Goal: Task Accomplishment & Management: Complete application form

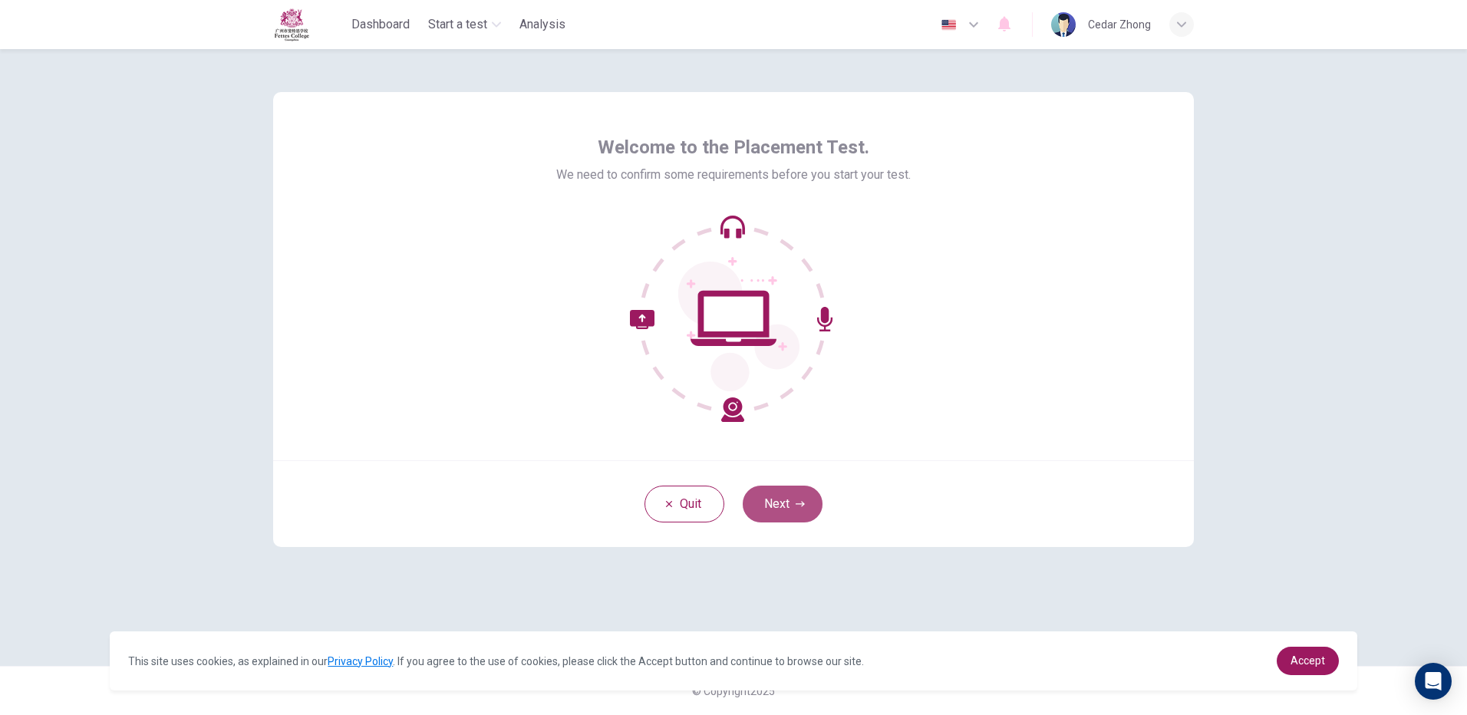
click at [814, 511] on button "Next" at bounding box center [783, 504] width 80 height 37
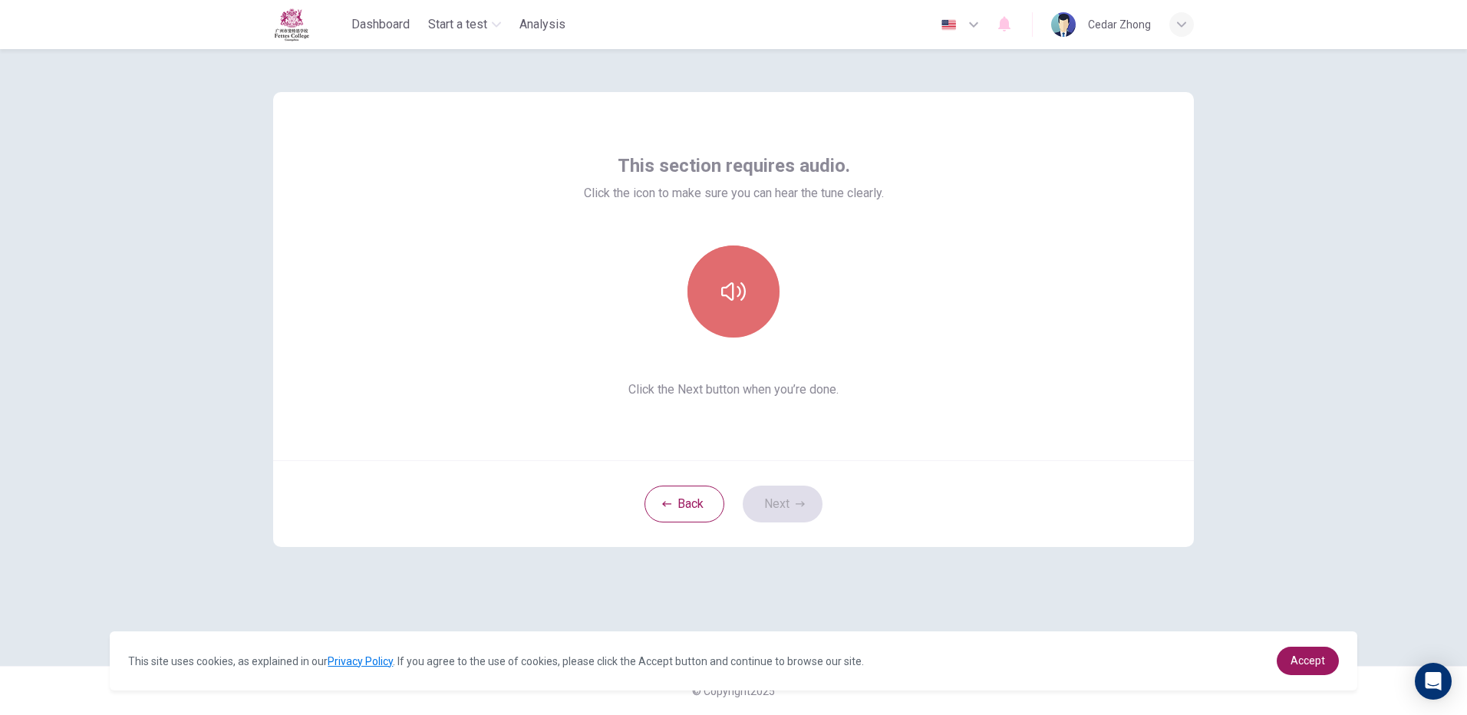
click at [723, 311] on button "button" at bounding box center [734, 292] width 92 height 92
click at [774, 505] on button "Next" at bounding box center [783, 504] width 80 height 37
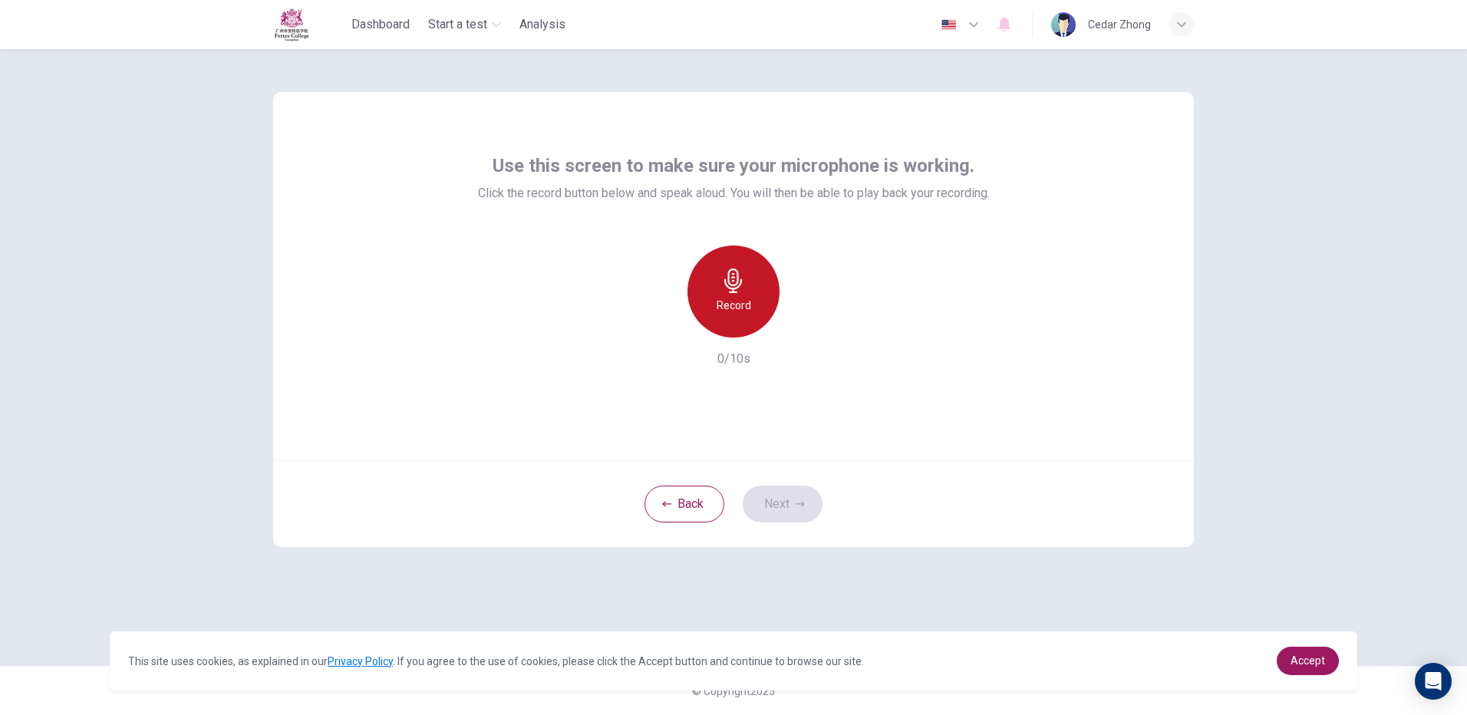
click at [729, 319] on div "Record" at bounding box center [734, 292] width 92 height 92
click at [737, 322] on div "Stop" at bounding box center [734, 292] width 92 height 92
click at [813, 324] on div "button" at bounding box center [804, 325] width 25 height 25
click at [781, 497] on button "Next" at bounding box center [783, 504] width 80 height 37
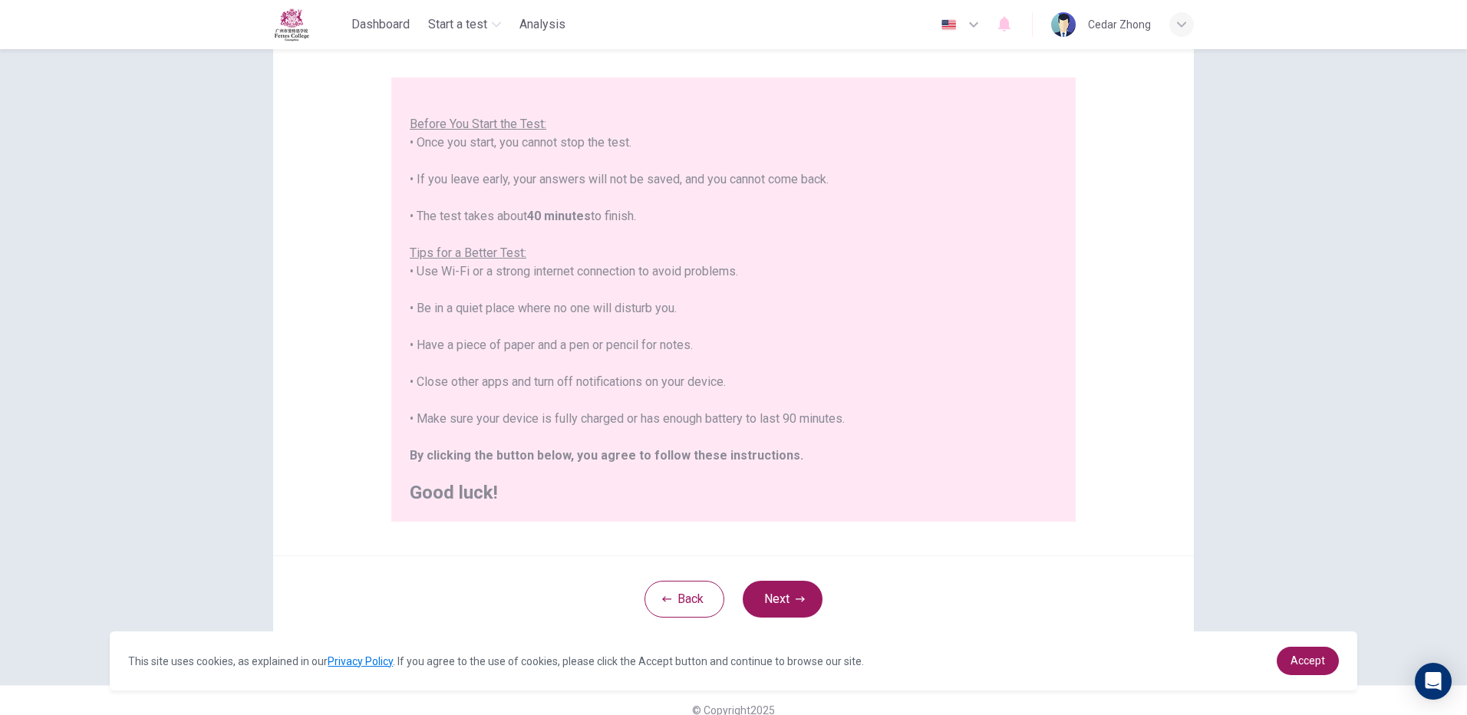
scroll to position [138, 0]
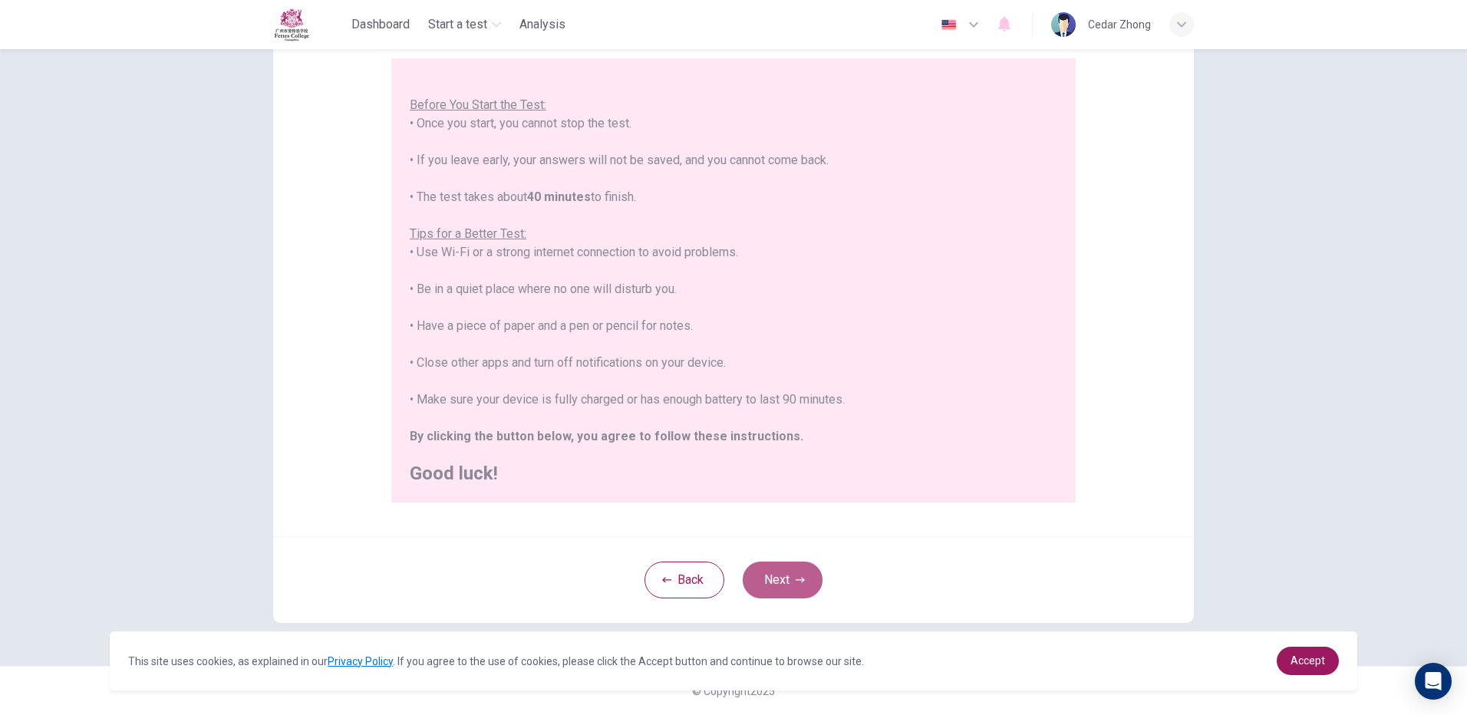
click at [761, 579] on button "Next" at bounding box center [783, 580] width 80 height 37
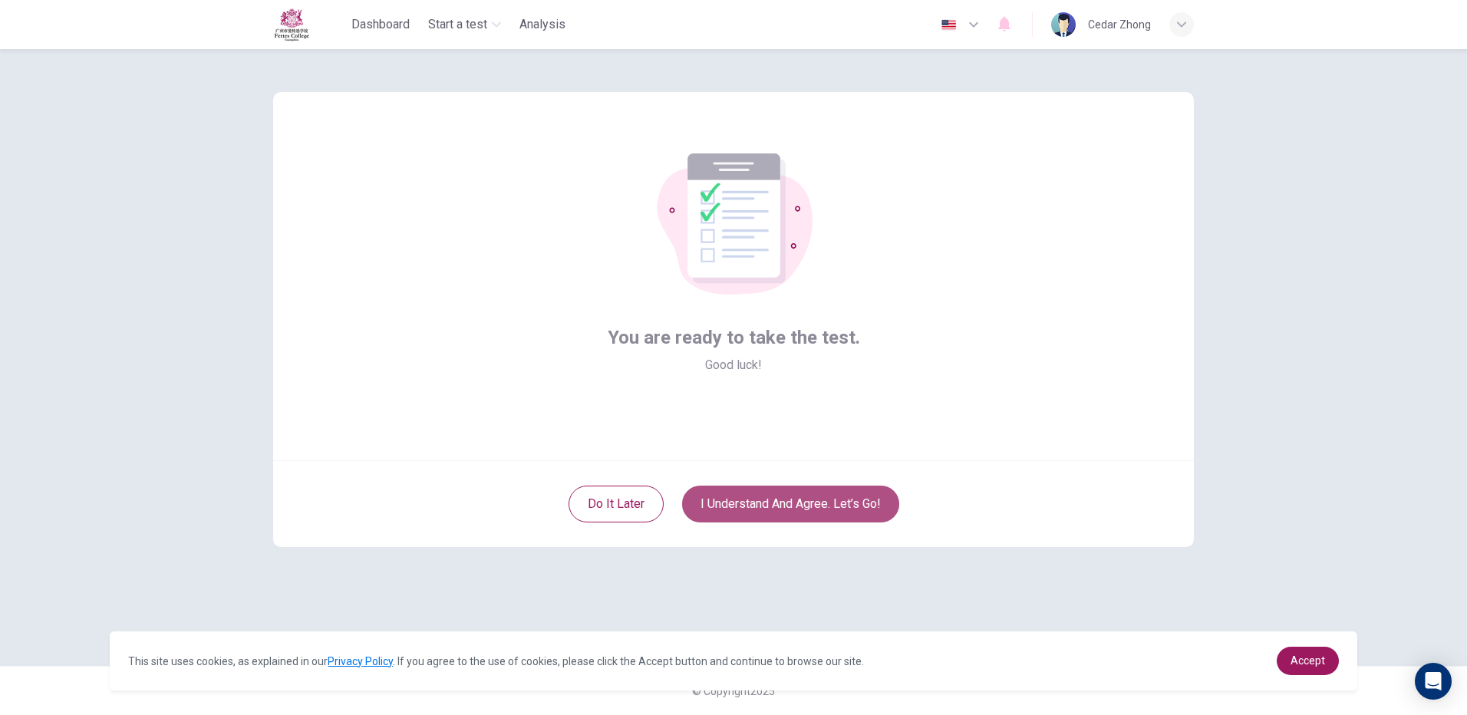
click at [844, 503] on button "I understand and agree. Let’s go!" at bounding box center [790, 504] width 217 height 37
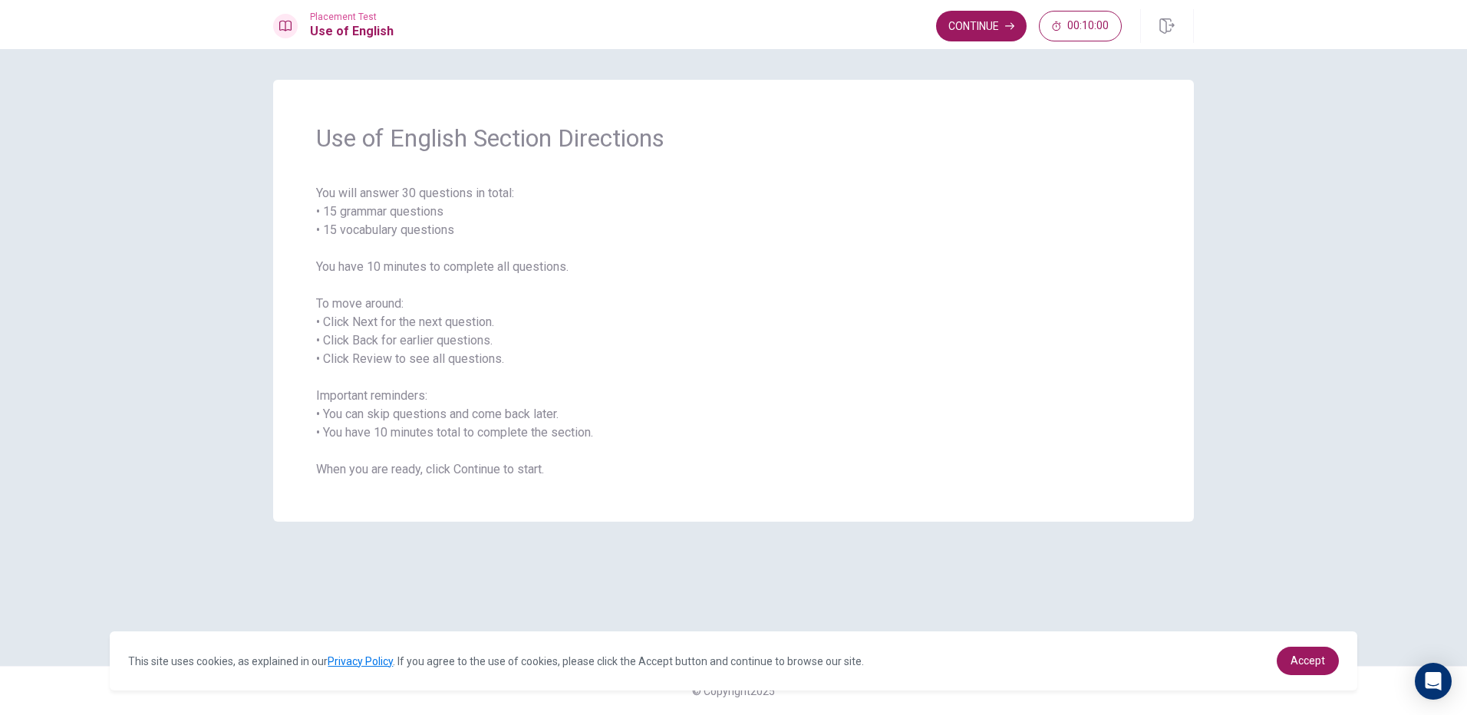
click at [660, 356] on span "You will answer 30 questions in total: • 15 grammar questions • 15 vocabulary q…" at bounding box center [733, 331] width 835 height 295
click at [586, 414] on span "You will answer 30 questions in total: • 15 grammar questions • 15 vocabulary q…" at bounding box center [733, 331] width 835 height 295
click at [409, 283] on span "You will answer 30 questions in total: • 15 grammar questions • 15 vocabulary q…" at bounding box center [733, 331] width 835 height 295
click at [1012, 402] on span "You will answer 30 questions in total: • 15 grammar questions • 15 vocabulary q…" at bounding box center [733, 331] width 835 height 295
click at [1023, 27] on button "Continue" at bounding box center [981, 26] width 91 height 31
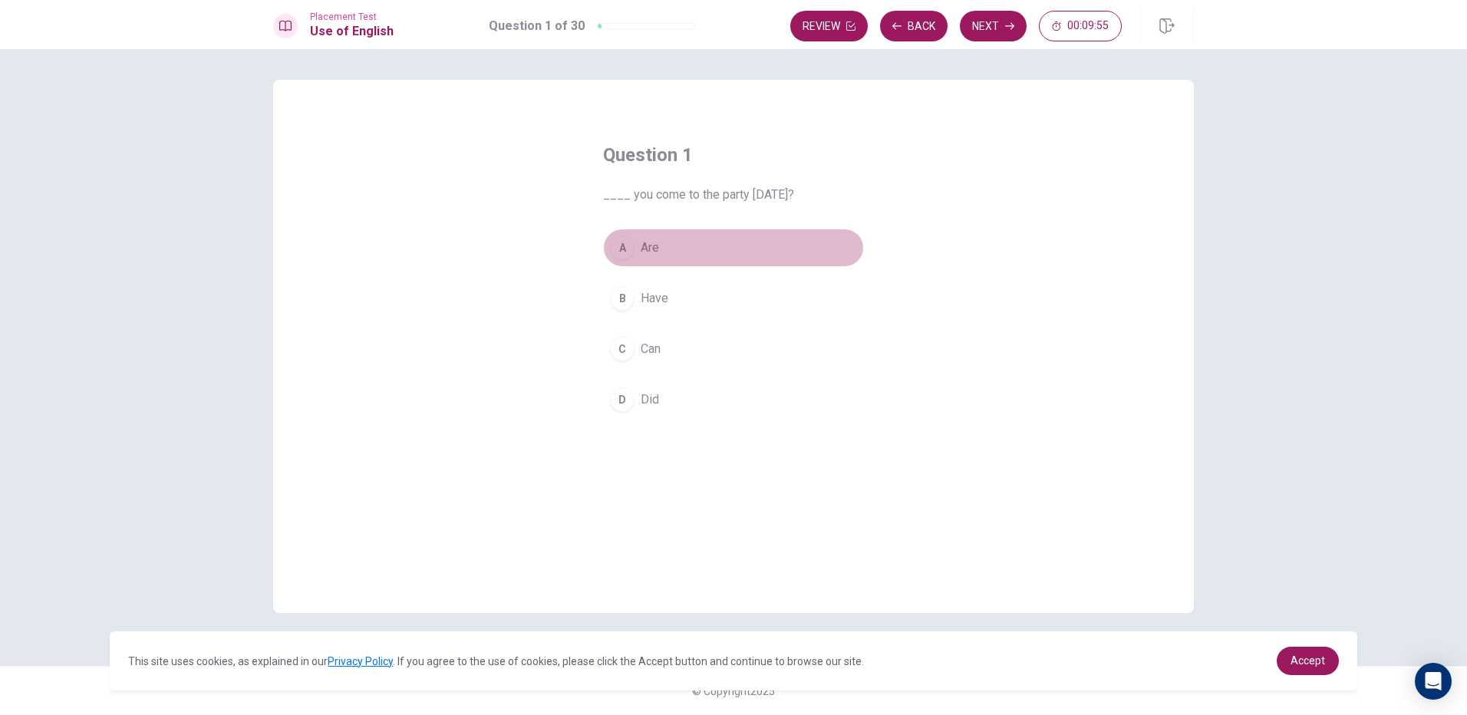
click at [623, 253] on div "A" at bounding box center [622, 248] width 25 height 25
click at [982, 35] on button "Next" at bounding box center [993, 26] width 67 height 31
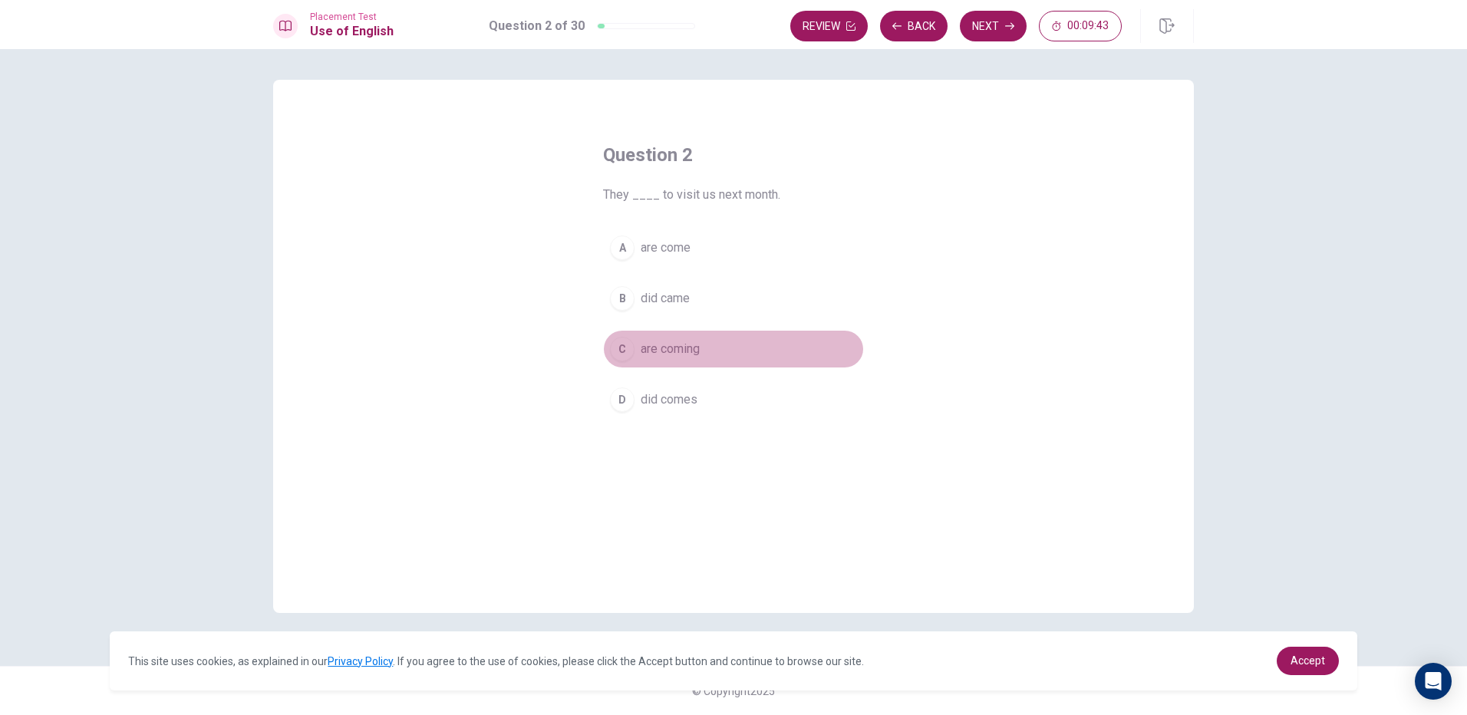
click at [622, 339] on div "C" at bounding box center [622, 349] width 25 height 25
click at [981, 13] on button "Next" at bounding box center [993, 26] width 67 height 31
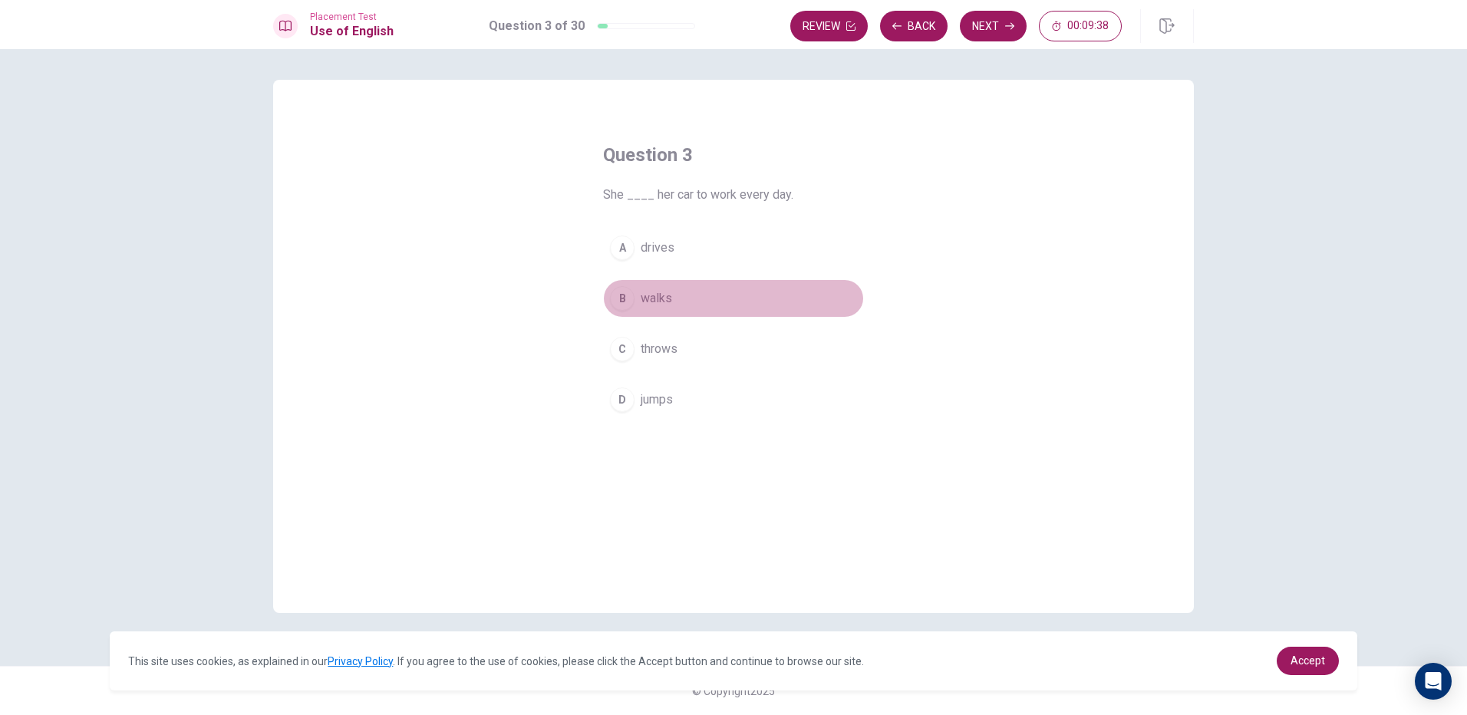
click at [629, 295] on div "B" at bounding box center [622, 298] width 25 height 25
click at [996, 14] on button "Next" at bounding box center [993, 26] width 67 height 31
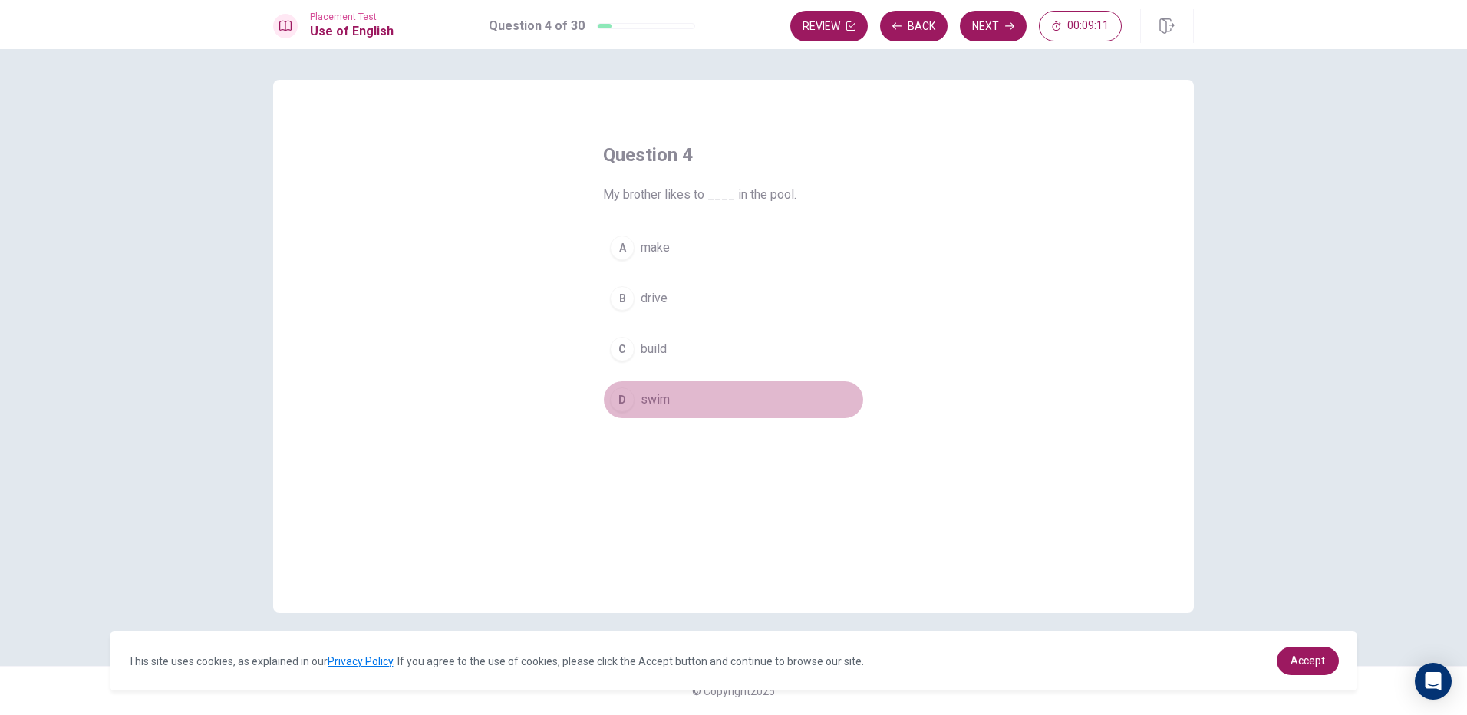
click at [623, 401] on div "D" at bounding box center [622, 400] width 25 height 25
click at [978, 35] on button "Next" at bounding box center [993, 26] width 67 height 31
click at [626, 299] on div "B" at bounding box center [622, 298] width 25 height 25
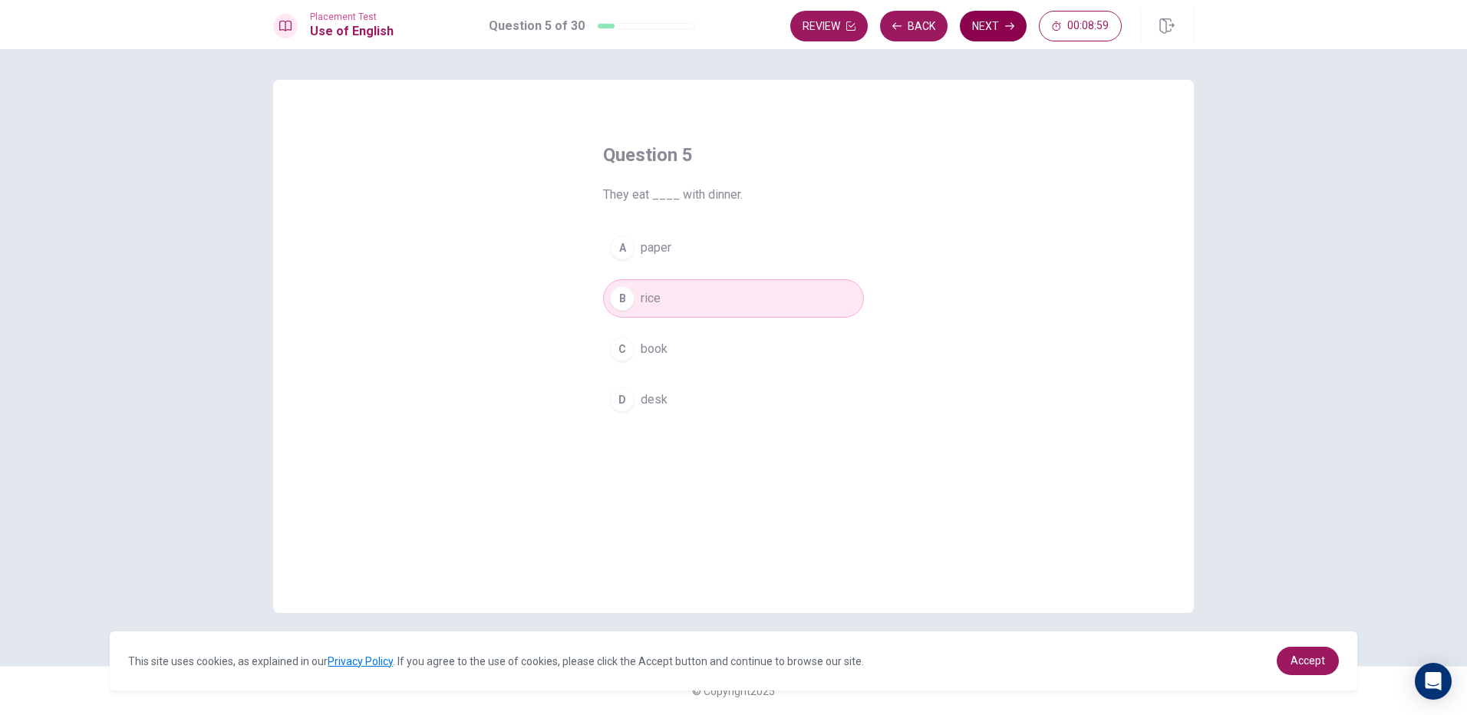
click at [973, 23] on button "Next" at bounding box center [993, 26] width 67 height 31
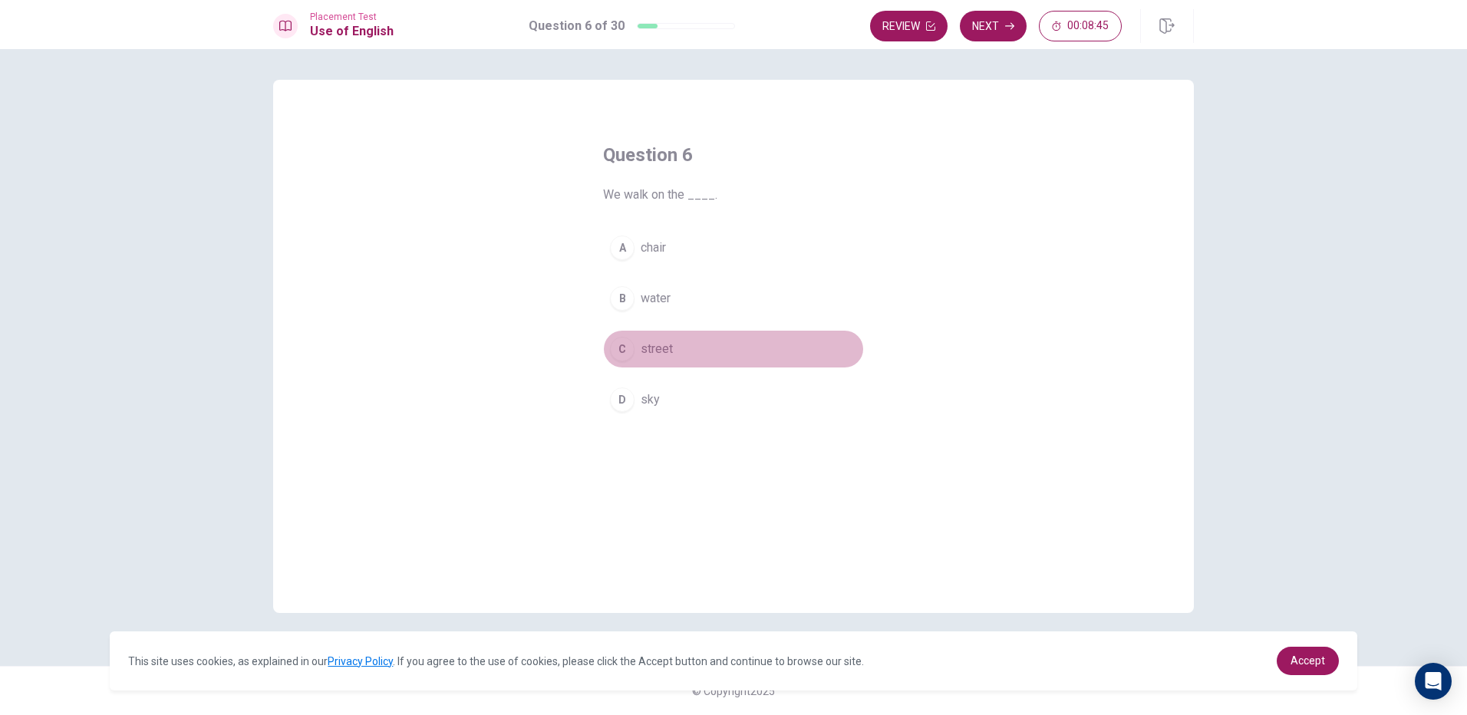
click at [623, 355] on div "C" at bounding box center [622, 349] width 25 height 25
drag, startPoint x: 976, startPoint y: 30, endPoint x: 977, endPoint y: 0, distance: 30.0
click at [977, 17] on button "Next" at bounding box center [993, 26] width 67 height 31
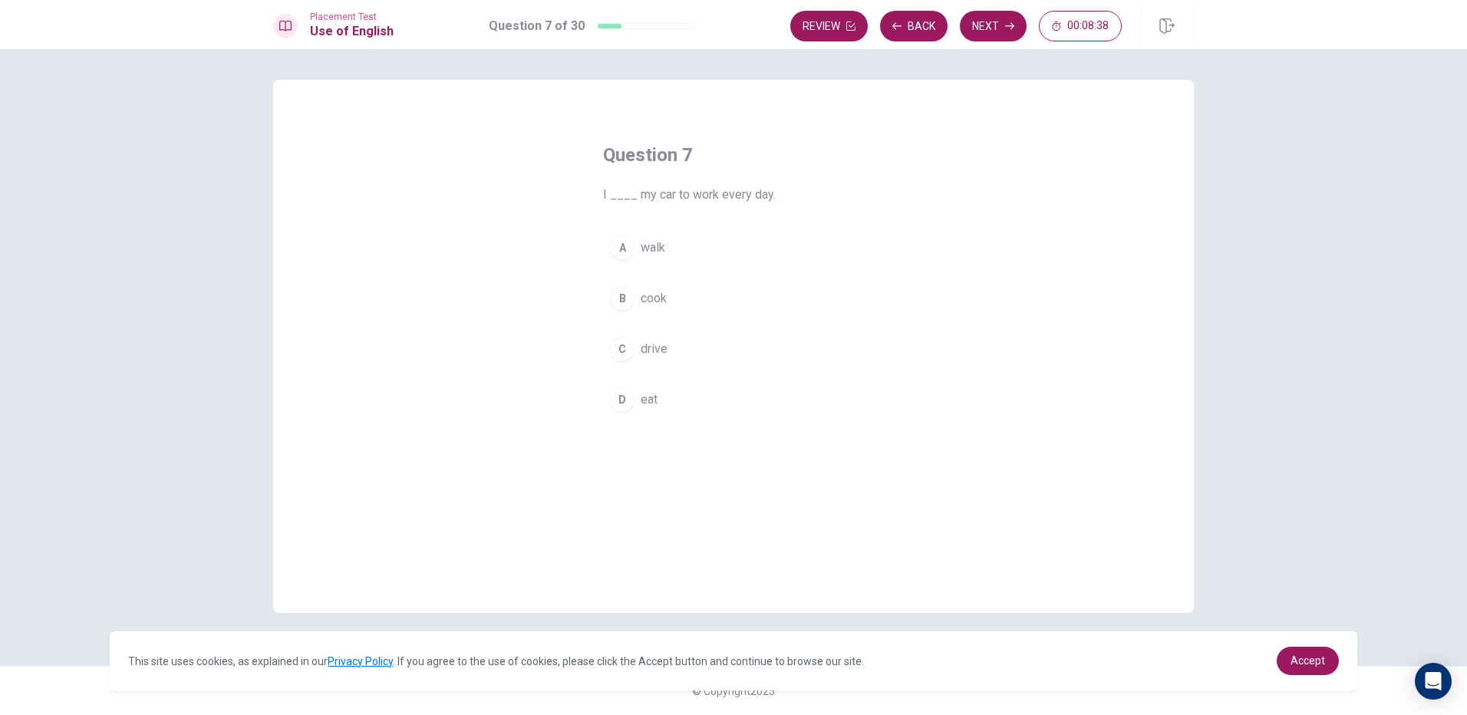
click at [1038, 260] on div "Question 7 I ____ my car to work every day. A walk B cook C drive D eat" at bounding box center [733, 346] width 921 height 533
click at [660, 247] on span "walk" at bounding box center [653, 248] width 25 height 18
click at [1005, 25] on icon "button" at bounding box center [1009, 25] width 9 height 9
drag, startPoint x: 675, startPoint y: 294, endPoint x: 665, endPoint y: 305, distance: 15.2
click at [675, 299] on button "B Are" at bounding box center [733, 298] width 261 height 38
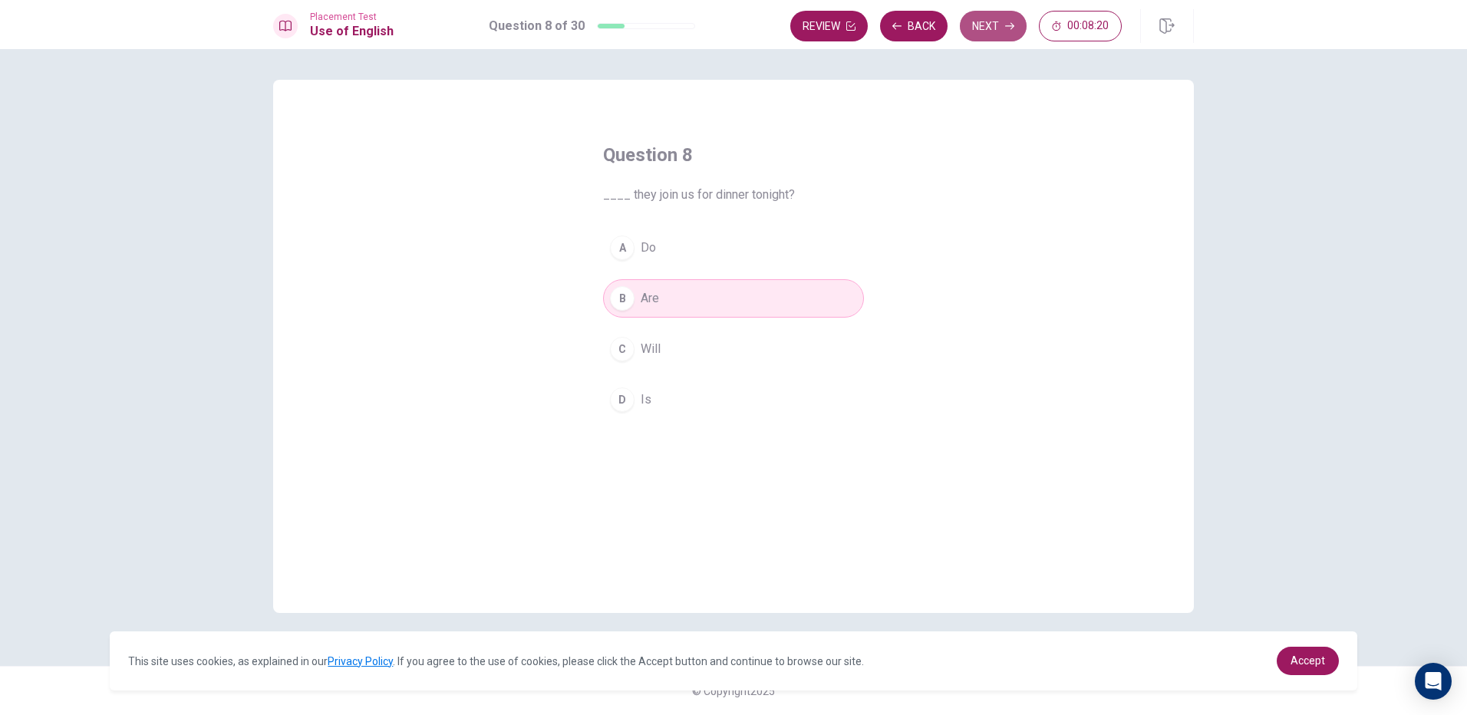
click at [985, 38] on button "Next" at bounding box center [993, 26] width 67 height 31
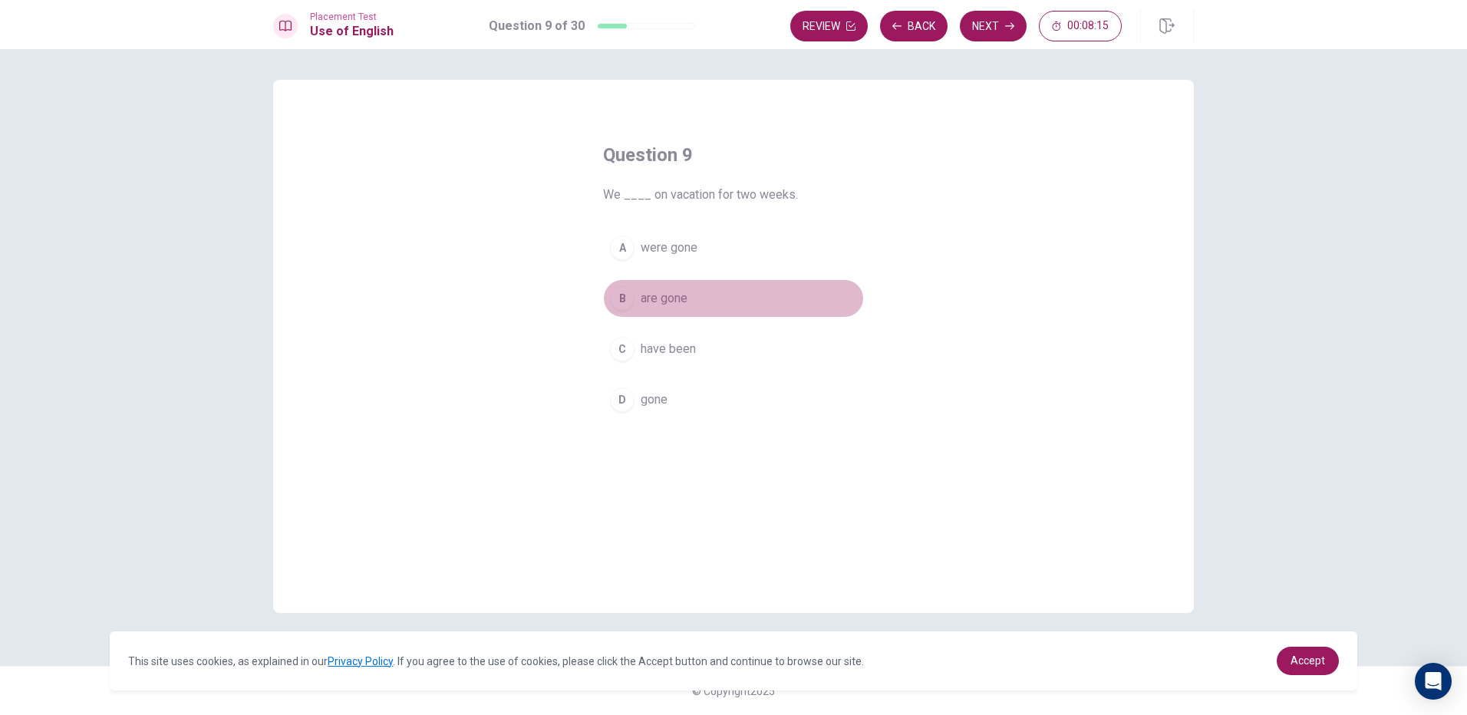
drag, startPoint x: 686, startPoint y: 299, endPoint x: 732, endPoint y: 319, distance: 50.2
click at [687, 299] on span "are gone" at bounding box center [664, 298] width 47 height 18
click at [992, 17] on button "Next" at bounding box center [993, 26] width 67 height 31
click at [684, 298] on span "is studied" at bounding box center [668, 298] width 54 height 18
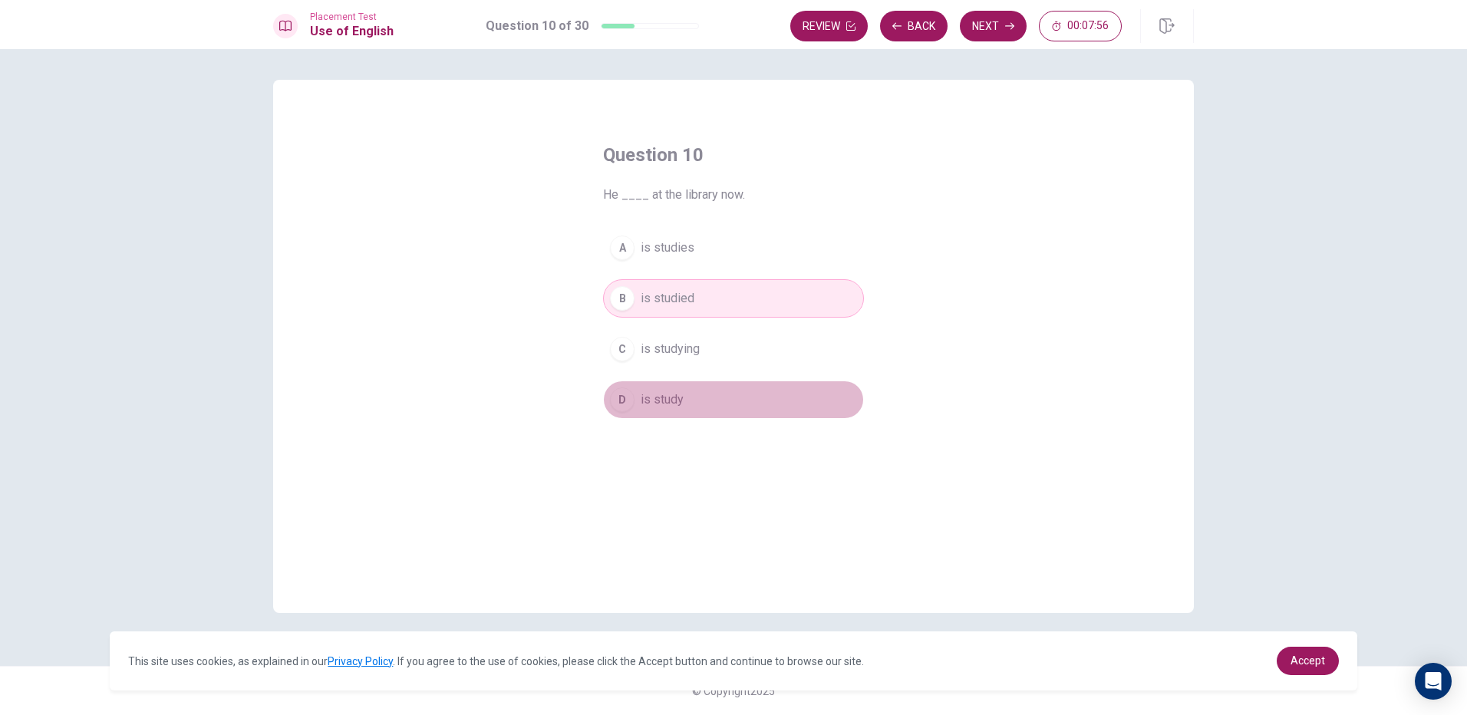
click at [701, 399] on button "D is study" at bounding box center [733, 400] width 261 height 38
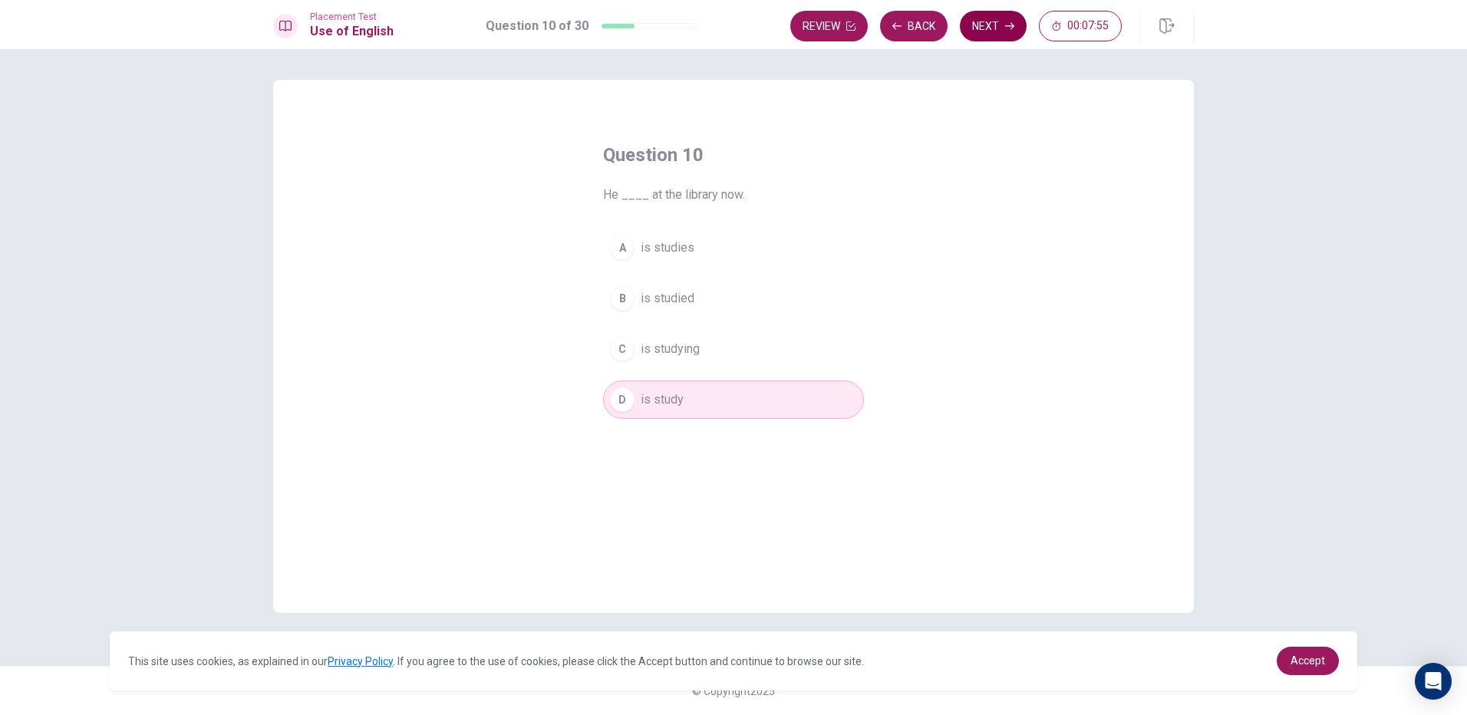
click at [974, 27] on button "Next" at bounding box center [993, 26] width 67 height 31
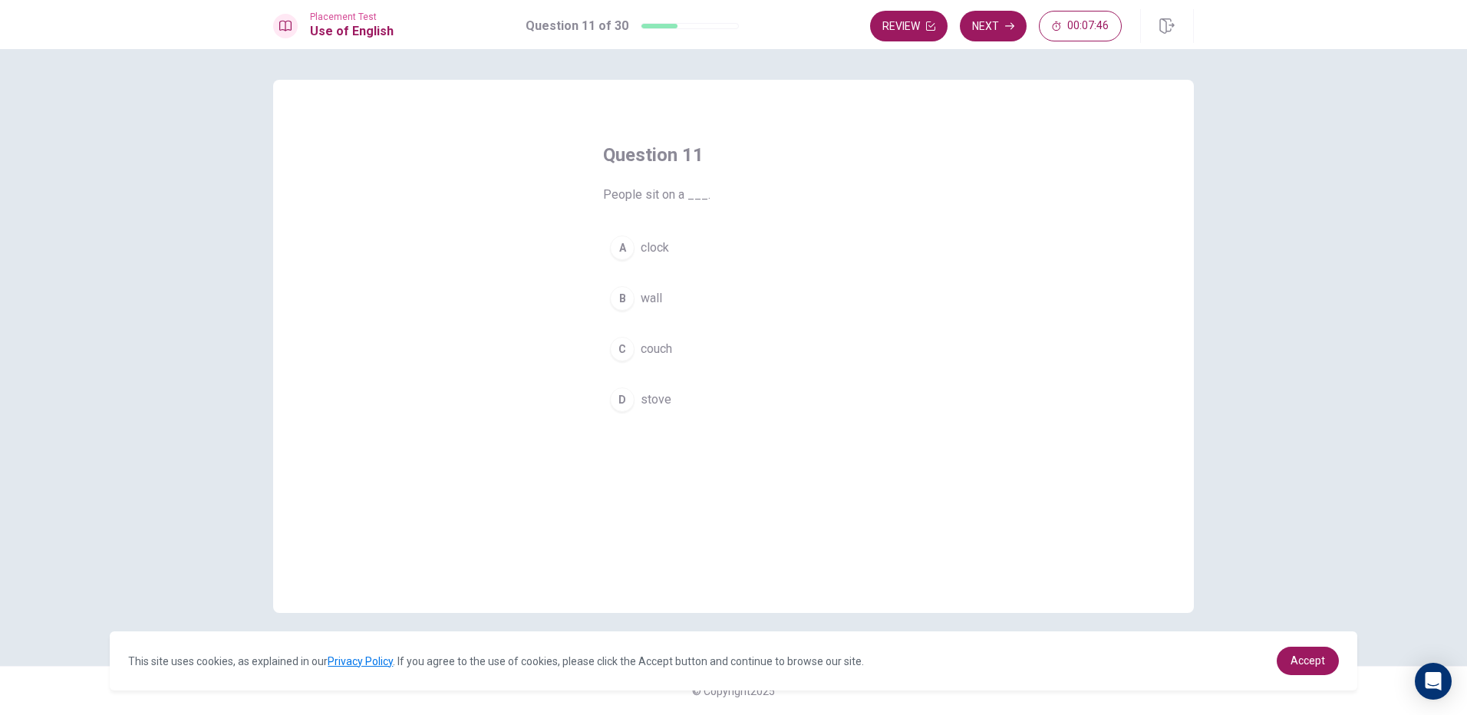
click at [639, 291] on button "B wall" at bounding box center [733, 298] width 261 height 38
click at [1013, 25] on icon "button" at bounding box center [1009, 26] width 9 height 7
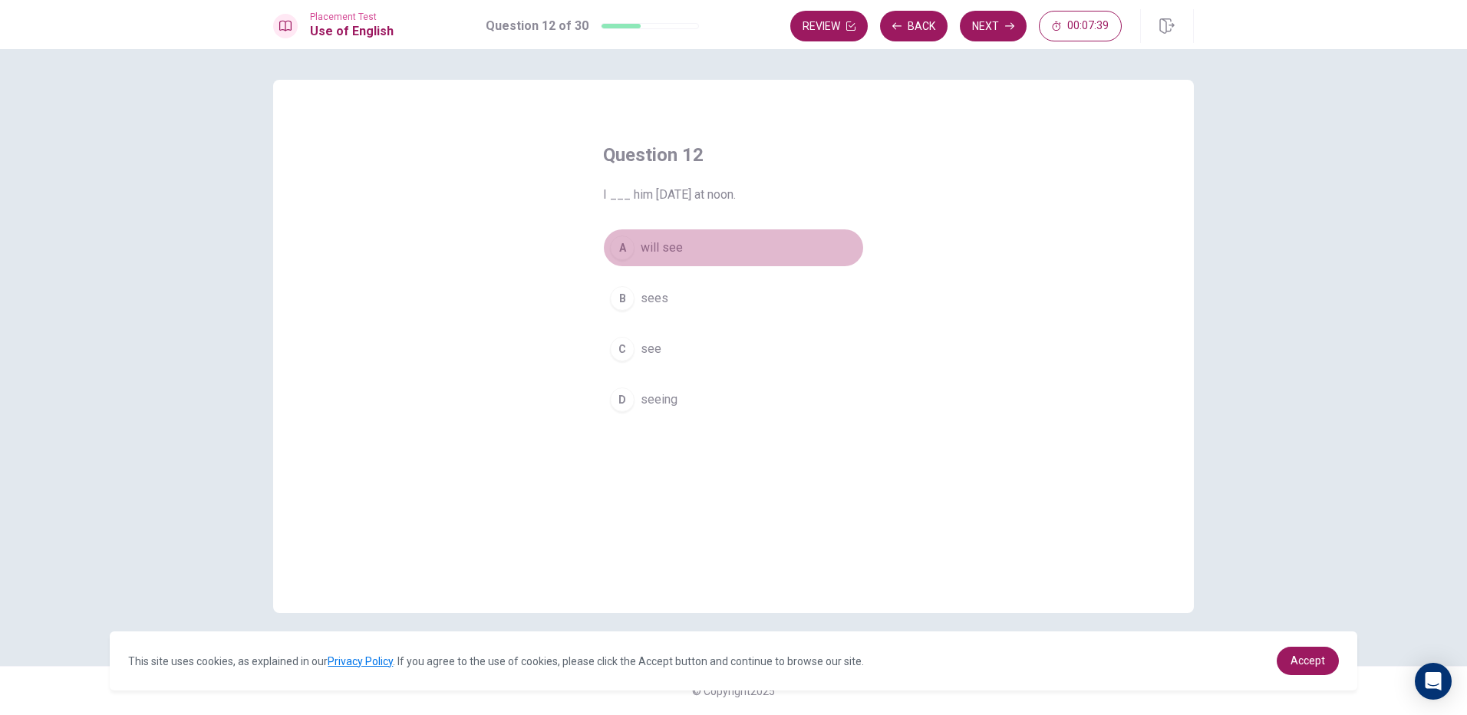
click at [684, 246] on button "A will see" at bounding box center [733, 248] width 261 height 38
click at [985, 24] on button "Next" at bounding box center [993, 26] width 67 height 31
click at [665, 401] on span "going" at bounding box center [656, 400] width 30 height 18
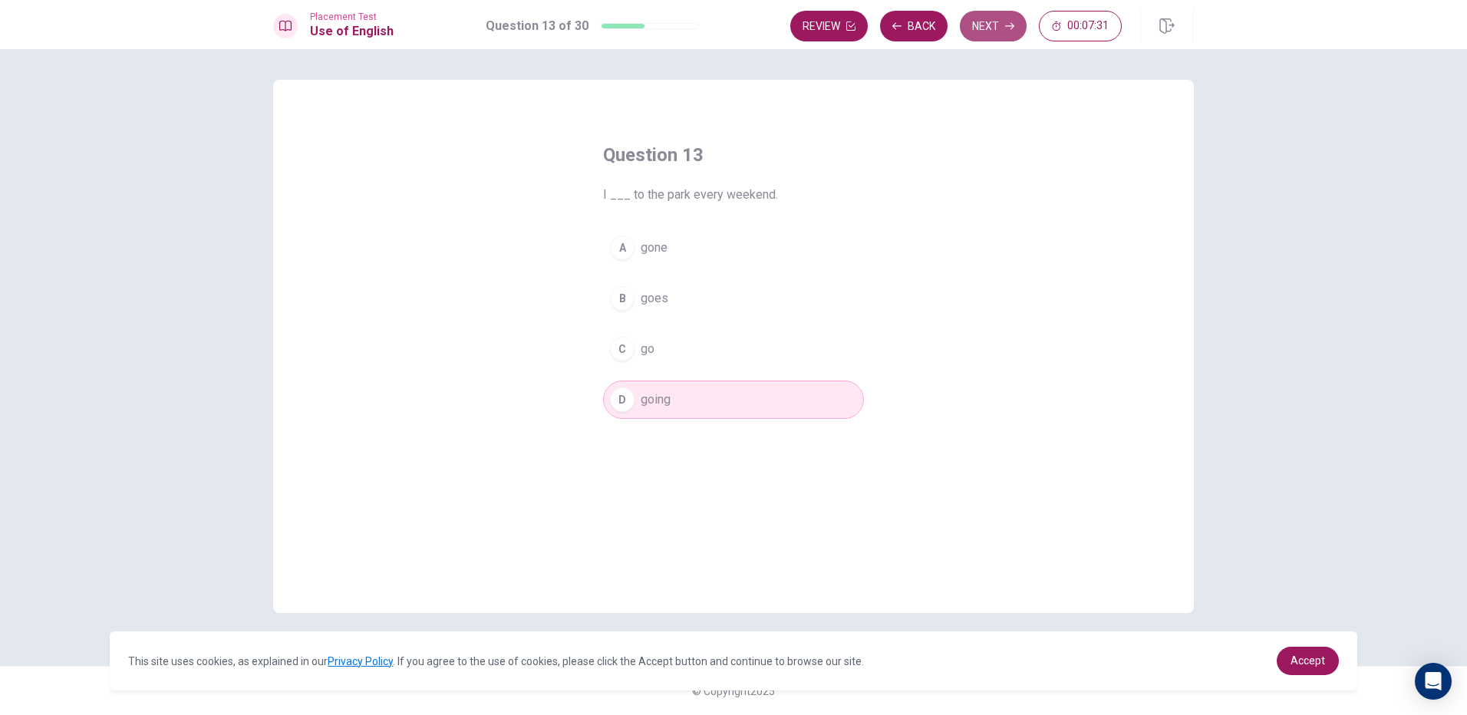
click at [991, 36] on button "Next" at bounding box center [993, 26] width 67 height 31
click at [675, 249] on span "mechanic" at bounding box center [666, 248] width 51 height 18
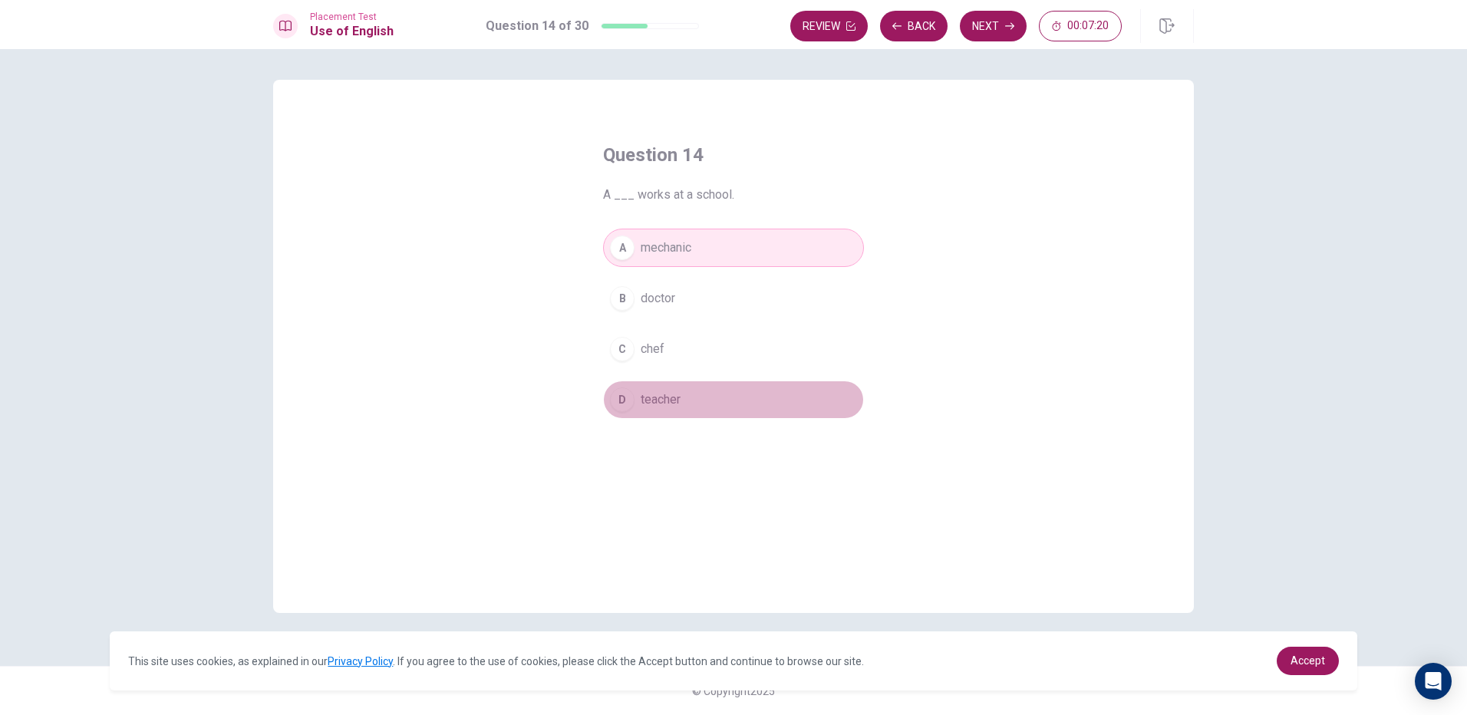
click at [678, 398] on span "teacher" at bounding box center [661, 400] width 40 height 18
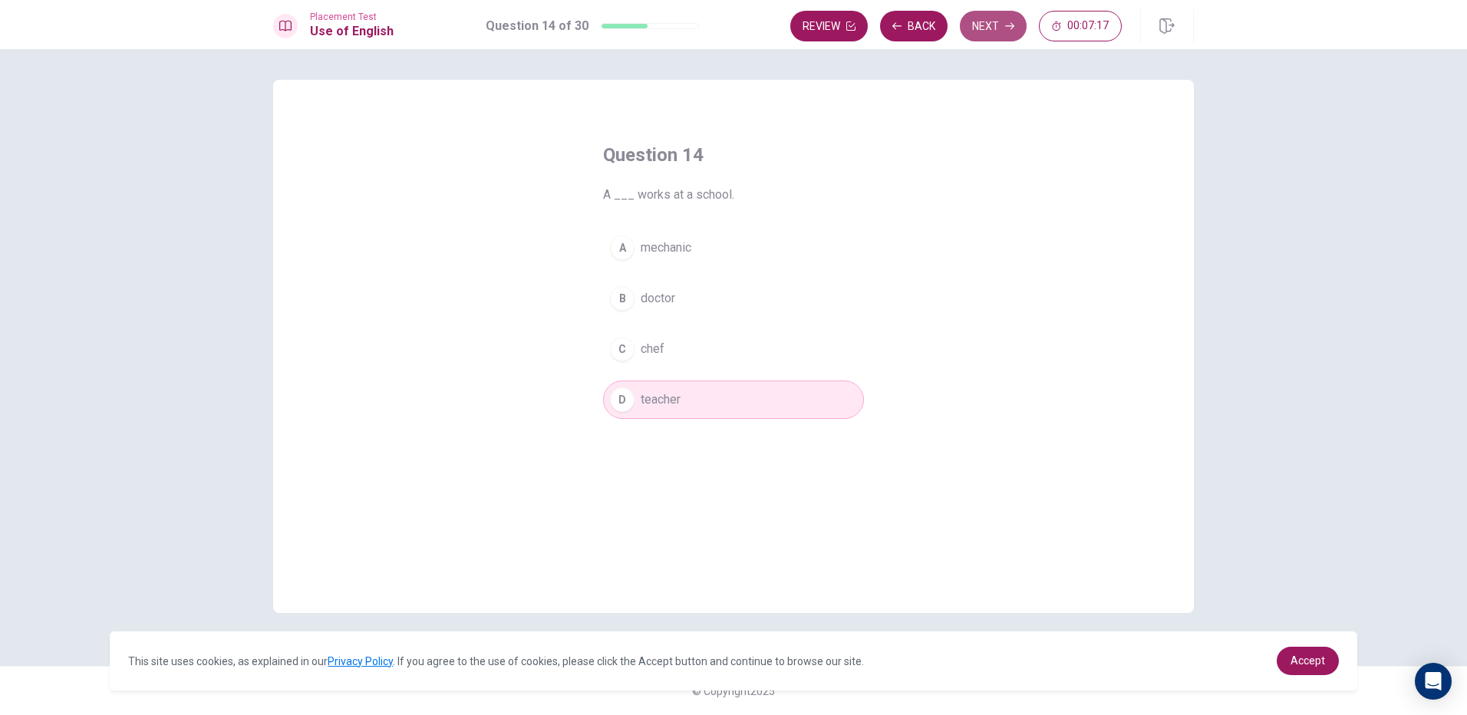
click at [969, 31] on button "Next" at bounding box center [993, 26] width 67 height 31
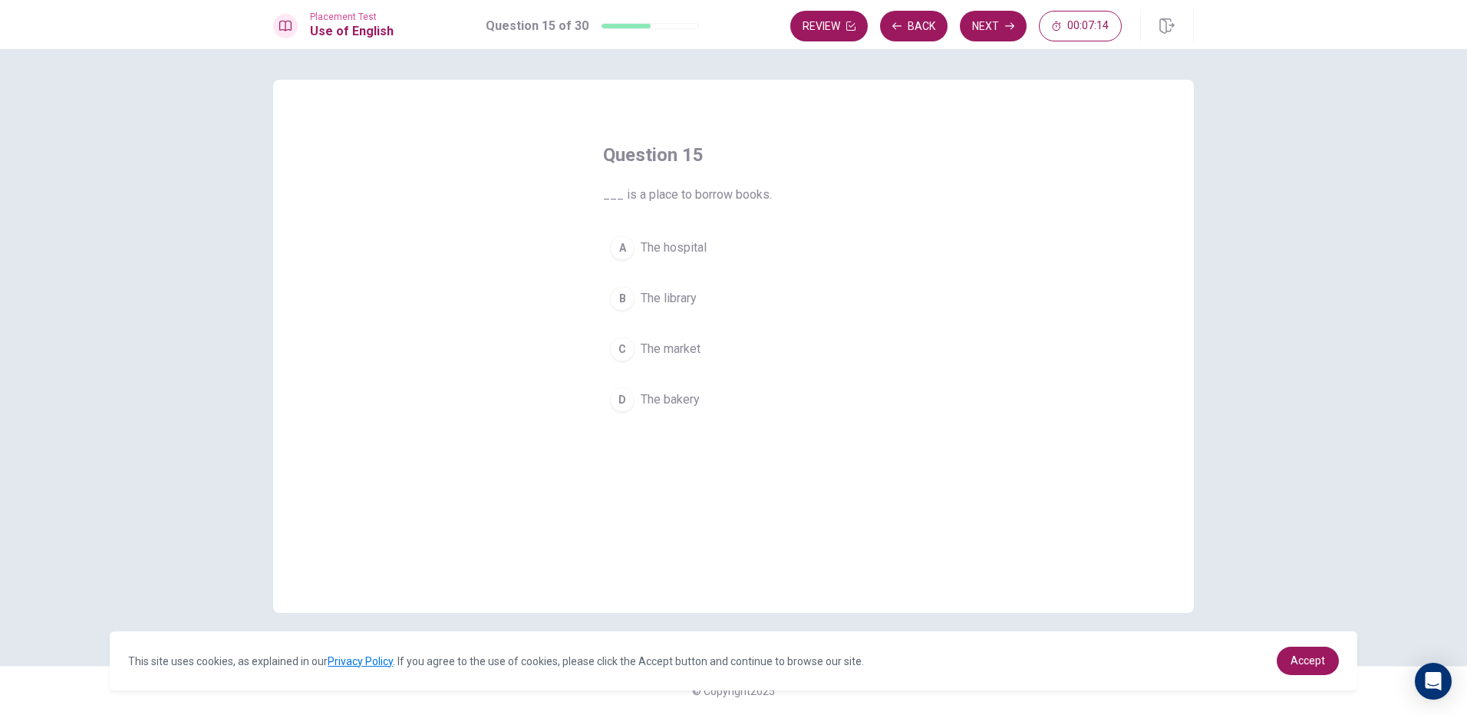
drag, startPoint x: 717, startPoint y: 315, endPoint x: 733, endPoint y: 335, distance: 25.1
click at [733, 335] on div "A The hospital B The library C The market D The bakery" at bounding box center [733, 324] width 261 height 190
click at [758, 292] on button "B The library" at bounding box center [733, 298] width 261 height 38
click at [624, 295] on div "B" at bounding box center [622, 298] width 25 height 25
click at [972, 25] on button "Next" at bounding box center [993, 26] width 67 height 31
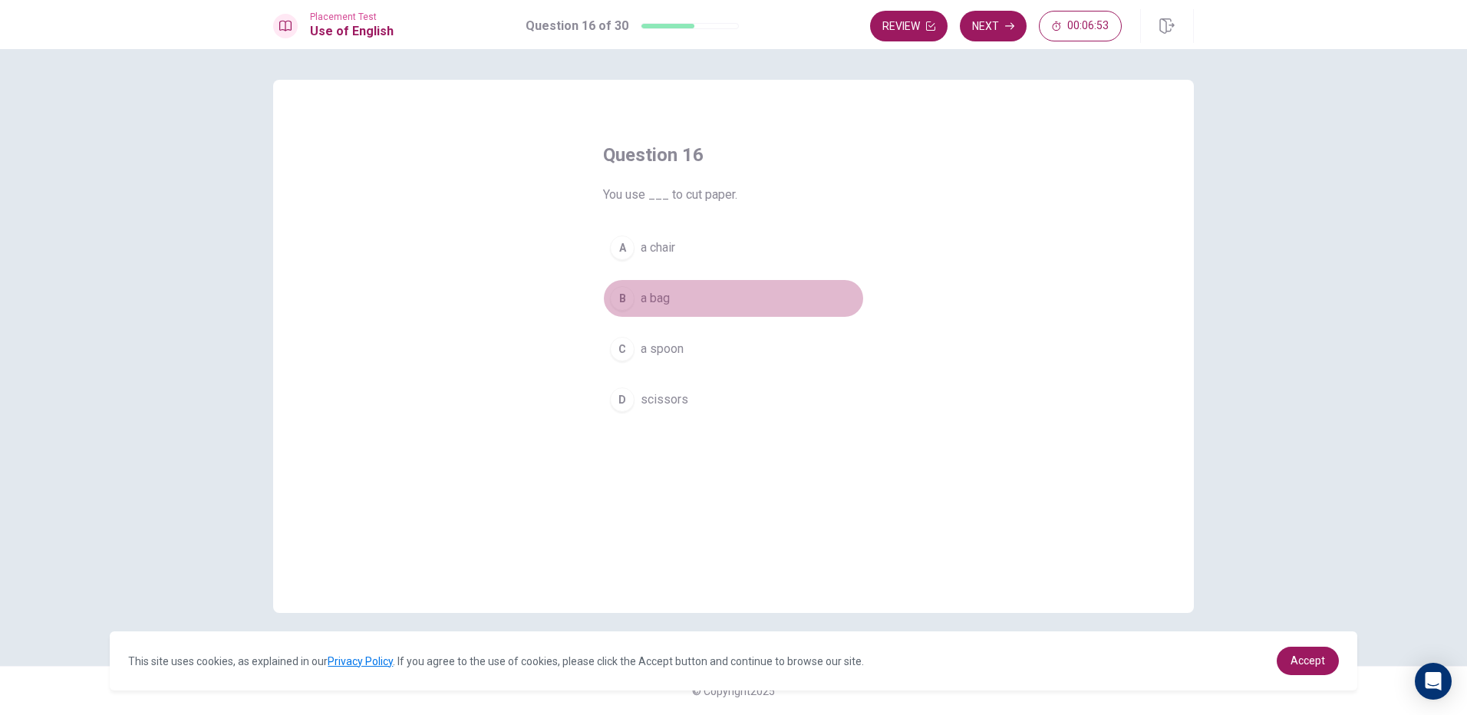
click at [677, 304] on button "B a bag" at bounding box center [733, 298] width 261 height 38
click at [710, 403] on button "D scissors" at bounding box center [733, 400] width 261 height 38
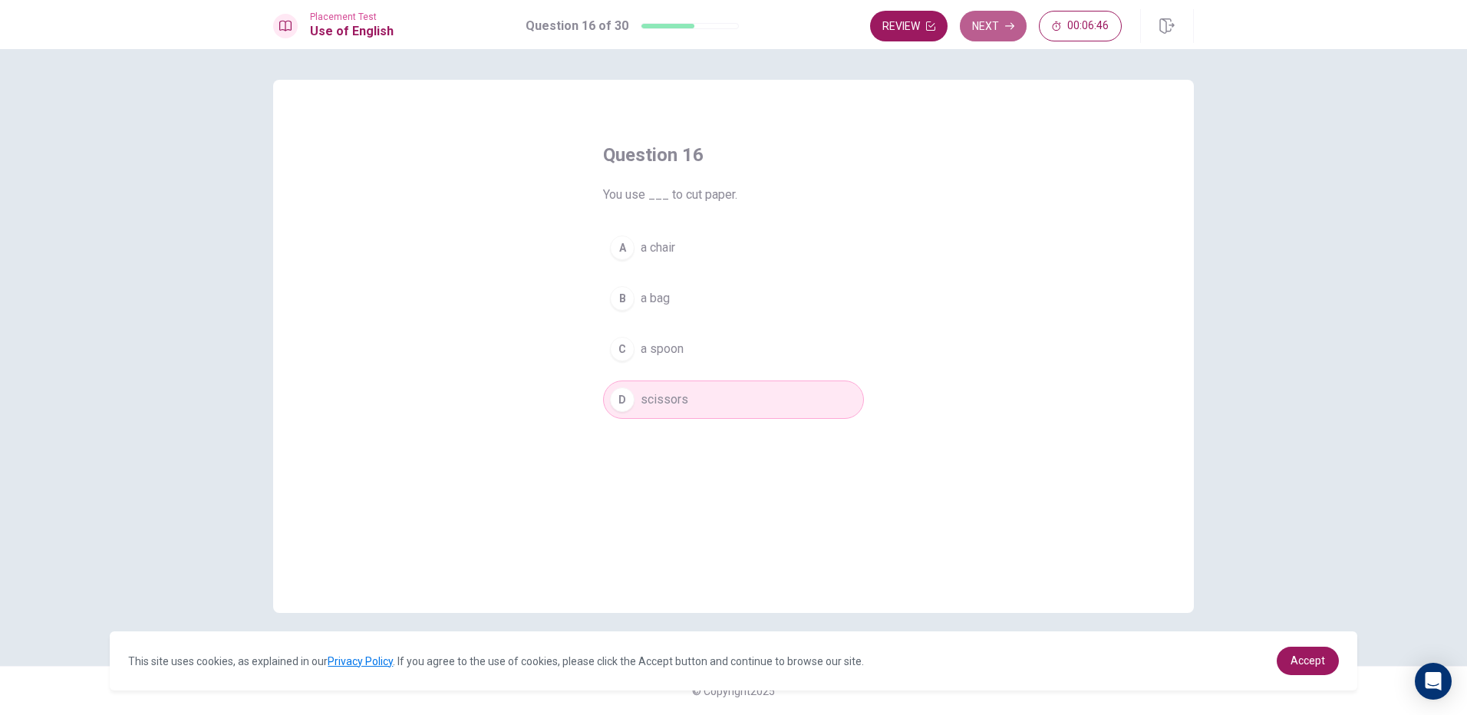
click at [978, 37] on button "Next" at bounding box center [993, 26] width 67 height 31
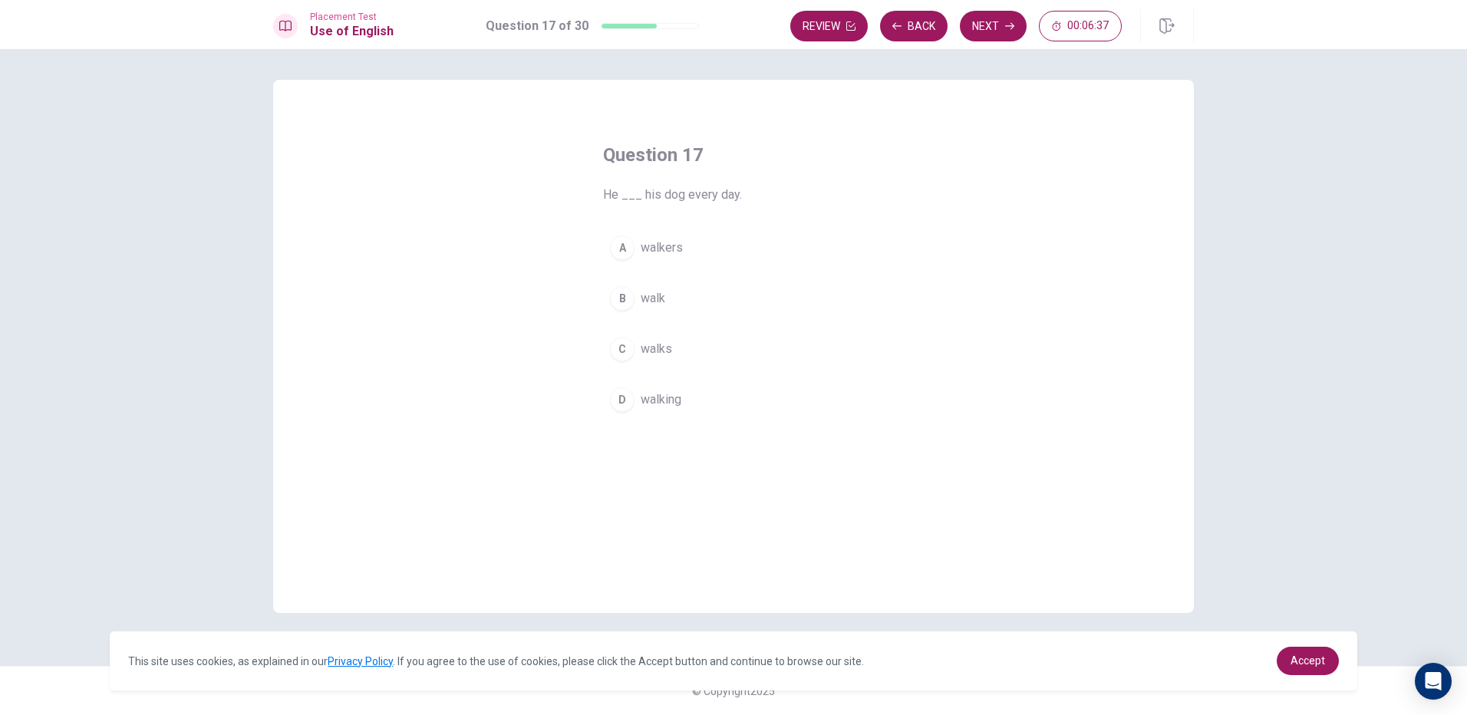
click at [664, 347] on span "walks" at bounding box center [656, 349] width 31 height 18
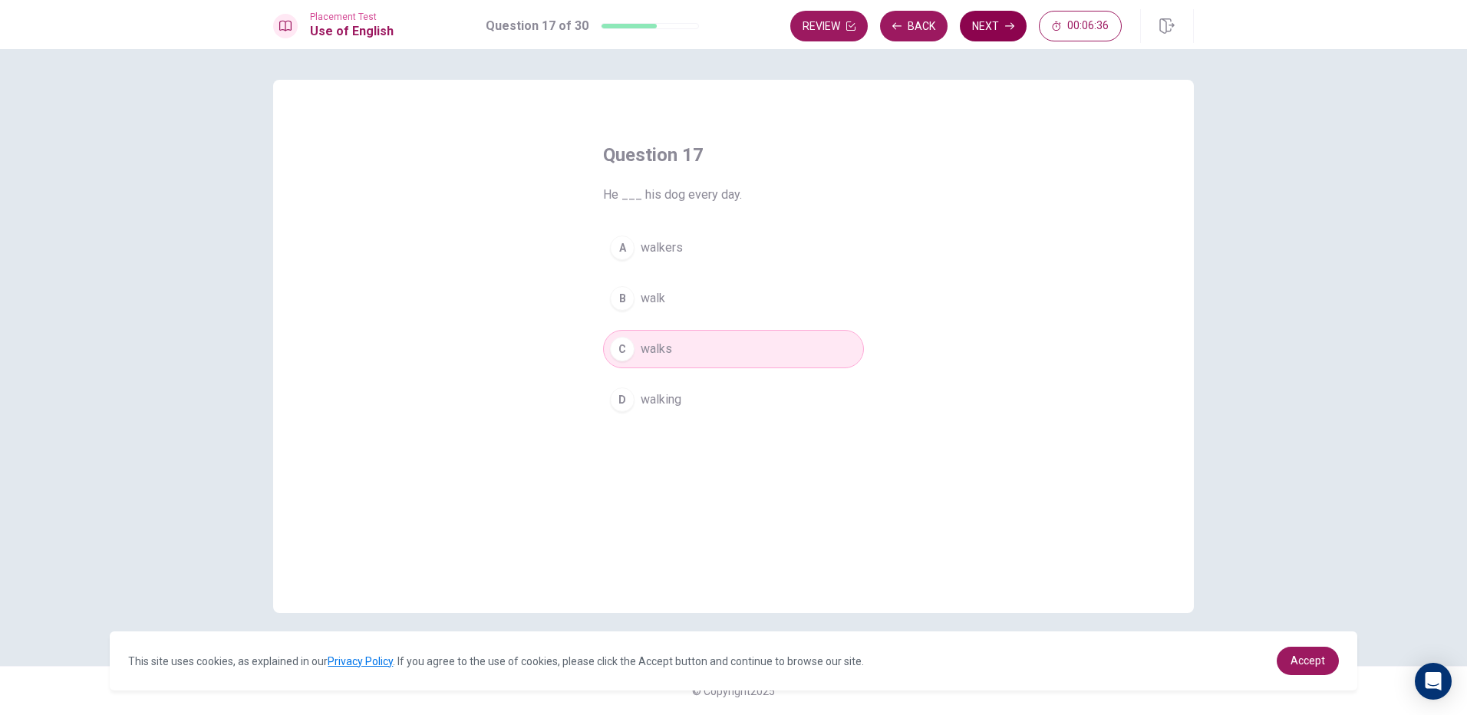
click at [983, 33] on button "Next" at bounding box center [993, 26] width 67 height 31
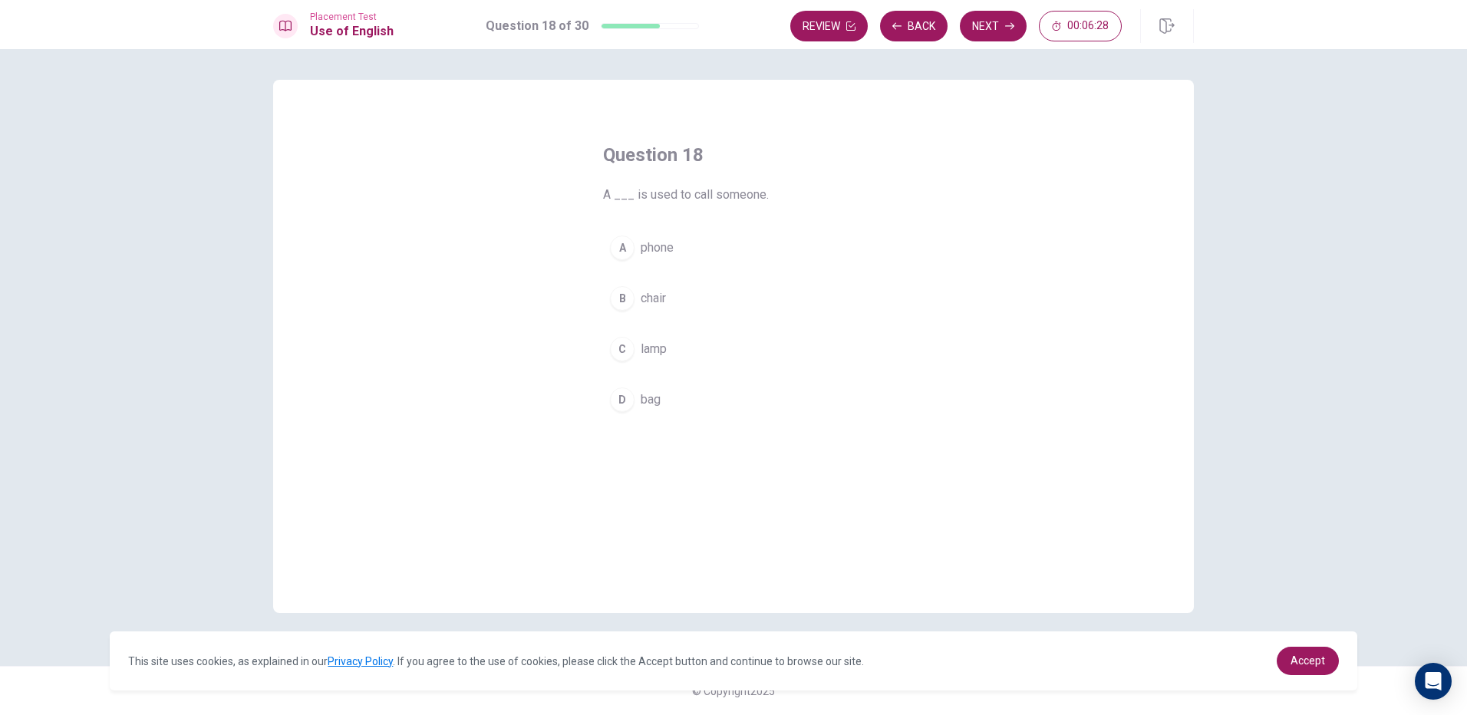
click at [686, 253] on button "A phone" at bounding box center [733, 248] width 261 height 38
click at [998, 31] on button "Next" at bounding box center [993, 26] width 67 height 31
drag, startPoint x: 682, startPoint y: 238, endPoint x: 774, endPoint y: 175, distance: 111.6
click at [682, 238] on button "A cup" at bounding box center [733, 248] width 261 height 38
click at [1018, 23] on button "Next" at bounding box center [993, 26] width 67 height 31
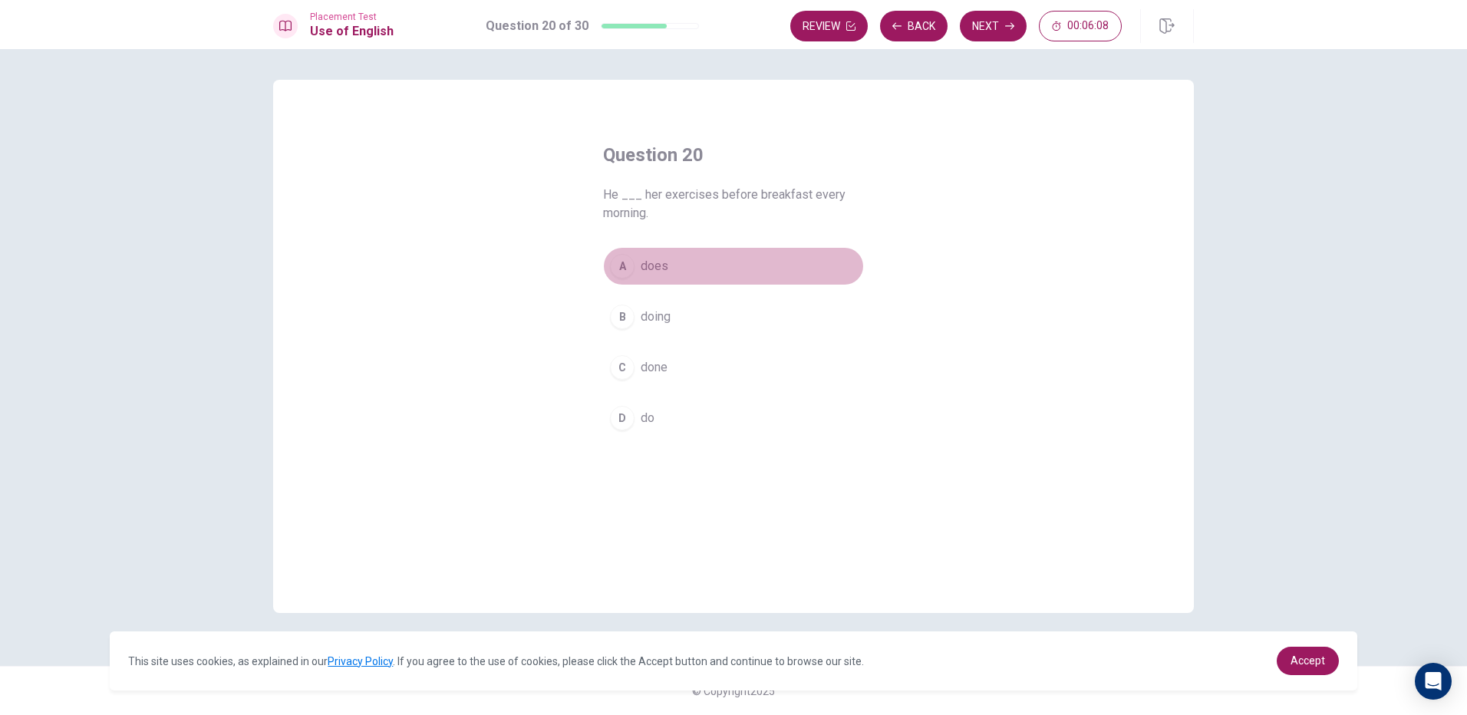
click at [716, 270] on button "A does" at bounding box center [733, 266] width 261 height 38
click at [997, 35] on button "Next" at bounding box center [993, 26] width 67 height 31
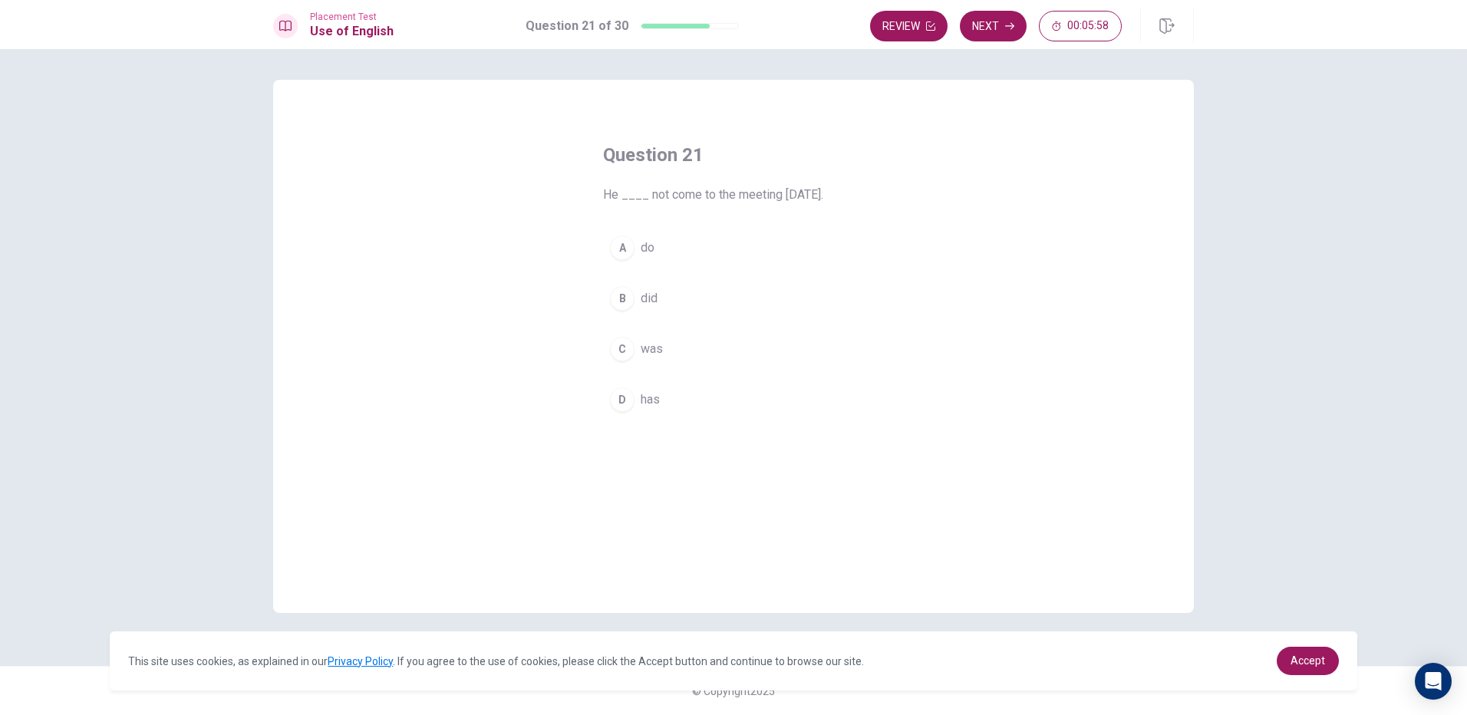
click at [770, 300] on button "B did" at bounding box center [733, 298] width 261 height 38
click at [1008, 28] on icon "button" at bounding box center [1009, 25] width 9 height 9
click at [728, 289] on button "B tall" at bounding box center [733, 298] width 261 height 38
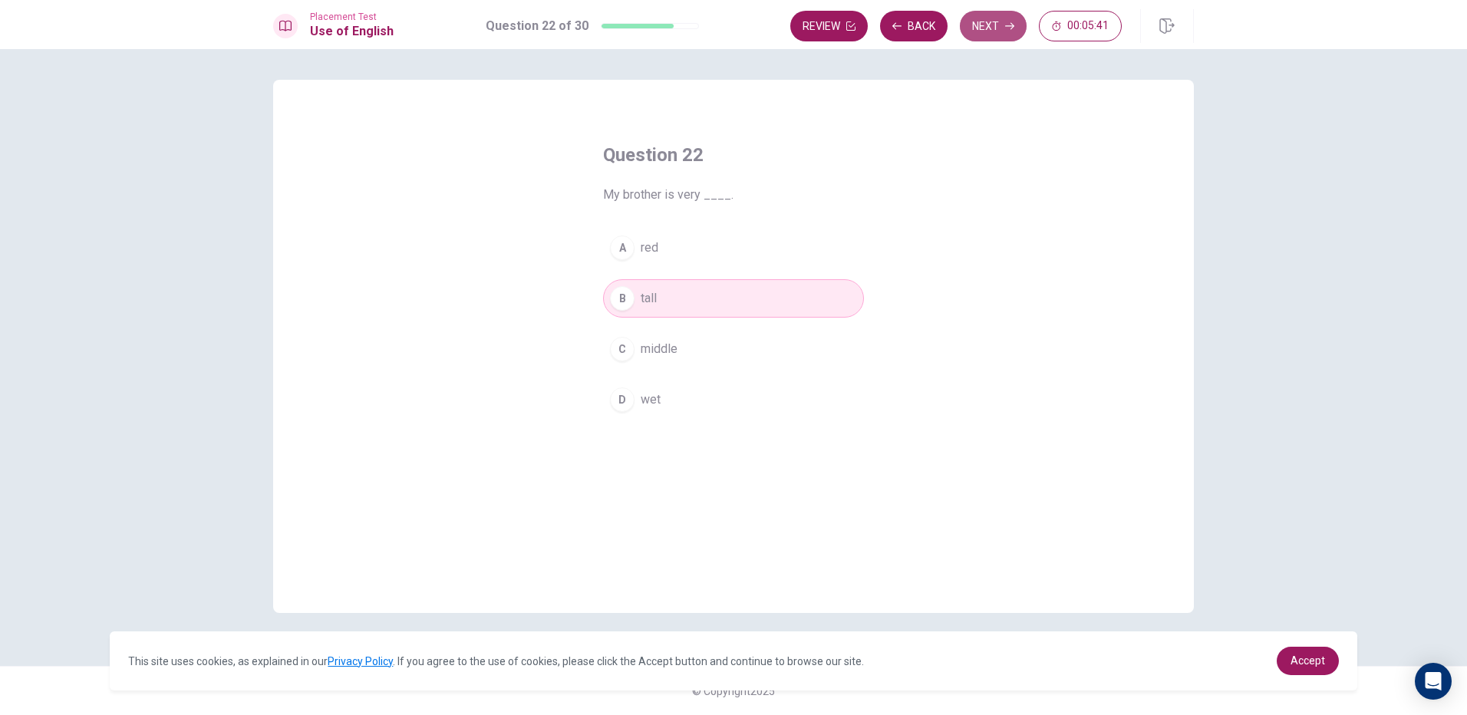
click at [1009, 41] on button "Next" at bounding box center [993, 26] width 67 height 31
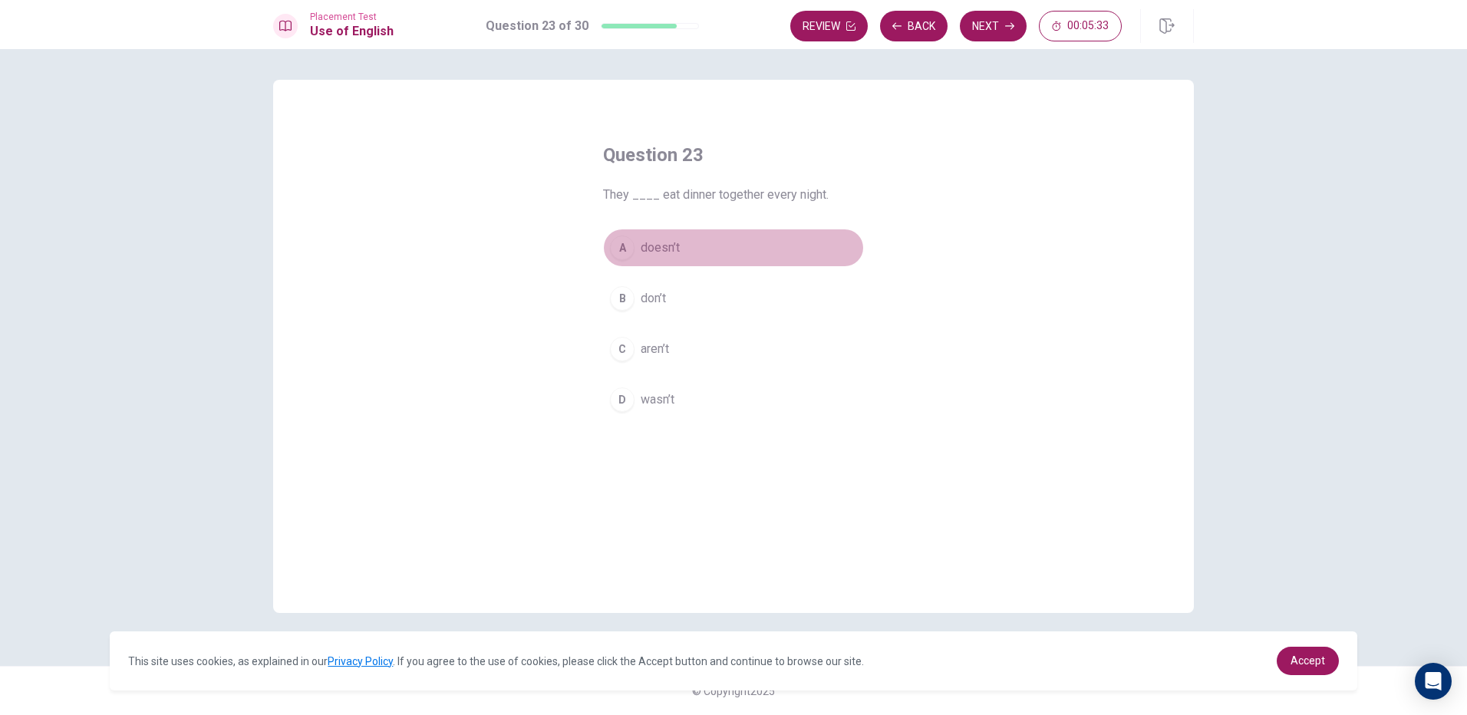
click at [662, 246] on span "doesn’t" at bounding box center [660, 248] width 39 height 18
click at [990, 30] on button "Next" at bounding box center [993, 26] width 67 height 31
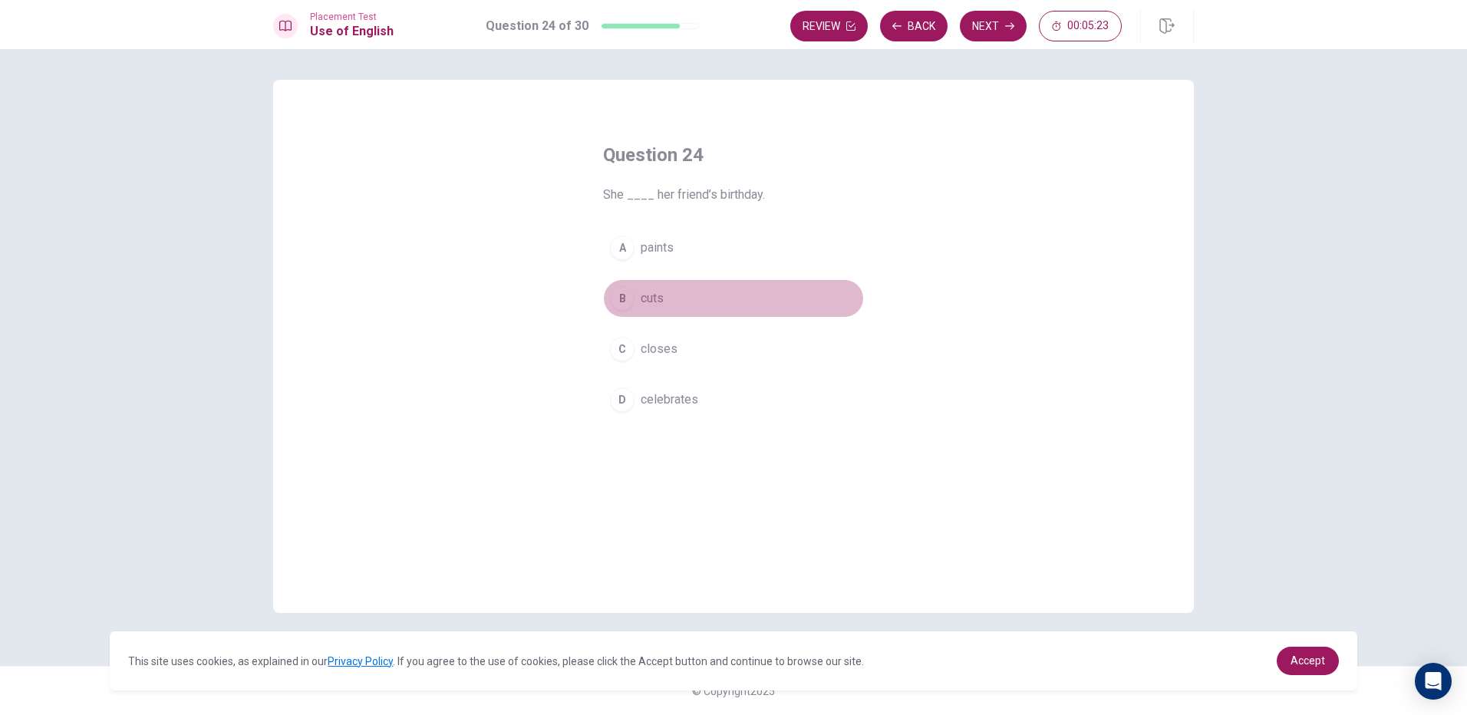
click at [697, 287] on button "B cuts" at bounding box center [733, 298] width 261 height 38
click at [1007, 20] on button "Next" at bounding box center [993, 26] width 67 height 31
click at [670, 252] on button "A call" at bounding box center [733, 248] width 261 height 38
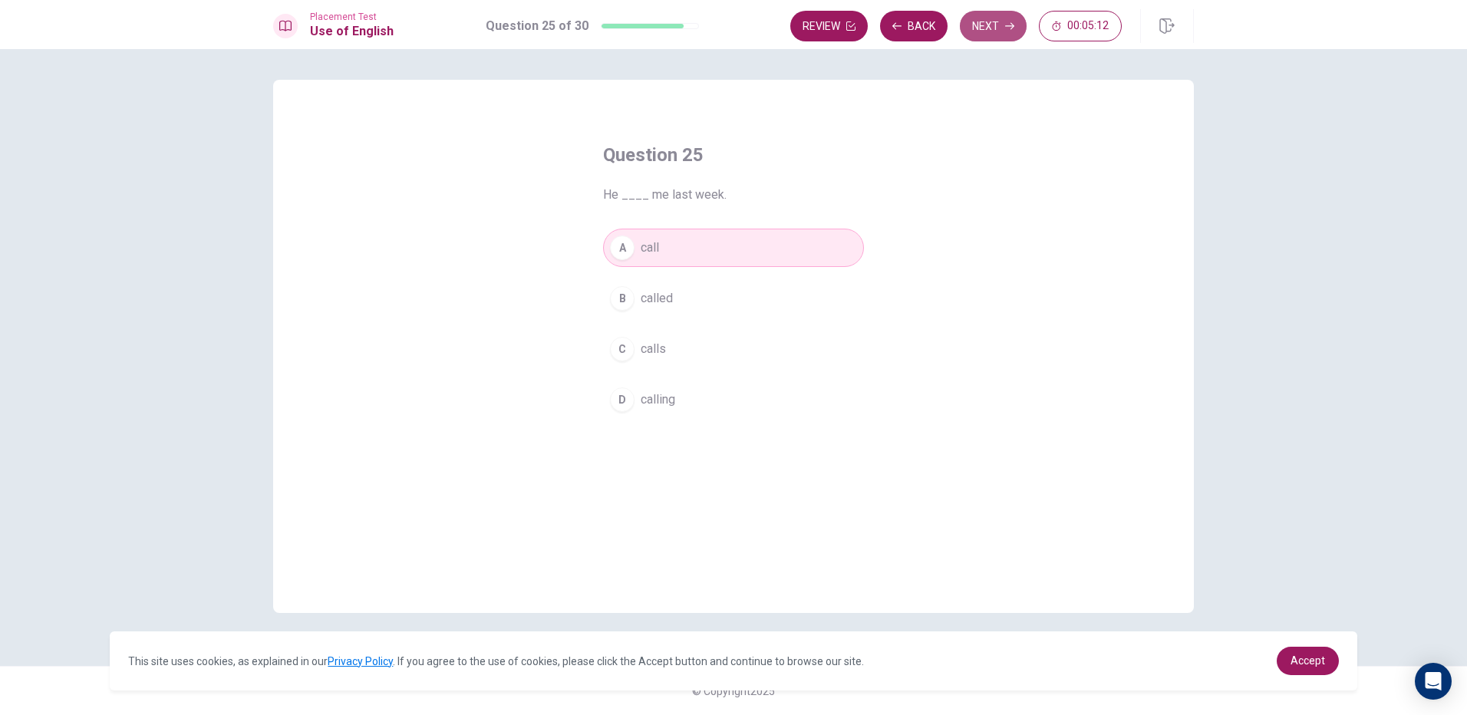
click at [976, 26] on button "Next" at bounding box center [993, 26] width 67 height 31
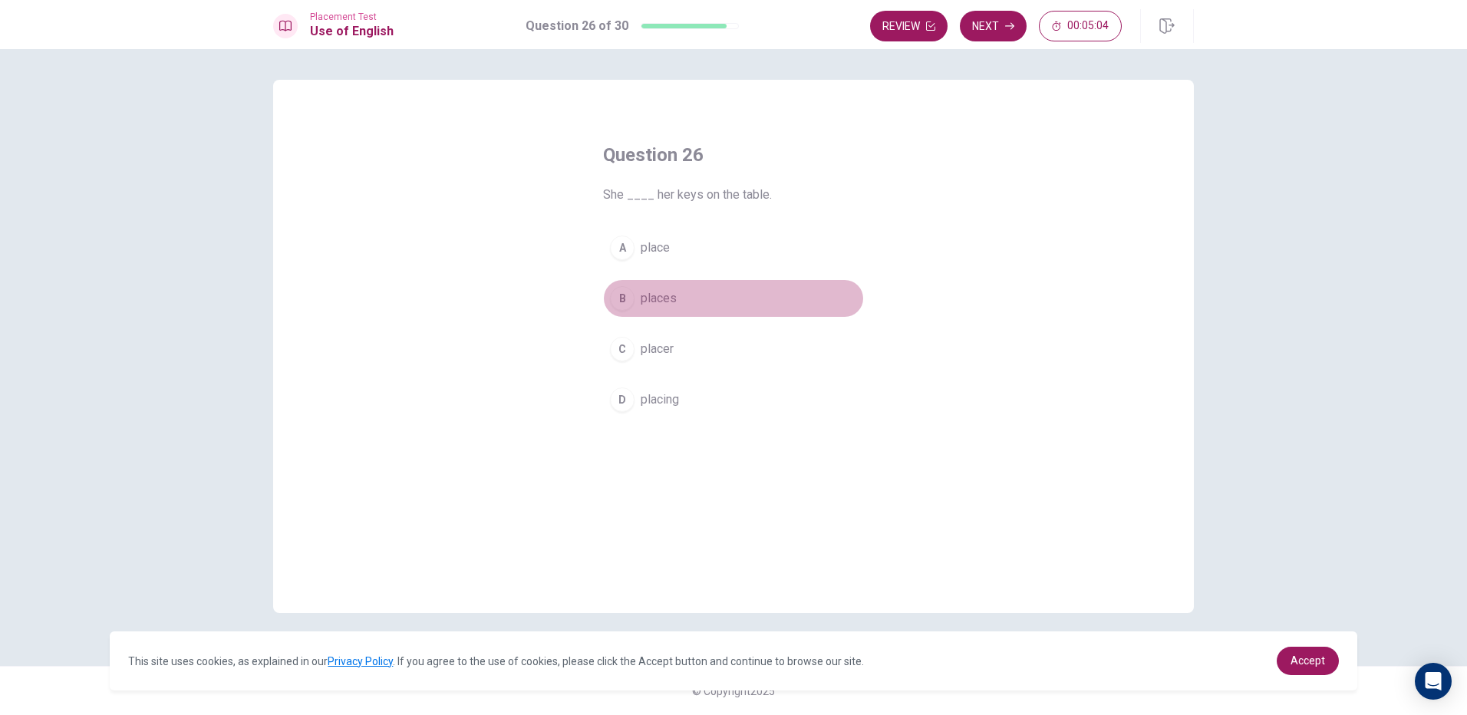
click at [675, 295] on span "places" at bounding box center [659, 298] width 36 height 18
click at [1010, 21] on icon "button" at bounding box center [1009, 25] width 9 height 9
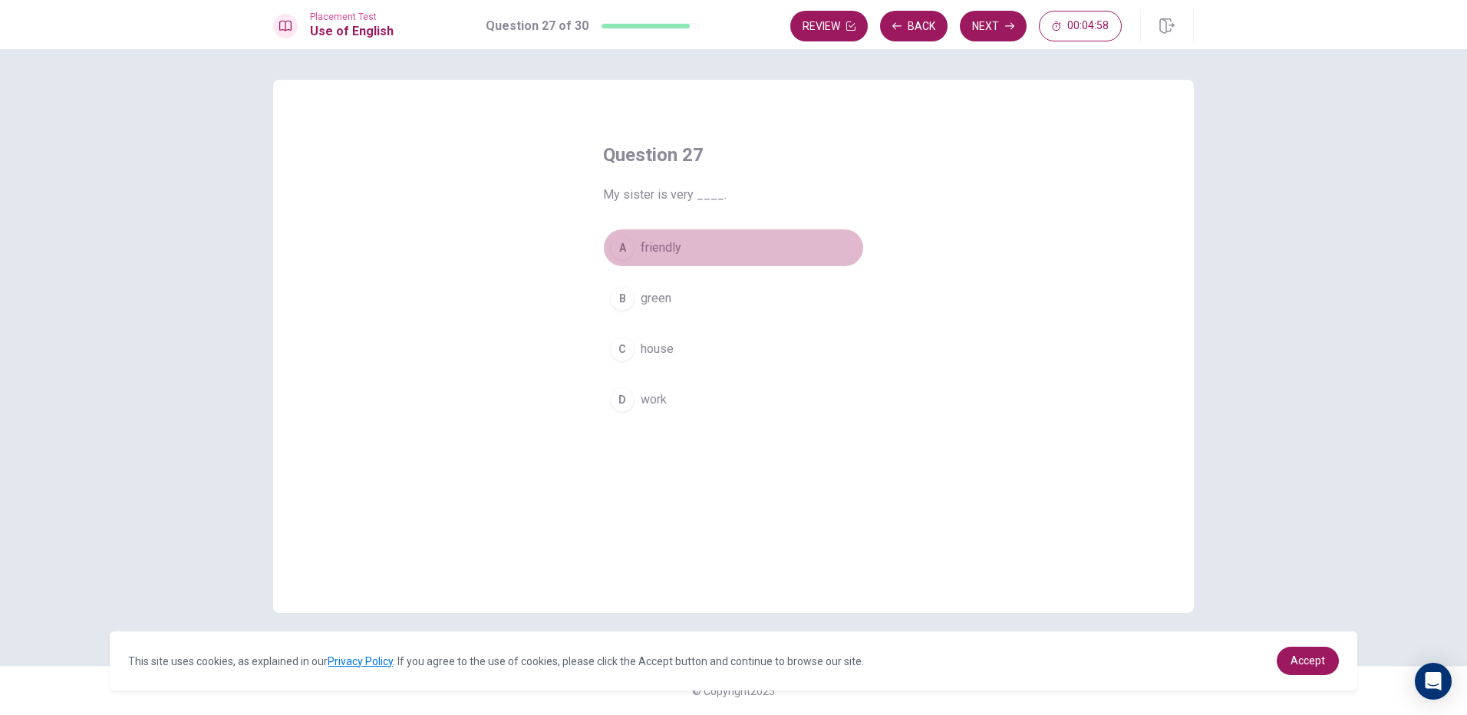
click at [688, 243] on button "A friendly" at bounding box center [733, 248] width 261 height 38
click at [979, 29] on button "Next" at bounding box center [993, 26] width 67 height 31
click at [699, 229] on button "A does" at bounding box center [733, 248] width 261 height 38
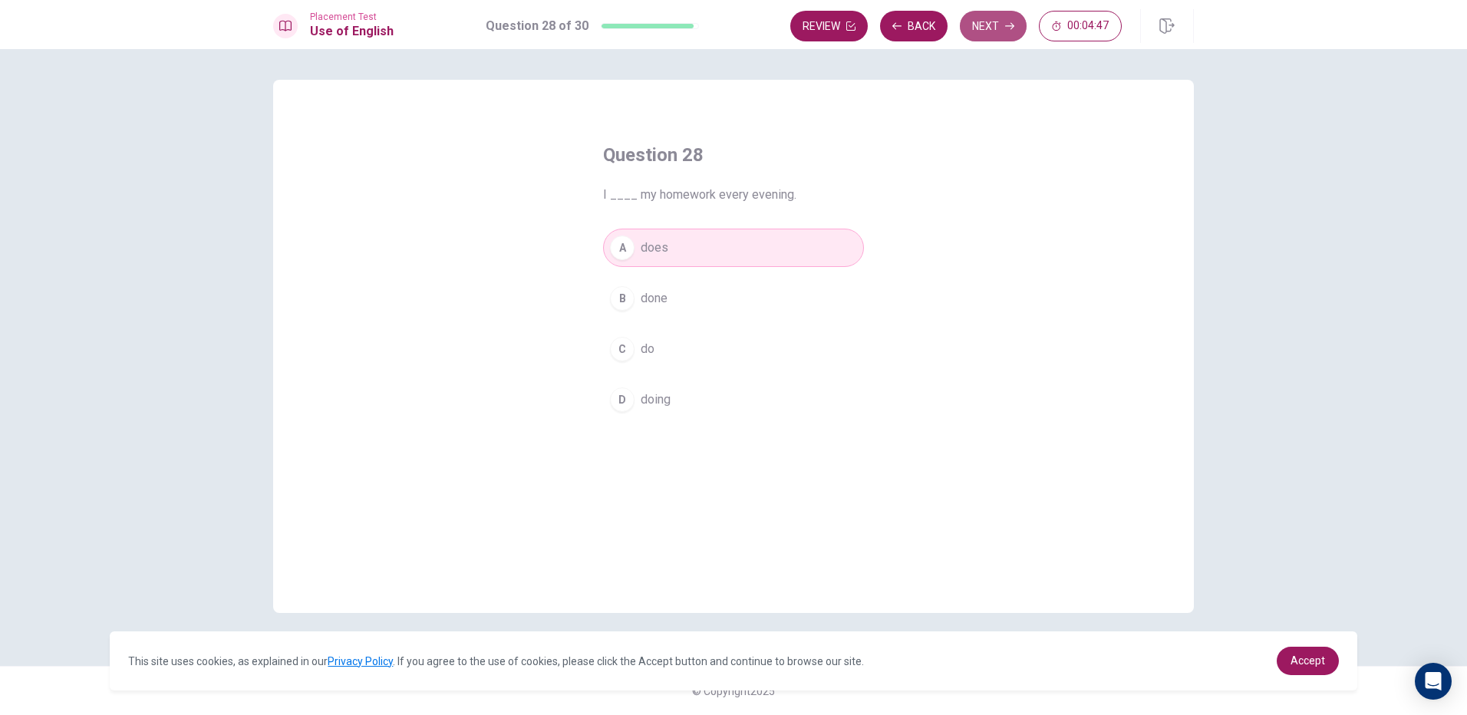
click at [988, 31] on button "Next" at bounding box center [993, 26] width 67 height 31
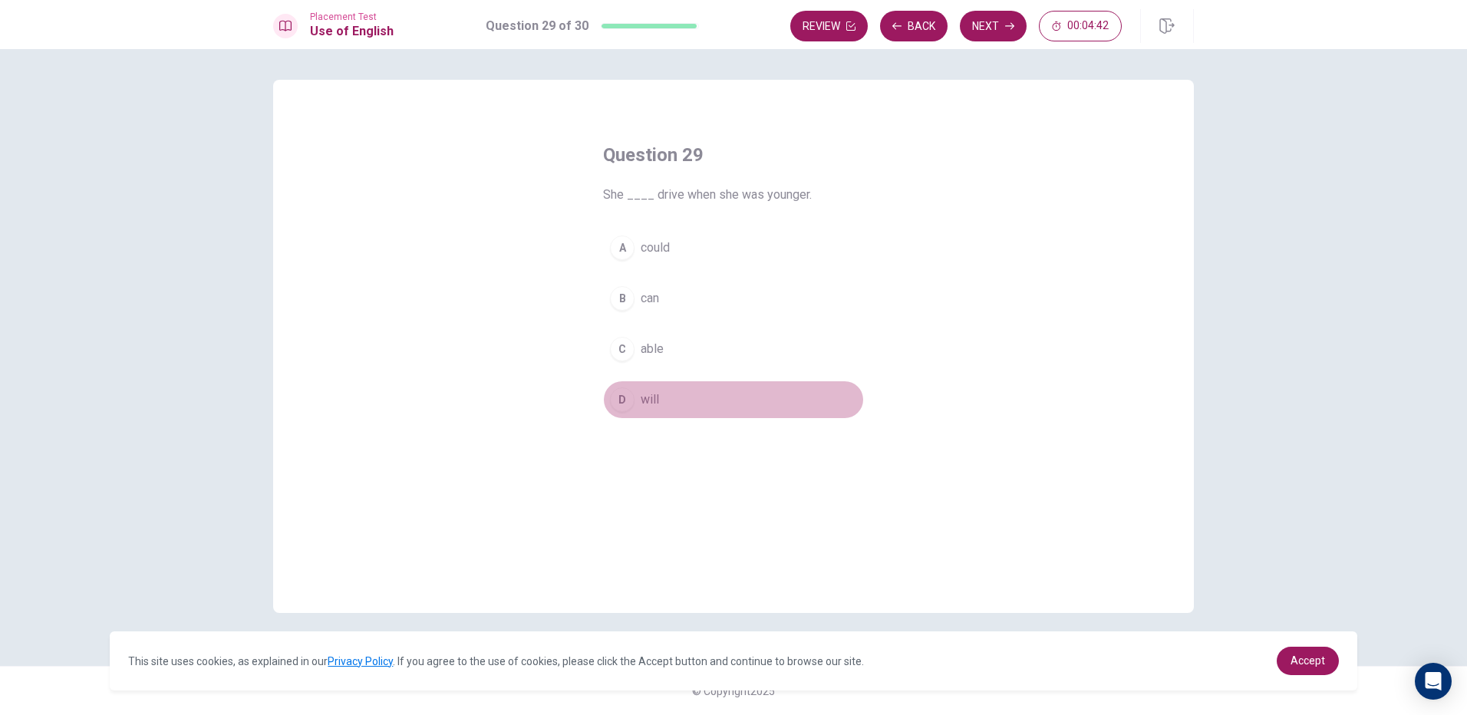
click at [674, 401] on button "D will" at bounding box center [733, 400] width 261 height 38
click at [995, 21] on button "Next" at bounding box center [993, 26] width 67 height 31
click at [670, 395] on button "D has" at bounding box center [733, 400] width 261 height 38
click at [1017, 7] on div "Placement Test Use of English Question 30 of 30 Review Back Next 00:04:31" at bounding box center [733, 24] width 1467 height 49
click at [1009, 18] on button "Next" at bounding box center [993, 26] width 67 height 31
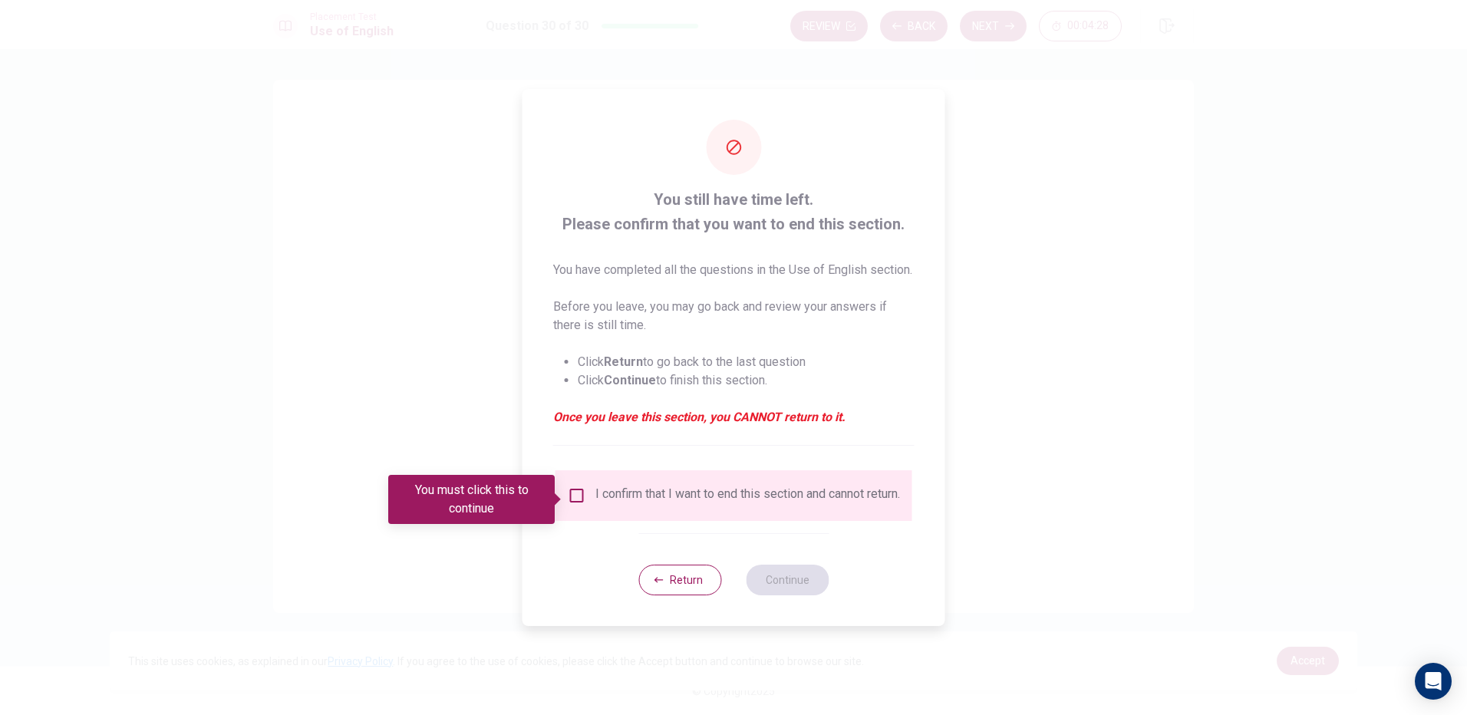
click at [576, 501] on input "You must click this to continue" at bounding box center [577, 496] width 18 height 18
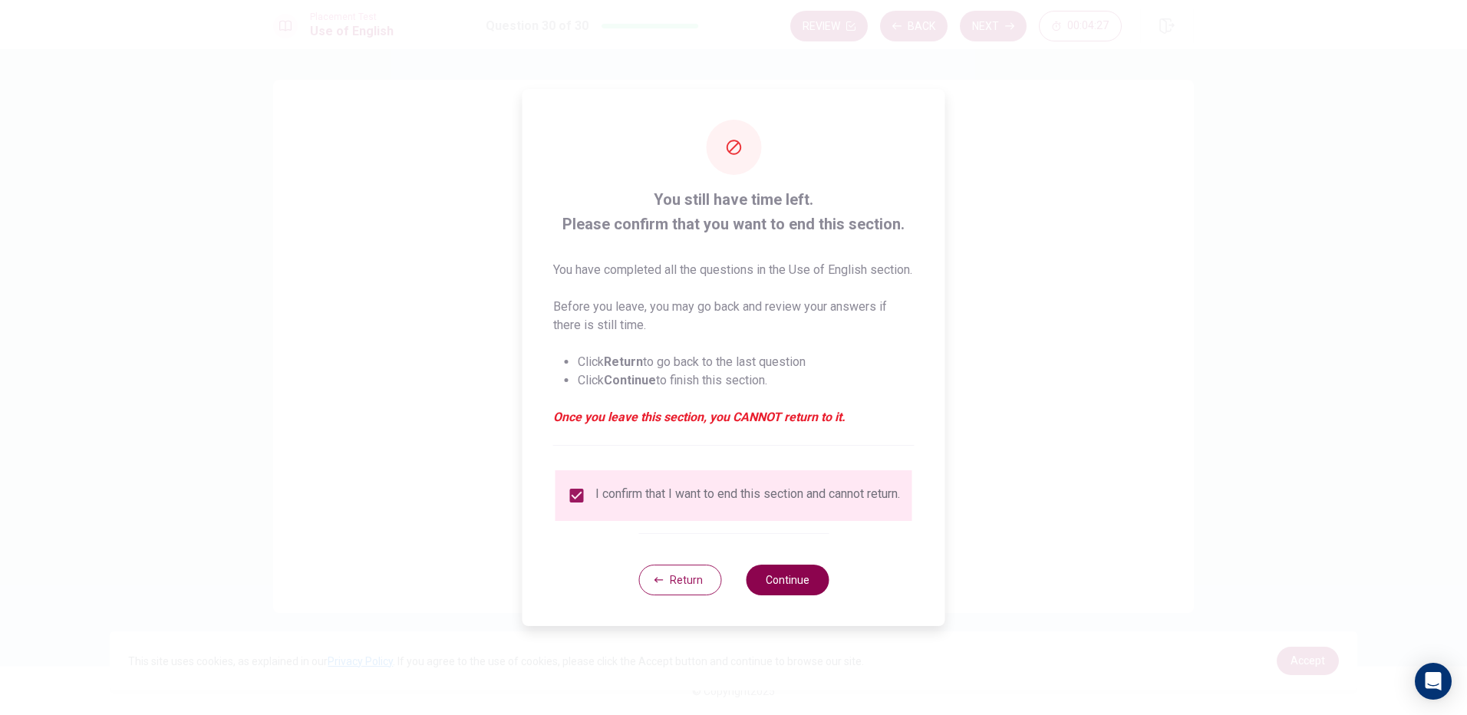
click at [785, 596] on button "Continue" at bounding box center [787, 580] width 83 height 31
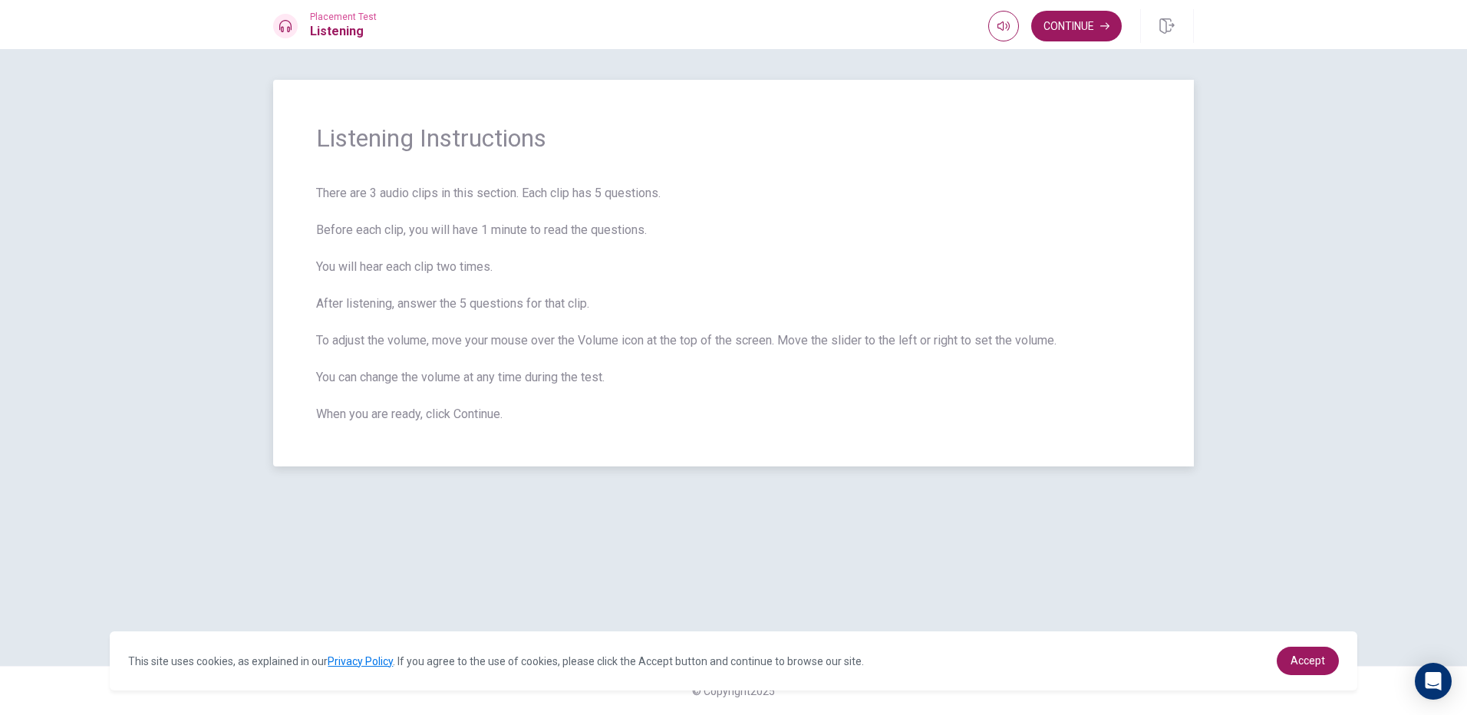
click at [434, 264] on span "There are 3 audio clips in this section. Each clip has 5 questions. Before each…" at bounding box center [733, 303] width 835 height 239
click at [1062, 29] on button "Continue" at bounding box center [1077, 26] width 91 height 31
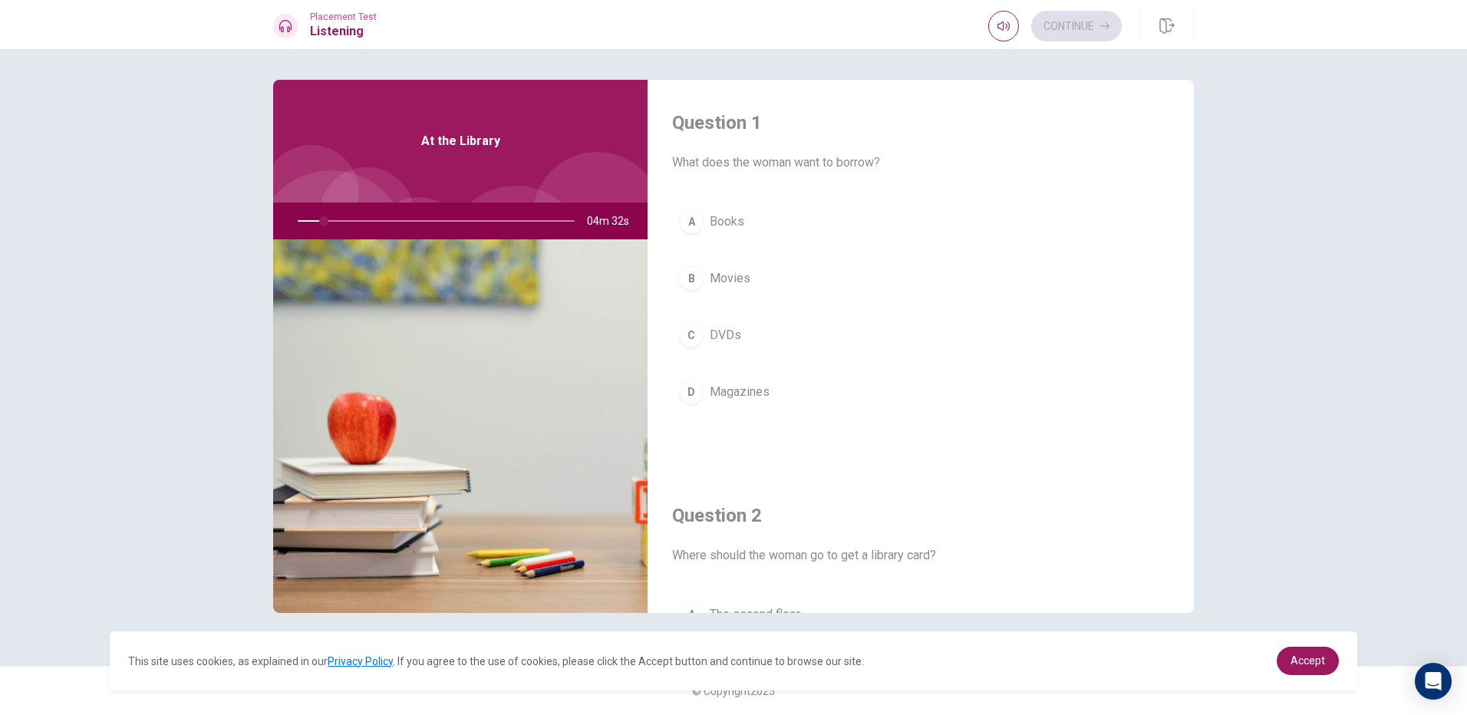
click at [337, 219] on div at bounding box center [433, 221] width 308 height 37
drag, startPoint x: 326, startPoint y: 220, endPoint x: 343, endPoint y: 221, distance: 16.9
click at [343, 221] on div at bounding box center [433, 221] width 308 height 37
drag, startPoint x: 325, startPoint y: 219, endPoint x: 335, endPoint y: 219, distance: 9.2
click at [334, 219] on div at bounding box center [433, 221] width 308 height 37
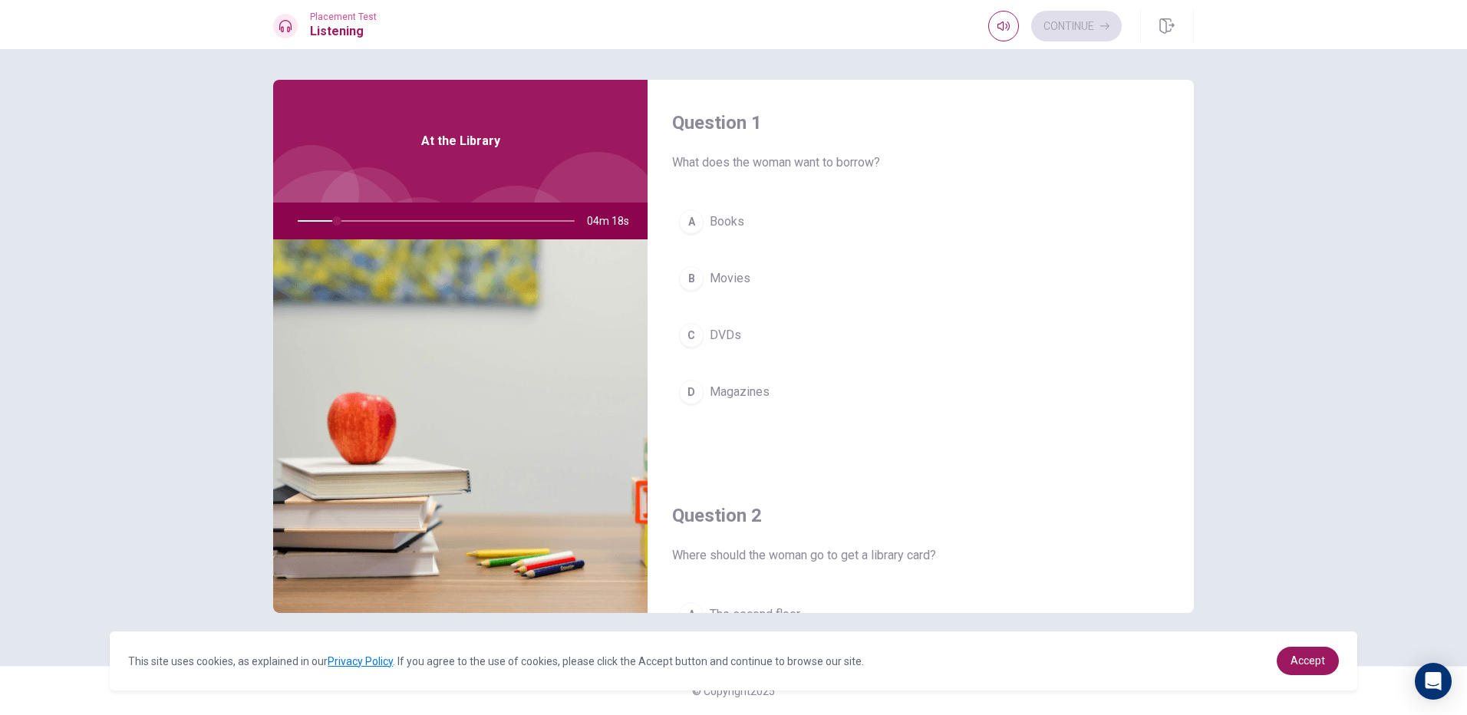
drag, startPoint x: 477, startPoint y: 229, endPoint x: 567, endPoint y: 215, distance: 91.7
click at [479, 229] on div at bounding box center [433, 221] width 308 height 37
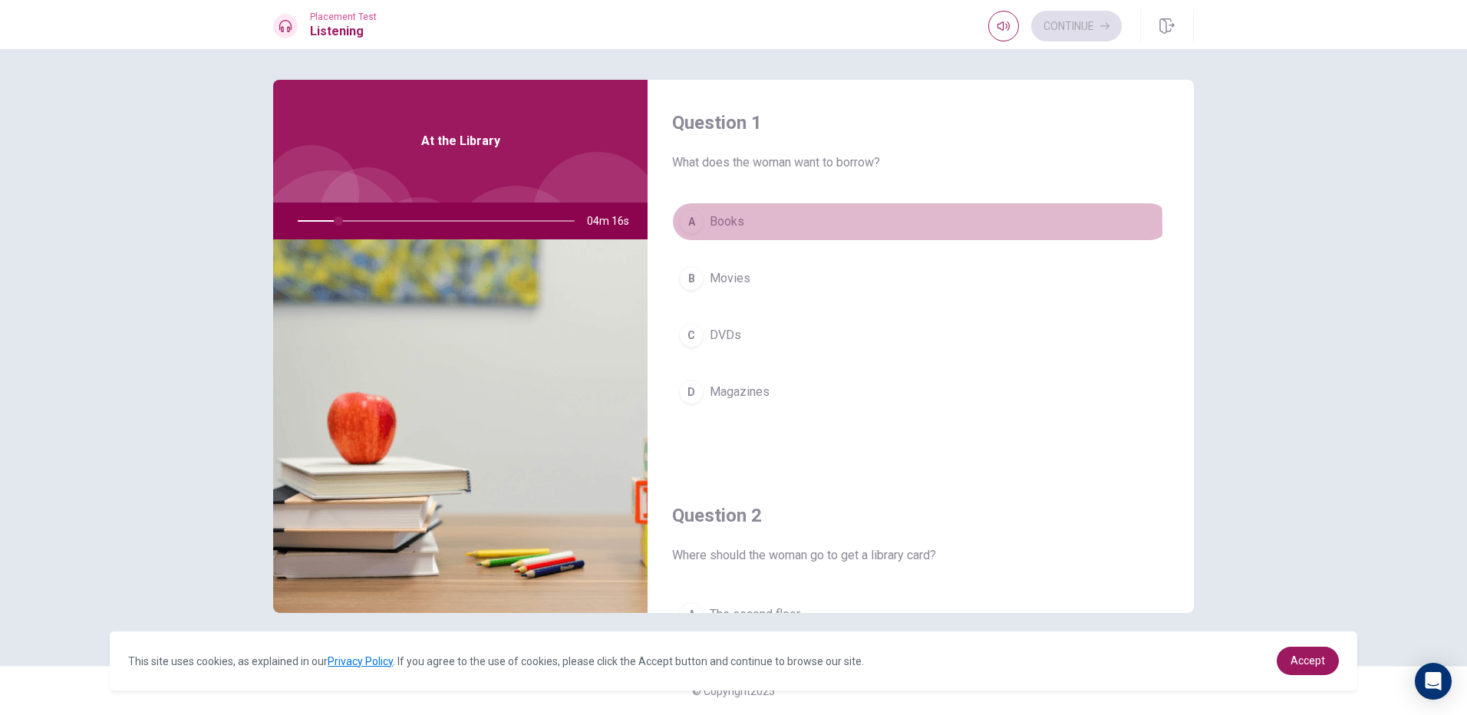
click at [708, 226] on button "A Books" at bounding box center [920, 222] width 497 height 38
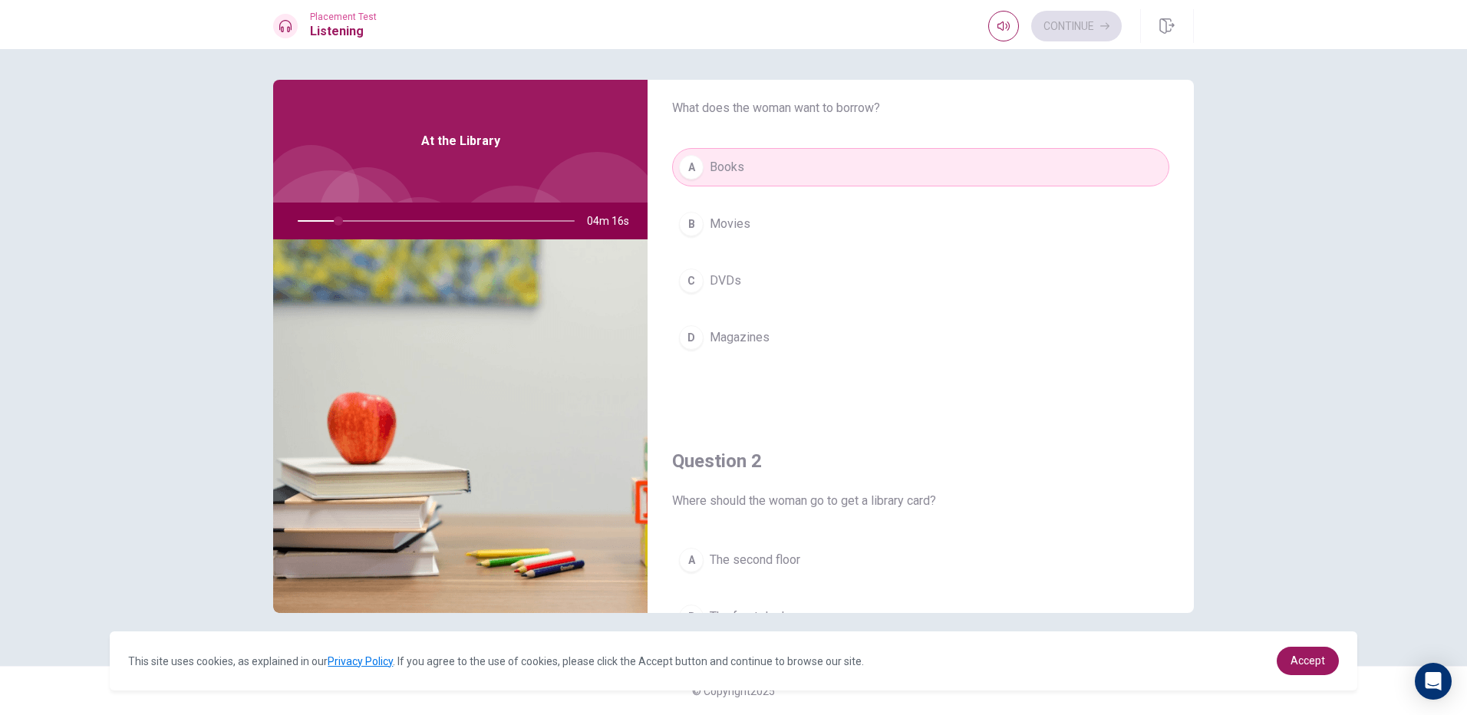
scroll to position [230, 0]
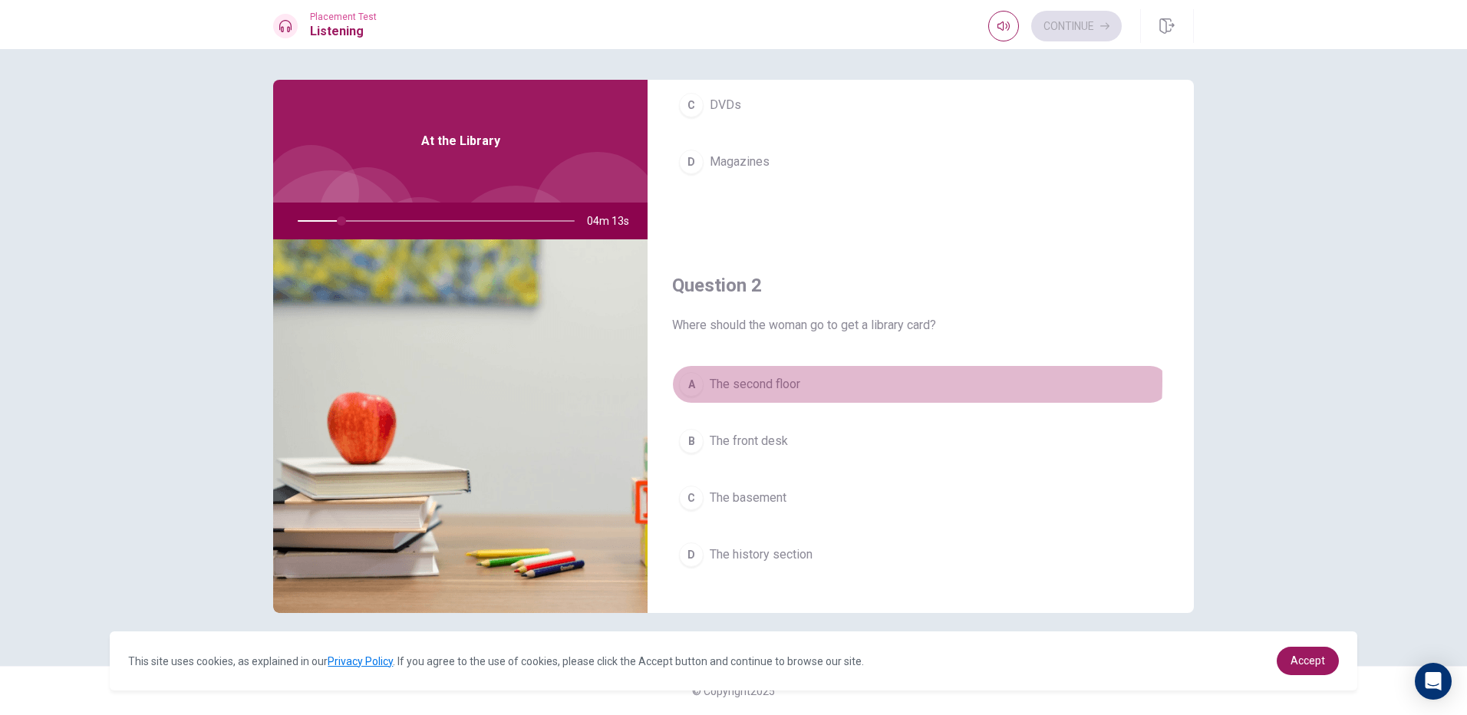
click at [734, 380] on span "The second floor" at bounding box center [755, 384] width 91 height 18
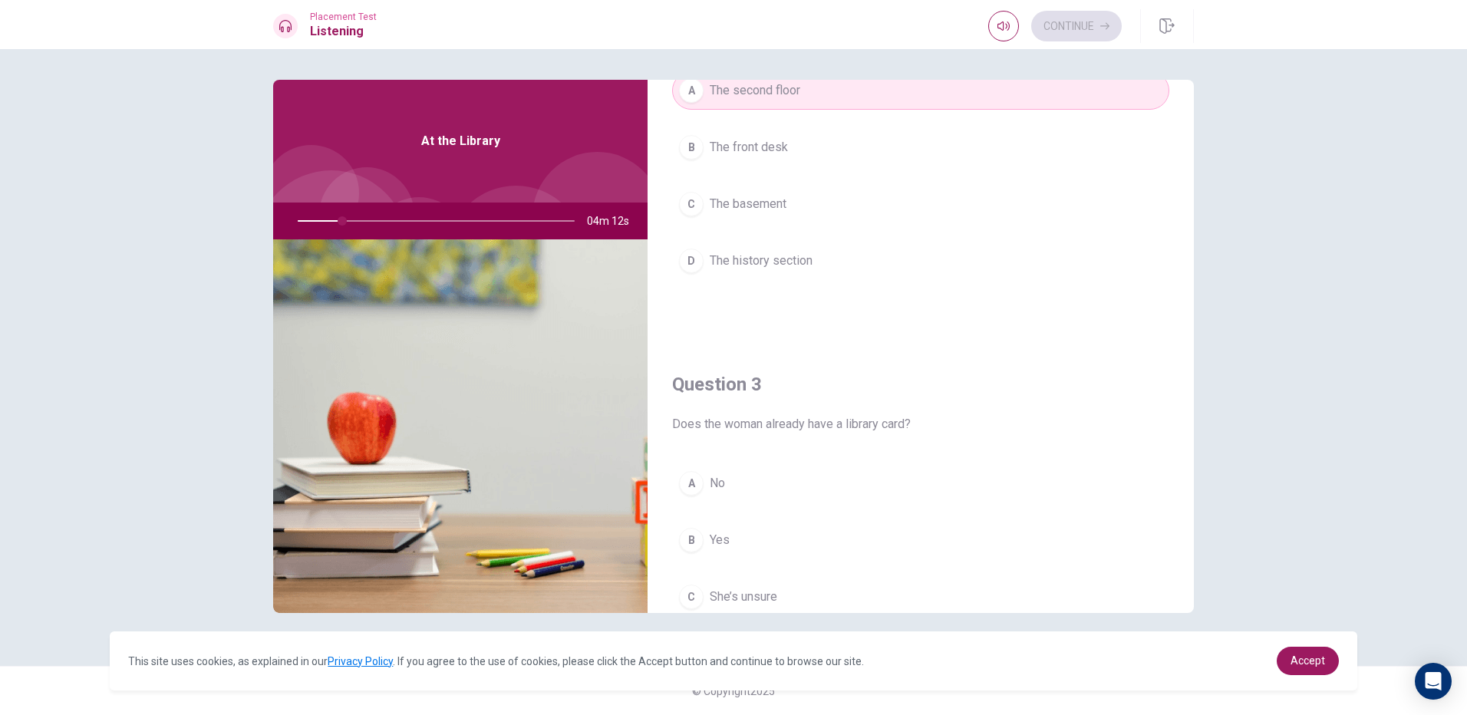
scroll to position [614, 0]
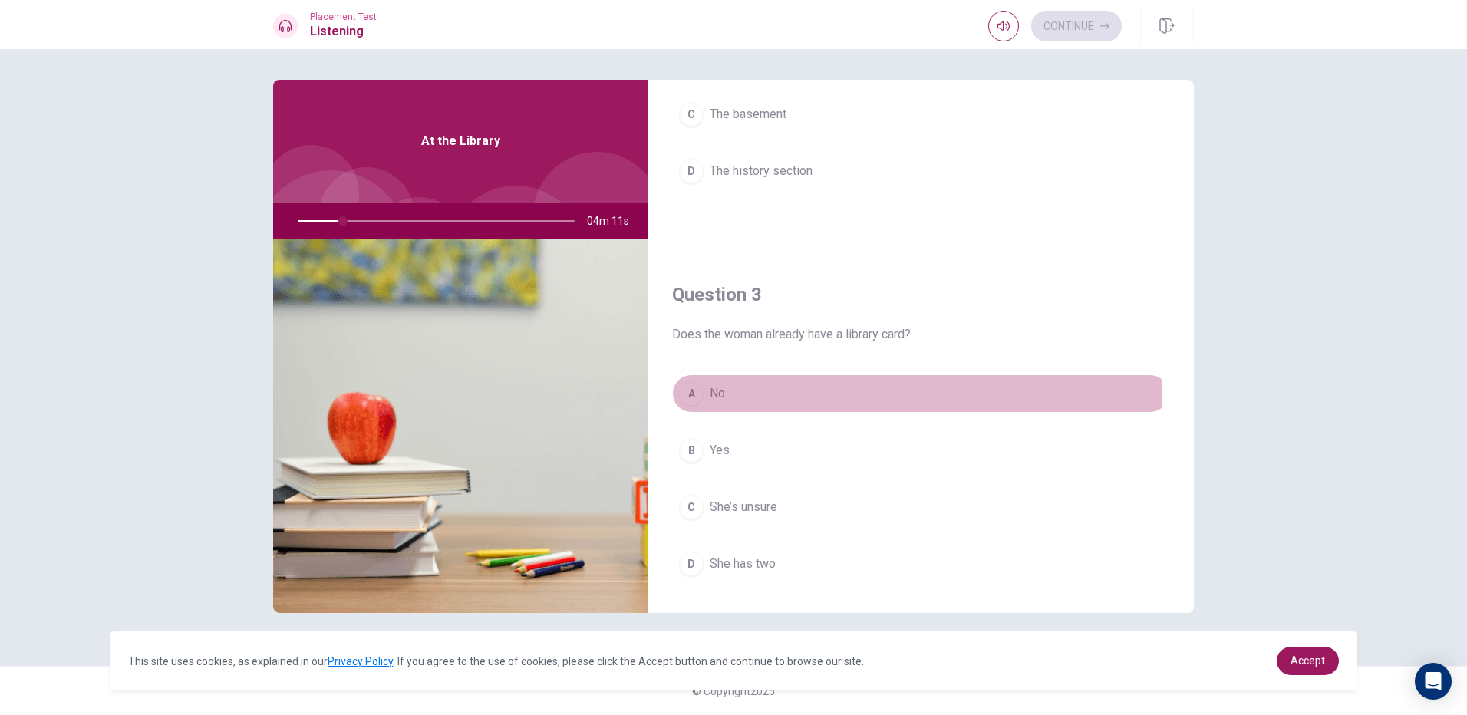
click at [734, 398] on button "A No" at bounding box center [920, 394] width 497 height 38
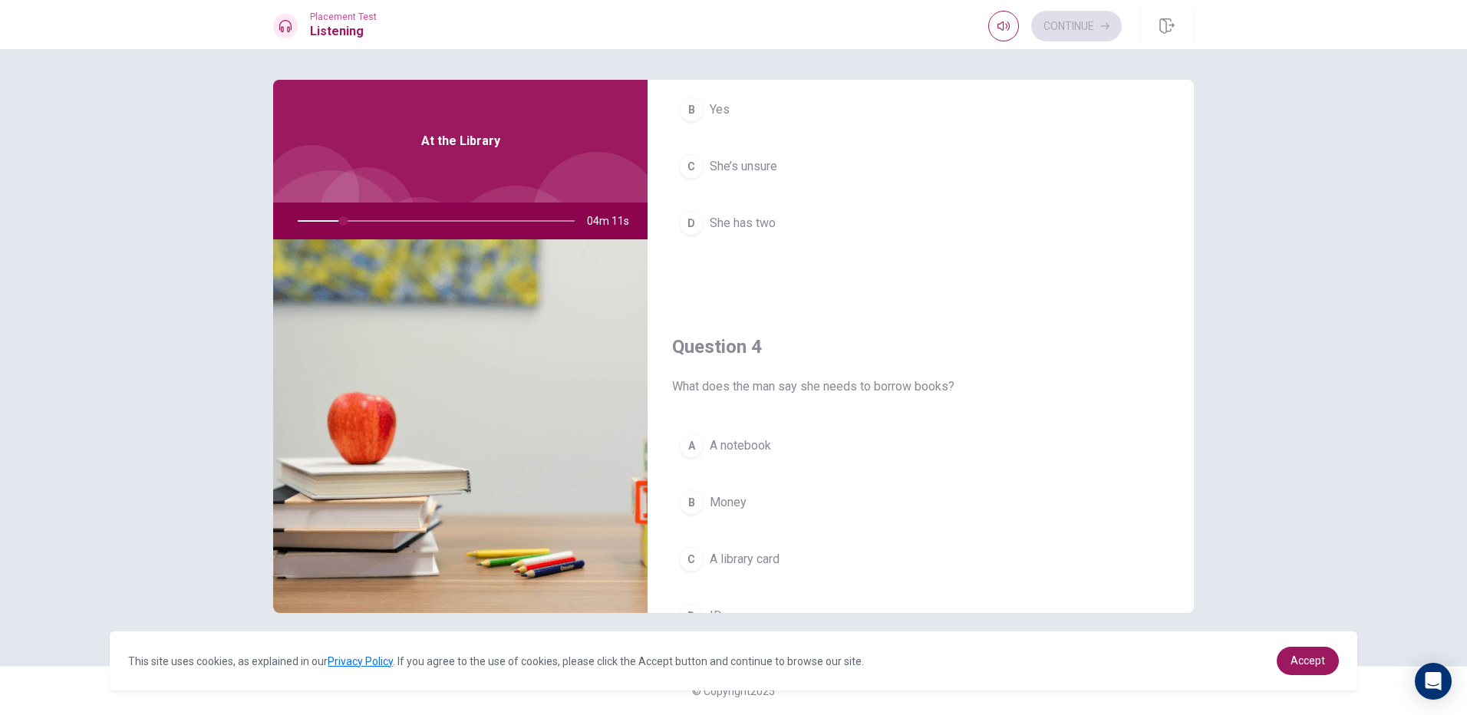
scroll to position [998, 0]
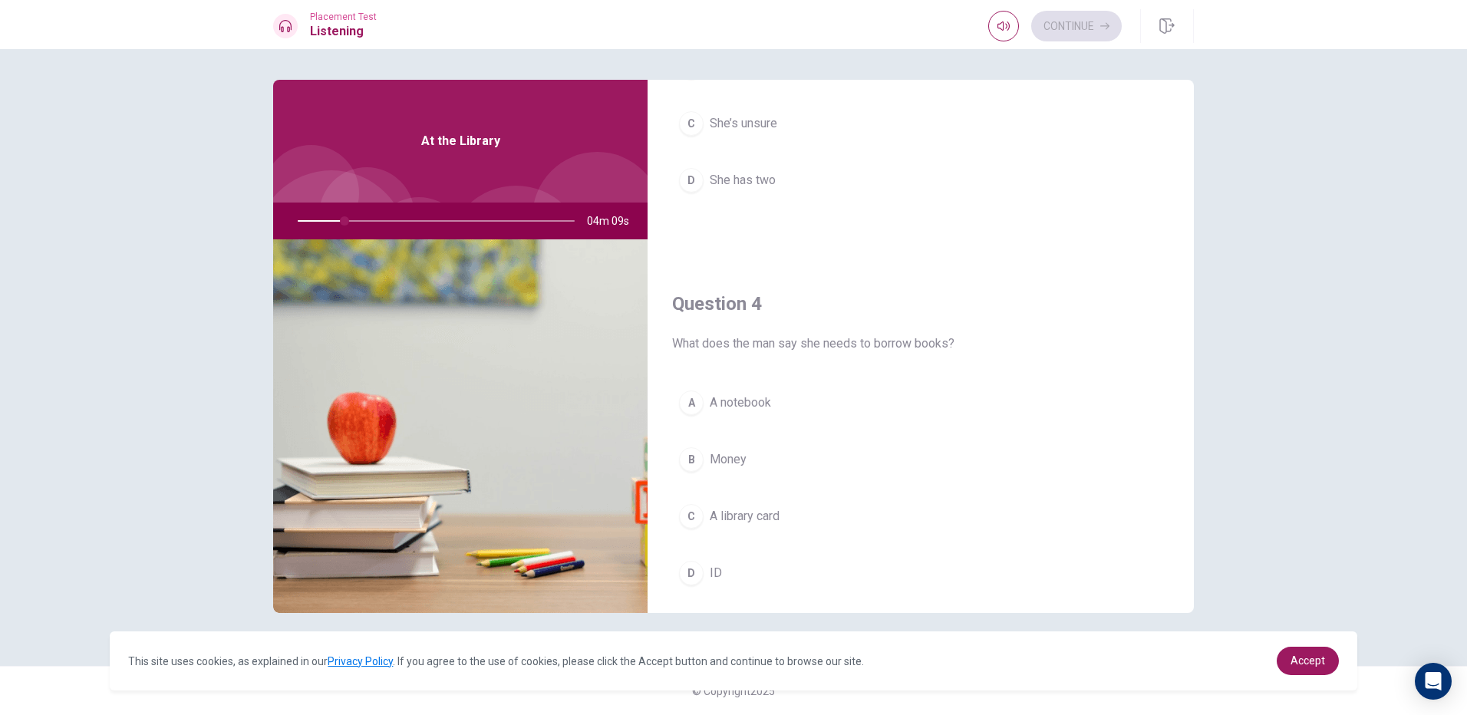
click at [719, 464] on span "Money" at bounding box center [728, 460] width 37 height 18
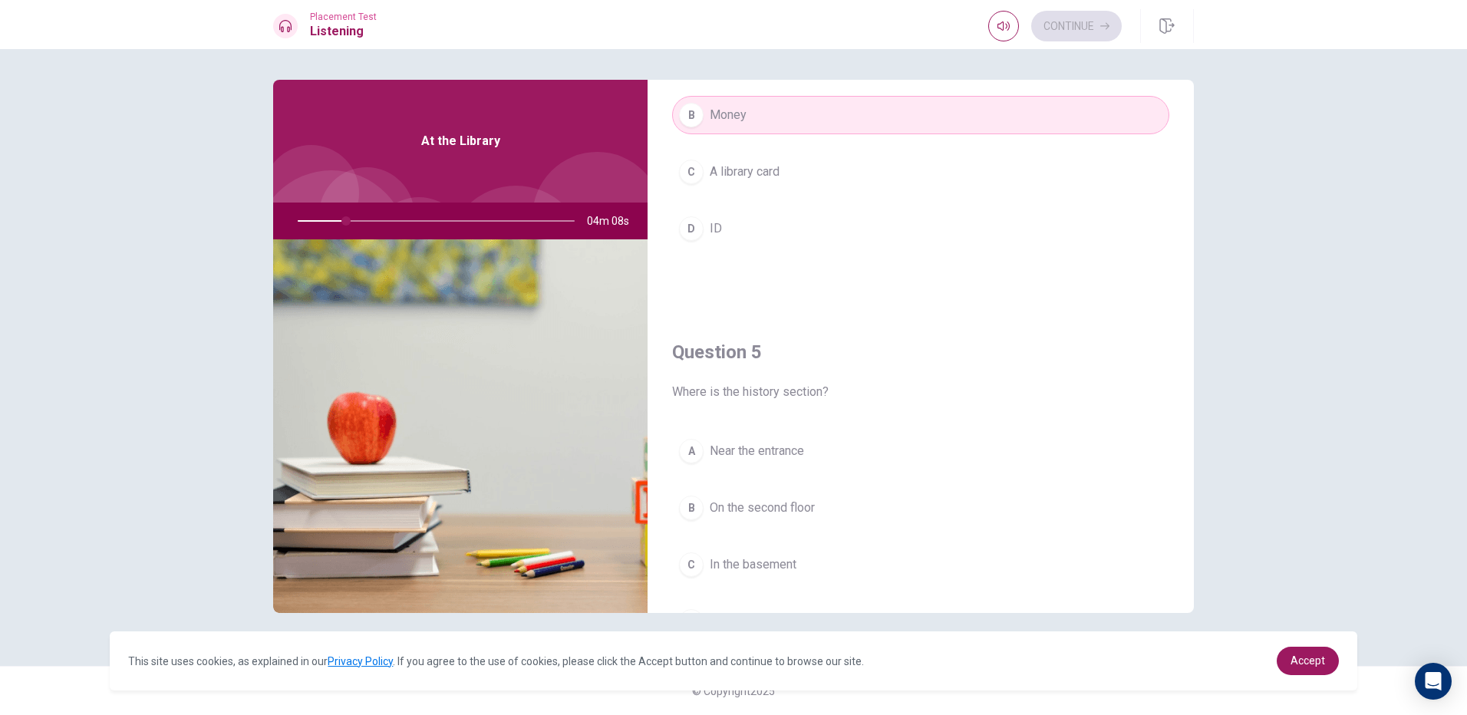
scroll to position [1431, 0]
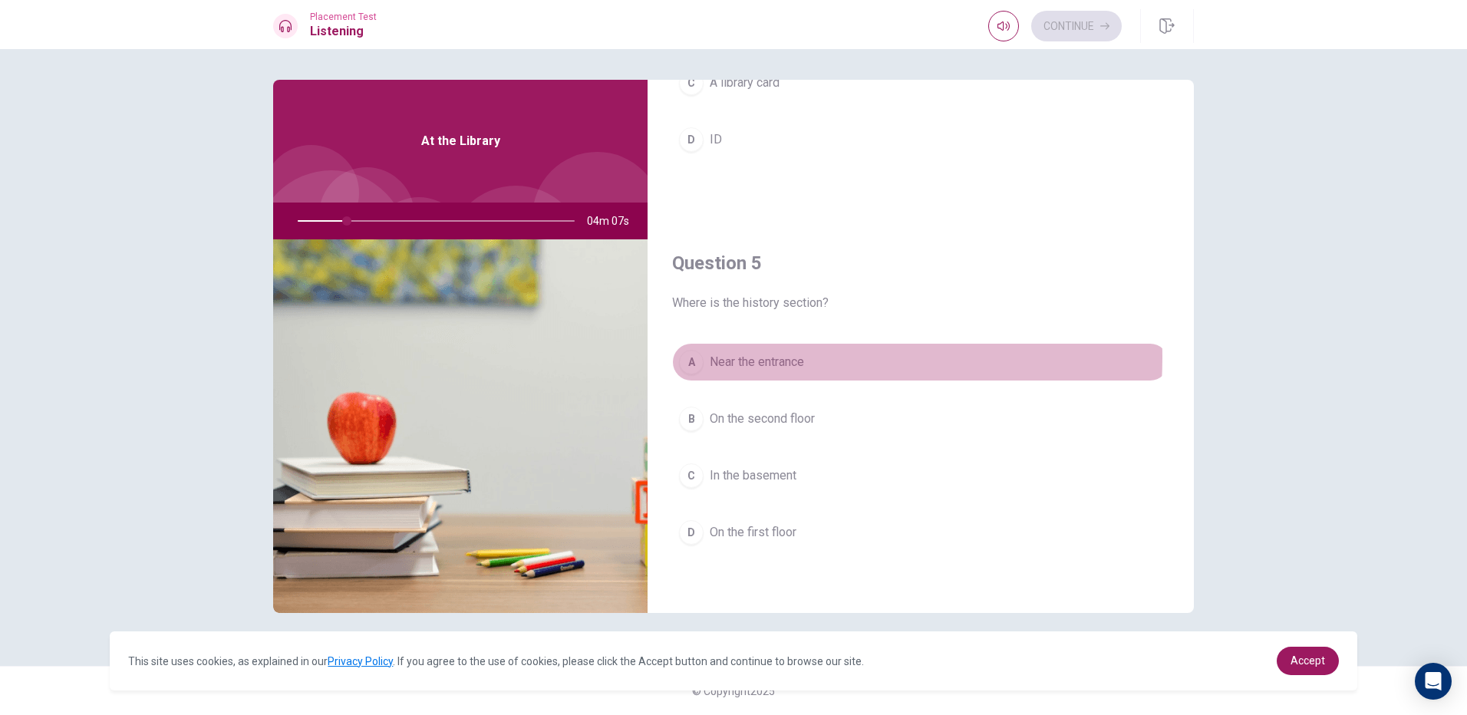
click at [748, 358] on span "Near the entrance" at bounding box center [757, 362] width 94 height 18
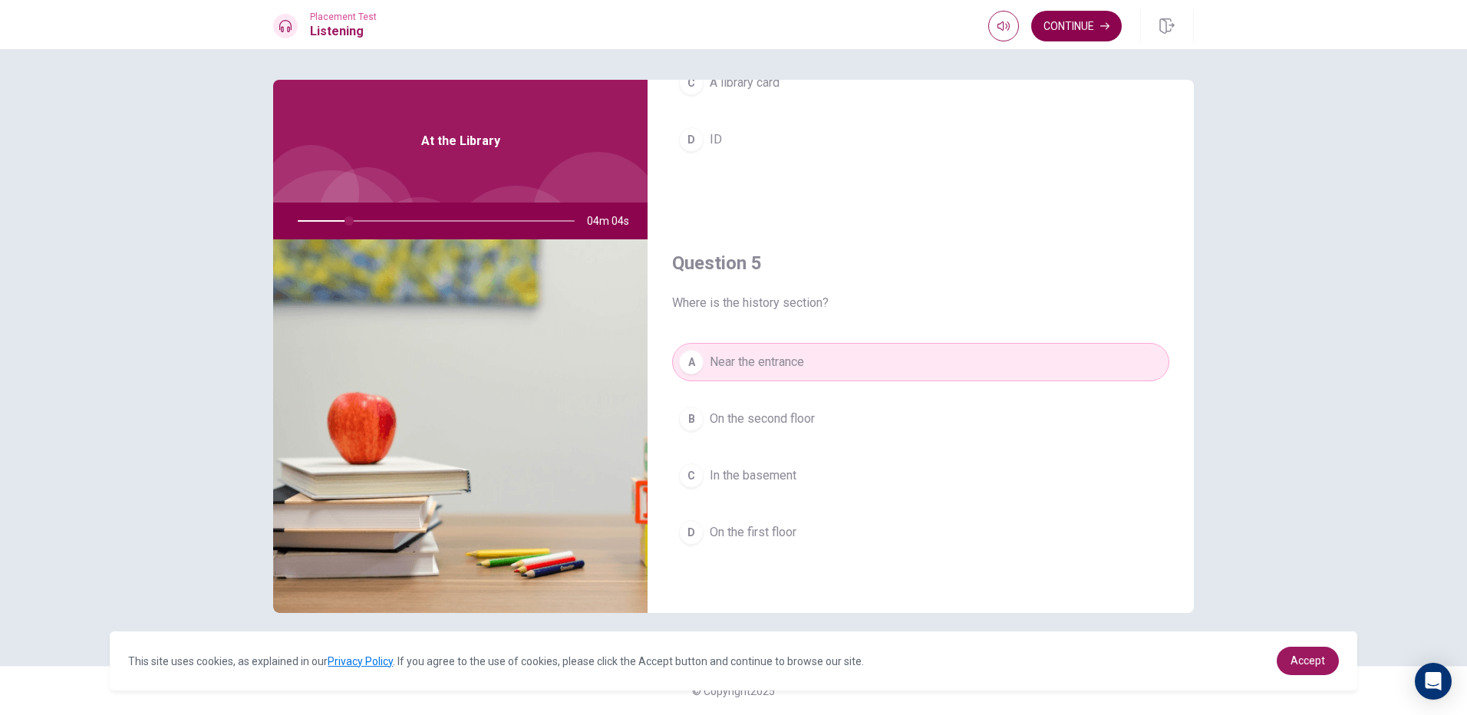
click at [1087, 25] on button "Continue" at bounding box center [1077, 26] width 91 height 31
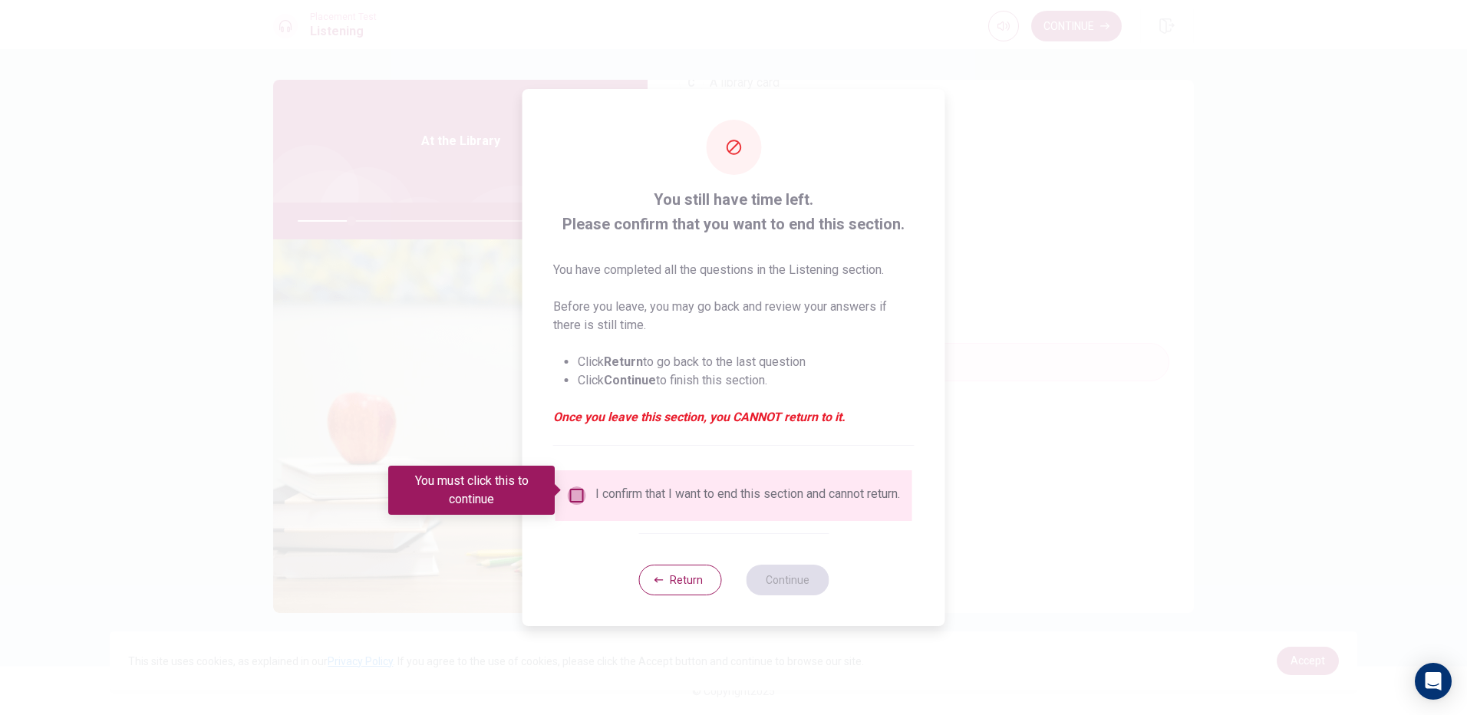
click at [573, 490] on input "You must click this to continue" at bounding box center [577, 496] width 18 height 18
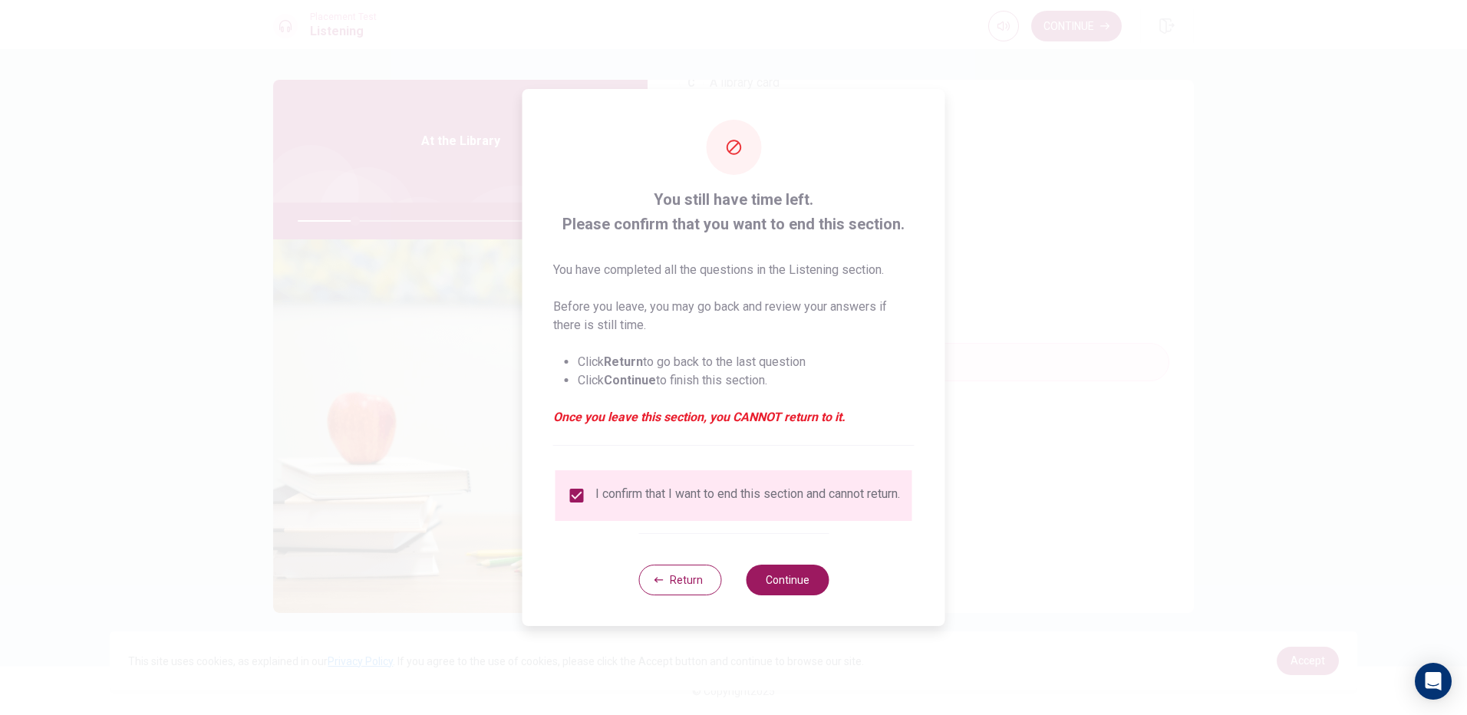
drag, startPoint x: 1030, startPoint y: 530, endPoint x: 838, endPoint y: 552, distance: 193.1
click at [1018, 530] on div at bounding box center [733, 357] width 1467 height 715
click at [682, 580] on button "Return" at bounding box center [680, 580] width 83 height 31
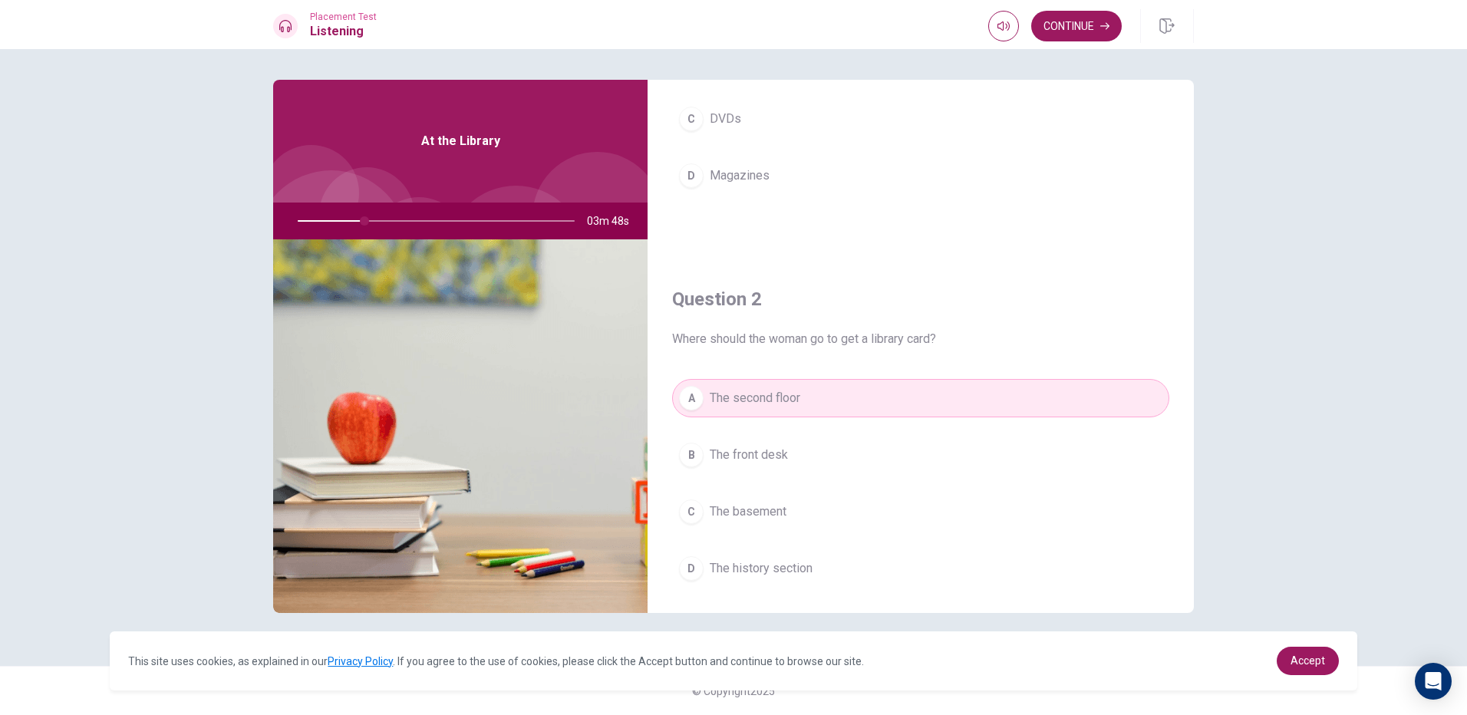
scroll to position [230, 0]
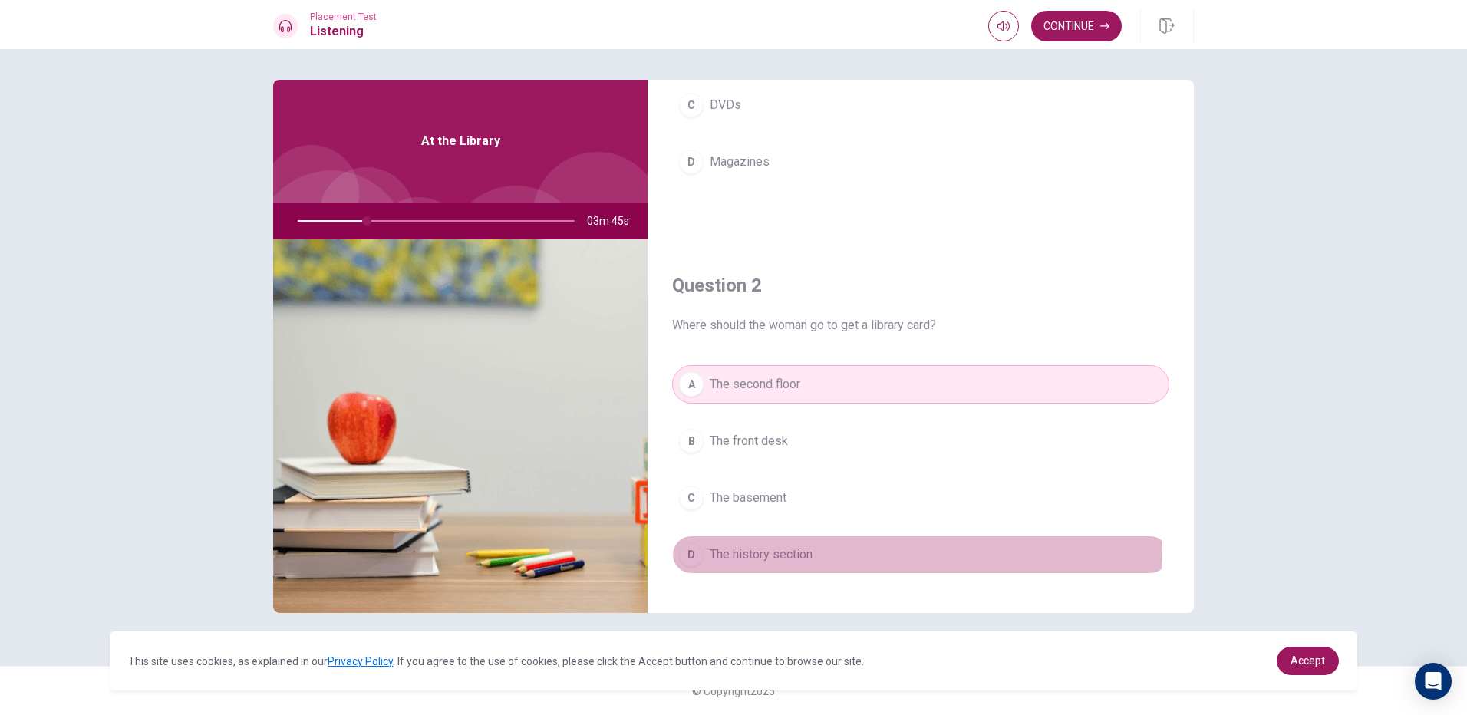
click at [810, 547] on span "The history section" at bounding box center [761, 555] width 103 height 18
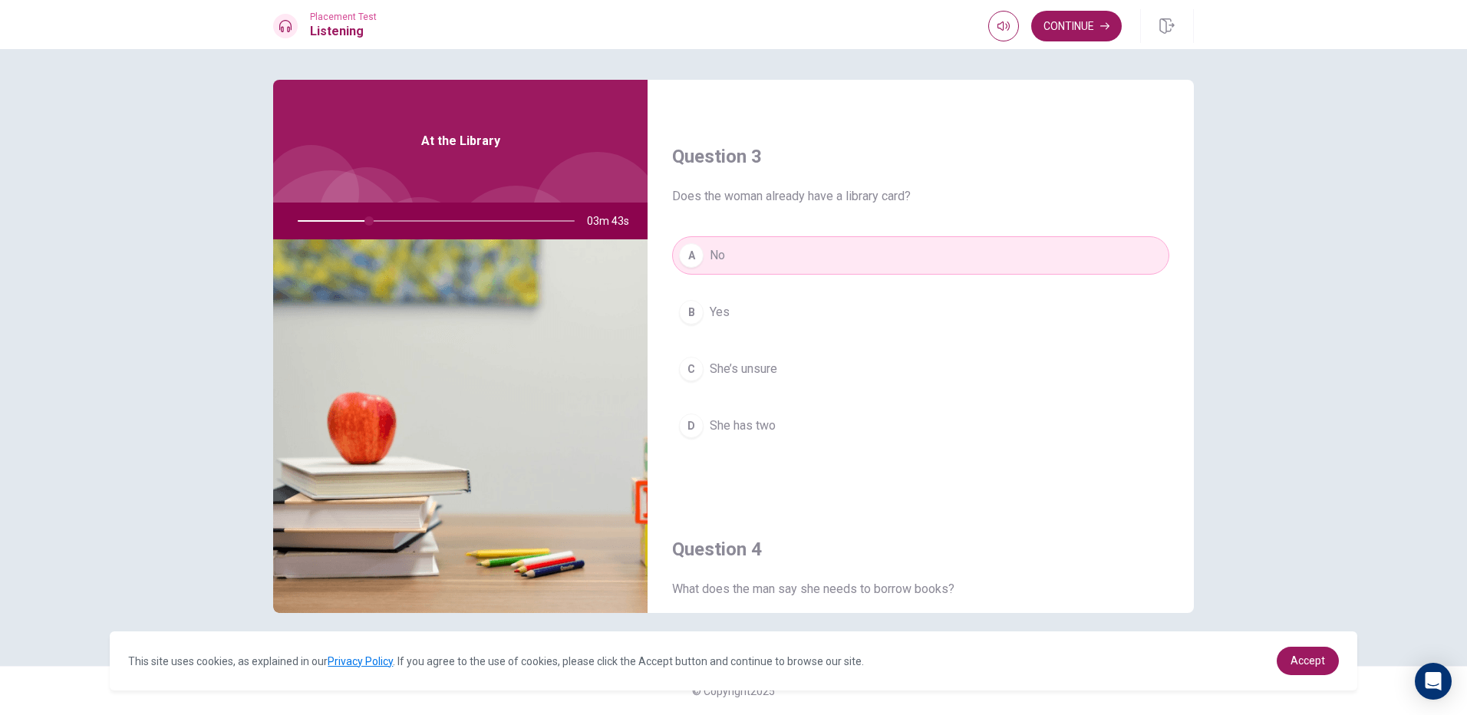
scroll to position [768, 0]
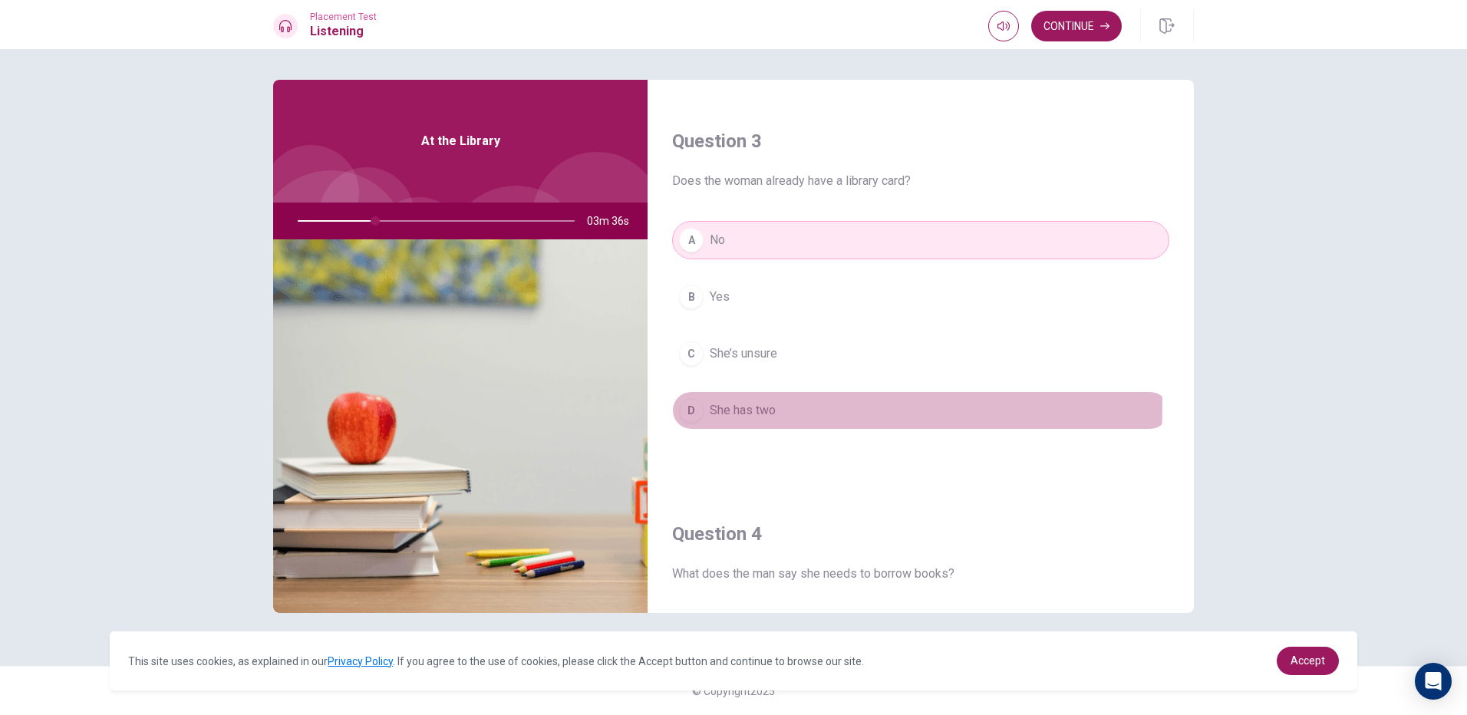
click at [814, 408] on button "D She has two" at bounding box center [920, 410] width 497 height 38
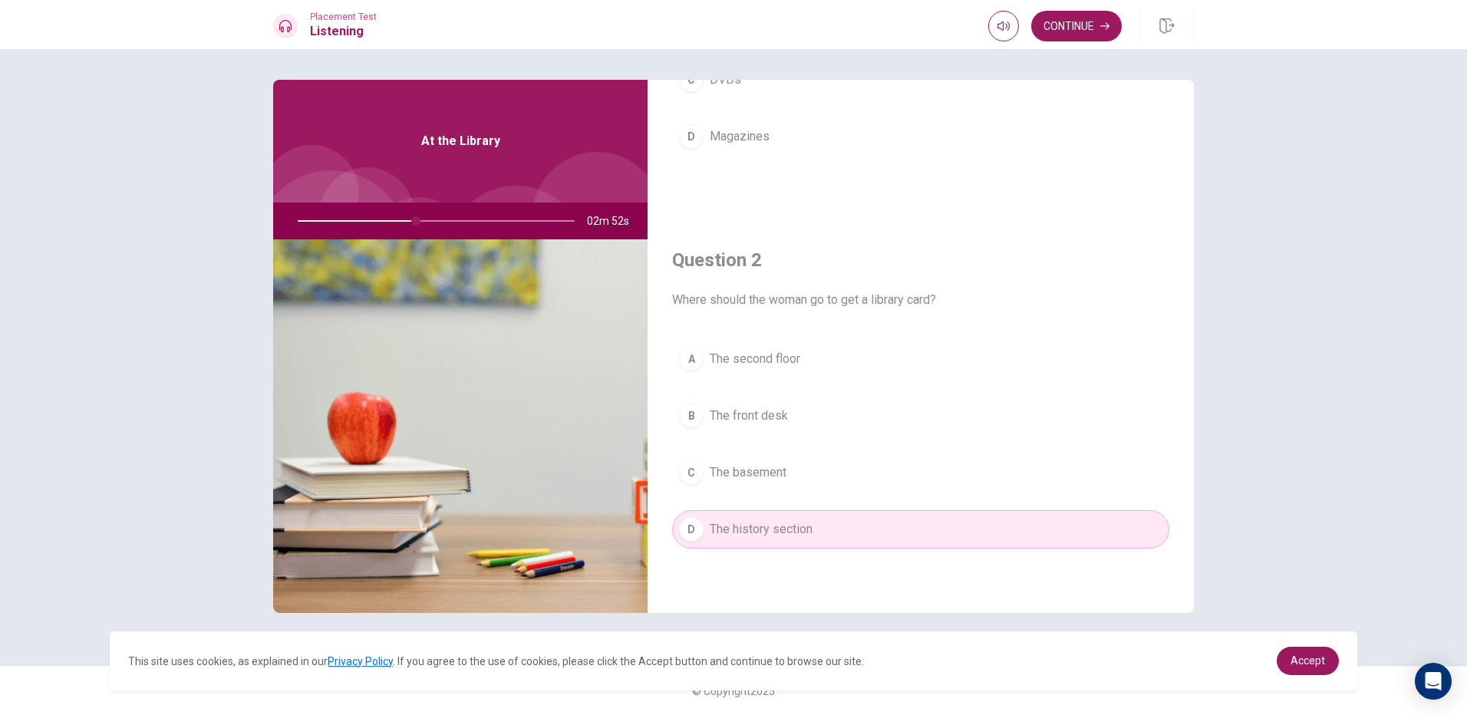
scroll to position [307, 0]
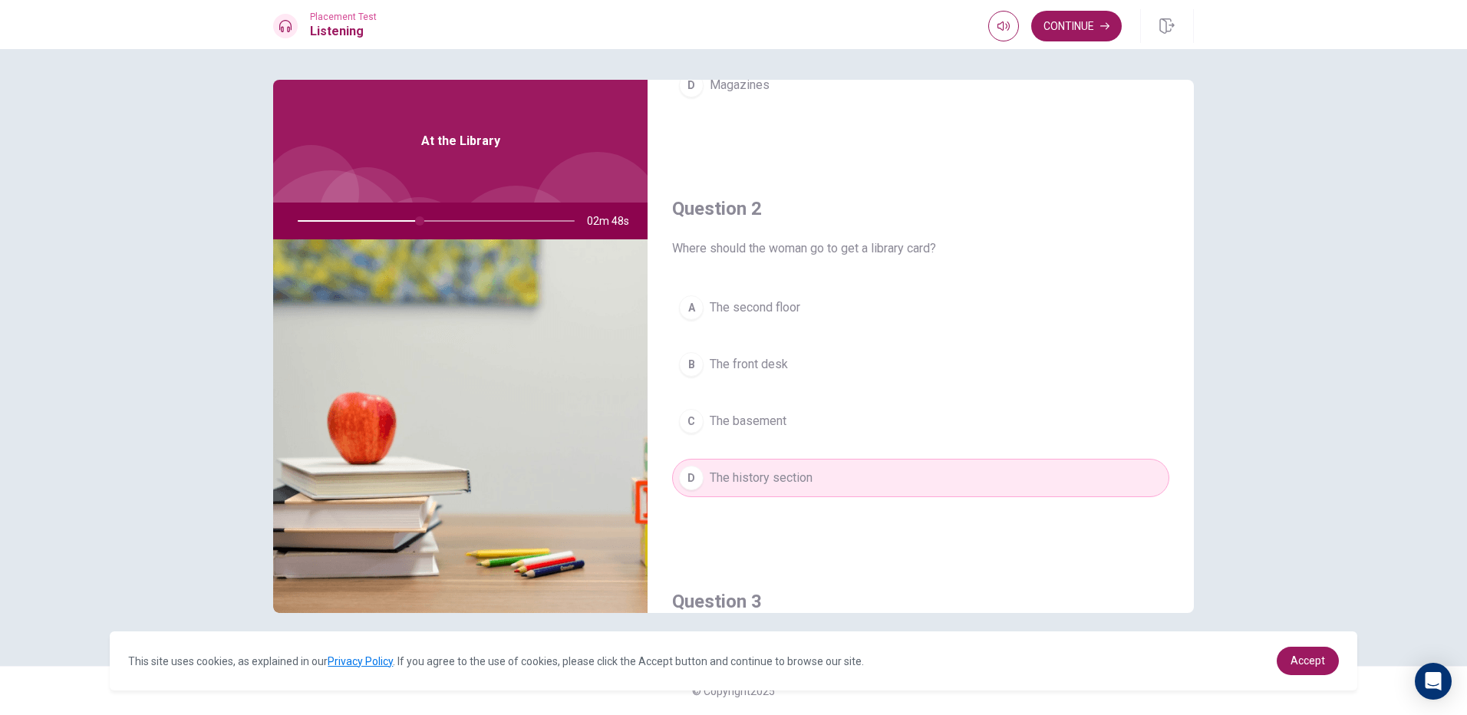
click at [797, 363] on button "B The front desk" at bounding box center [920, 364] width 497 height 38
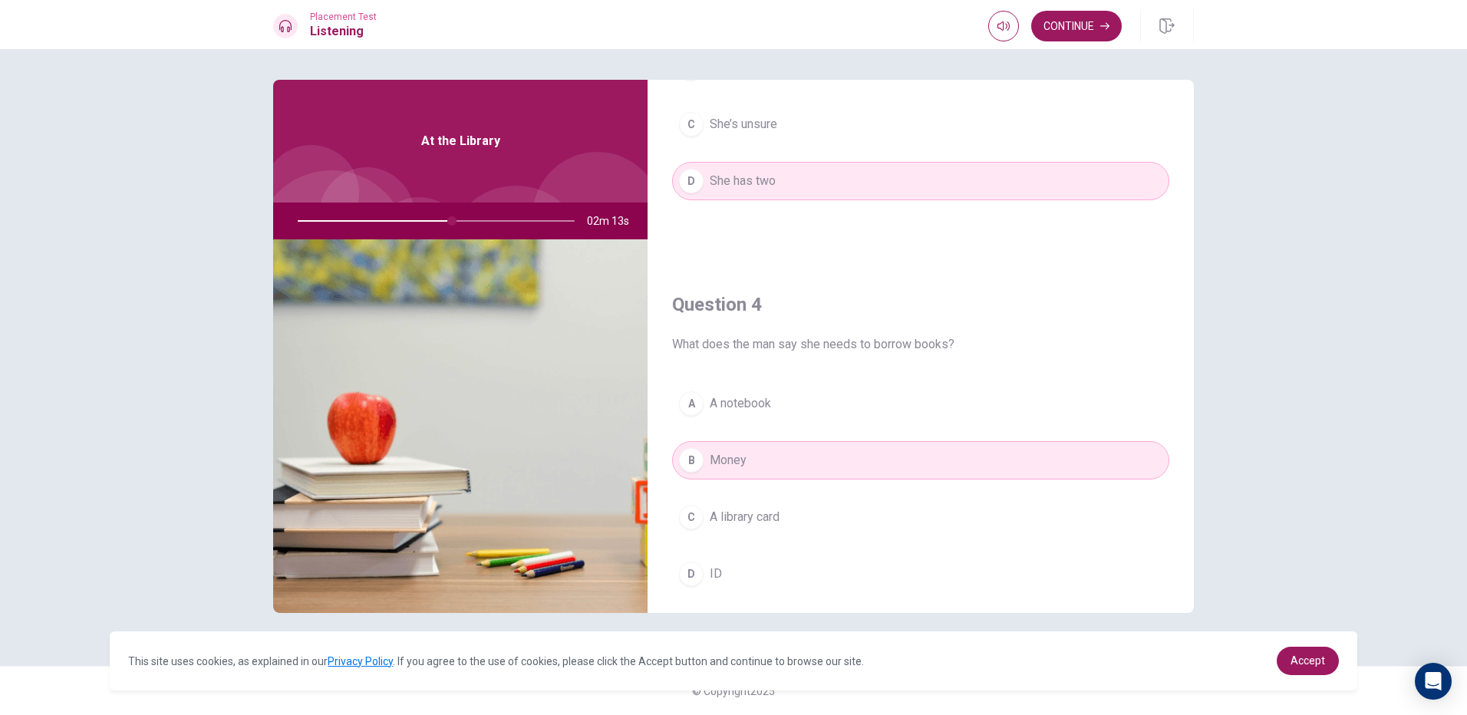
scroll to position [971, 0]
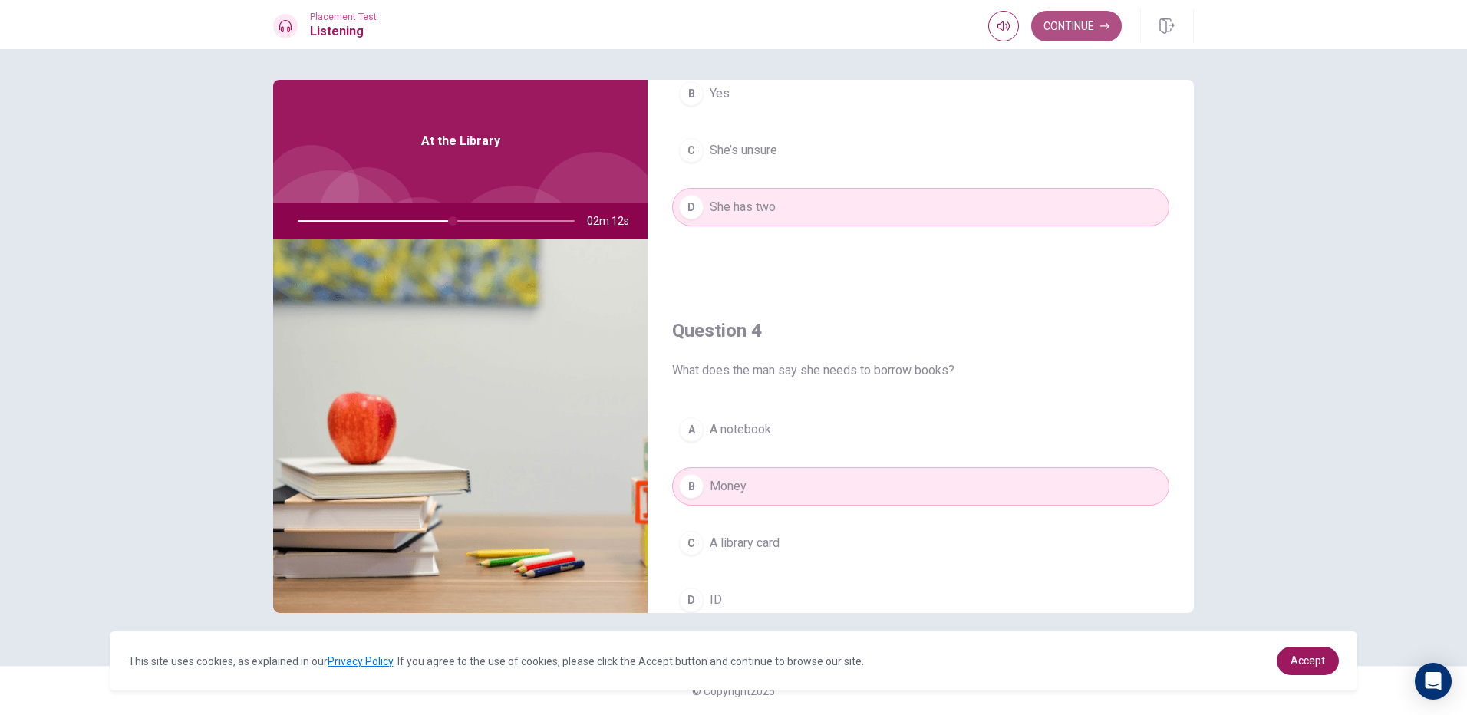
click at [1058, 30] on button "Continue" at bounding box center [1077, 26] width 91 height 31
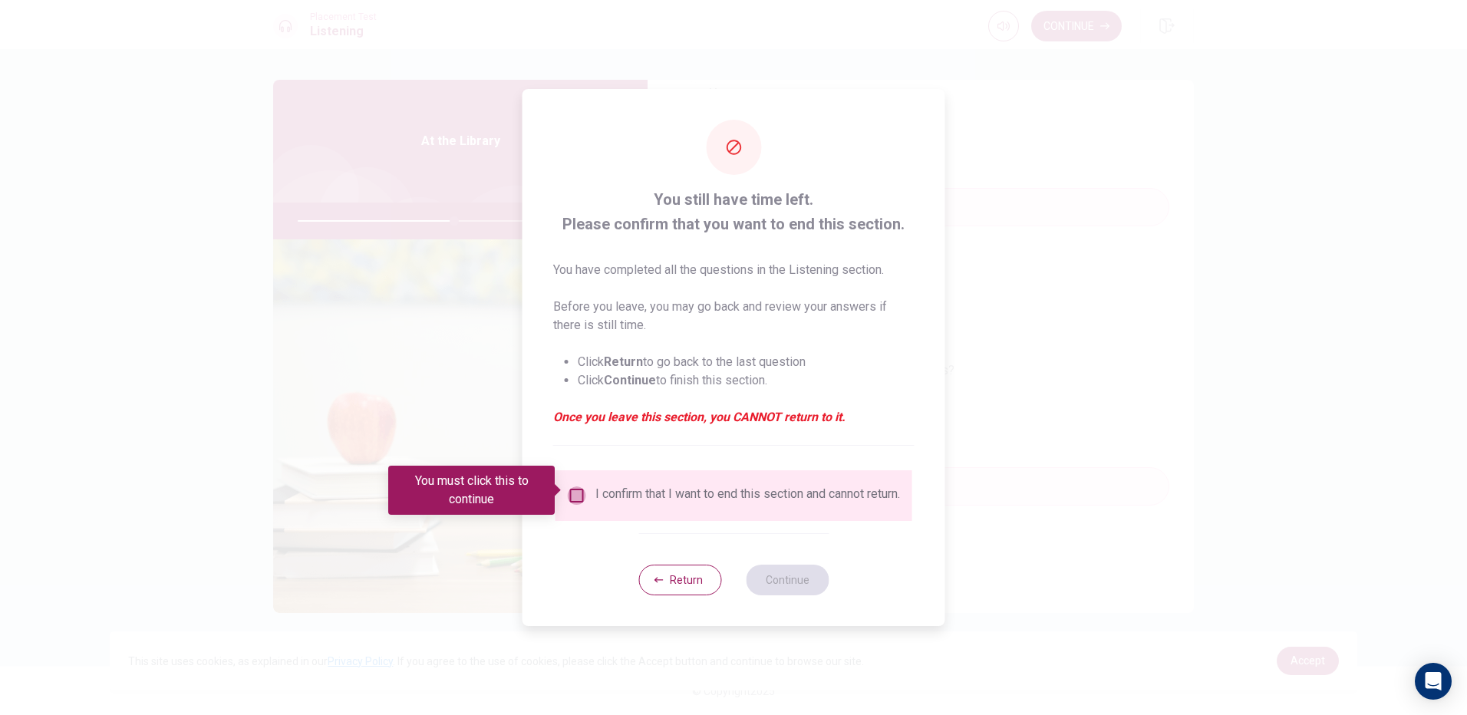
click at [568, 494] on input "You must click this to continue" at bounding box center [577, 496] width 18 height 18
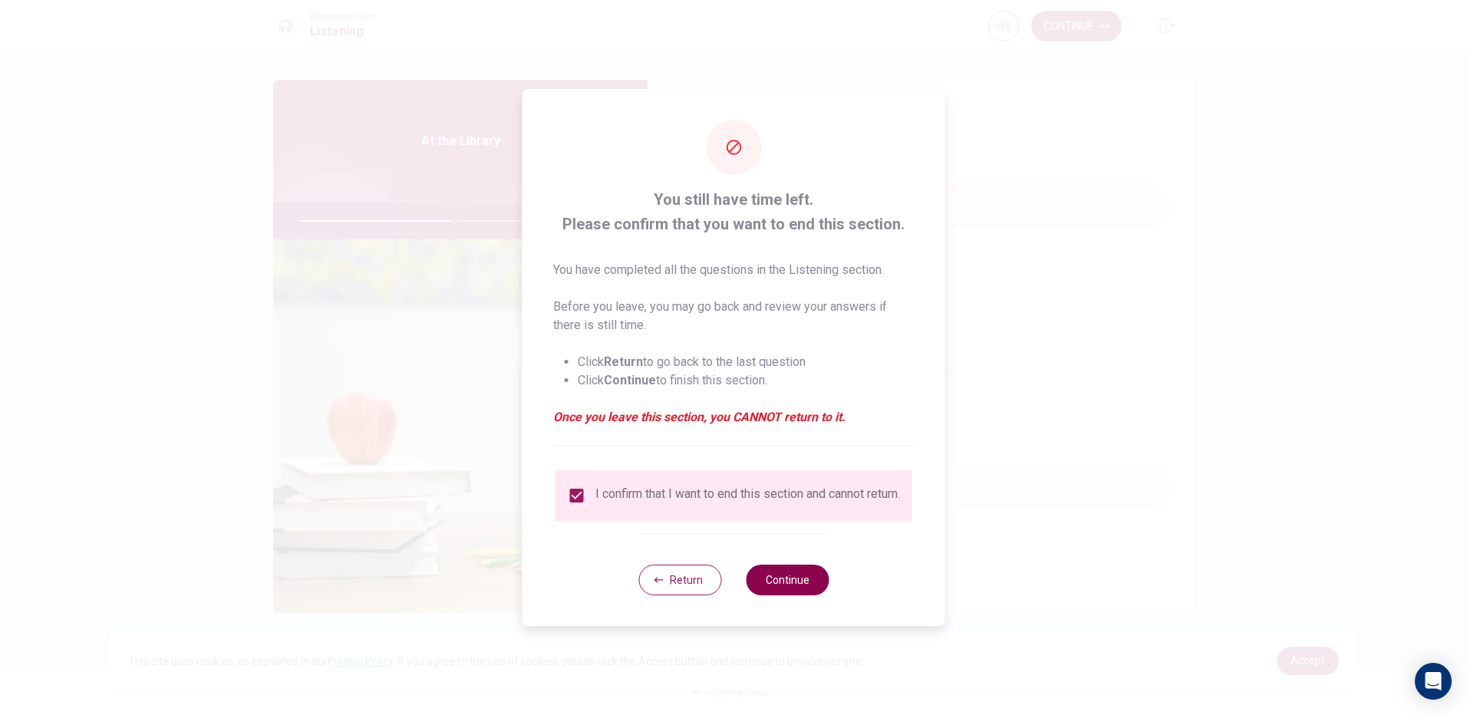
click at [811, 586] on button "Continue" at bounding box center [787, 580] width 83 height 31
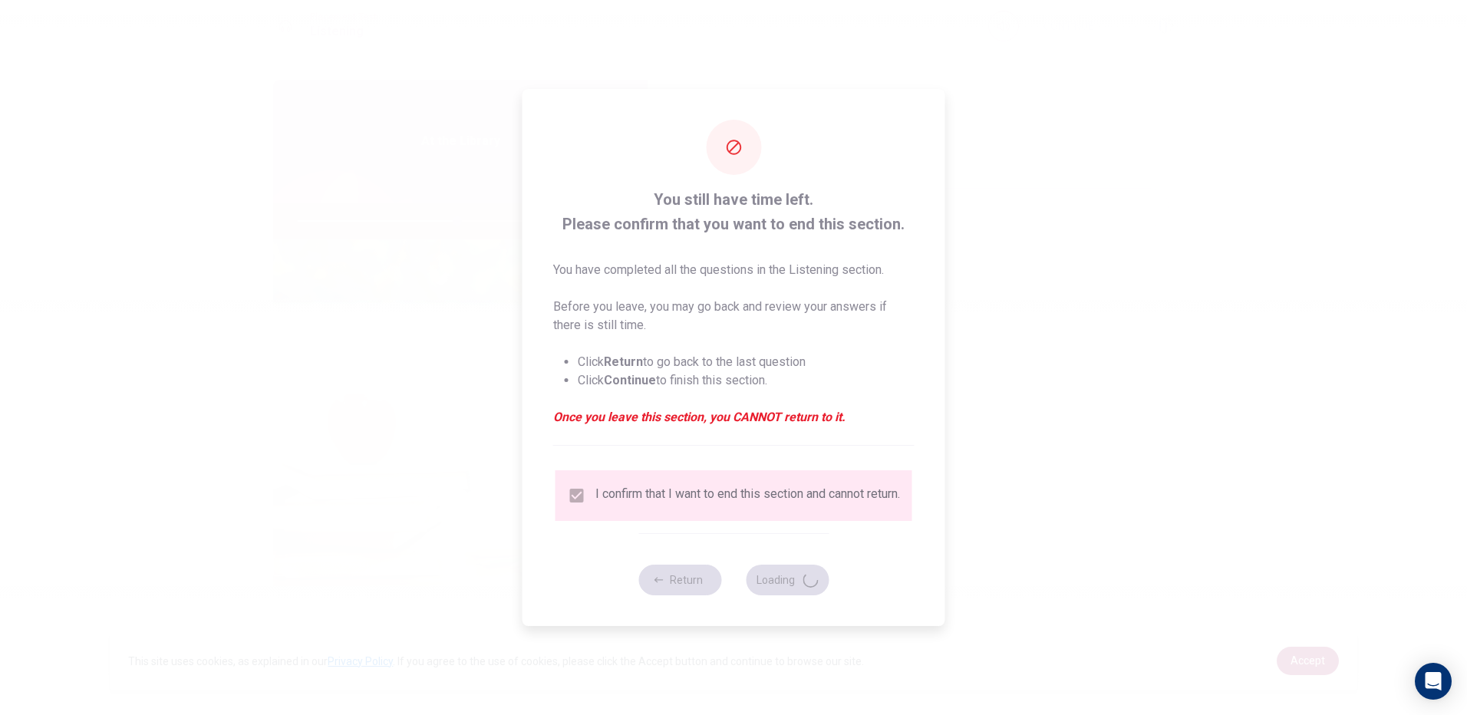
type input "58"
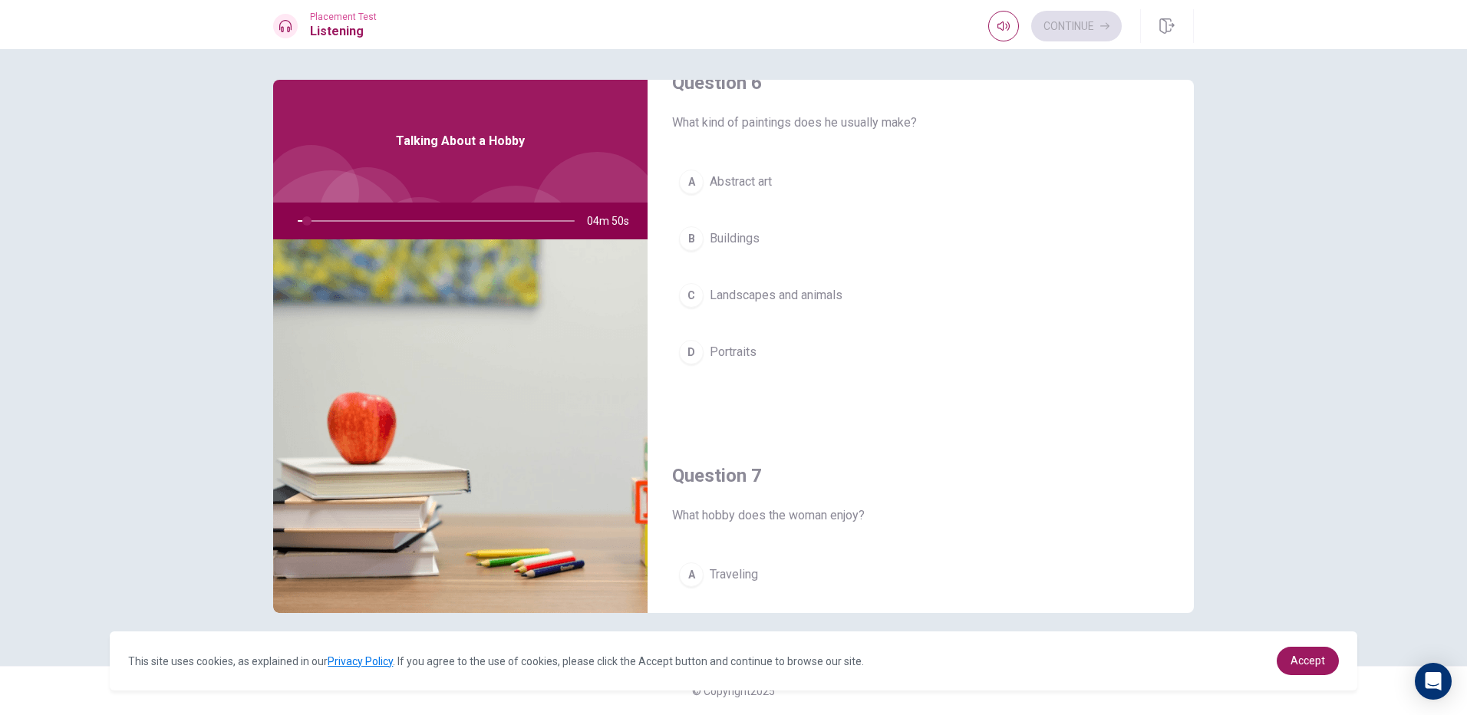
scroll to position [0, 0]
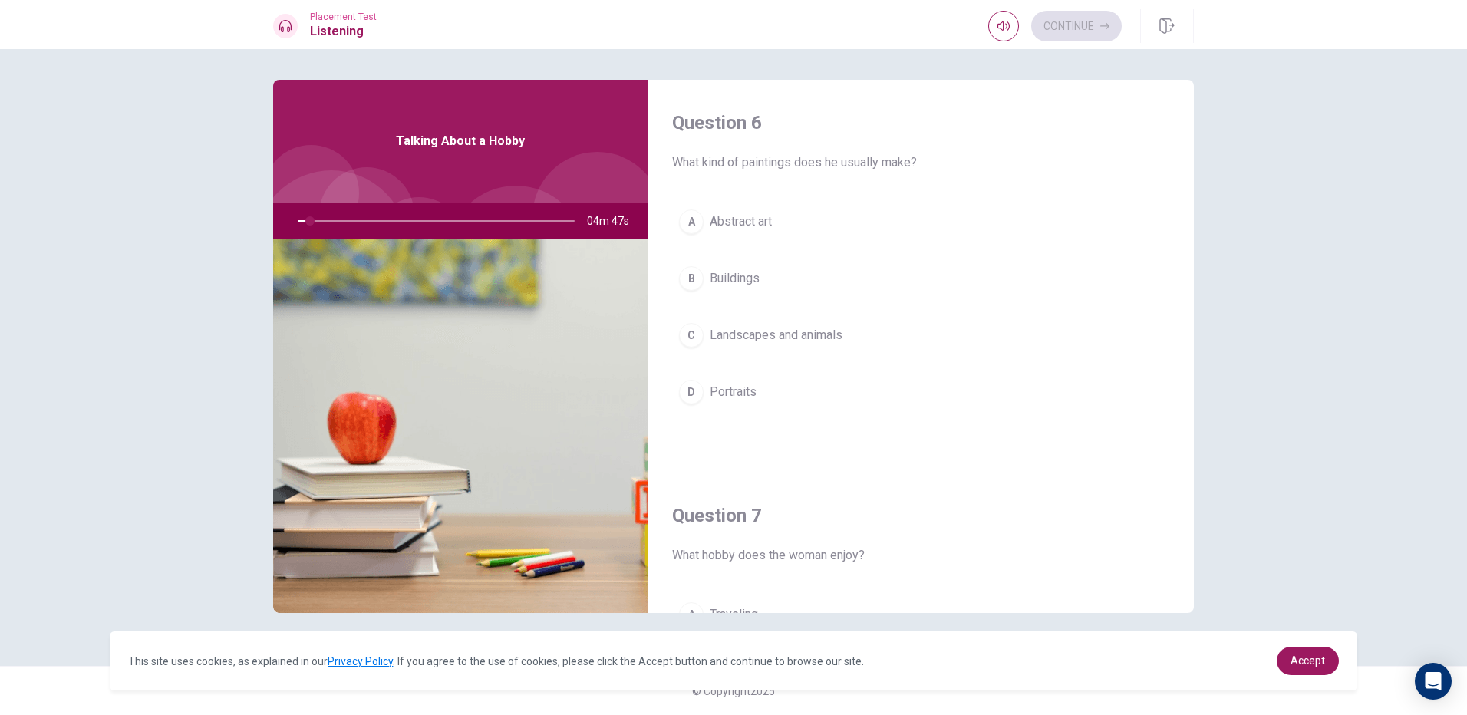
click at [753, 279] on span "Buildings" at bounding box center [735, 278] width 50 height 18
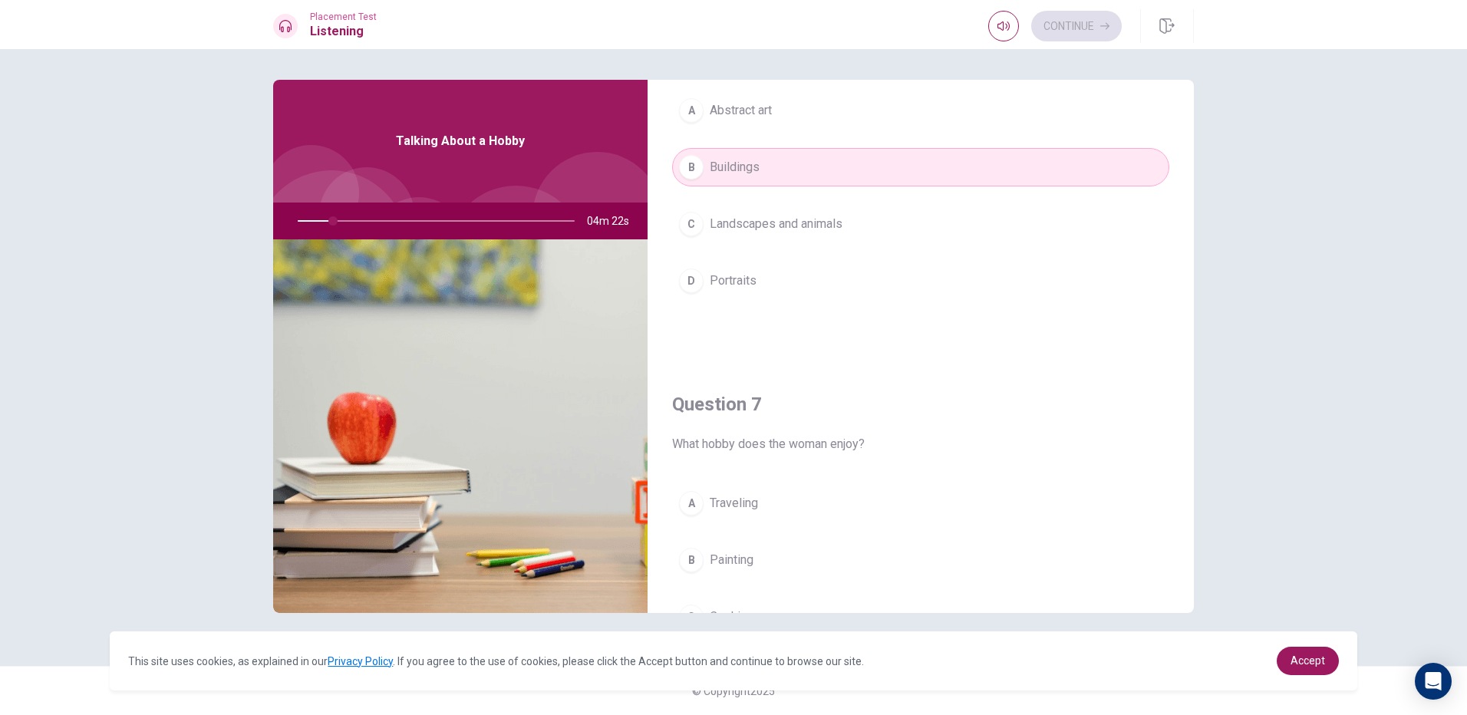
scroll to position [307, 0]
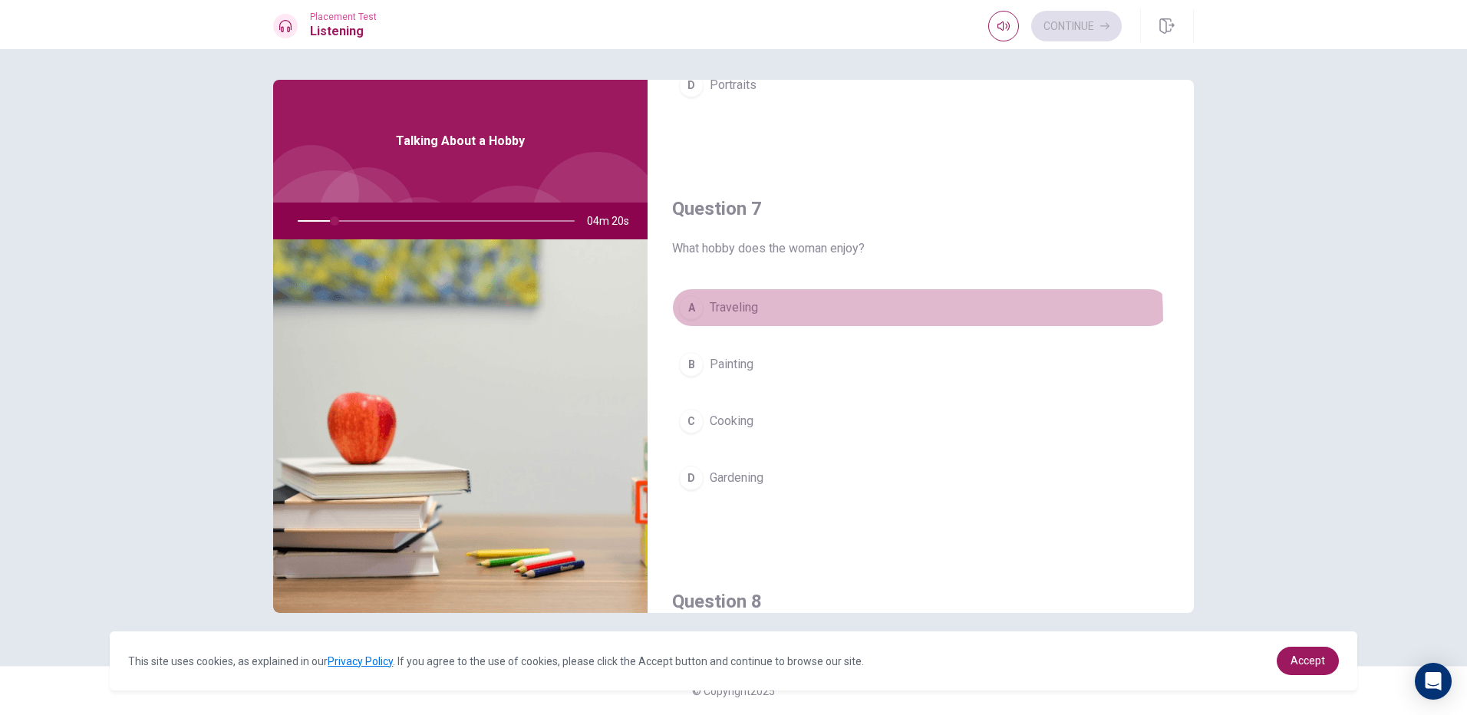
click at [741, 322] on button "A Traveling" at bounding box center [920, 308] width 497 height 38
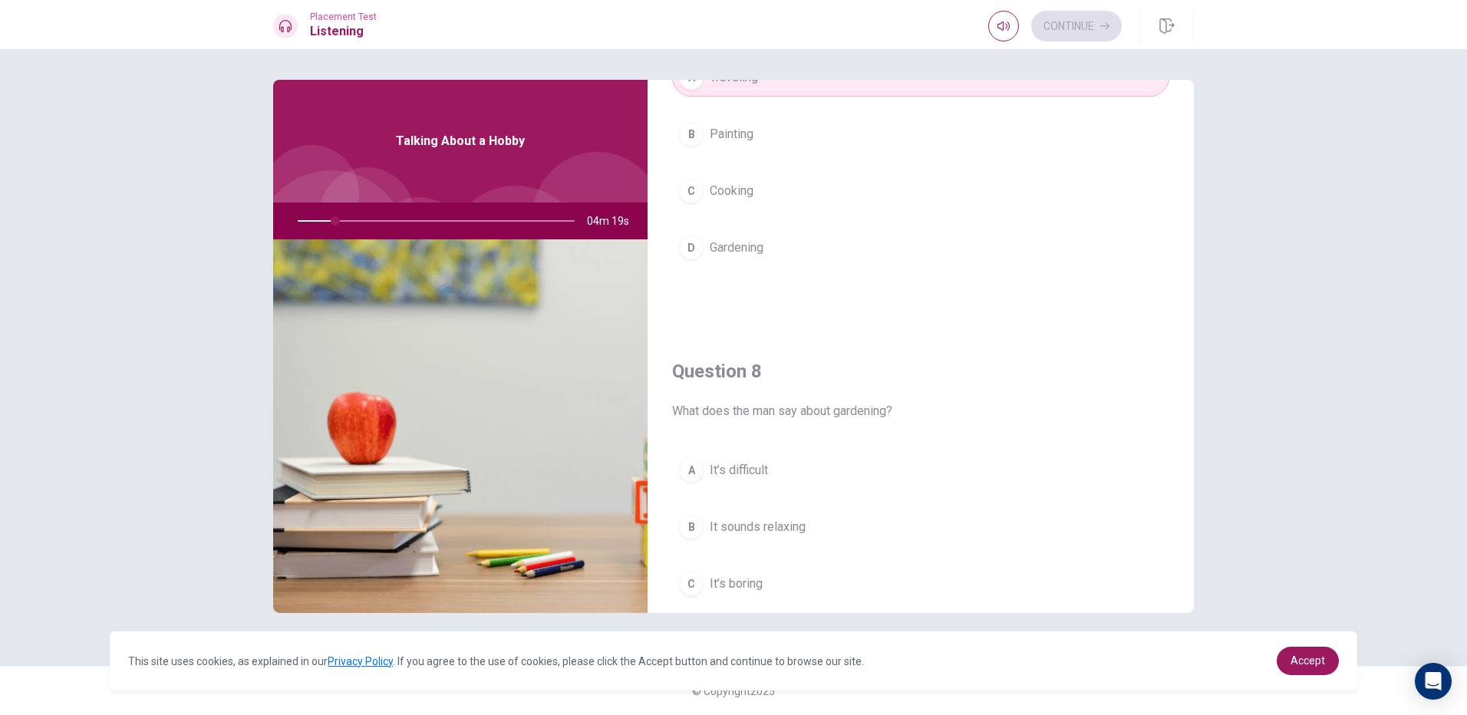
scroll to position [691, 0]
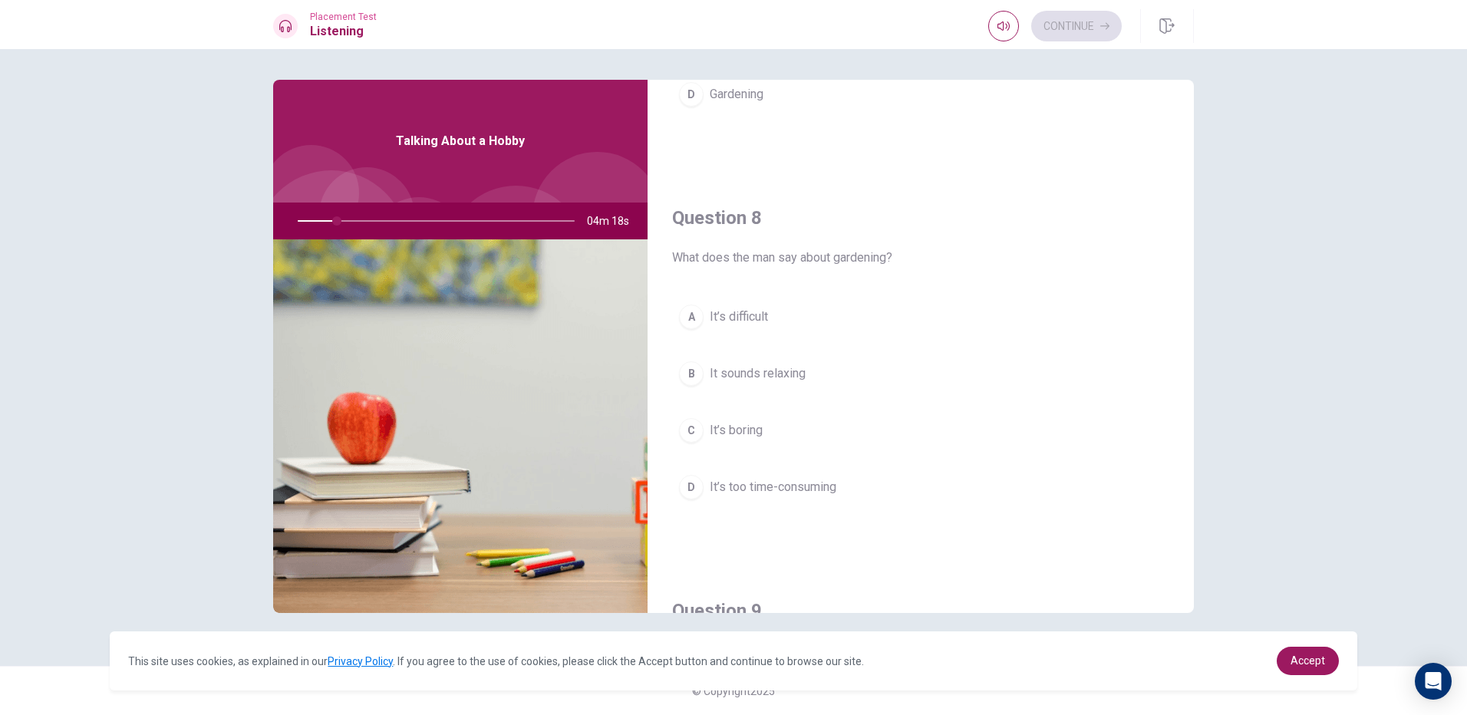
click at [756, 338] on div "A It’s difficult B It sounds relaxing C It’s boring D It’s too time-consuming" at bounding box center [920, 417] width 497 height 239
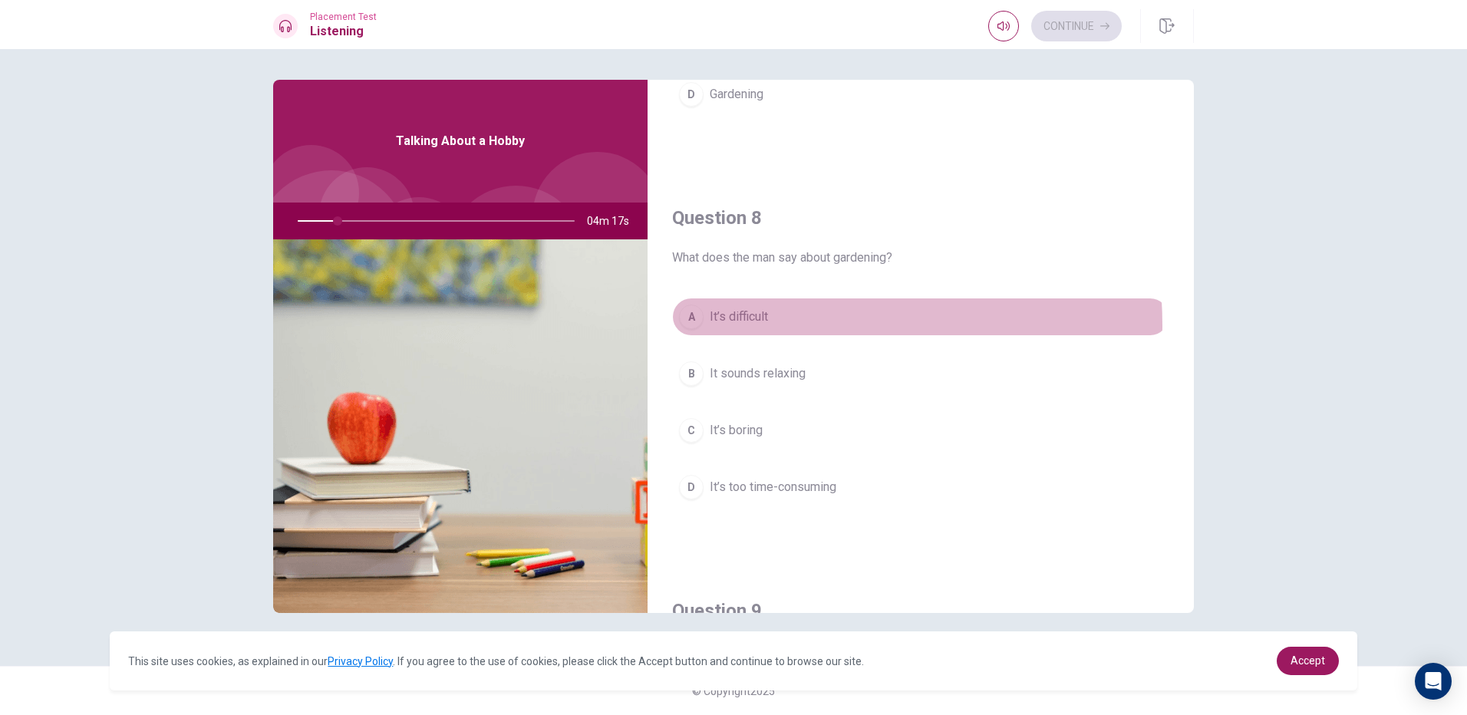
click at [758, 325] on span "It’s difficult" at bounding box center [739, 317] width 58 height 18
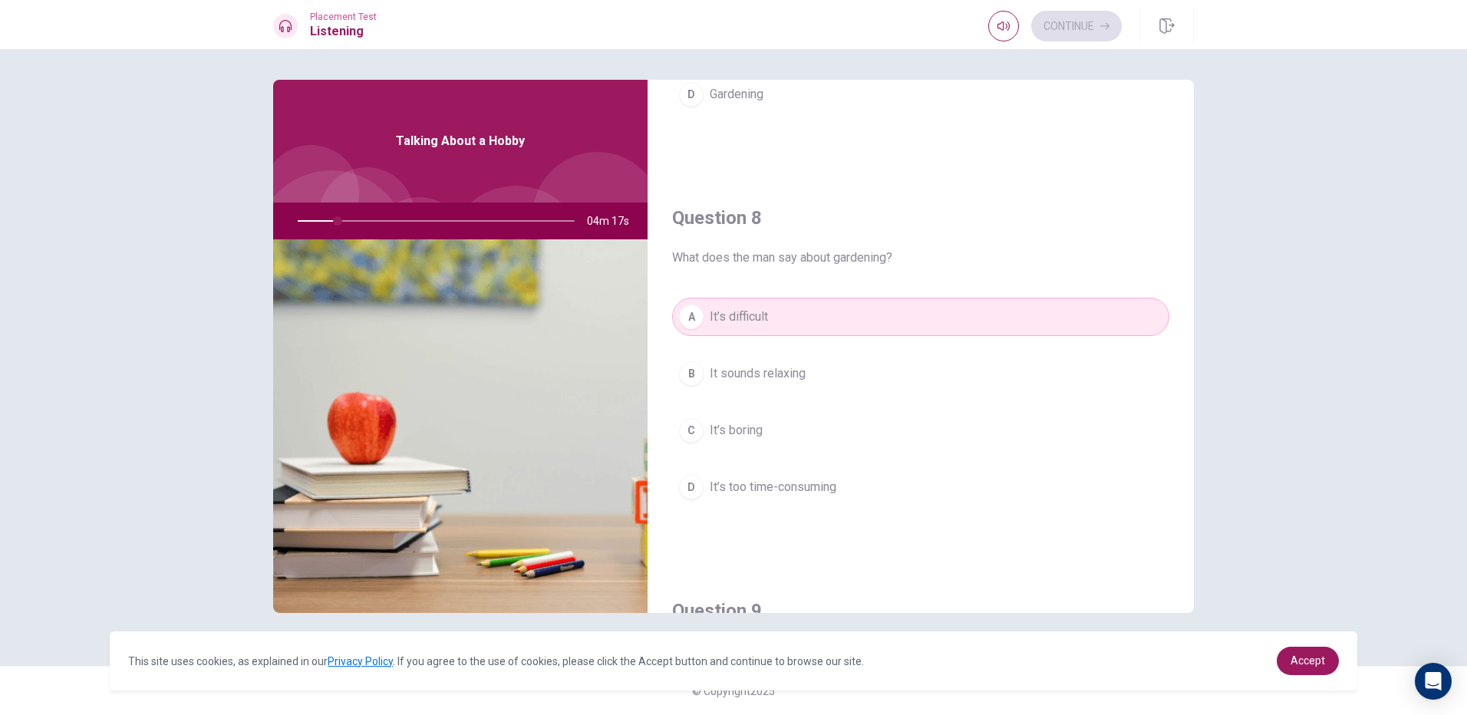
scroll to position [921, 0]
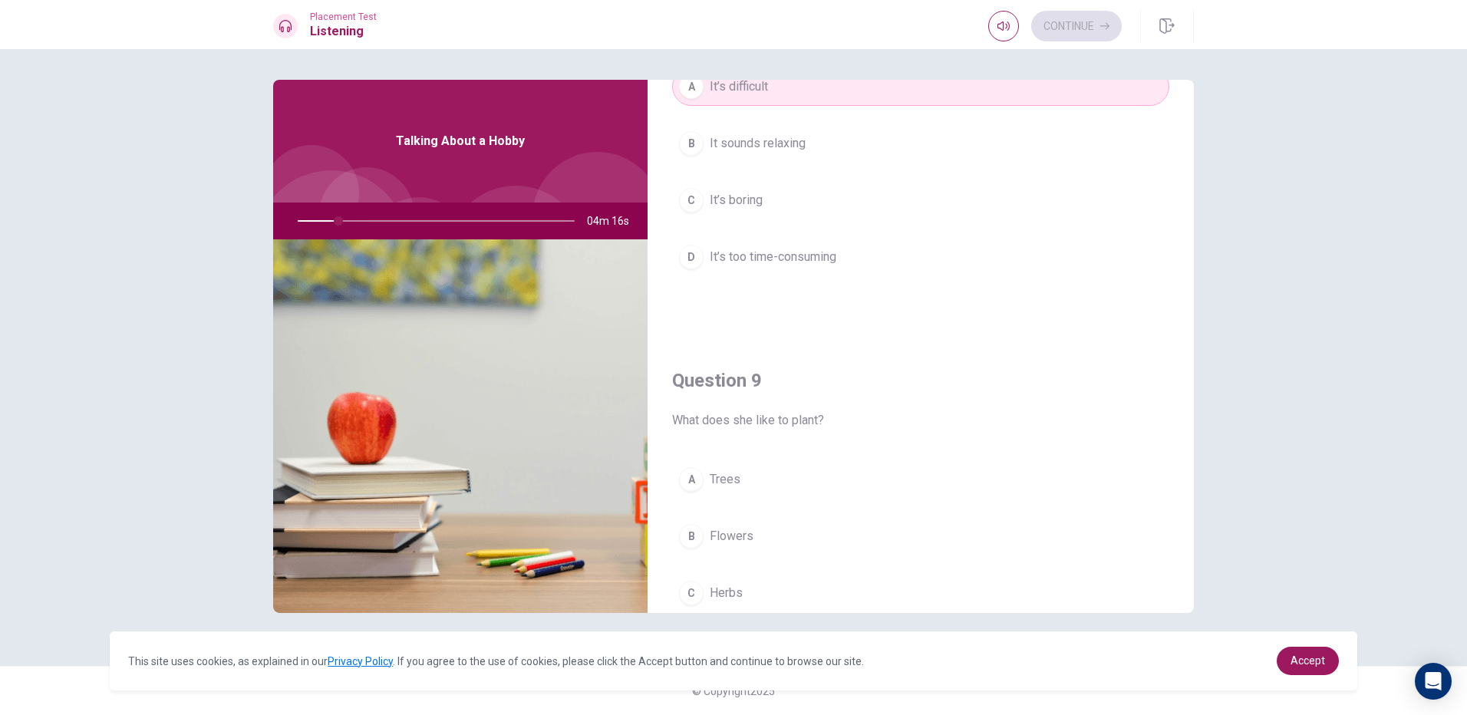
click at [751, 495] on button "A Trees" at bounding box center [920, 480] width 497 height 38
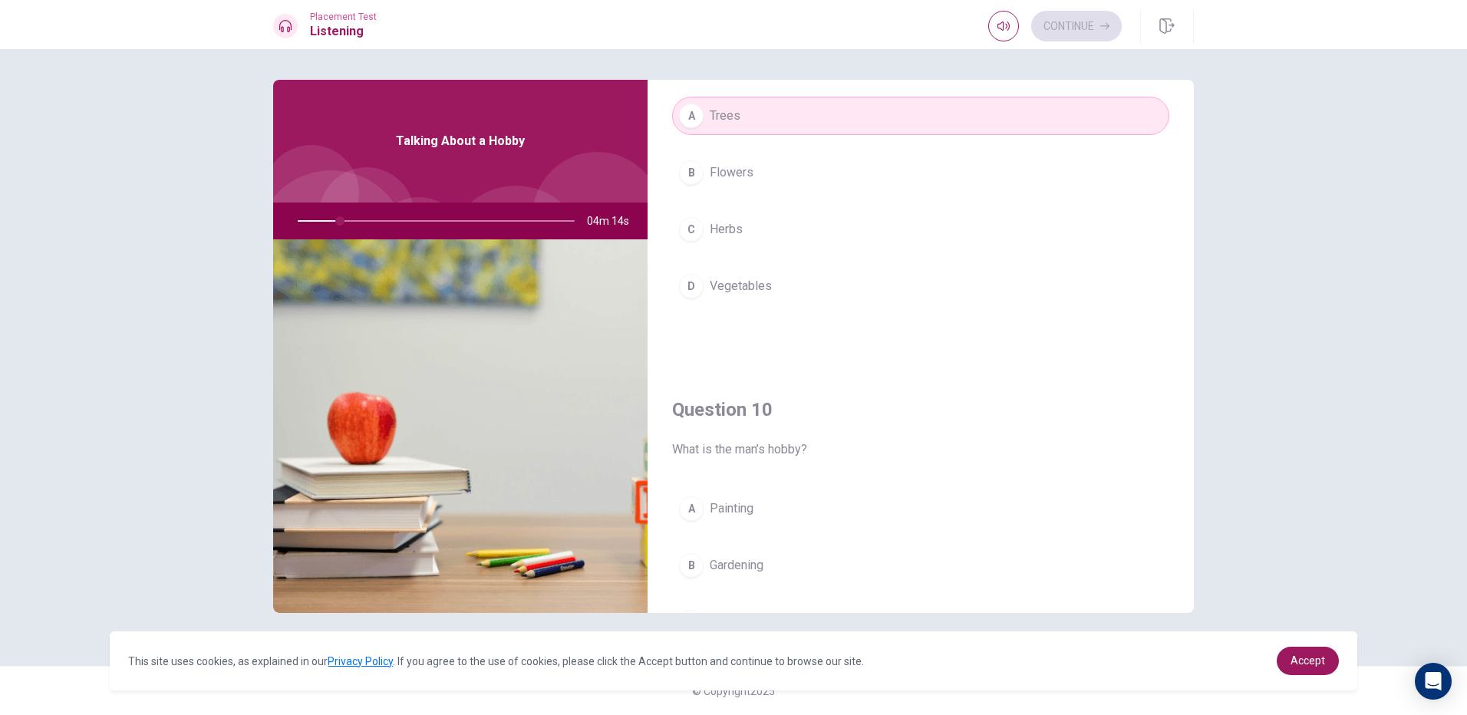
scroll to position [1382, 0]
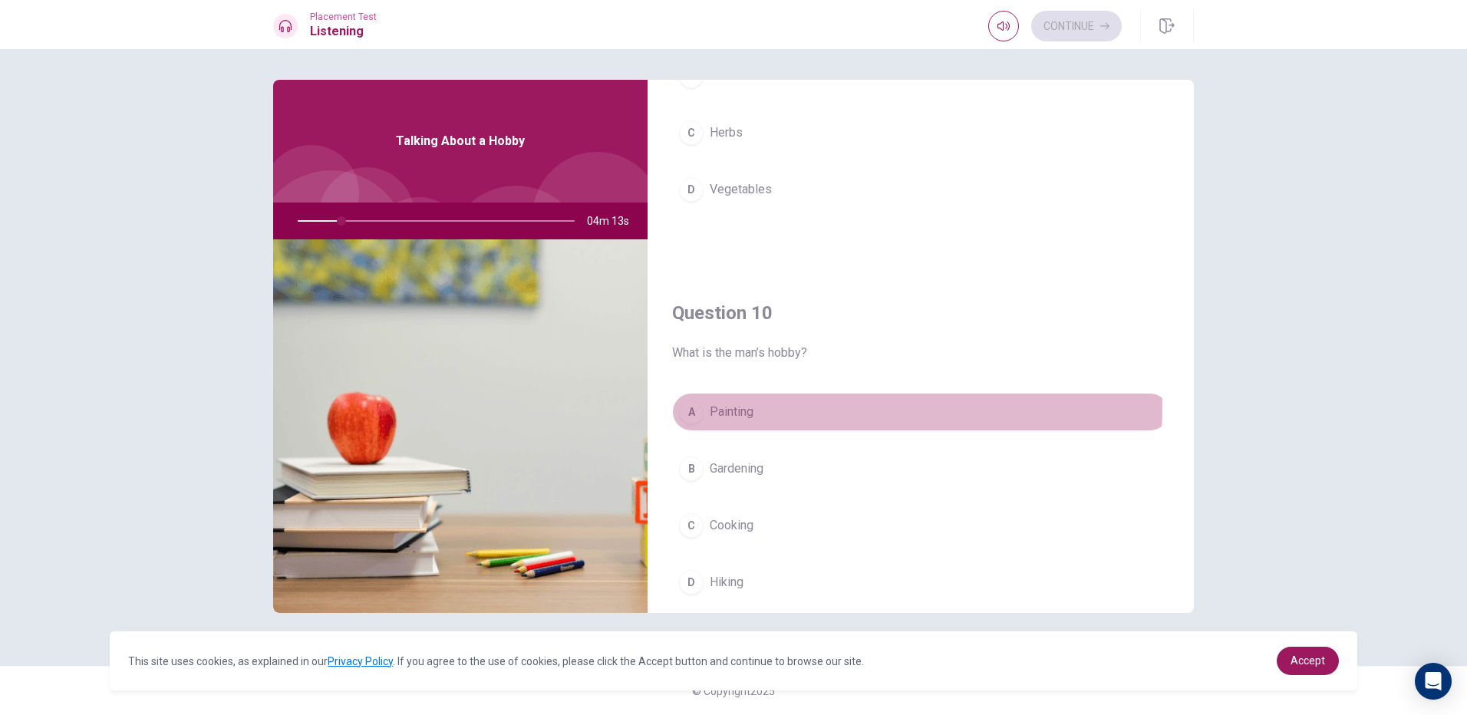
click at [751, 407] on span "Painting" at bounding box center [732, 412] width 44 height 18
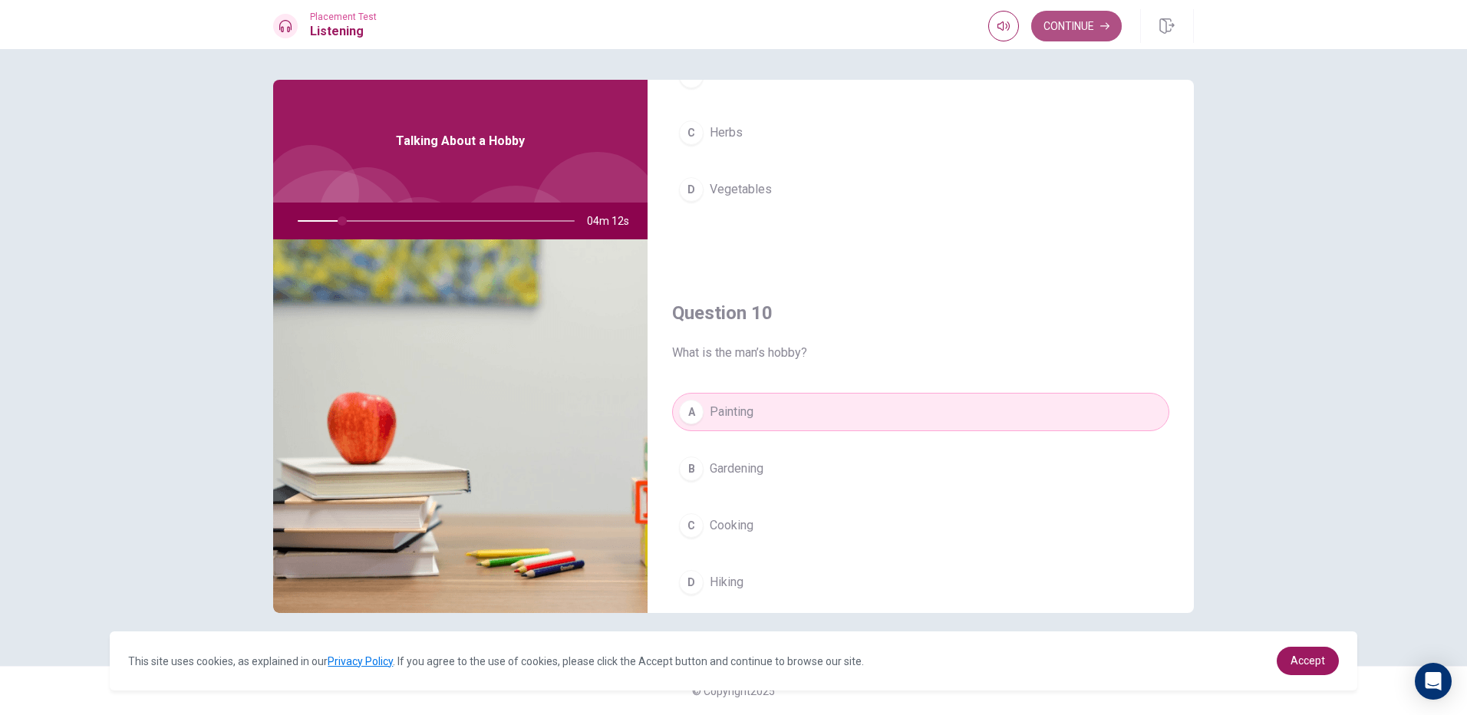
click at [1097, 29] on button "Continue" at bounding box center [1077, 26] width 91 height 31
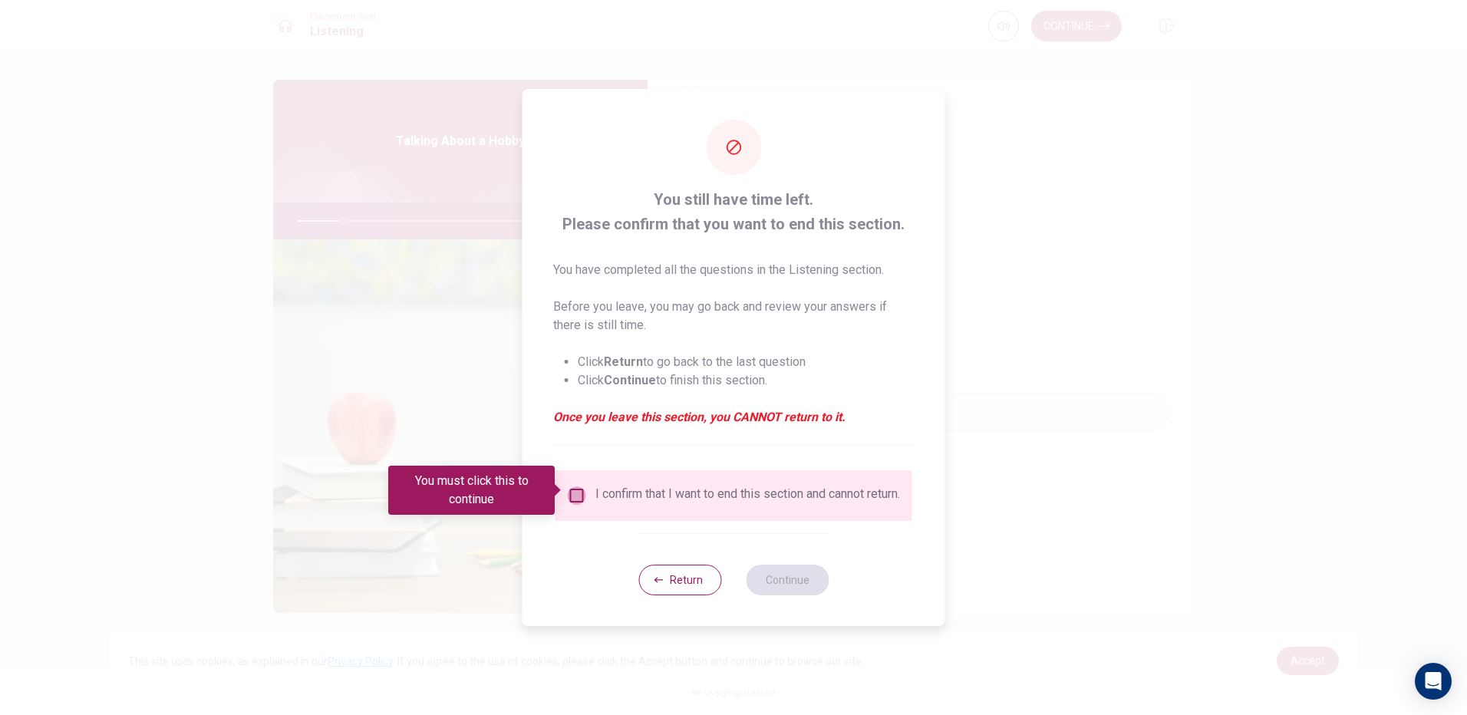
click at [582, 487] on input "You must click this to continue" at bounding box center [577, 496] width 18 height 18
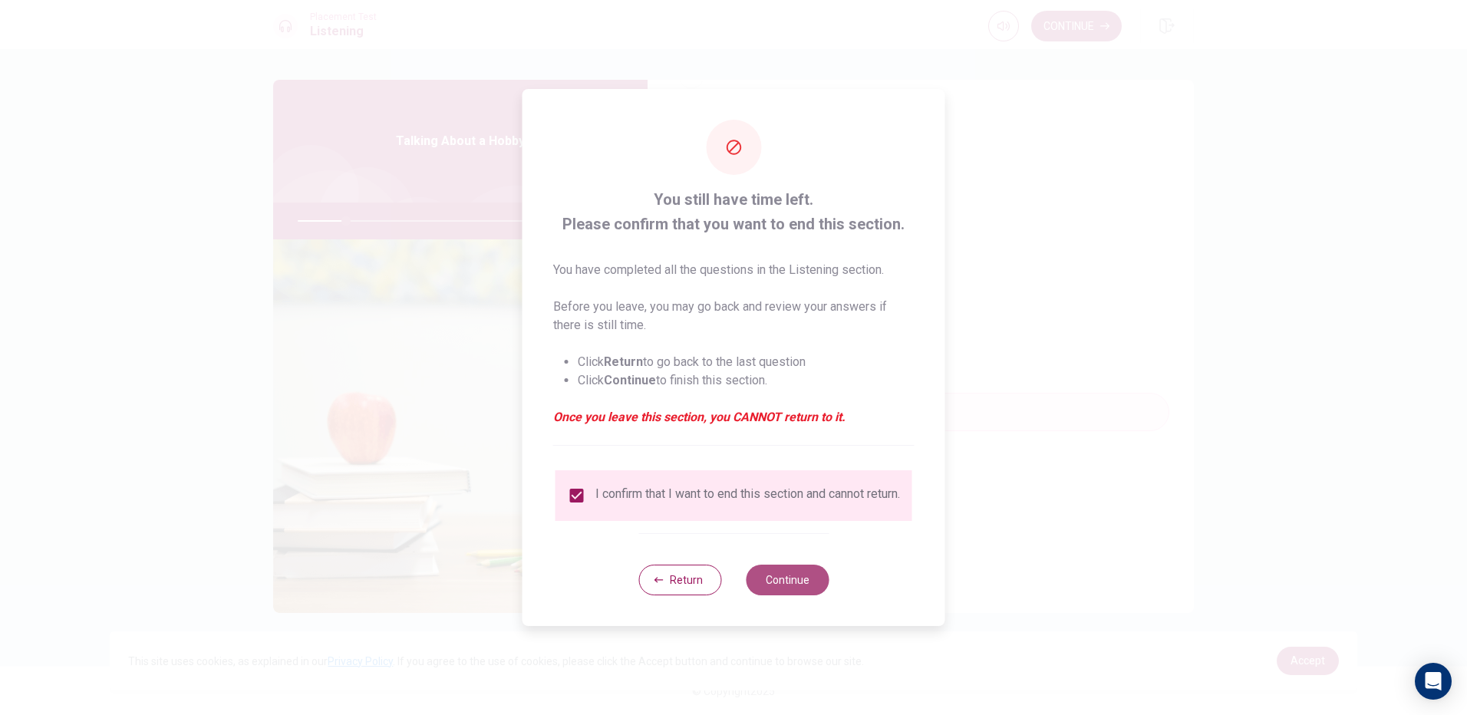
click at [799, 585] on button "Continue" at bounding box center [787, 580] width 83 height 31
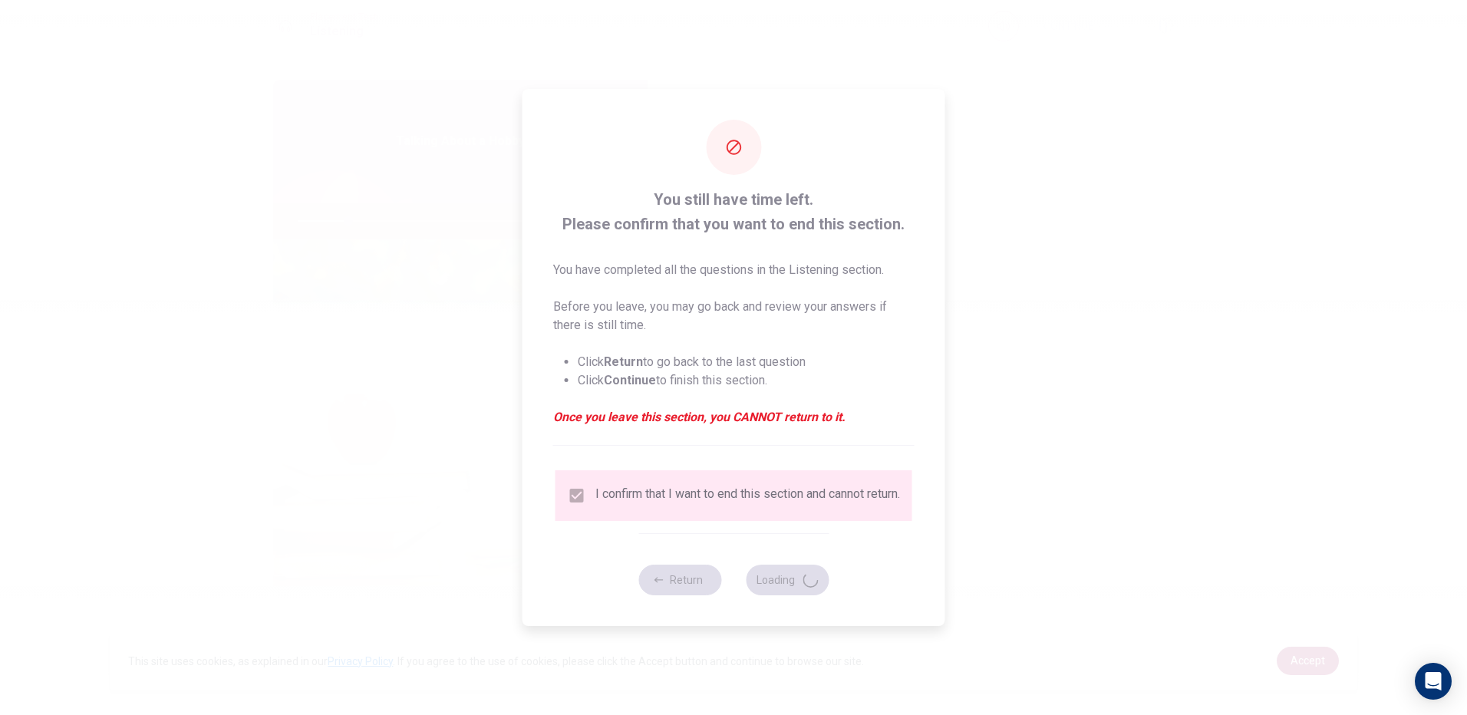
type input "19"
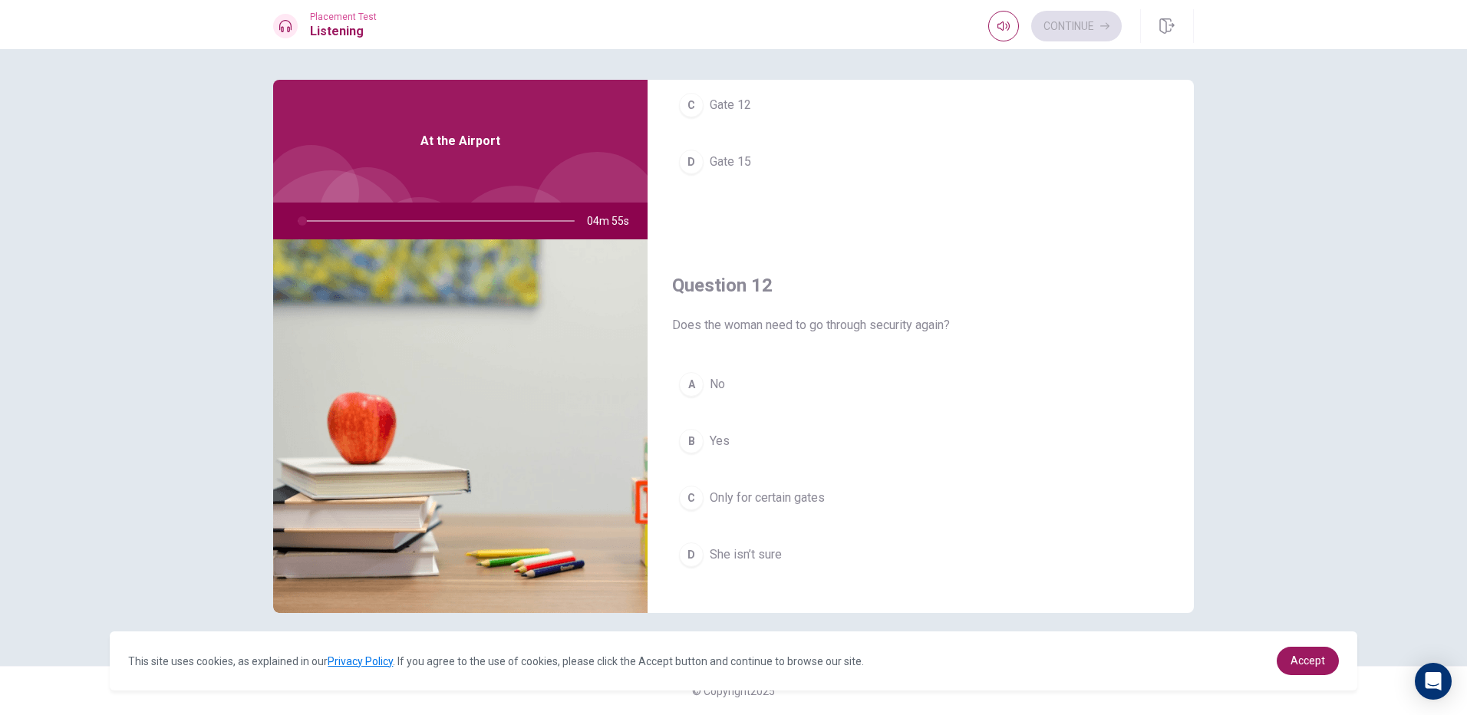
scroll to position [0, 0]
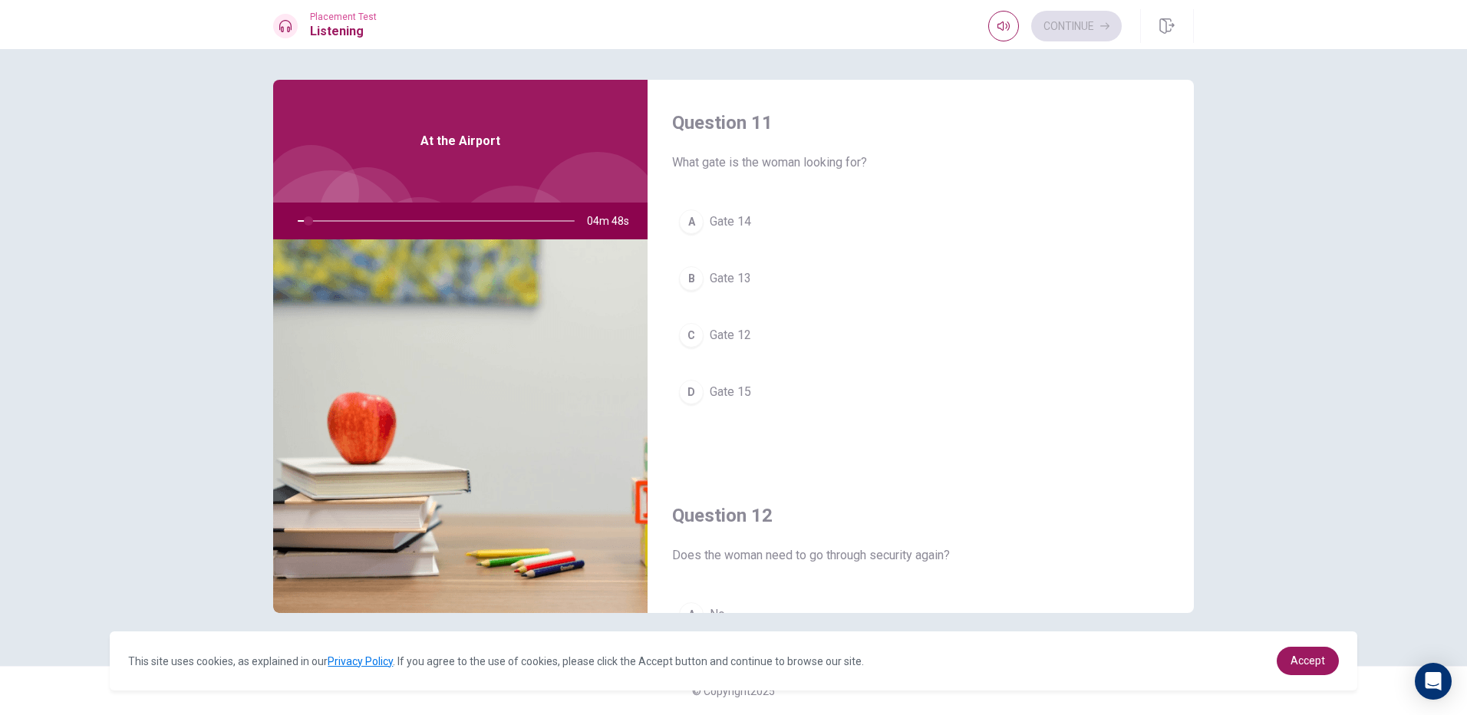
drag, startPoint x: 308, startPoint y: 217, endPoint x: 371, endPoint y: 236, distance: 65.8
click at [375, 236] on div at bounding box center [433, 221] width 308 height 37
click at [371, 220] on div at bounding box center [433, 221] width 308 height 37
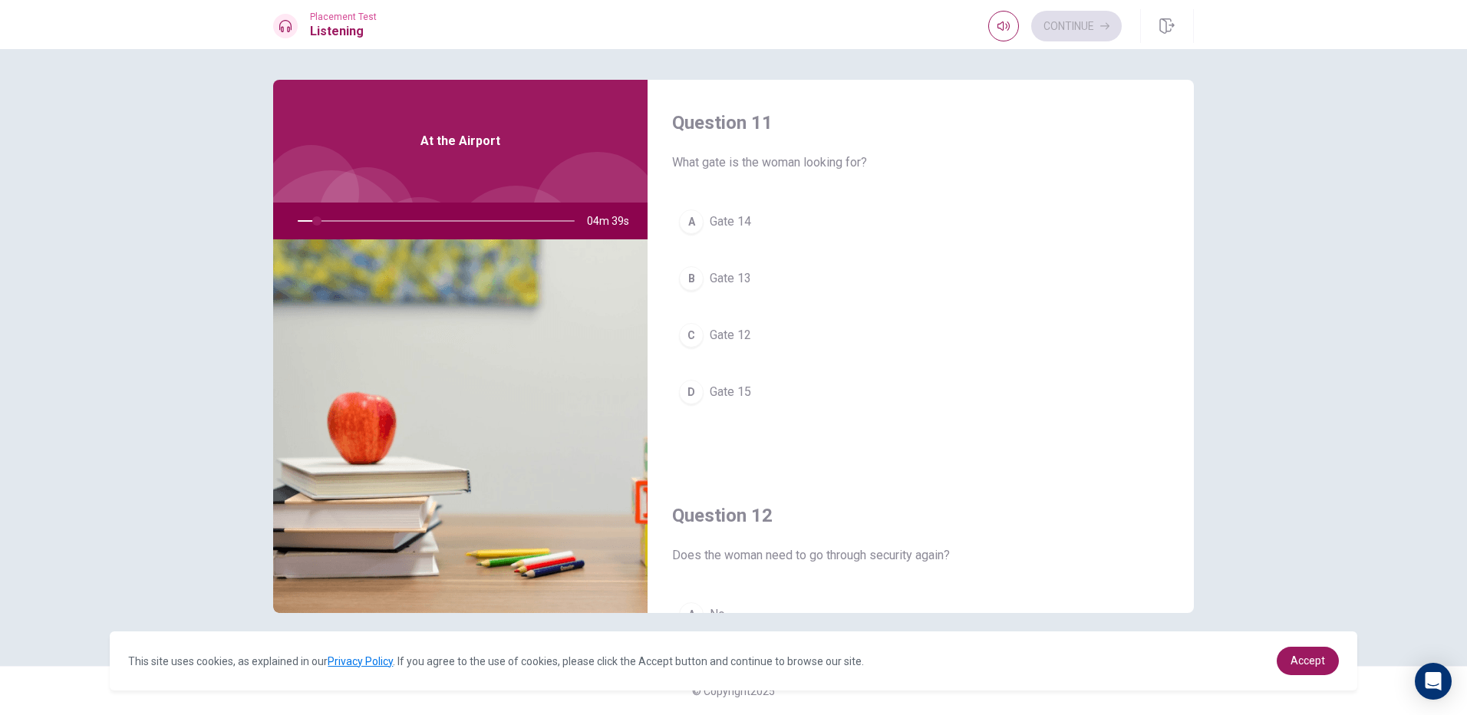
drag, startPoint x: 407, startPoint y: 201, endPoint x: 386, endPoint y: 217, distance: 26.3
click at [390, 214] on div "At the Airport 04m 39s" at bounding box center [460, 346] width 375 height 533
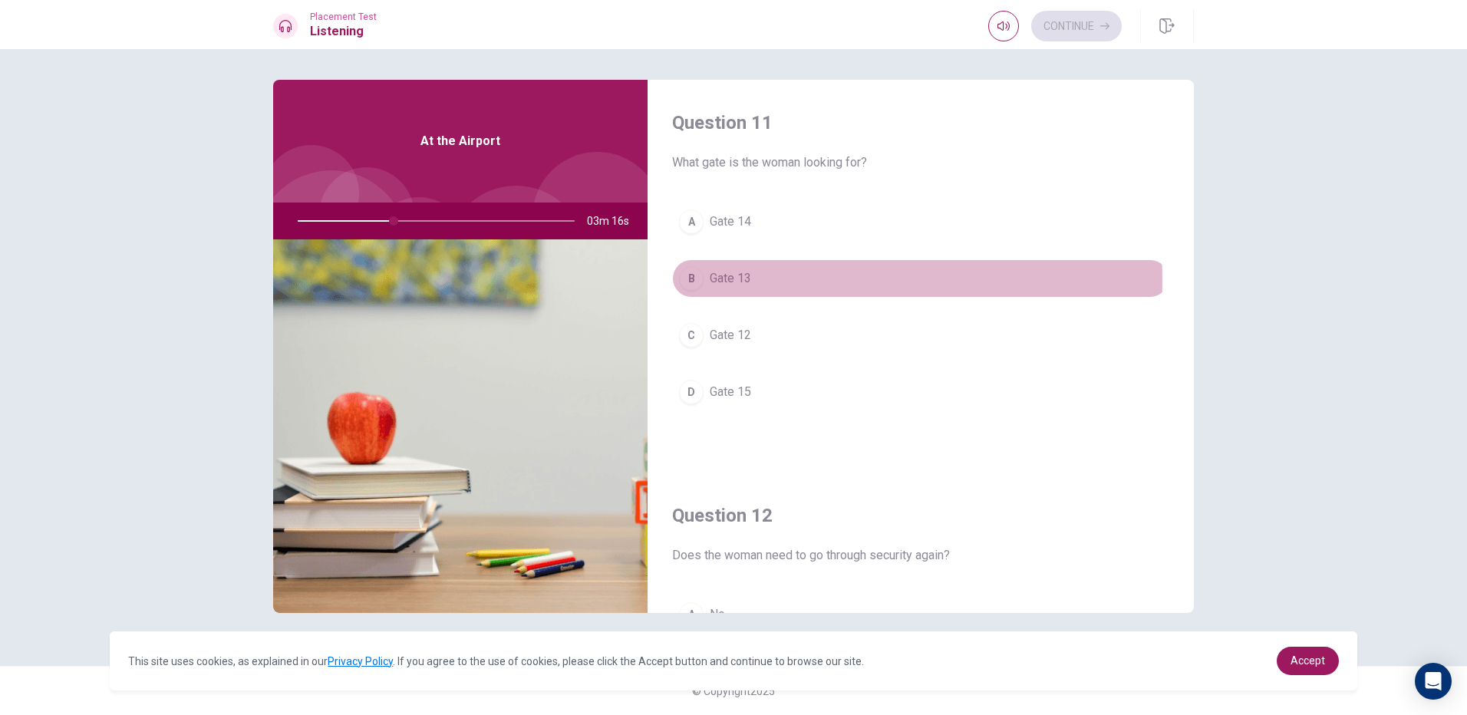
click at [727, 280] on span "Gate 13" at bounding box center [730, 278] width 41 height 18
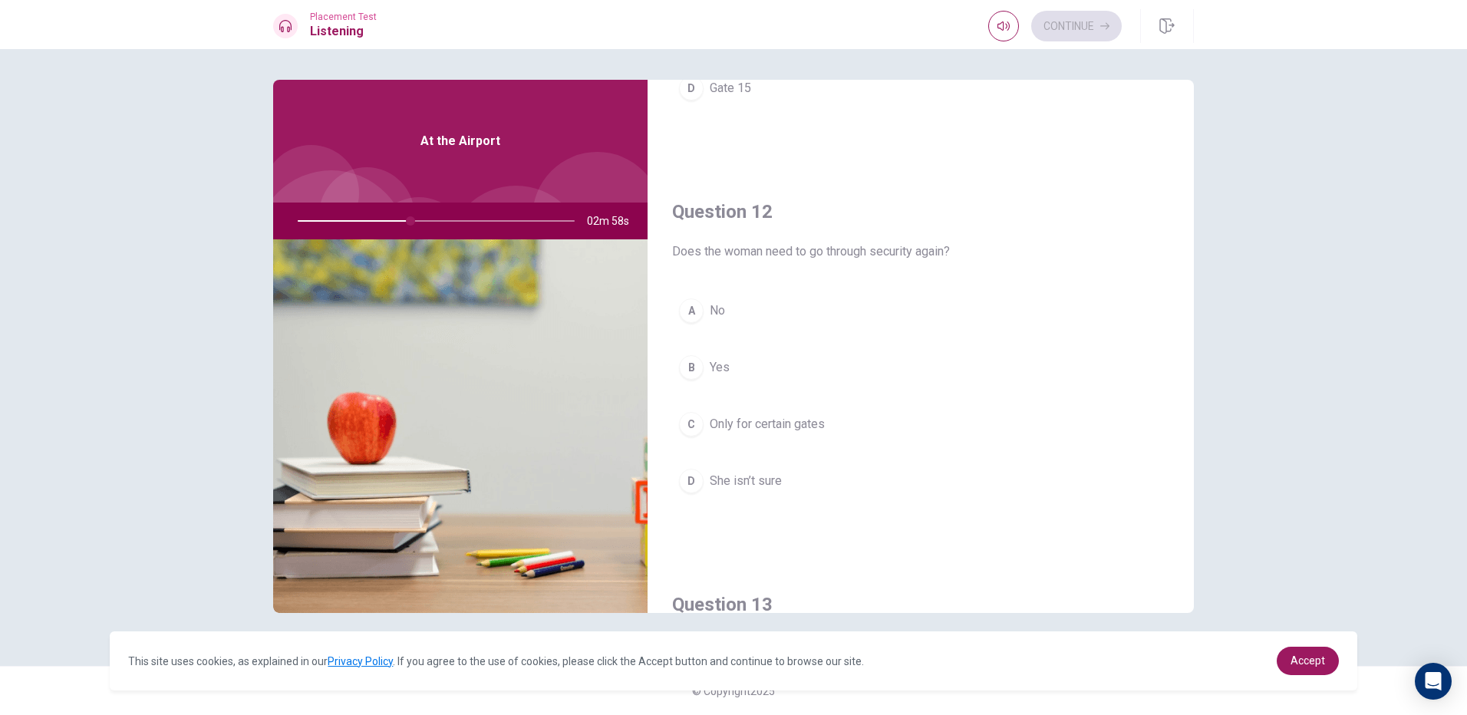
scroll to position [307, 0]
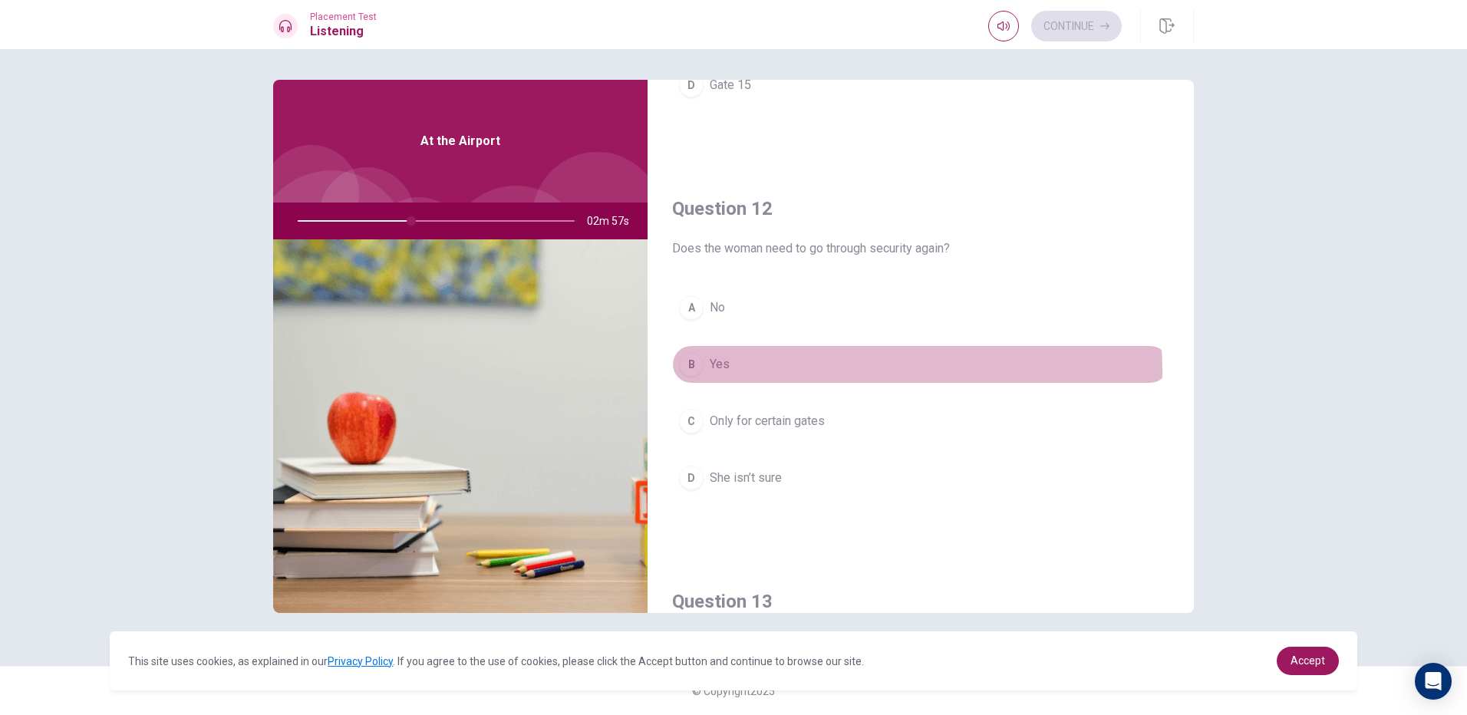
click at [761, 373] on button "B Yes" at bounding box center [920, 364] width 497 height 38
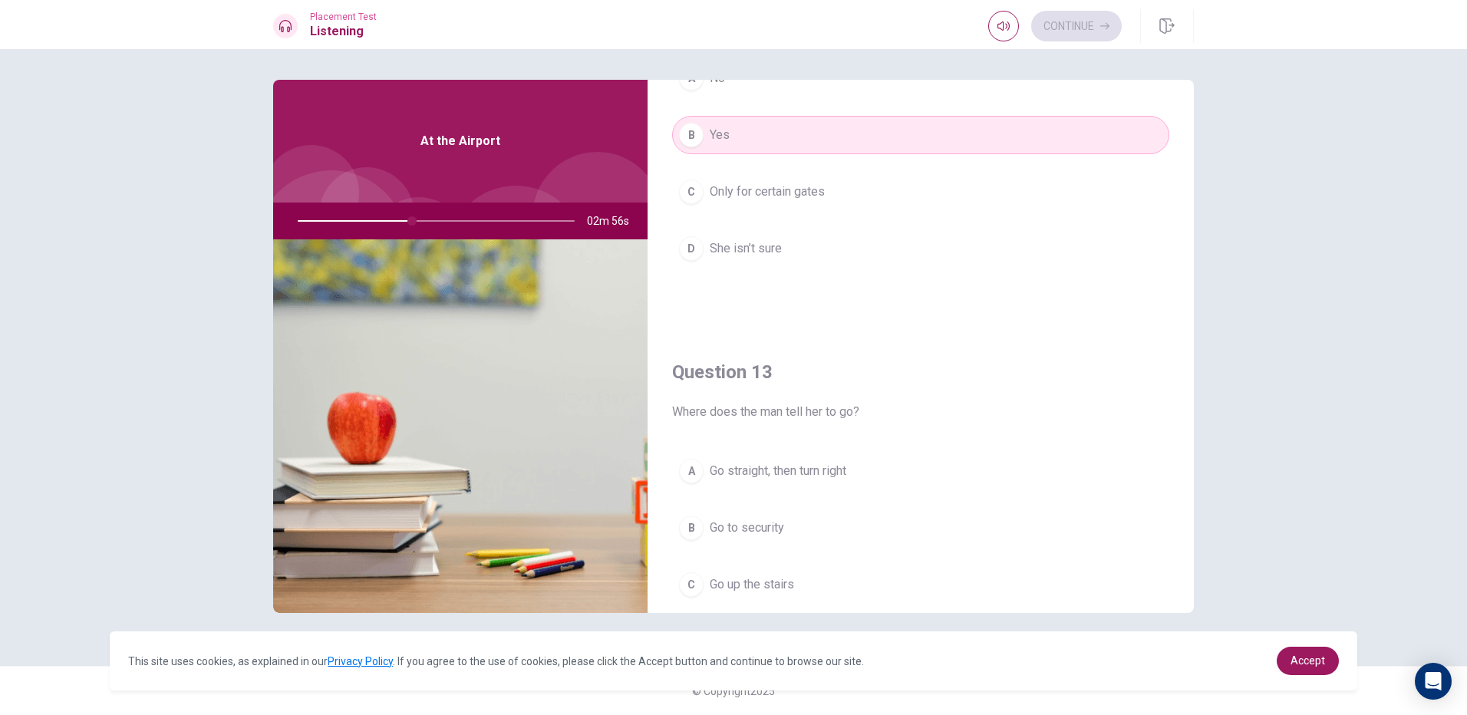
scroll to position [537, 0]
click at [781, 514] on button "B Go to security" at bounding box center [920, 527] width 497 height 38
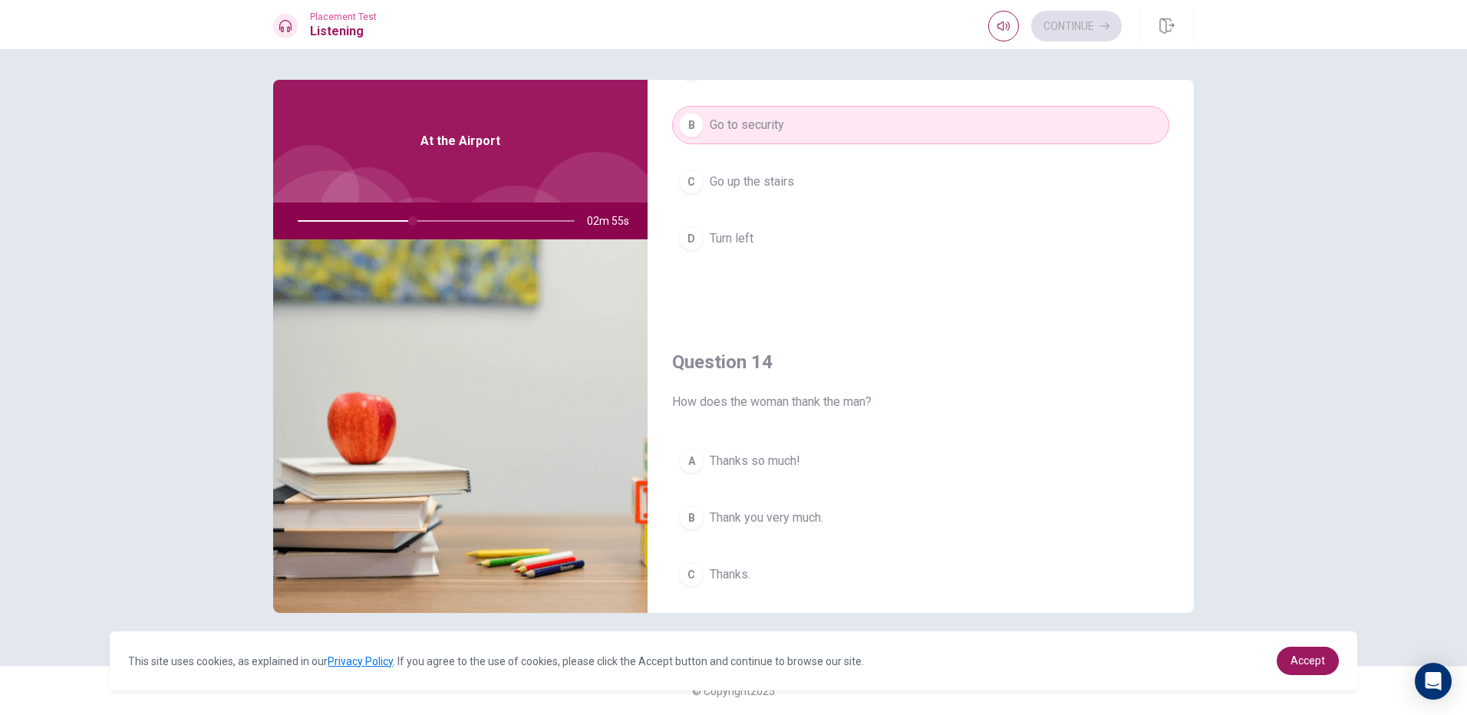
scroll to position [998, 0]
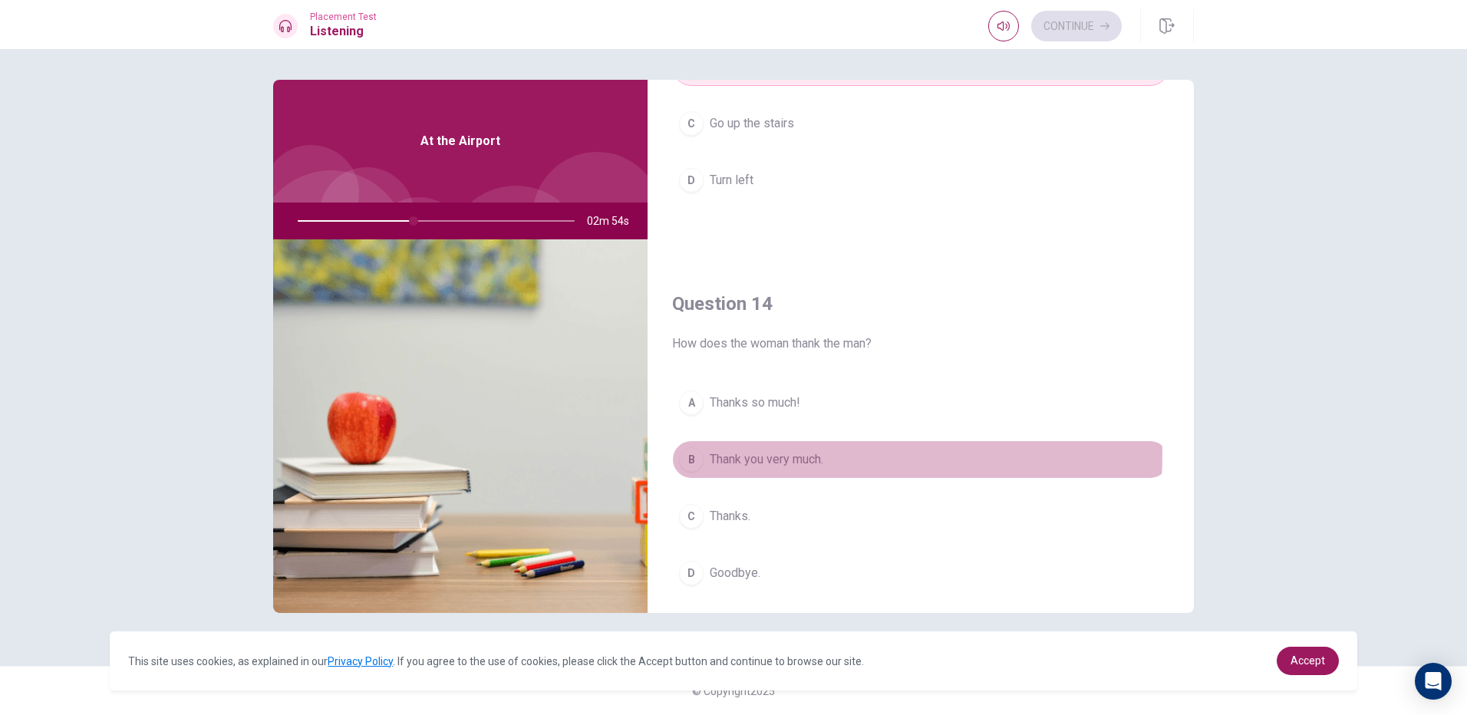
click at [778, 455] on span "Thank you very much." at bounding box center [767, 460] width 114 height 18
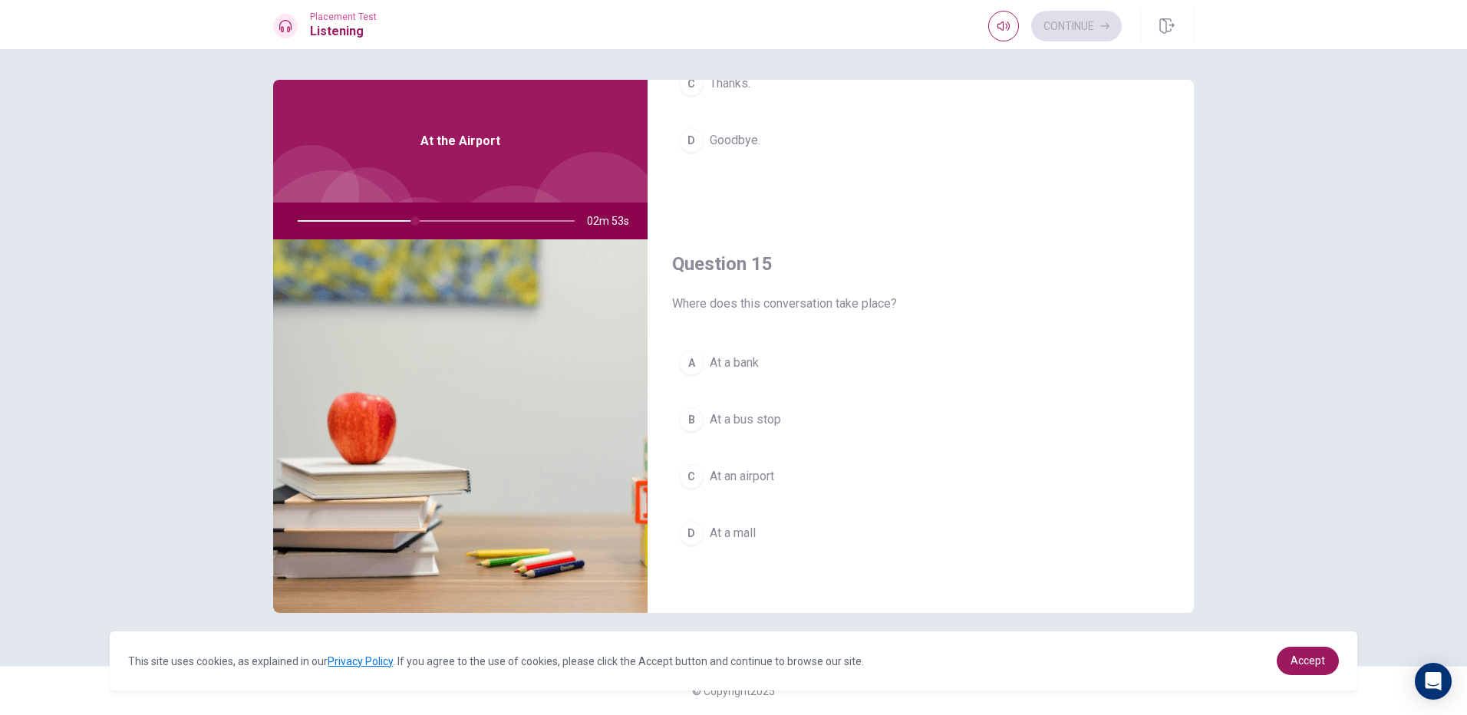
scroll to position [1431, 0]
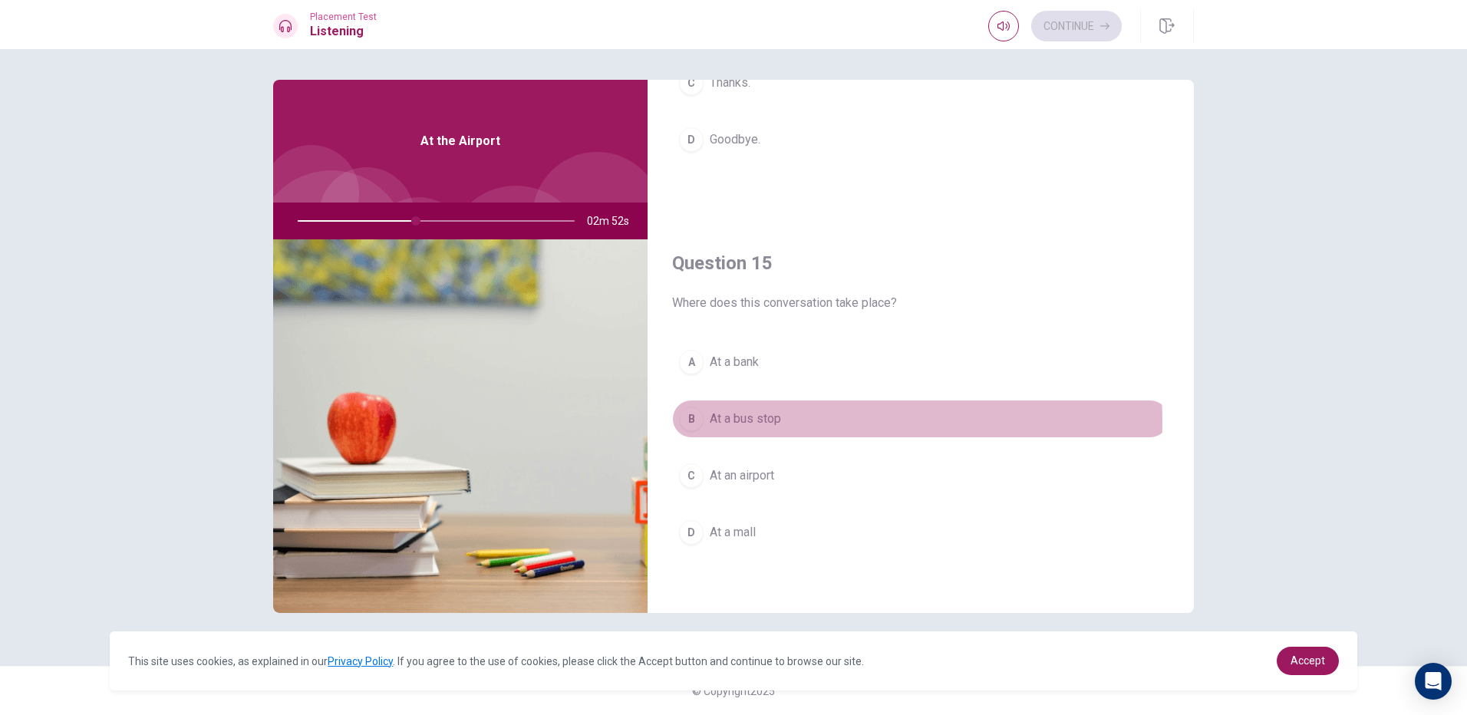
click at [767, 422] on span "At a bus stop" at bounding box center [745, 419] width 71 height 18
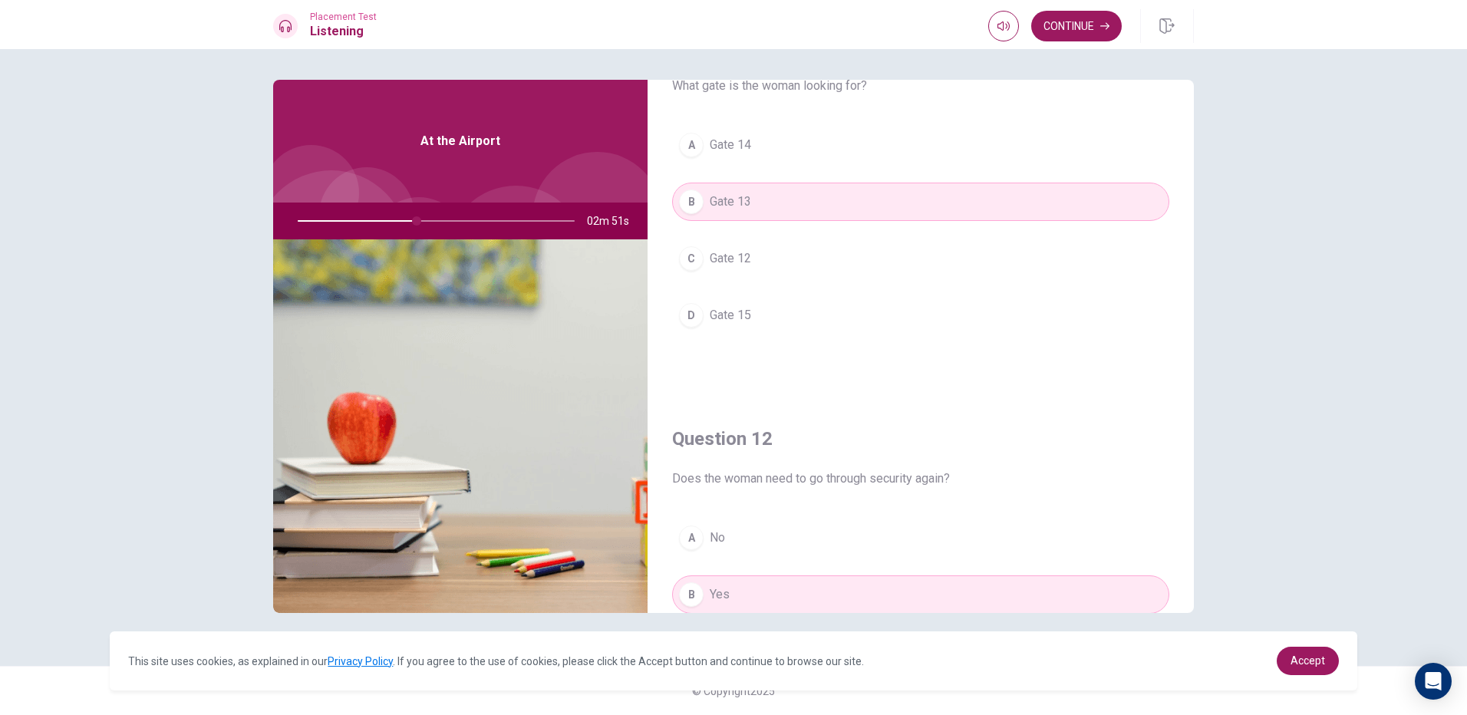
scroll to position [0, 0]
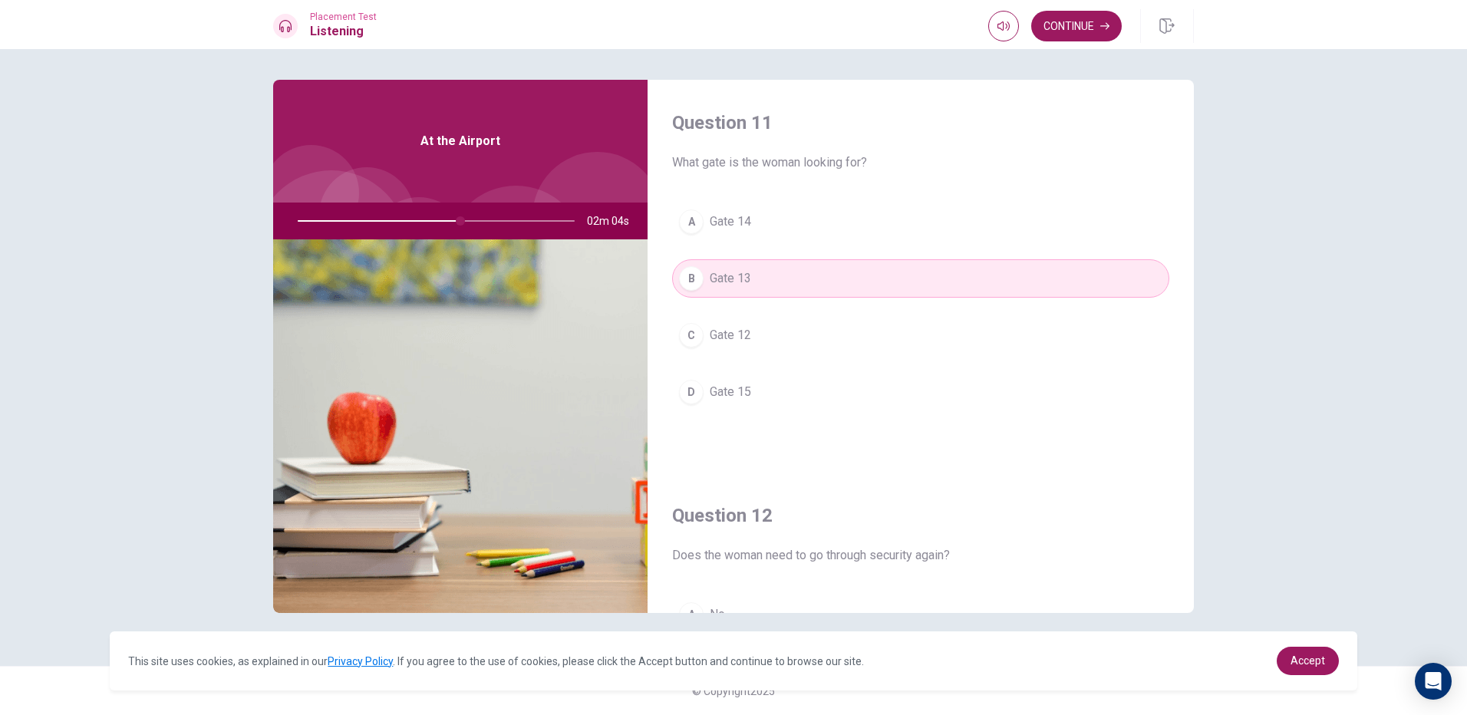
drag, startPoint x: 353, startPoint y: 219, endPoint x: 811, endPoint y: 162, distance: 461.7
click at [799, 166] on div "Question 11 What gate is the woman looking for? A [GEOGRAPHIC_DATA] 12 D Gate 1…" at bounding box center [733, 346] width 921 height 533
click at [1297, 648] on div "This site uses cookies, as explained in our Privacy Policy . If you agree to th…" at bounding box center [733, 661] width 1247 height 59
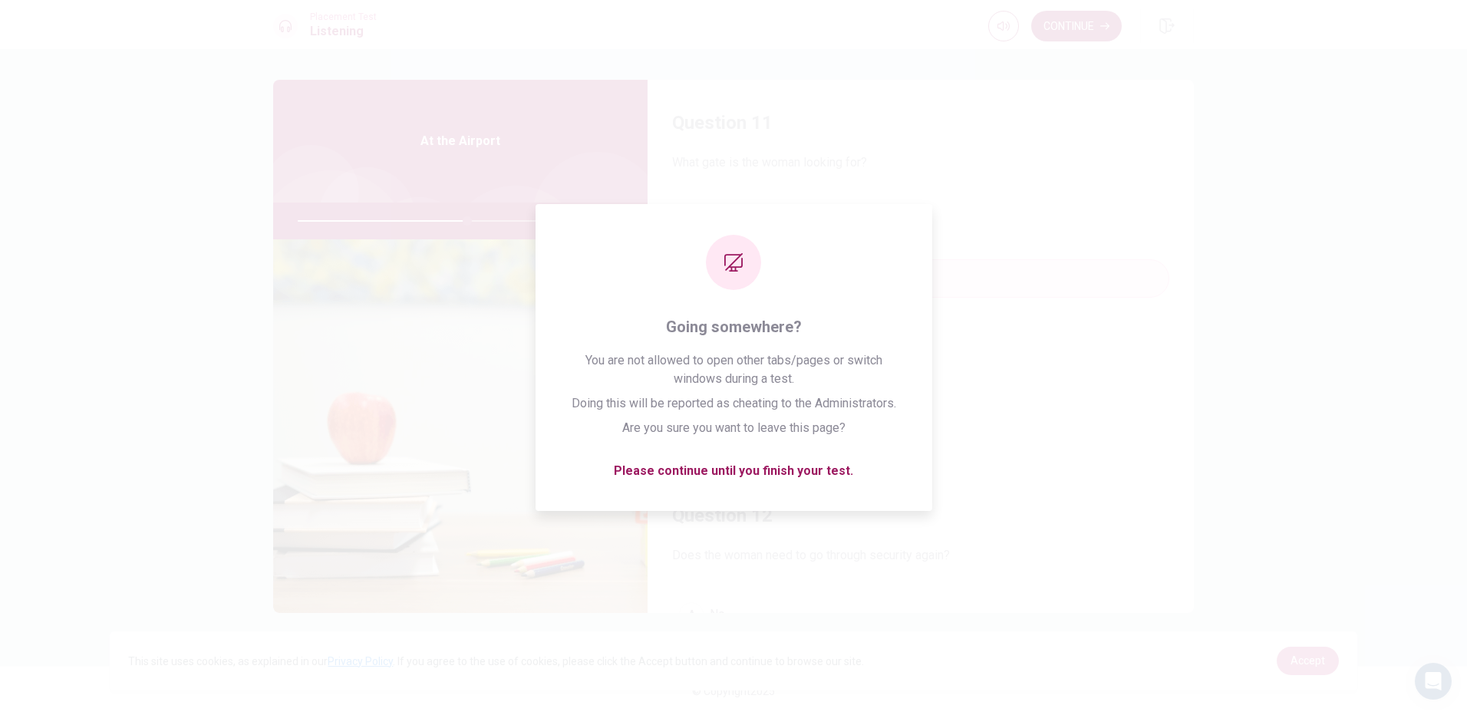
click at [1292, 626] on body "This site uses cookies, as explained in our Privacy Policy . If you agree to th…" at bounding box center [733, 357] width 1467 height 715
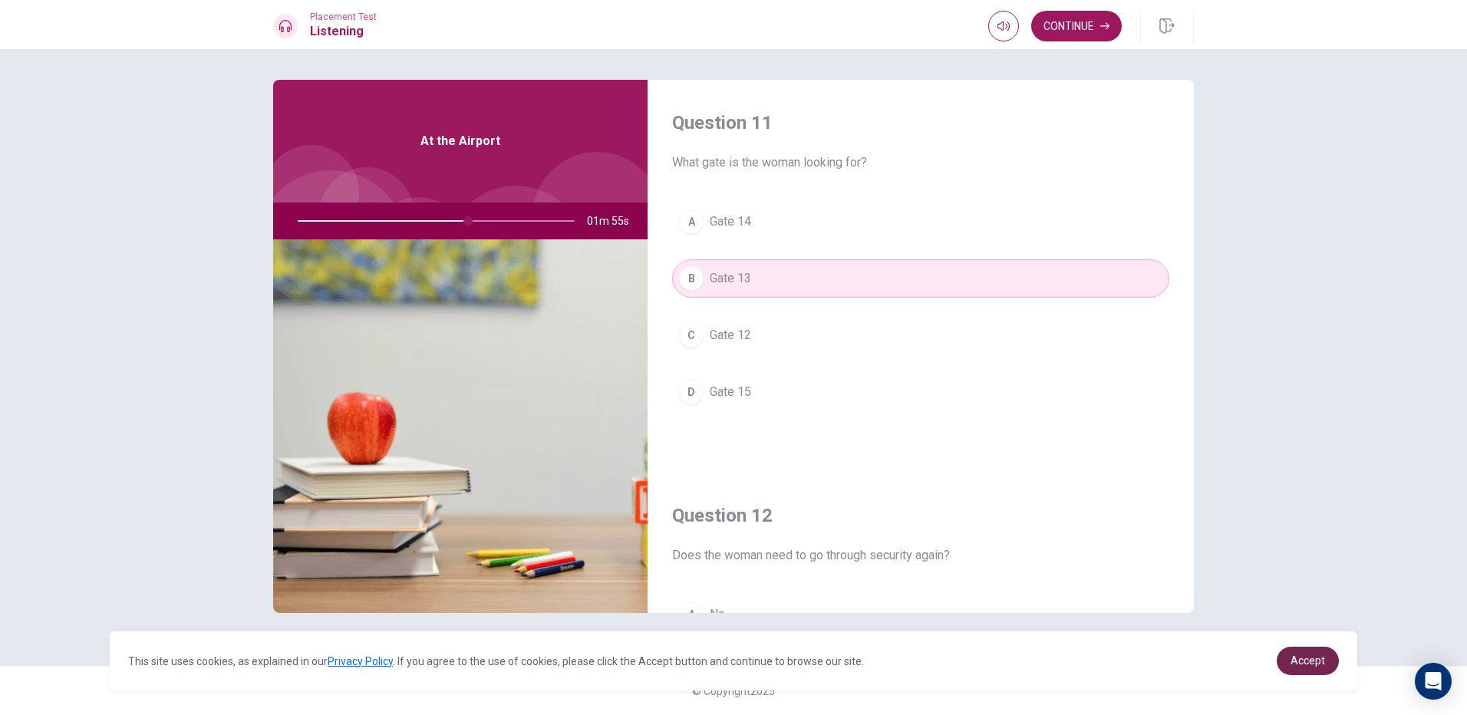
click at [1299, 655] on link "Accept" at bounding box center [1308, 661] width 62 height 28
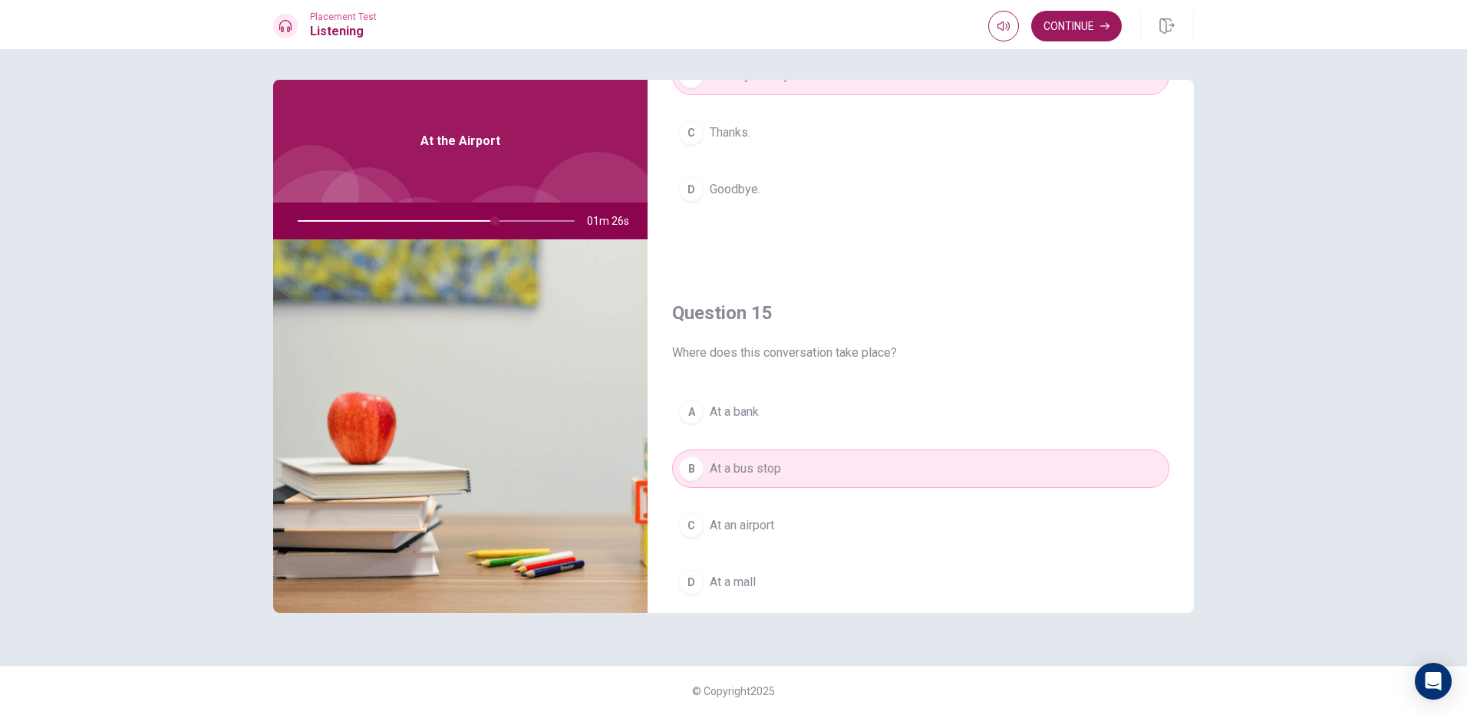
scroll to position [1431, 0]
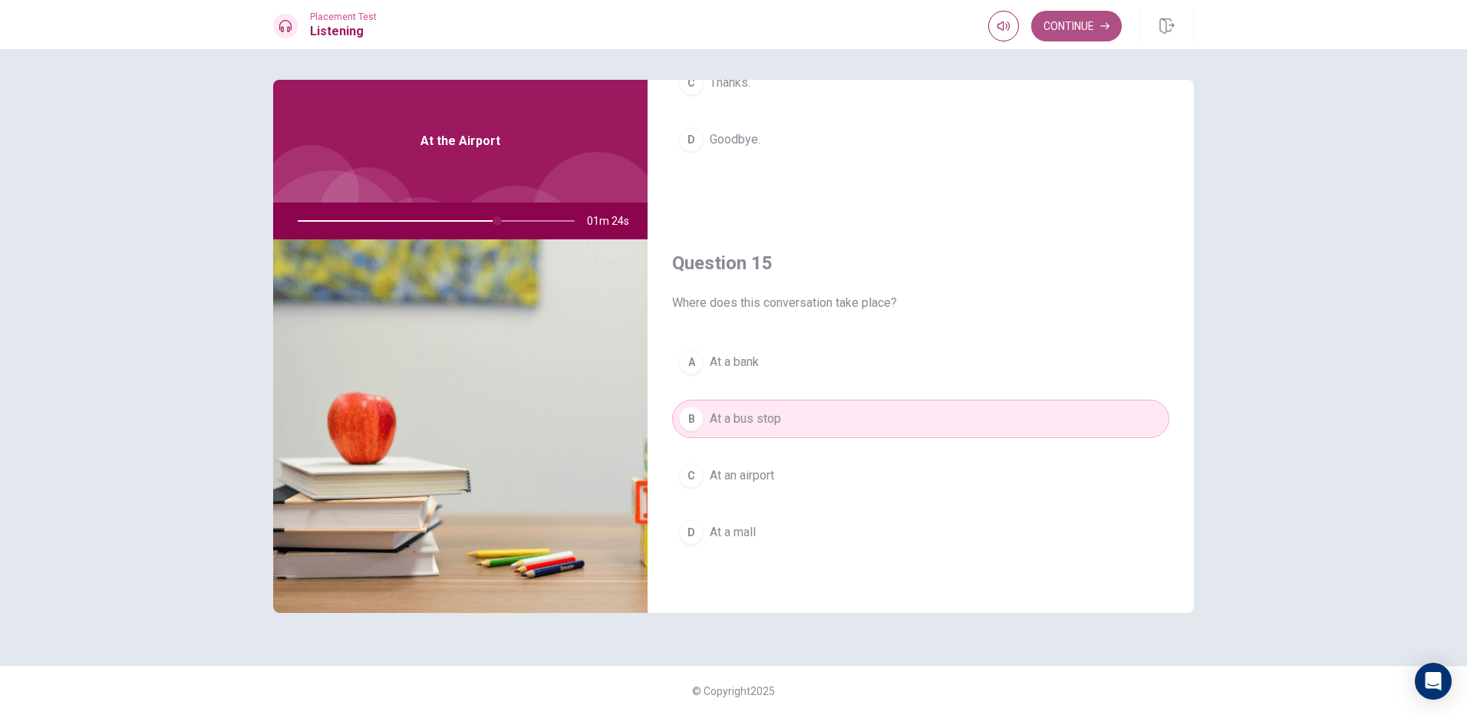
click at [1056, 16] on button "Continue" at bounding box center [1077, 26] width 91 height 31
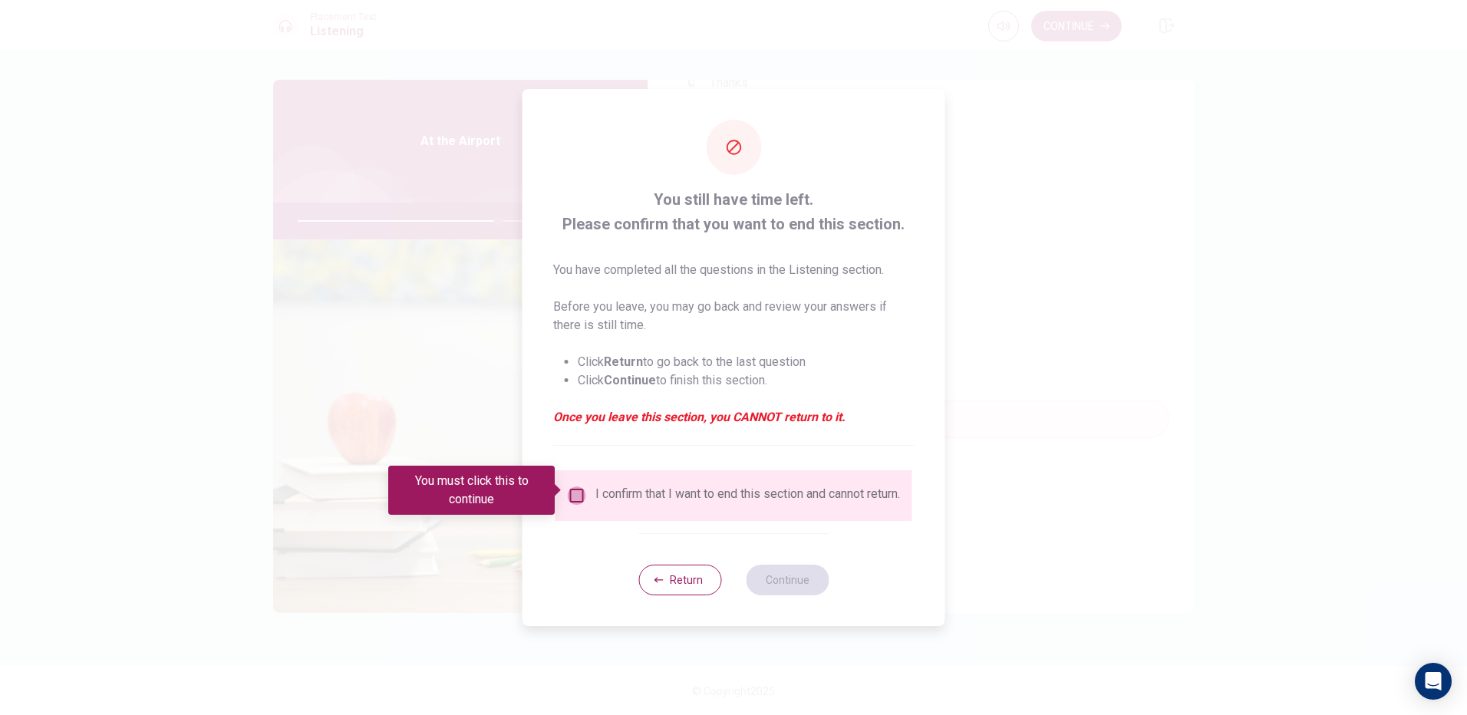
click at [569, 487] on input "You must click this to continue" at bounding box center [577, 496] width 18 height 18
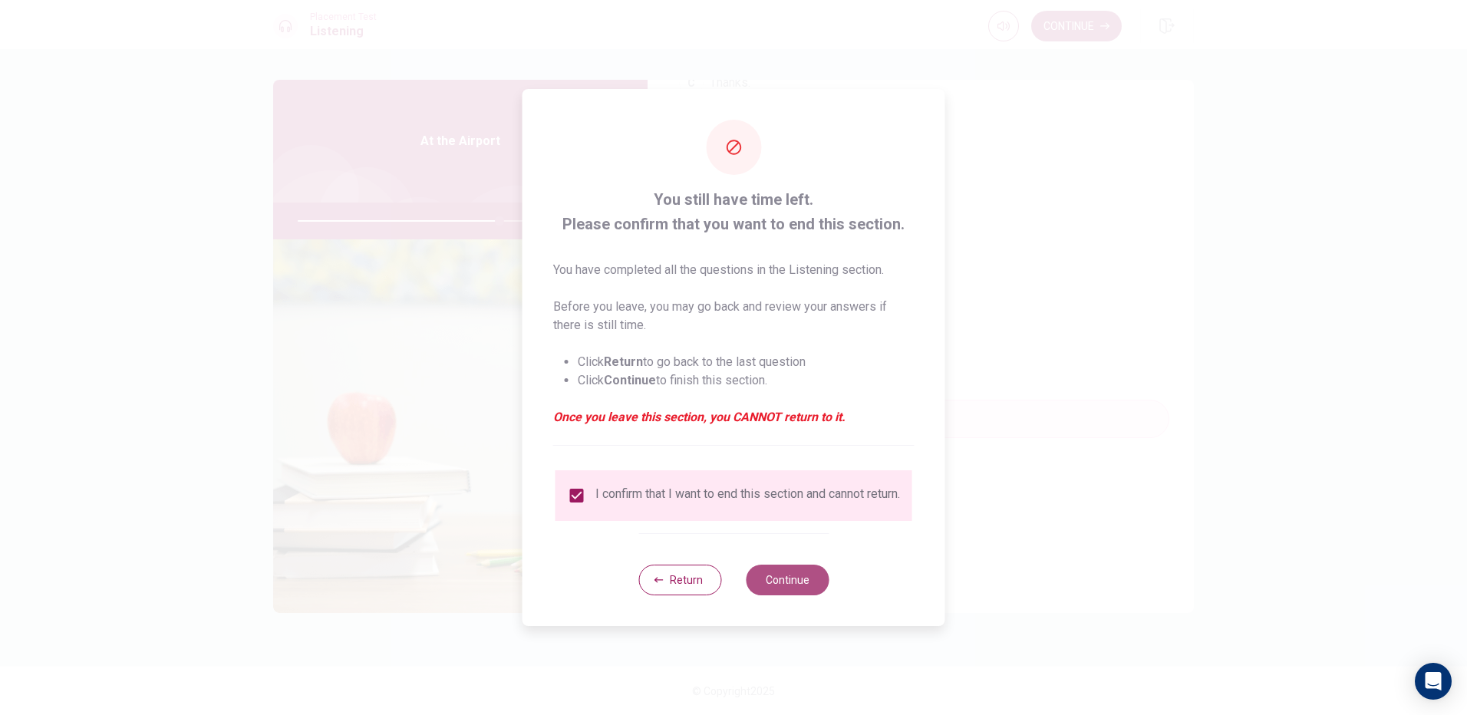
click at [764, 583] on button "Continue" at bounding box center [787, 580] width 83 height 31
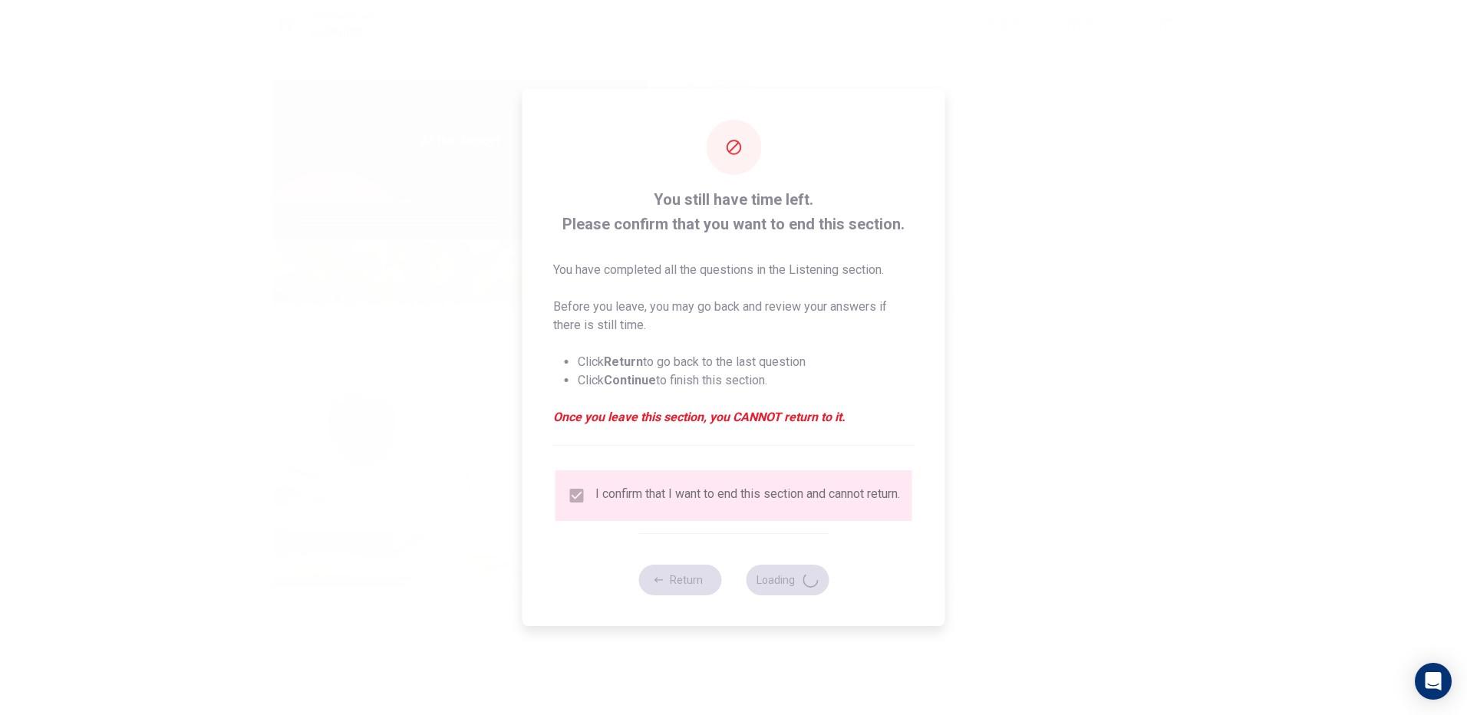
type input "74"
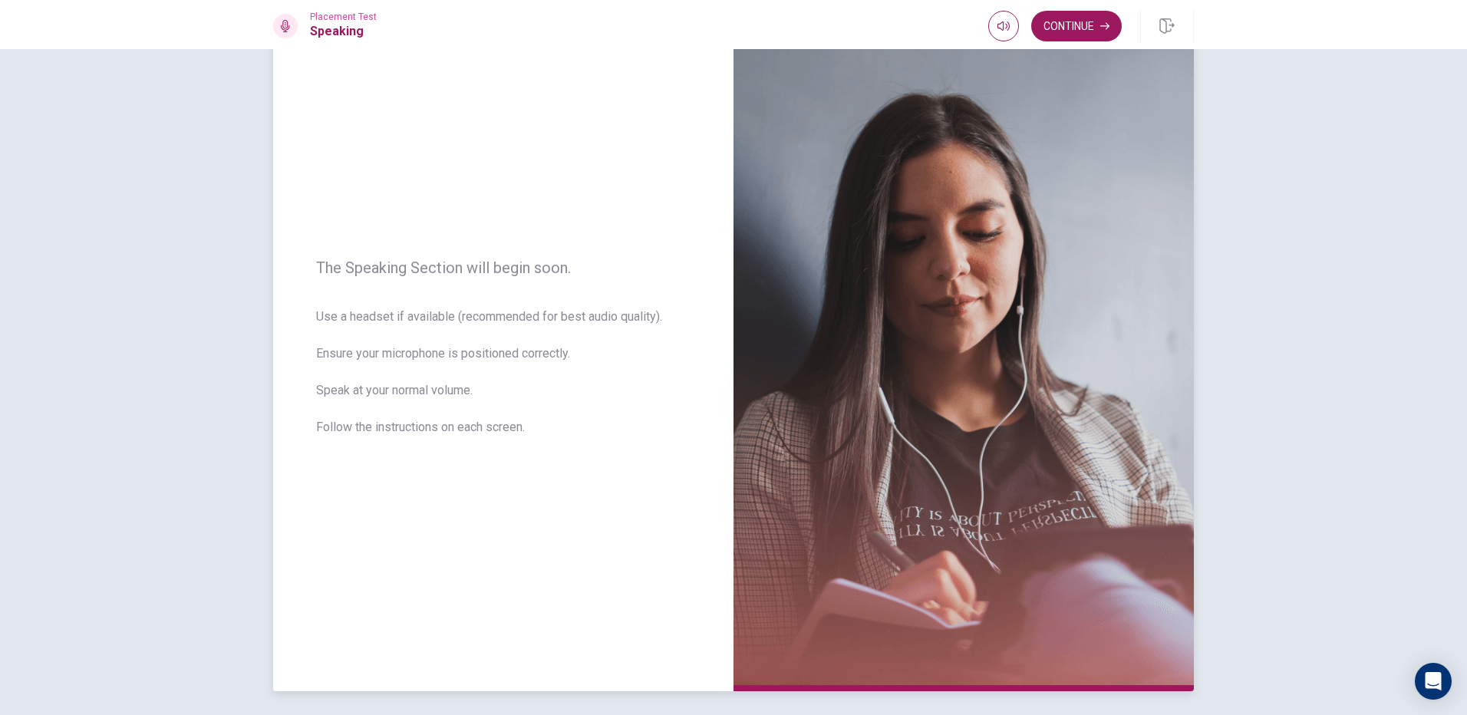
scroll to position [114, 0]
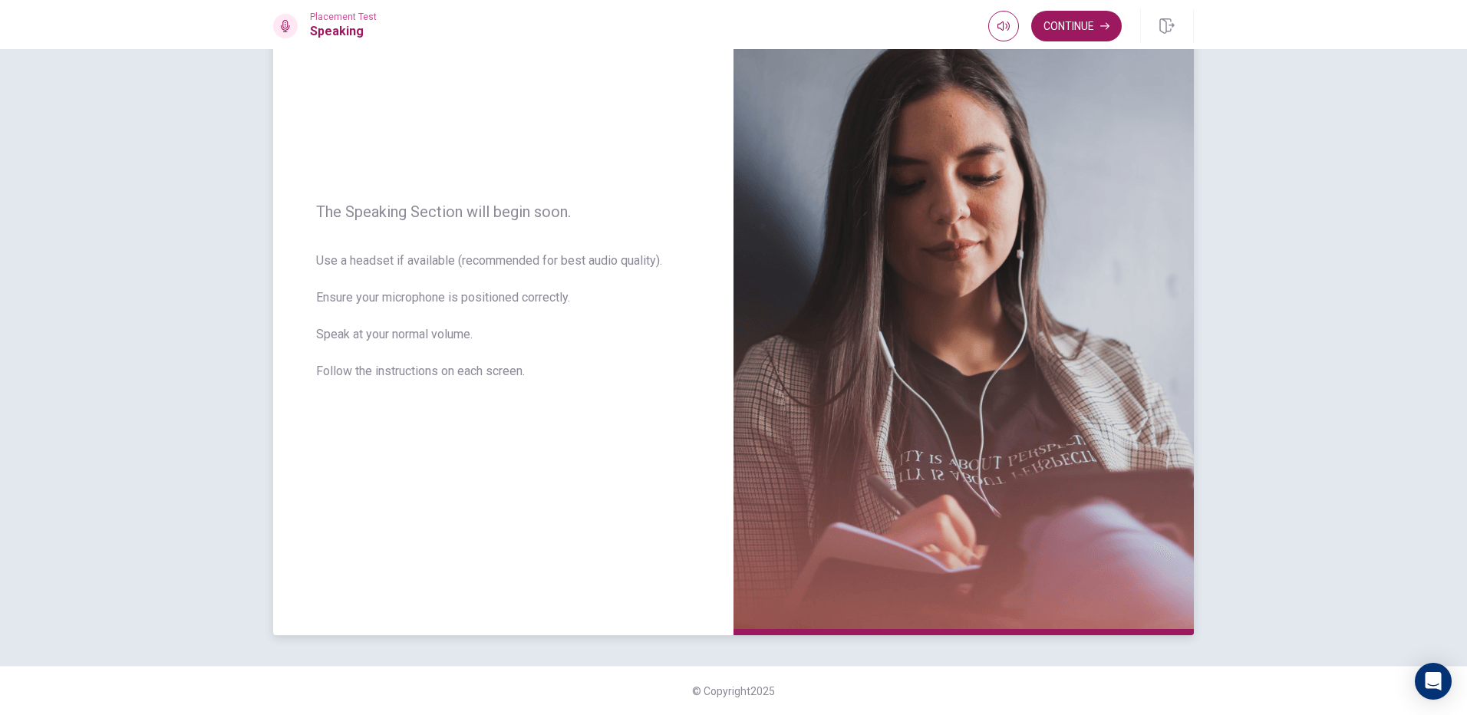
click at [579, 409] on div "The Speaking Section will begin soon. Use a headset if available (recommended f…" at bounding box center [503, 300] width 461 height 669
click at [1047, 31] on button "Continue" at bounding box center [1077, 26] width 91 height 31
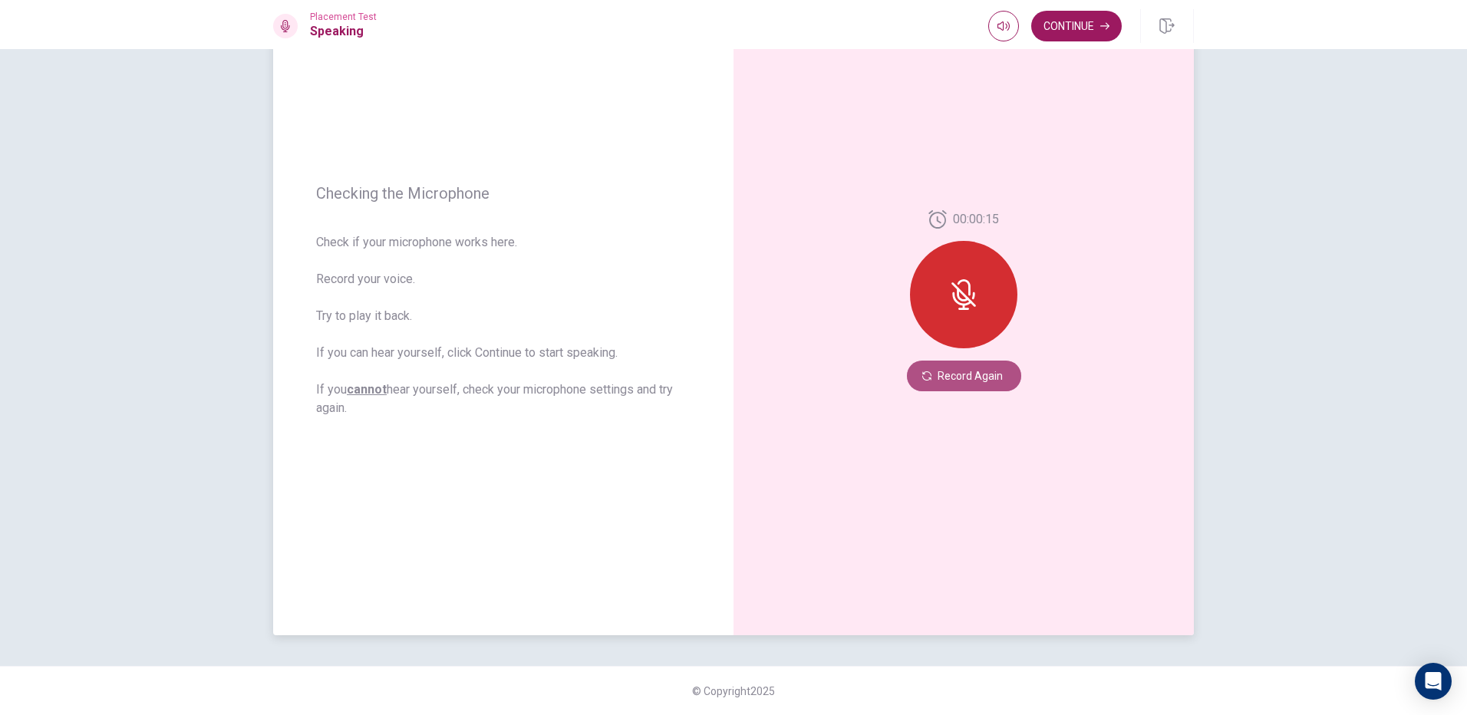
click at [976, 381] on button "Record Again" at bounding box center [964, 376] width 114 height 31
click at [981, 370] on button "Play Audio" at bounding box center [980, 375] width 21 height 21
click at [941, 371] on button "Record Again" at bounding box center [946, 375] width 21 height 21
click at [969, 297] on icon at bounding box center [963, 299] width 22 height 31
click at [945, 376] on icon "Record Again" at bounding box center [947, 375] width 9 height 9
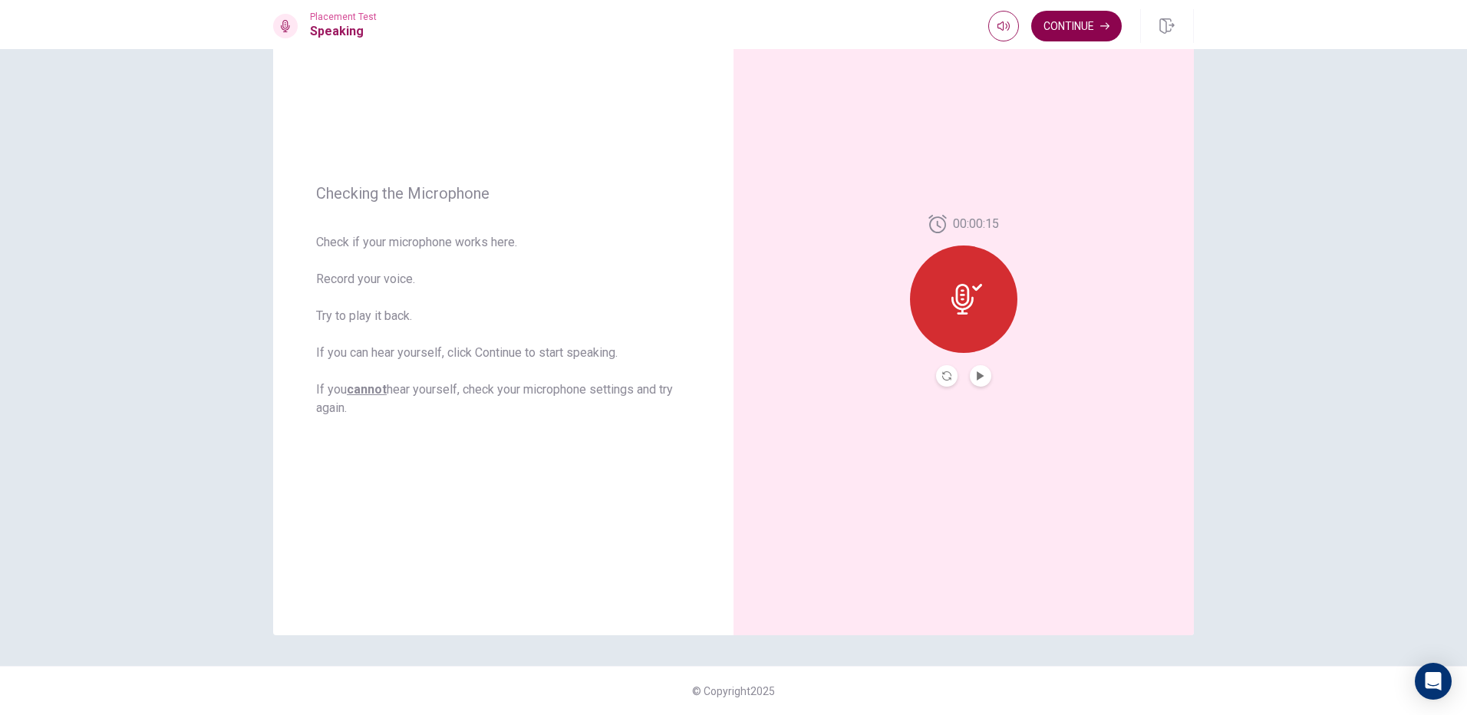
click at [1071, 33] on button "Continue" at bounding box center [1077, 26] width 91 height 31
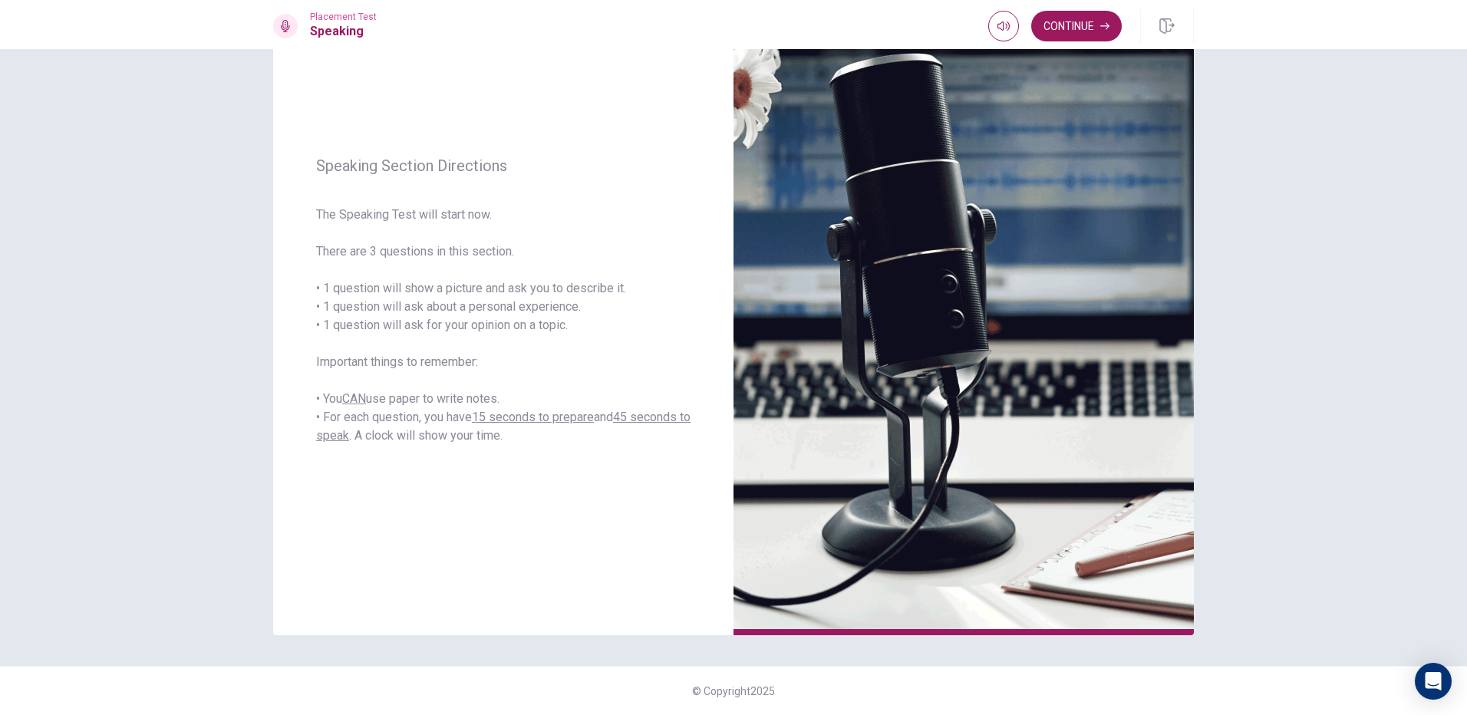
click at [1088, 47] on div "Placement Test Speaking Continue" at bounding box center [733, 24] width 1467 height 49
click at [1081, 29] on button "Continue" at bounding box center [1077, 26] width 91 height 31
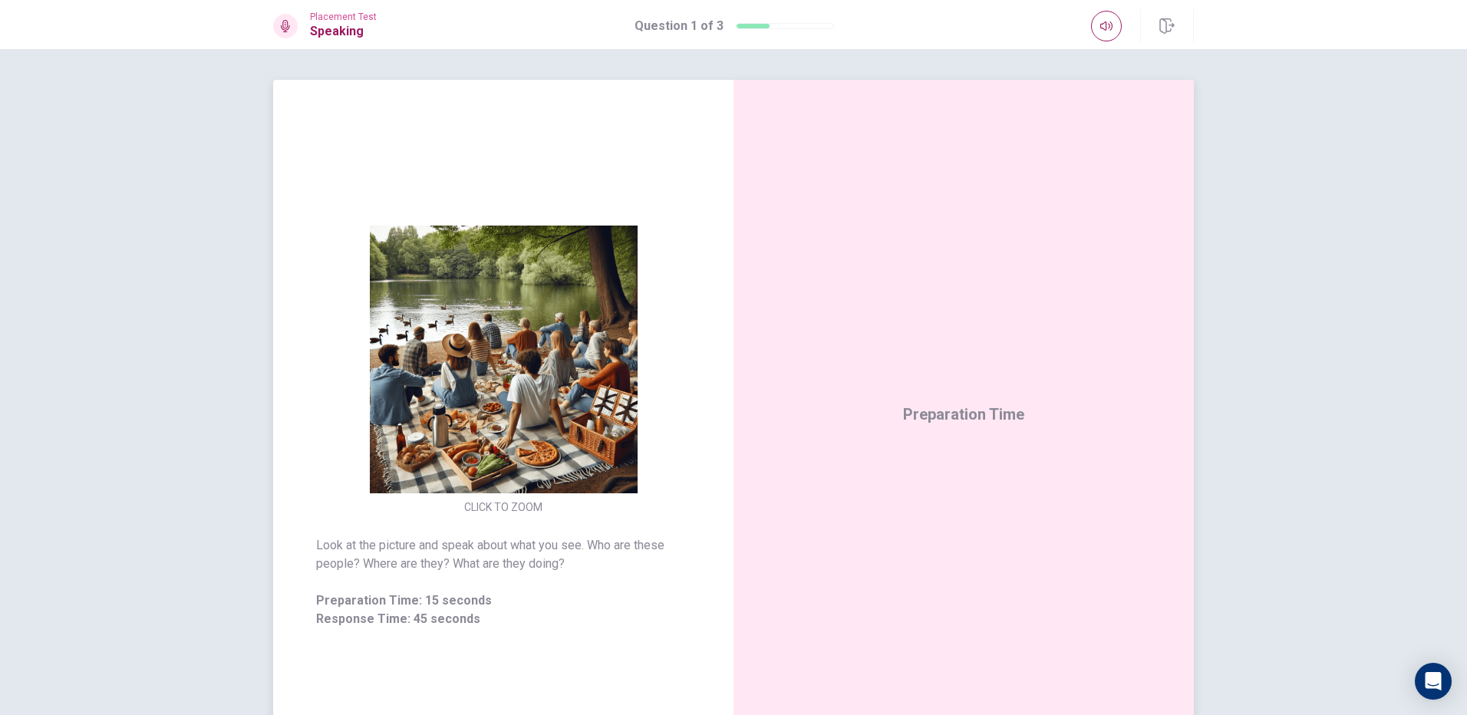
drag, startPoint x: 1150, startPoint y: 512, endPoint x: 1094, endPoint y: 520, distance: 56.7
click at [1144, 517] on div "Preparation Time" at bounding box center [964, 414] width 461 height 669
drag, startPoint x: 804, startPoint y: 445, endPoint x: 753, endPoint y: 508, distance: 81.3
click at [798, 453] on div "Preparation Time" at bounding box center [964, 414] width 461 height 669
click at [576, 451] on img at bounding box center [503, 360] width 295 height 268
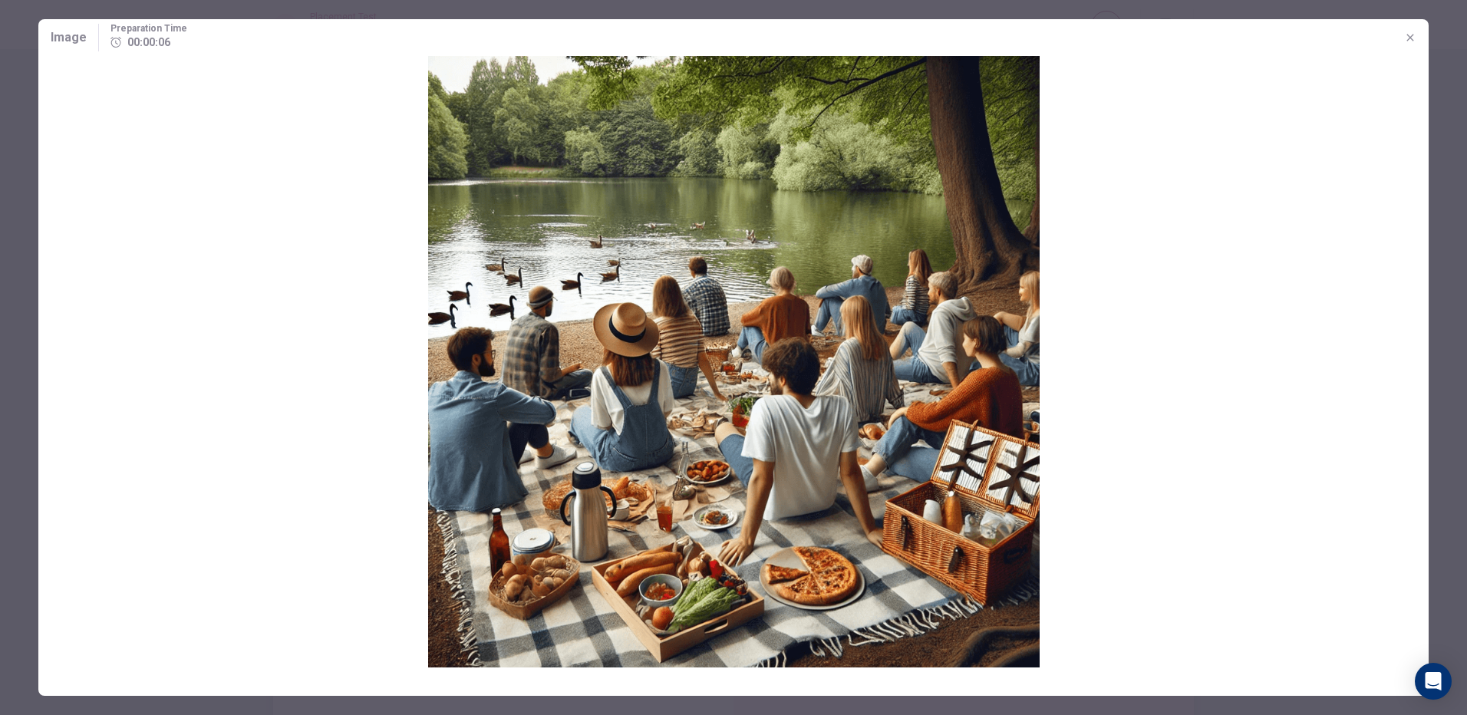
click at [576, 451] on img at bounding box center [733, 362] width 1391 height 612
click at [1401, 36] on button "button" at bounding box center [1410, 37] width 25 height 25
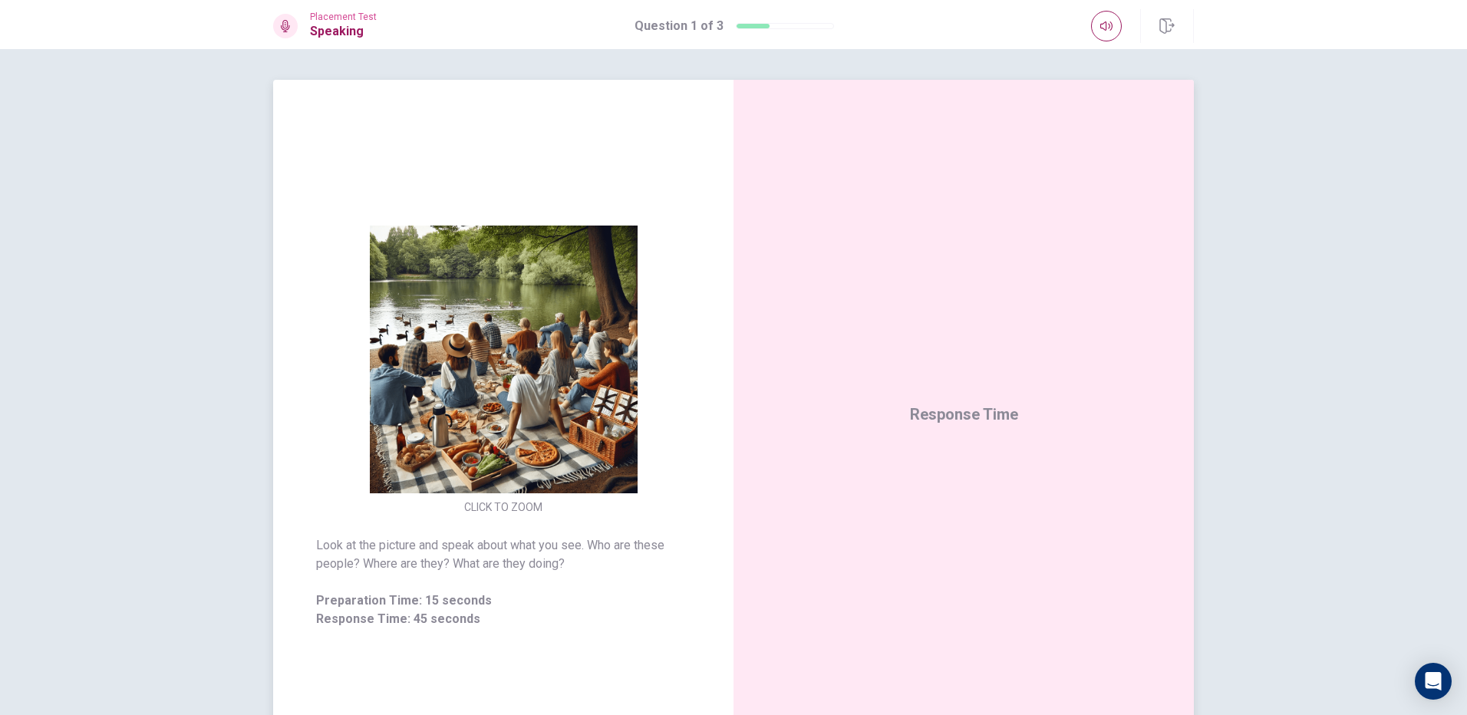
click at [968, 520] on div "Response Time" at bounding box center [964, 414] width 461 height 669
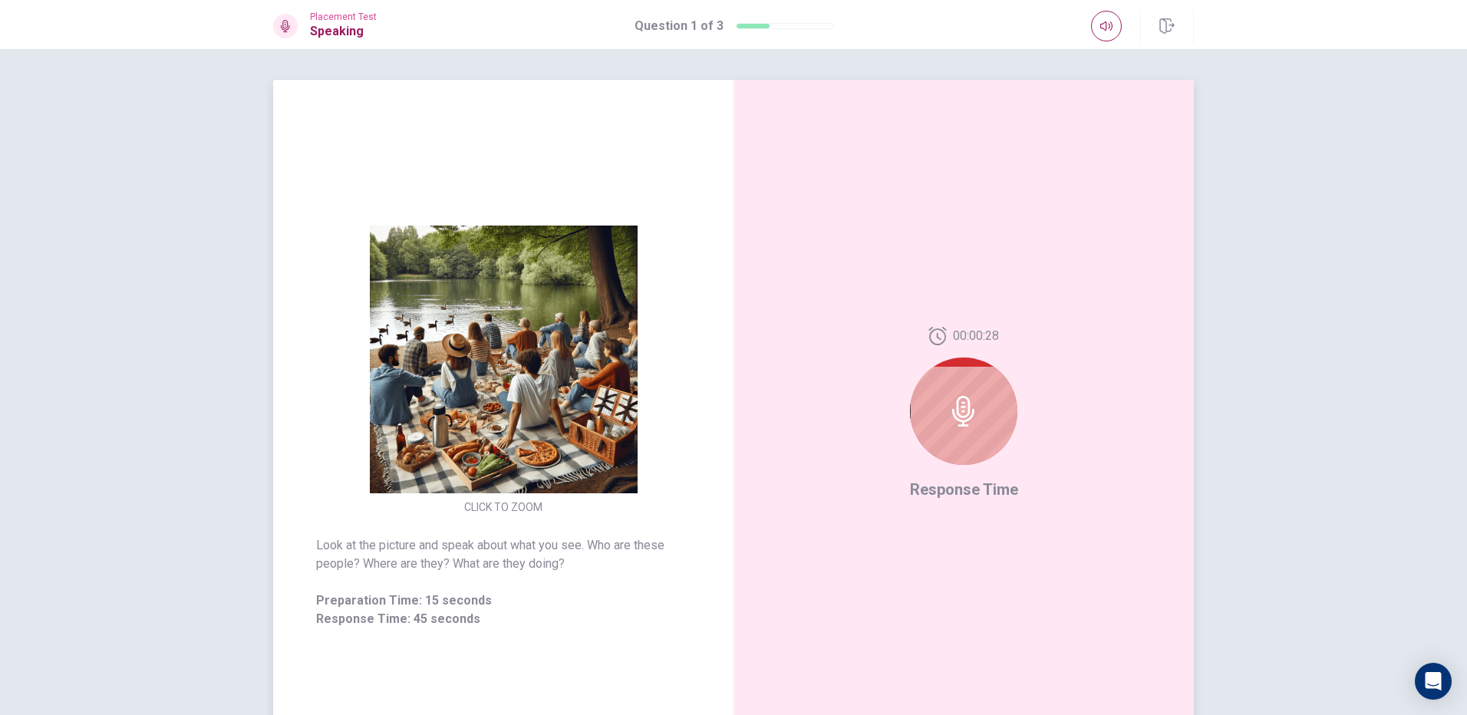
click at [494, 446] on img at bounding box center [503, 360] width 295 height 268
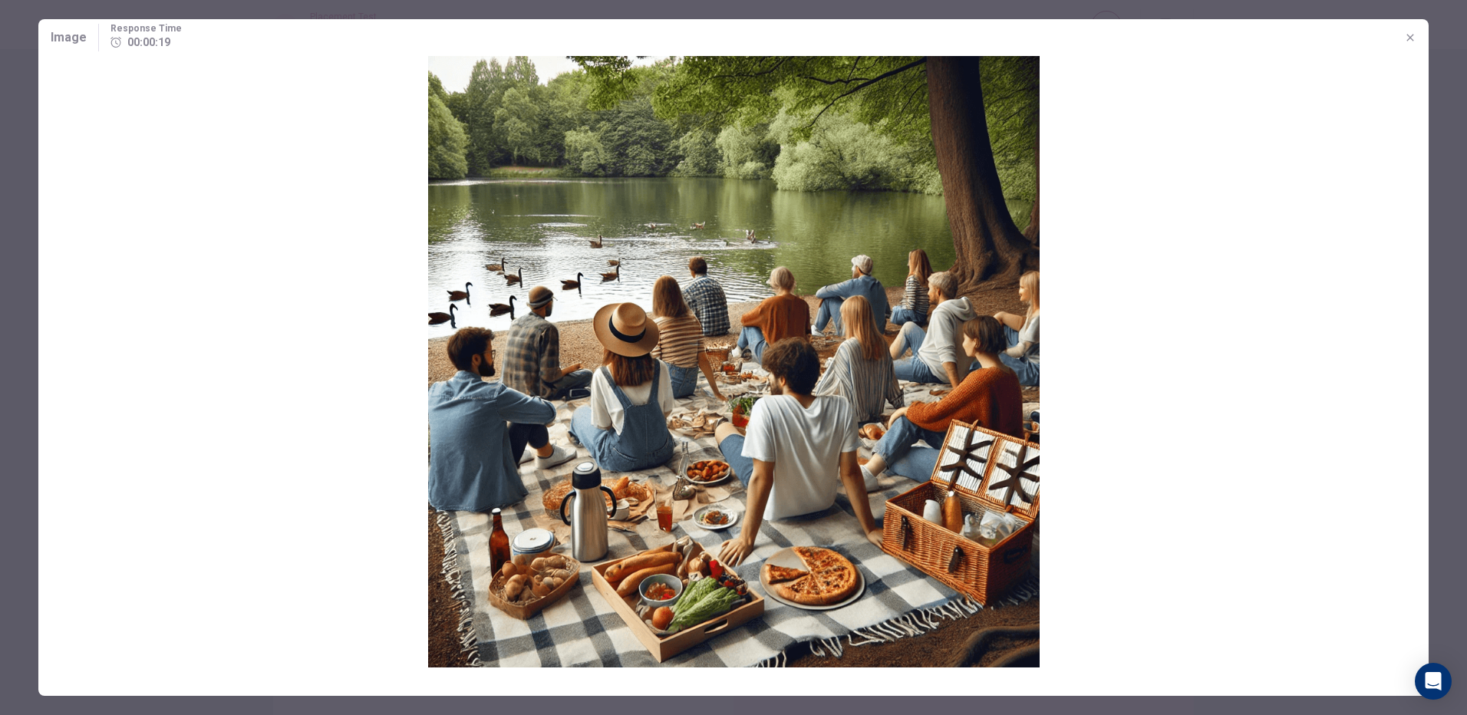
click at [1412, 31] on icon "button" at bounding box center [1411, 37] width 12 height 12
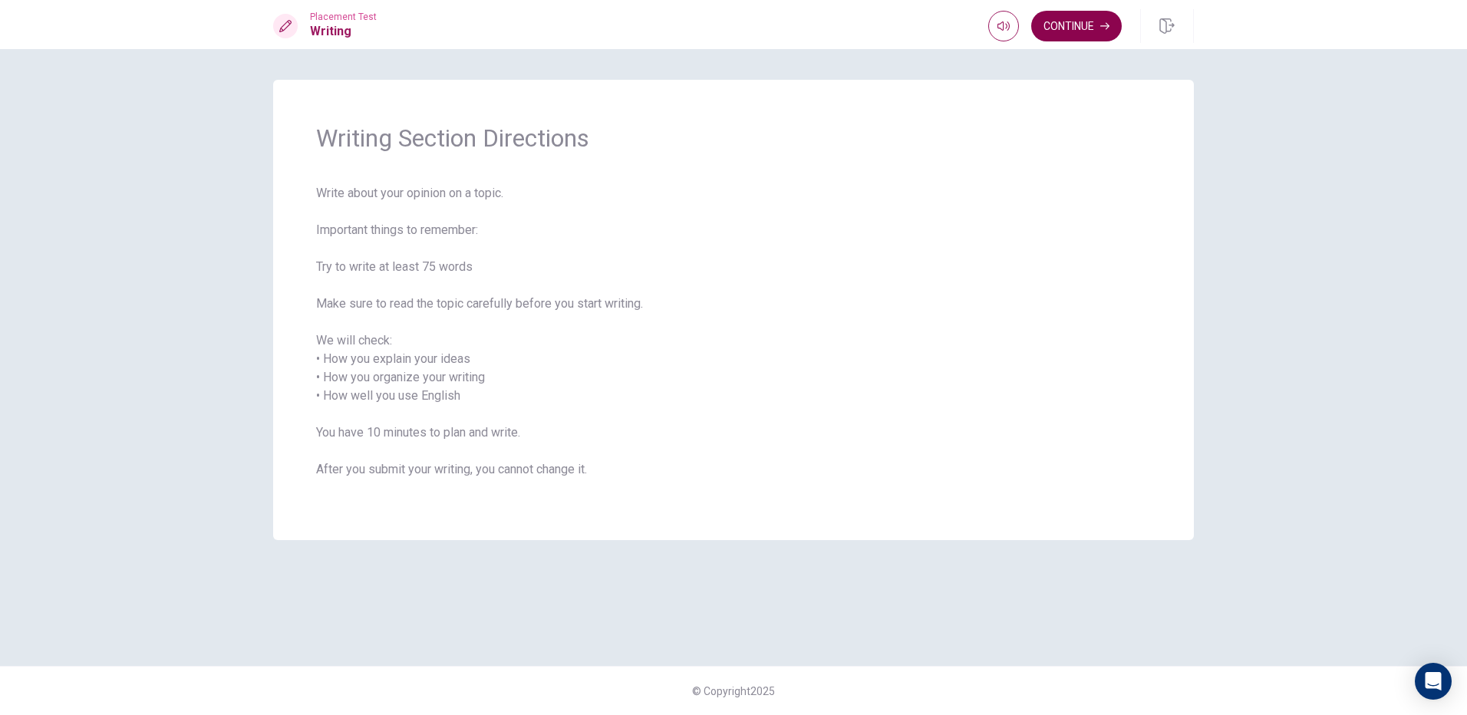
click at [1061, 34] on button "Continue" at bounding box center [1077, 26] width 91 height 31
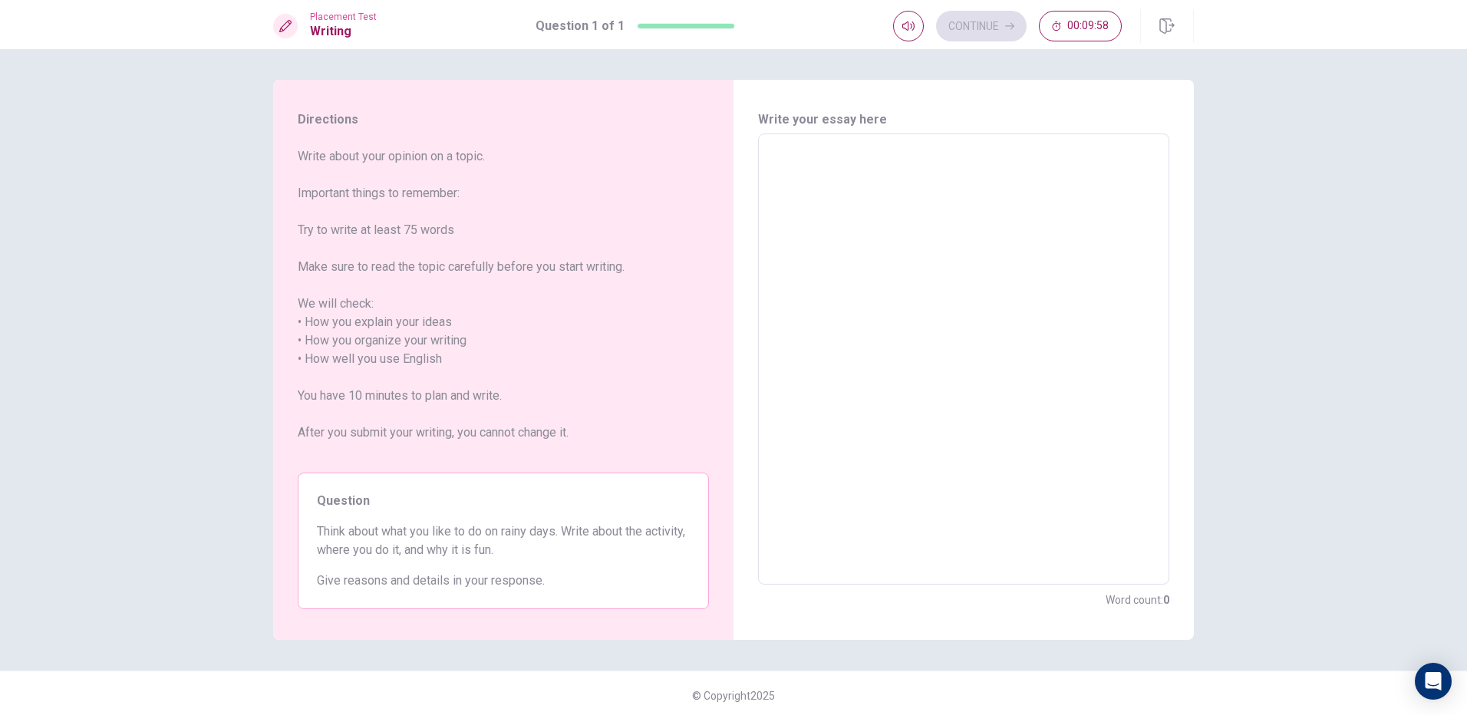
click at [811, 187] on textarea at bounding box center [964, 360] width 390 height 426
type textarea "I"
type textarea "x"
type textarea "I"
type textarea "x"
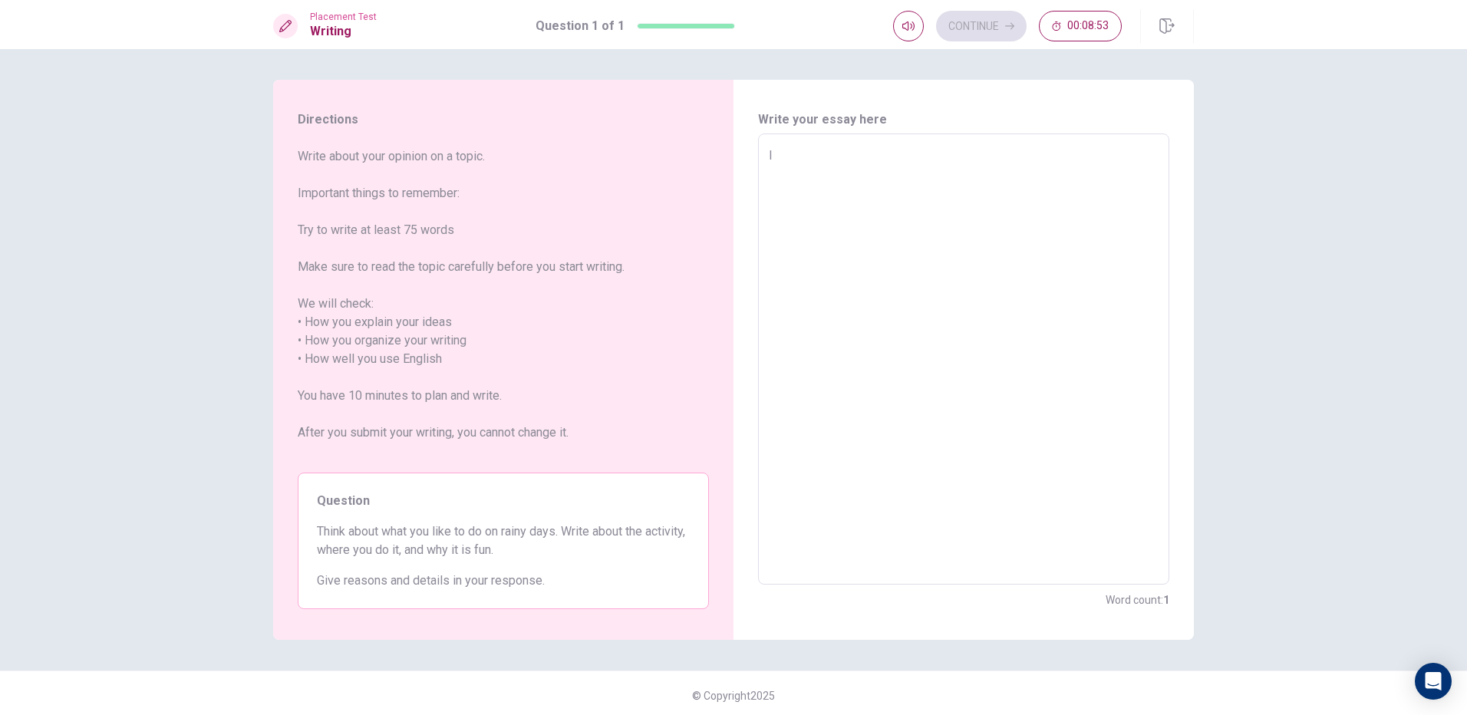
type textarea "I l"
type textarea "x"
type textarea "I li"
type textarea "x"
type textarea "I lik"
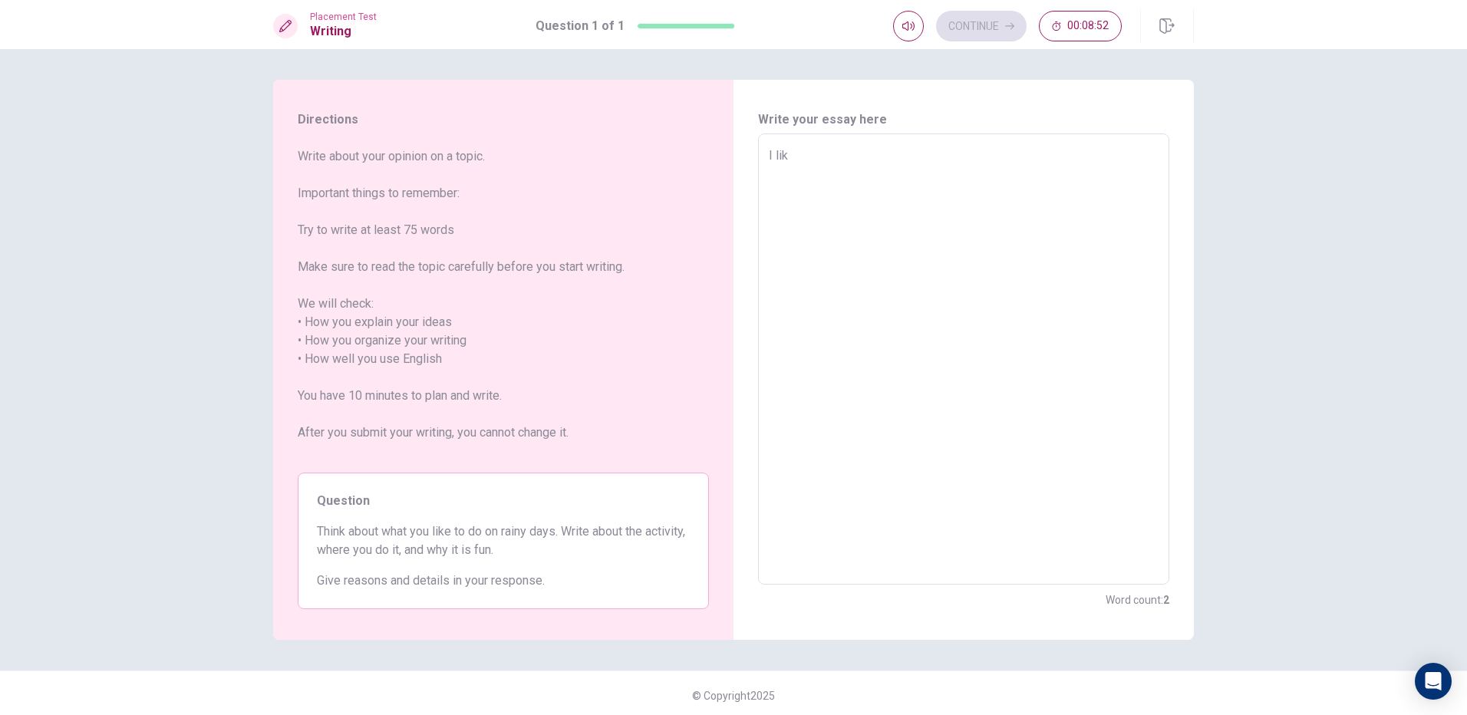
type textarea "x"
type textarea "I like"
type textarea "x"
type textarea "I like"
type textarea "x"
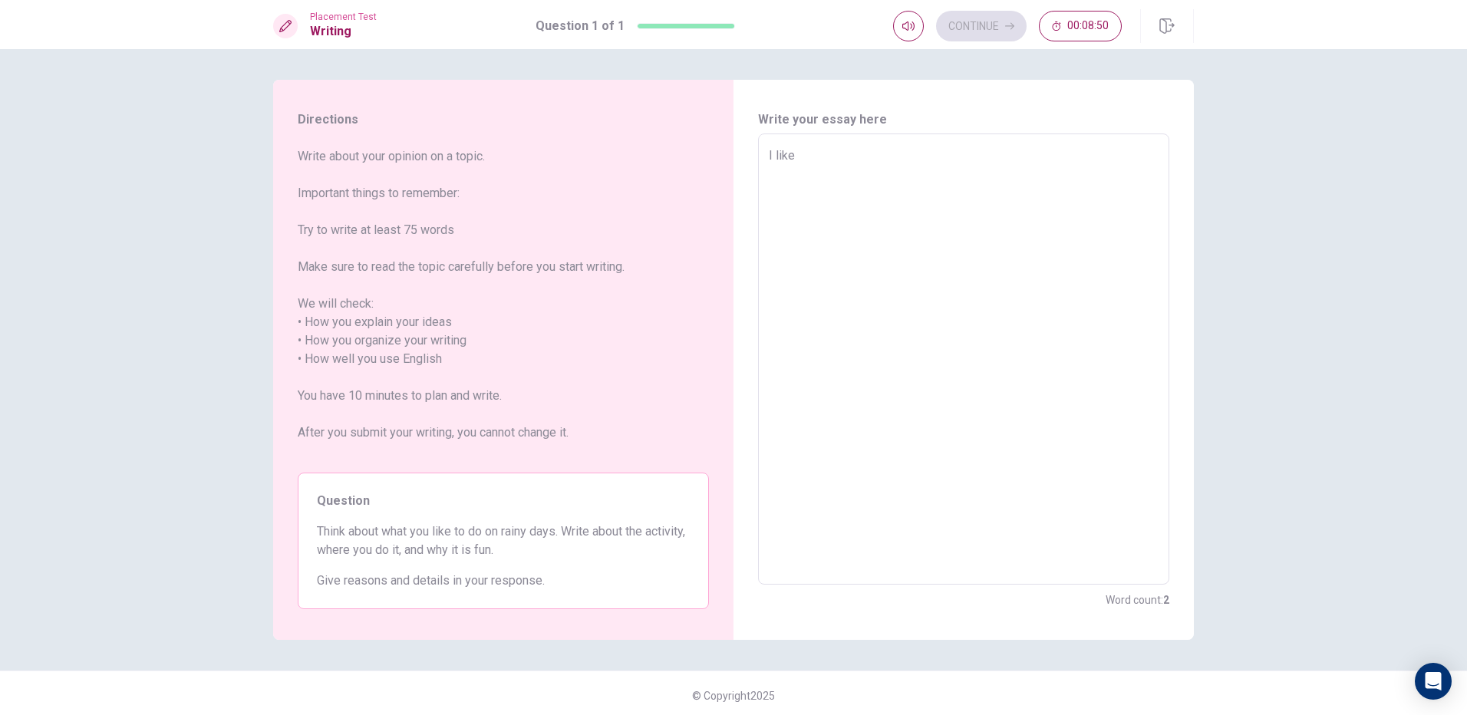
type textarea "I like c"
type textarea "x"
type textarea "I like cs"
type textarea "x"
type textarea "I like csc"
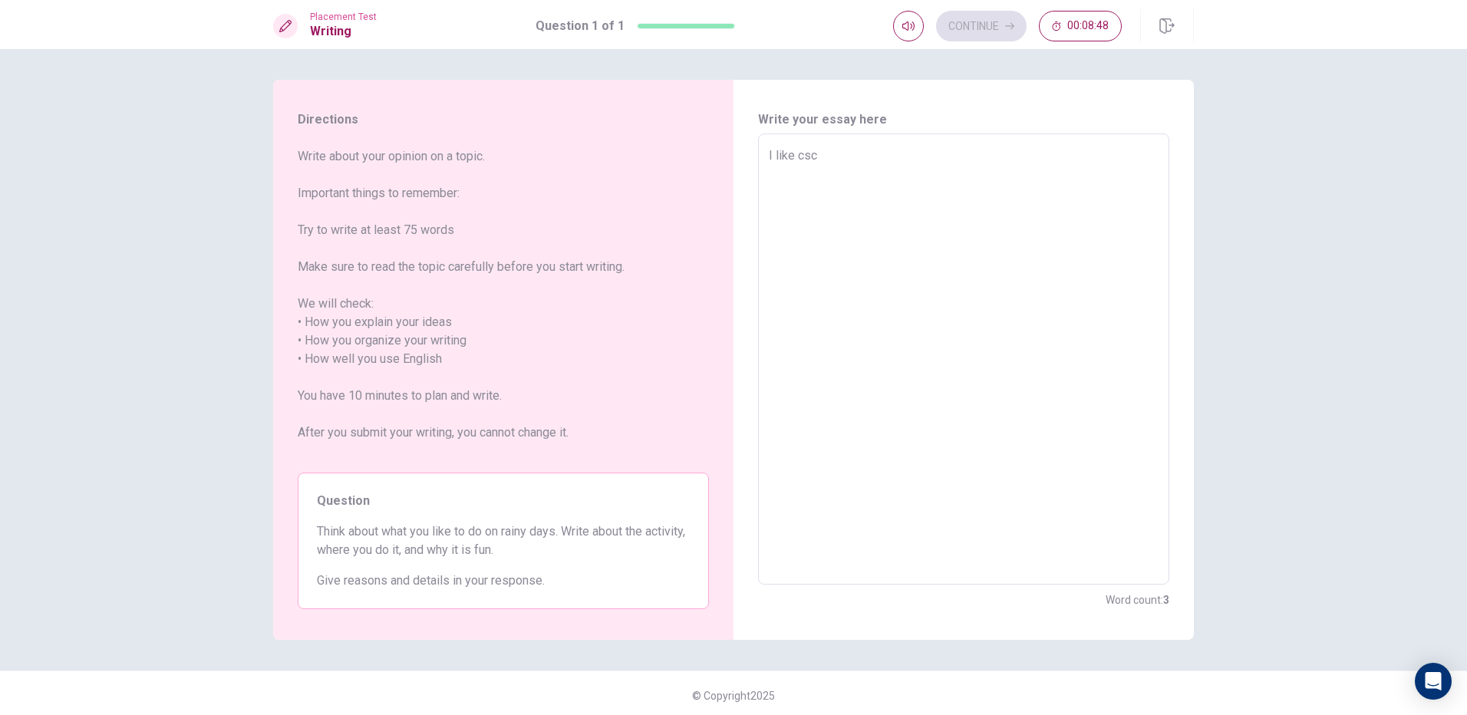
type textarea "x"
type textarea "I like csch"
type textarea "x"
type textarea "I like cscho"
type textarea "x"
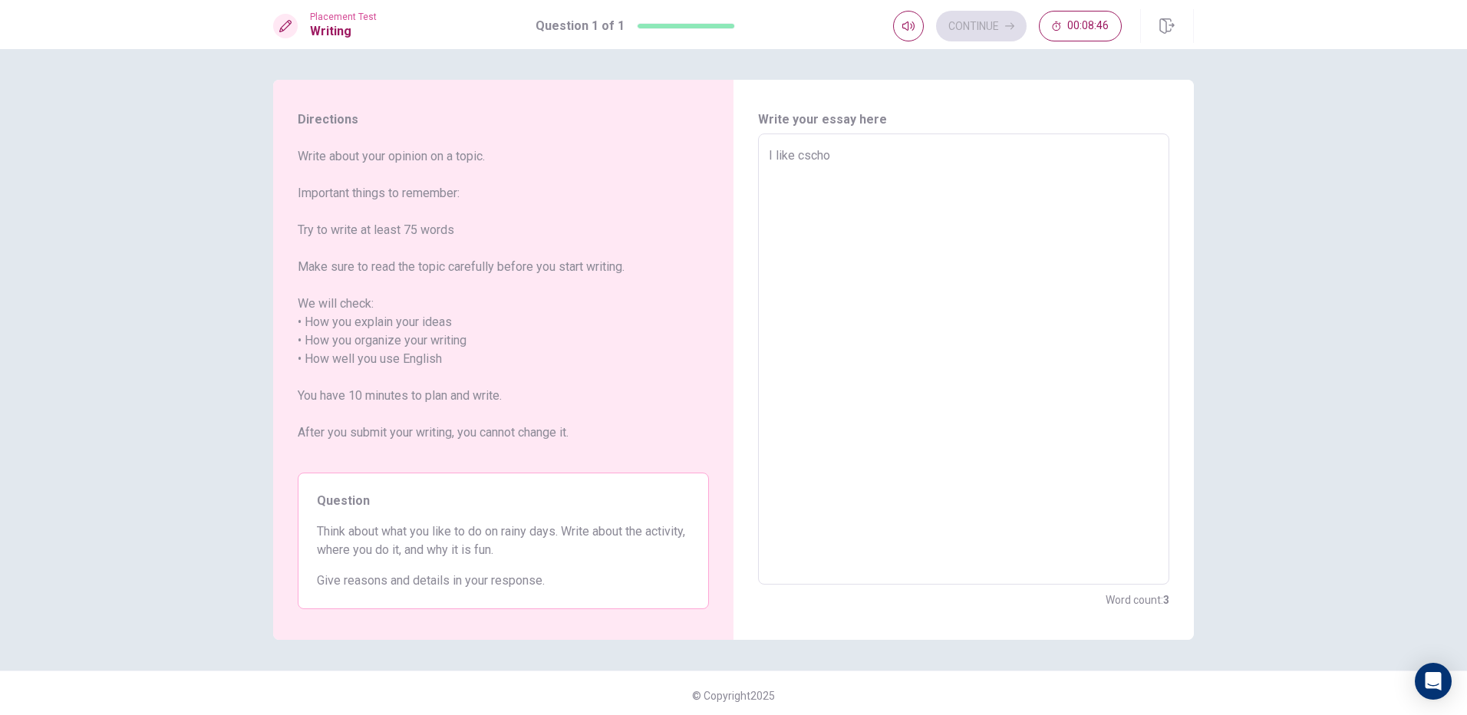
type textarea "I like cschoo"
type textarea "x"
type textarea "I like cschool"
type textarea "x"
type textarea "I like cschoo"
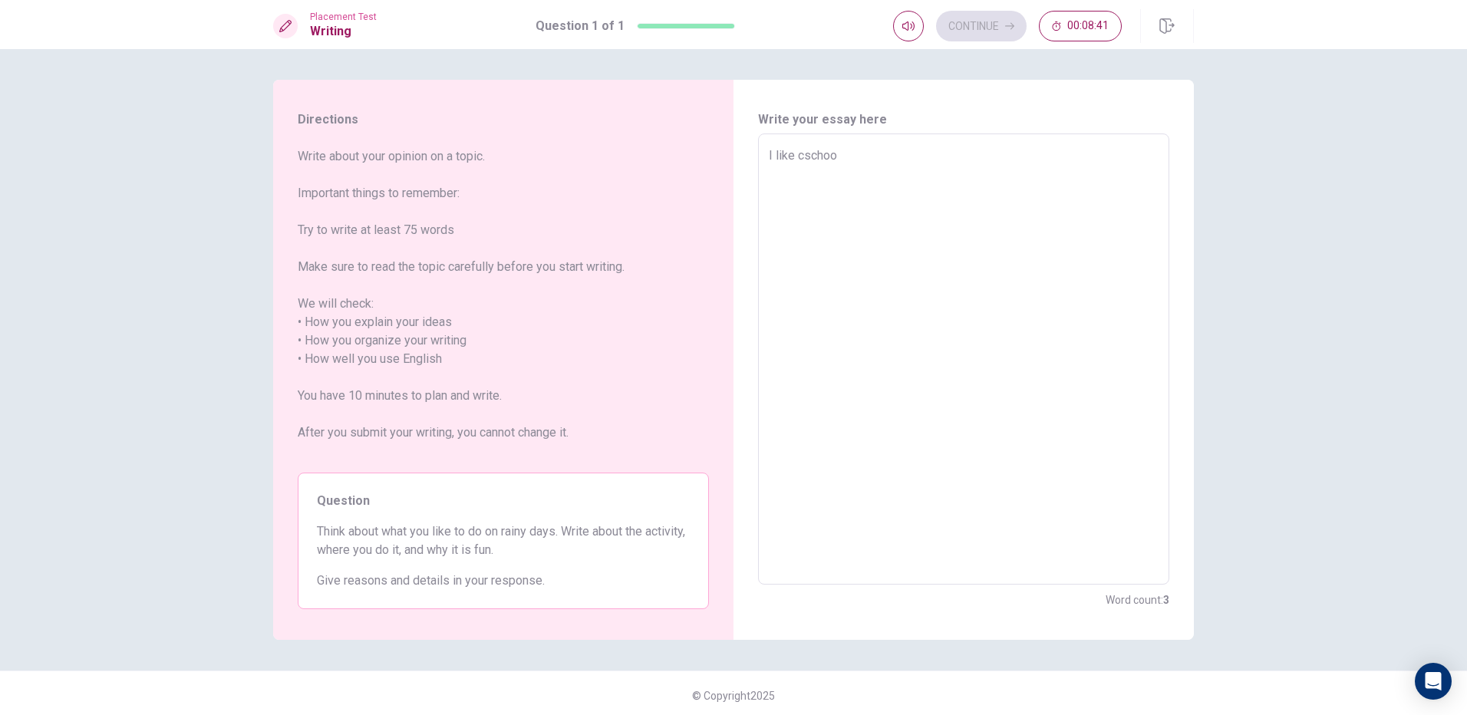
type textarea "x"
type textarea "I like cscho"
type textarea "x"
type textarea "I like csch"
type textarea "x"
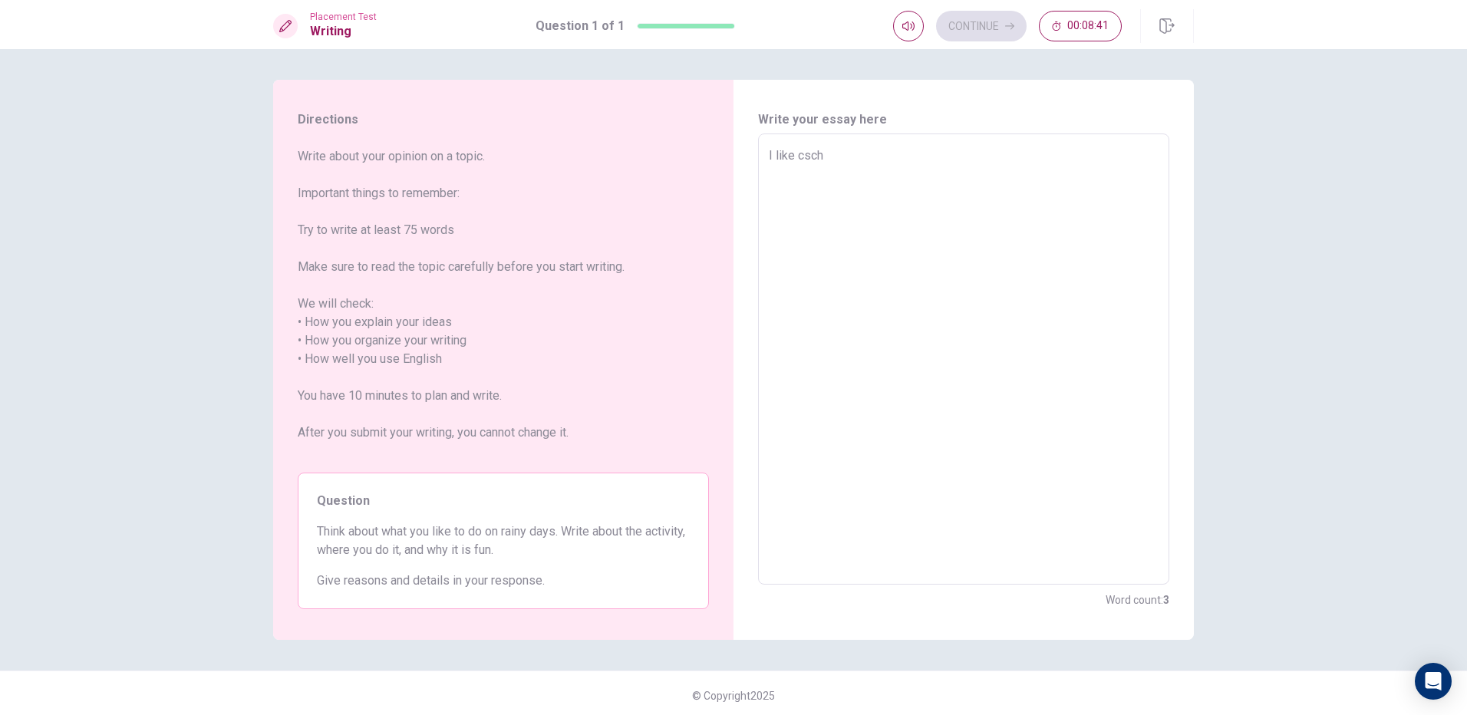
type textarea "I like csc"
type textarea "x"
type textarea "I like cs"
type textarea "x"
type textarea "I like c"
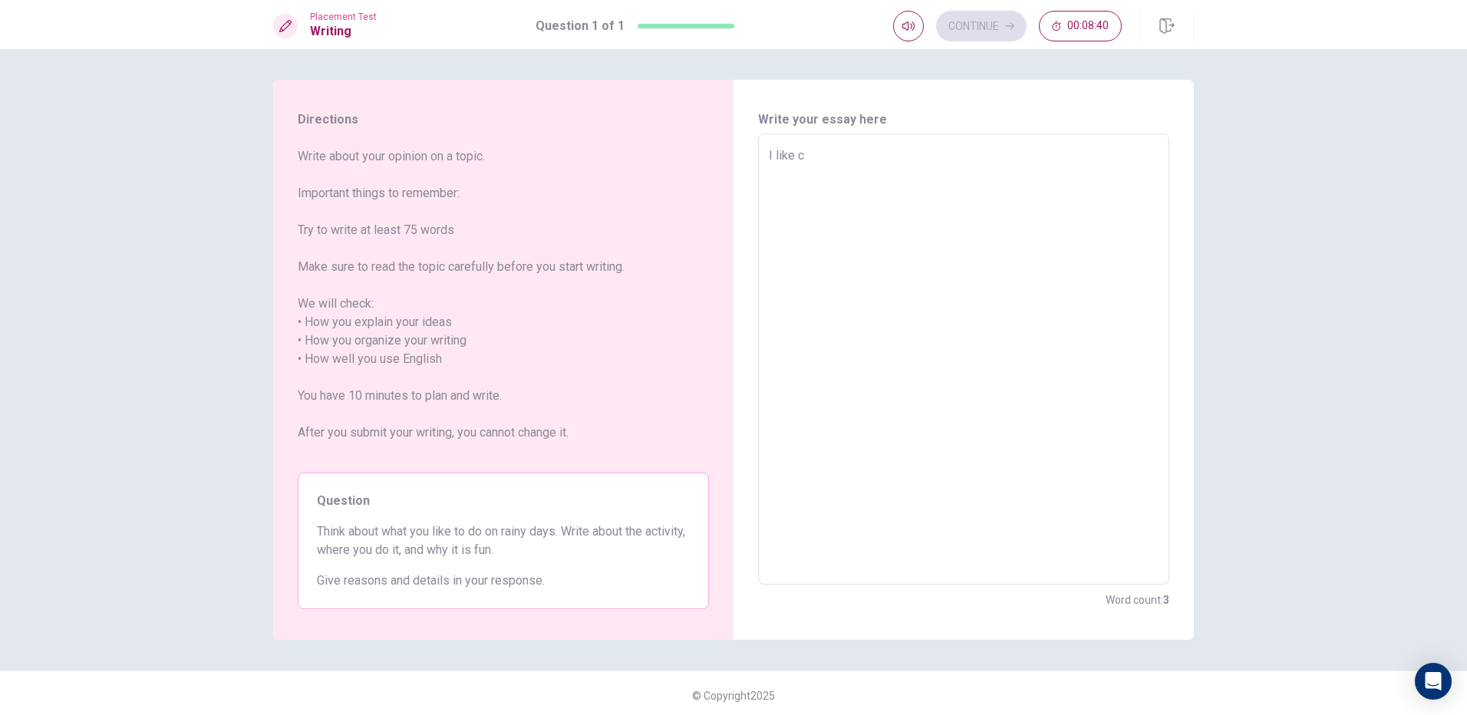
type textarea "x"
type textarea "I like"
type textarea "x"
type textarea "I like s"
type textarea "x"
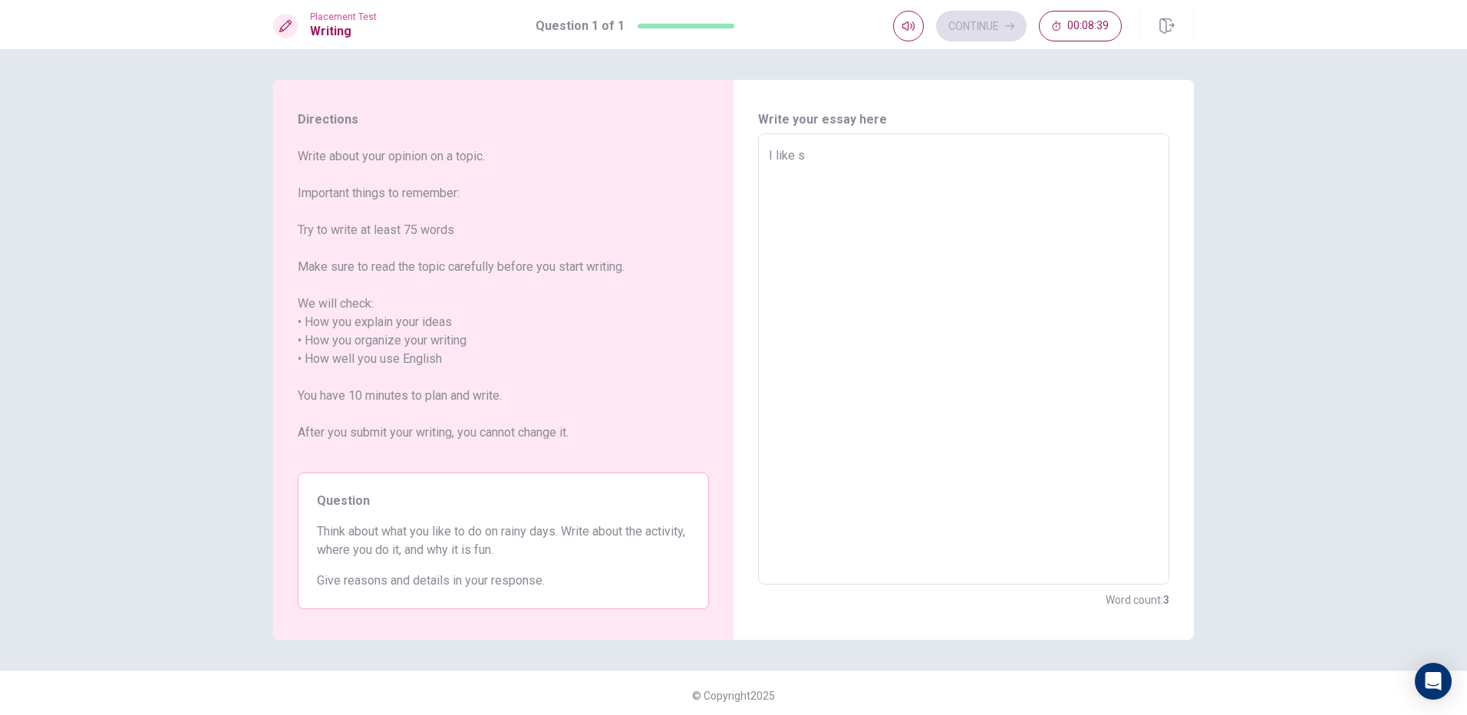
type textarea "I like sc"
type textarea "x"
type textarea "I like sch"
type textarea "x"
type textarea "I like scho"
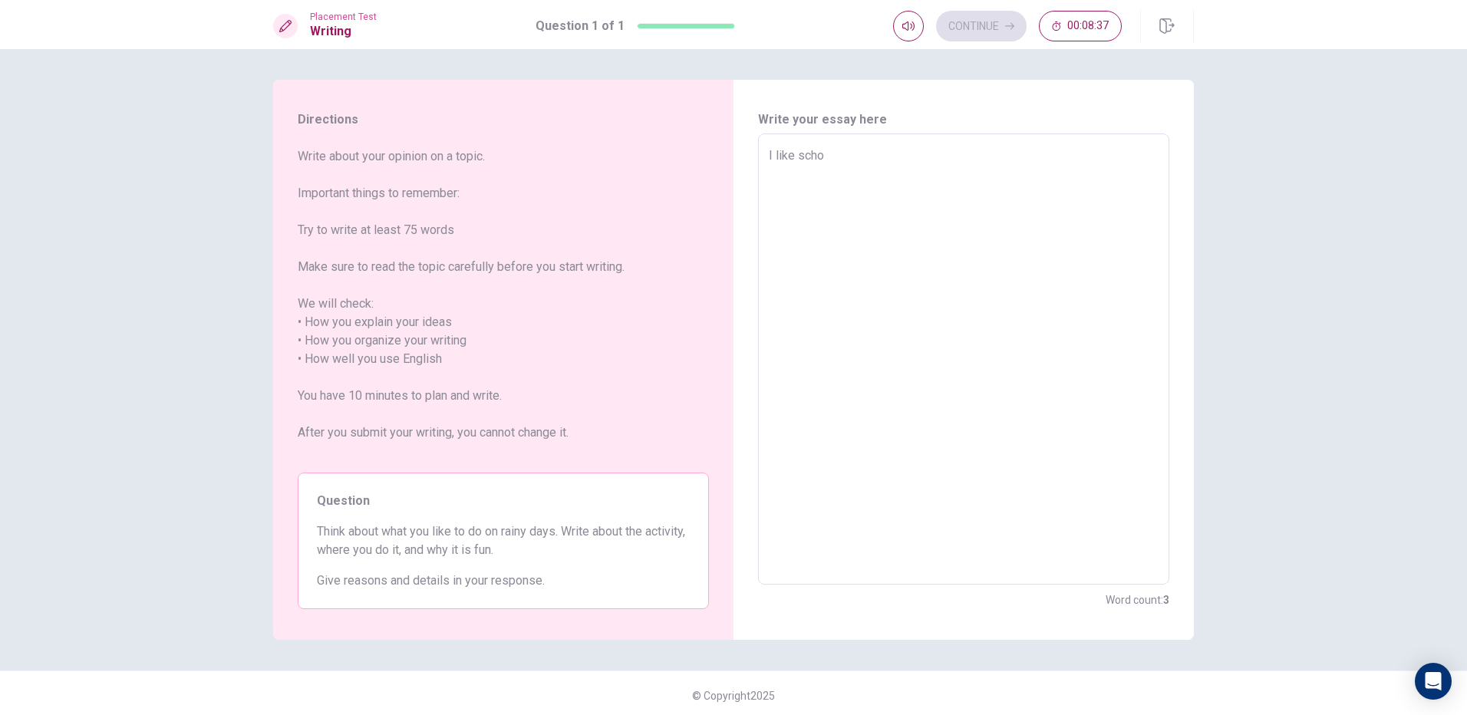
type textarea "x"
type textarea "I like schoo"
type textarea "x"
type textarea "I like school"
type textarea "x"
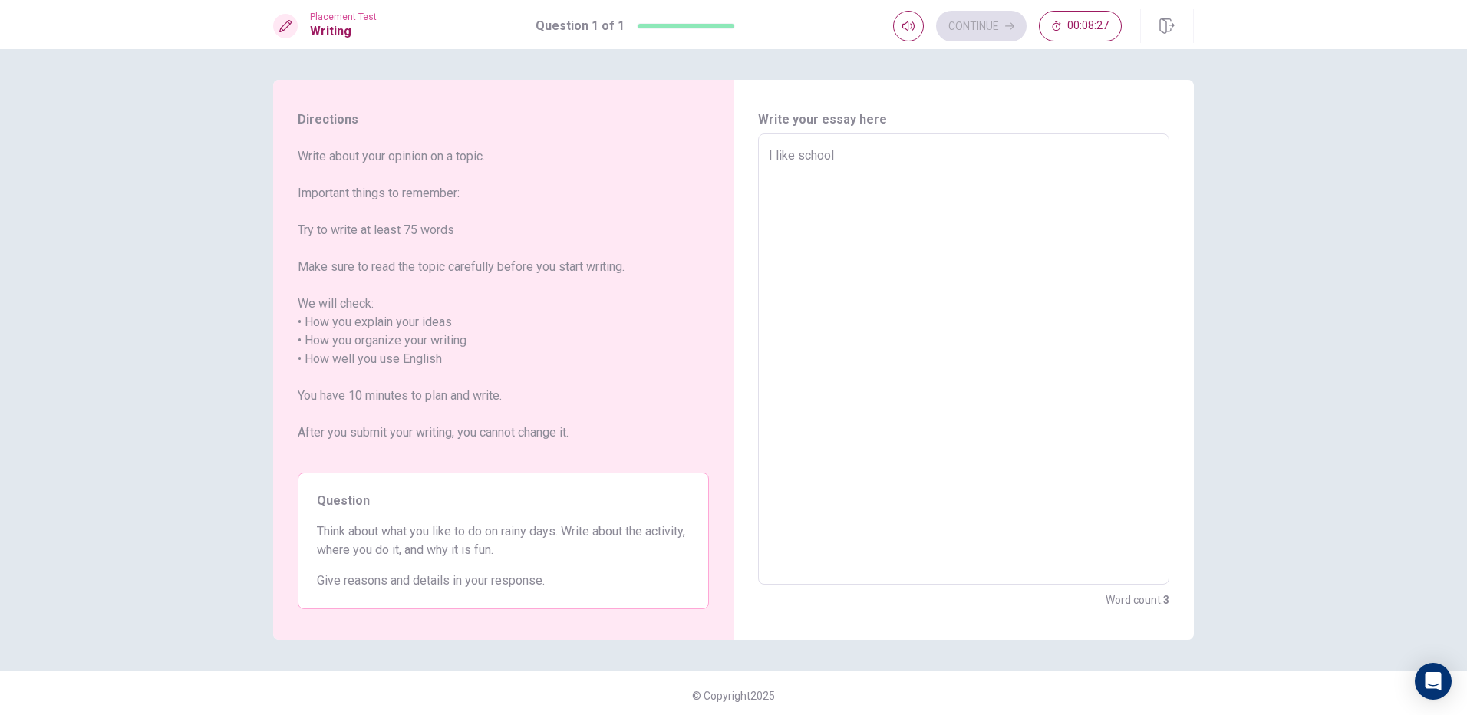
type textarea "I like school."
type textarea "x"
type textarea "I like school."
type textarea "x"
type textarea "I like school. s"
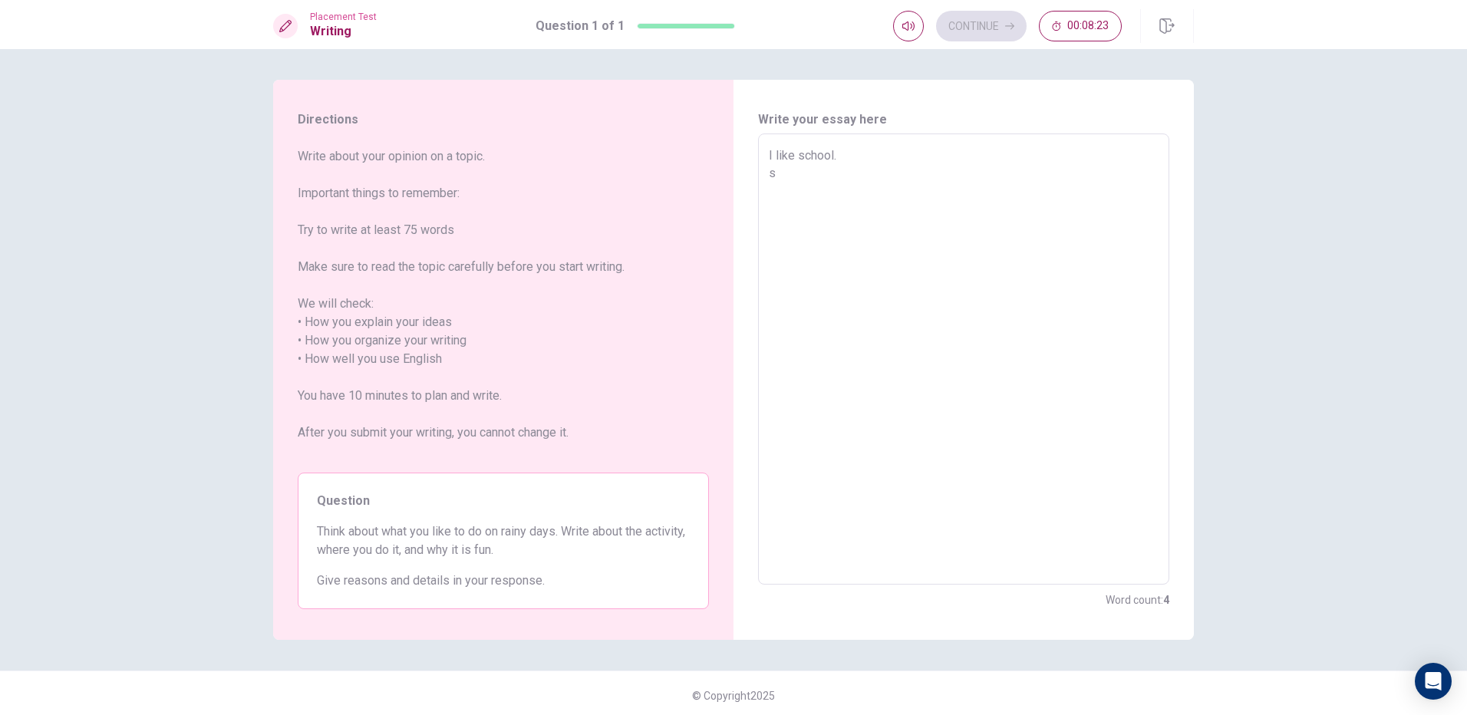
type textarea "x"
type textarea "I like school. sc"
type textarea "x"
type textarea "I like school. sch"
type textarea "x"
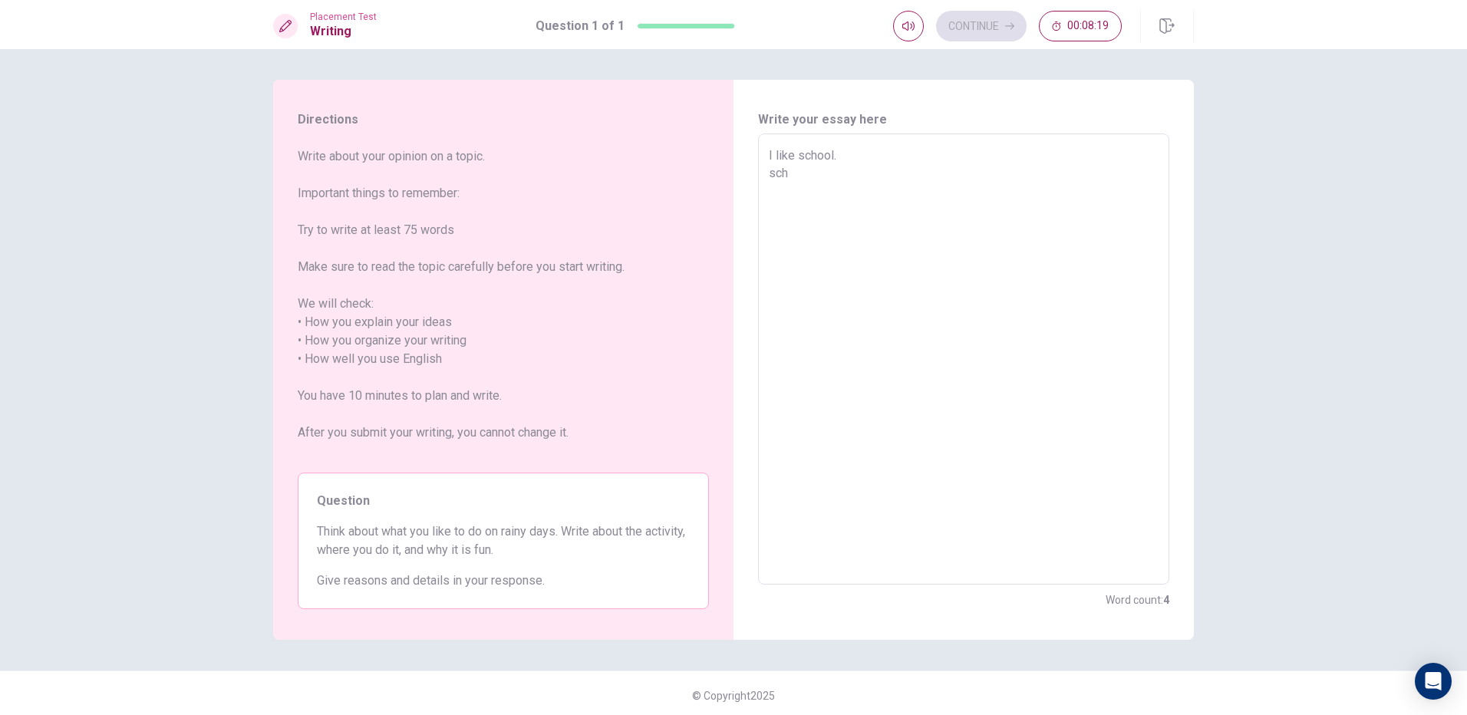
type textarea "I like school. sc"
type textarea "x"
type textarea "I like school. s"
type textarea "x"
type textarea "I like school."
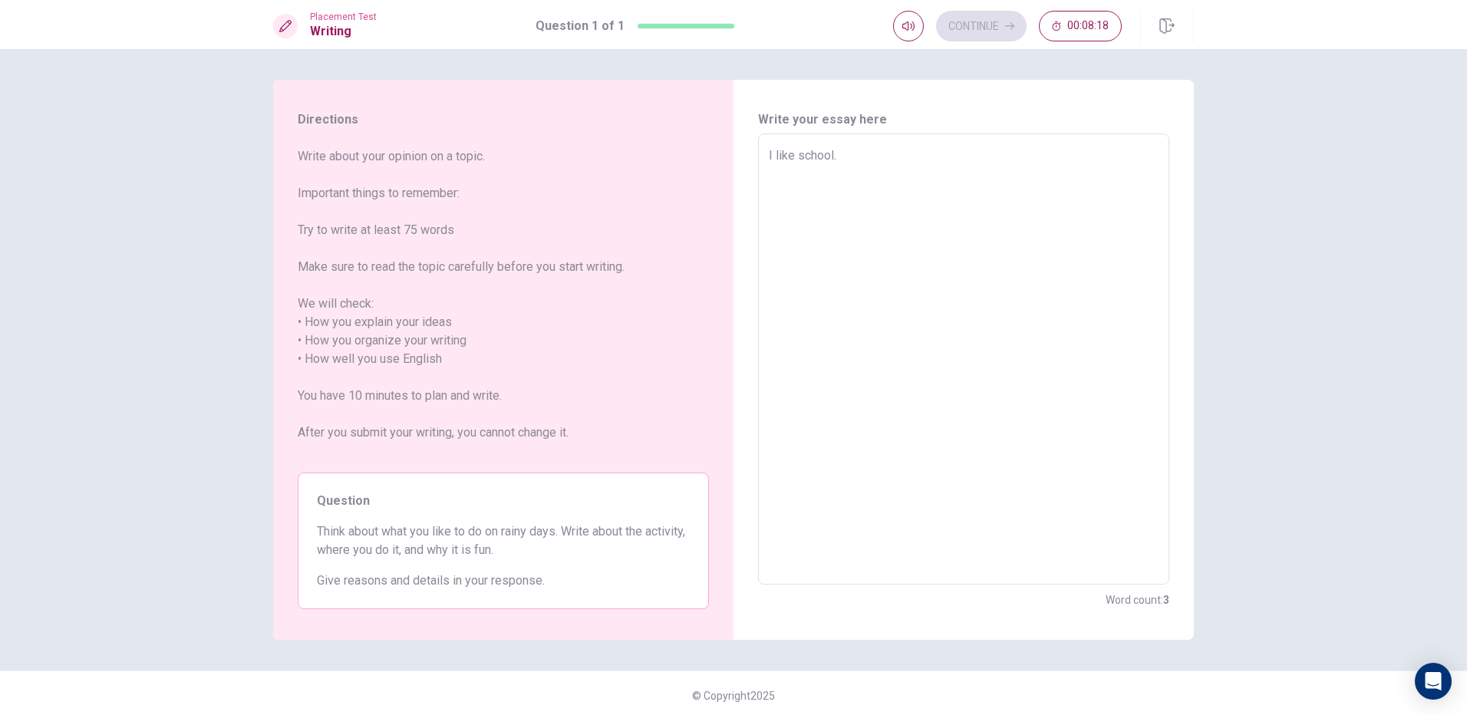
type textarea "x"
type textarea "I like school. S"
type textarea "x"
type textarea "I like school. SC"
type textarea "x"
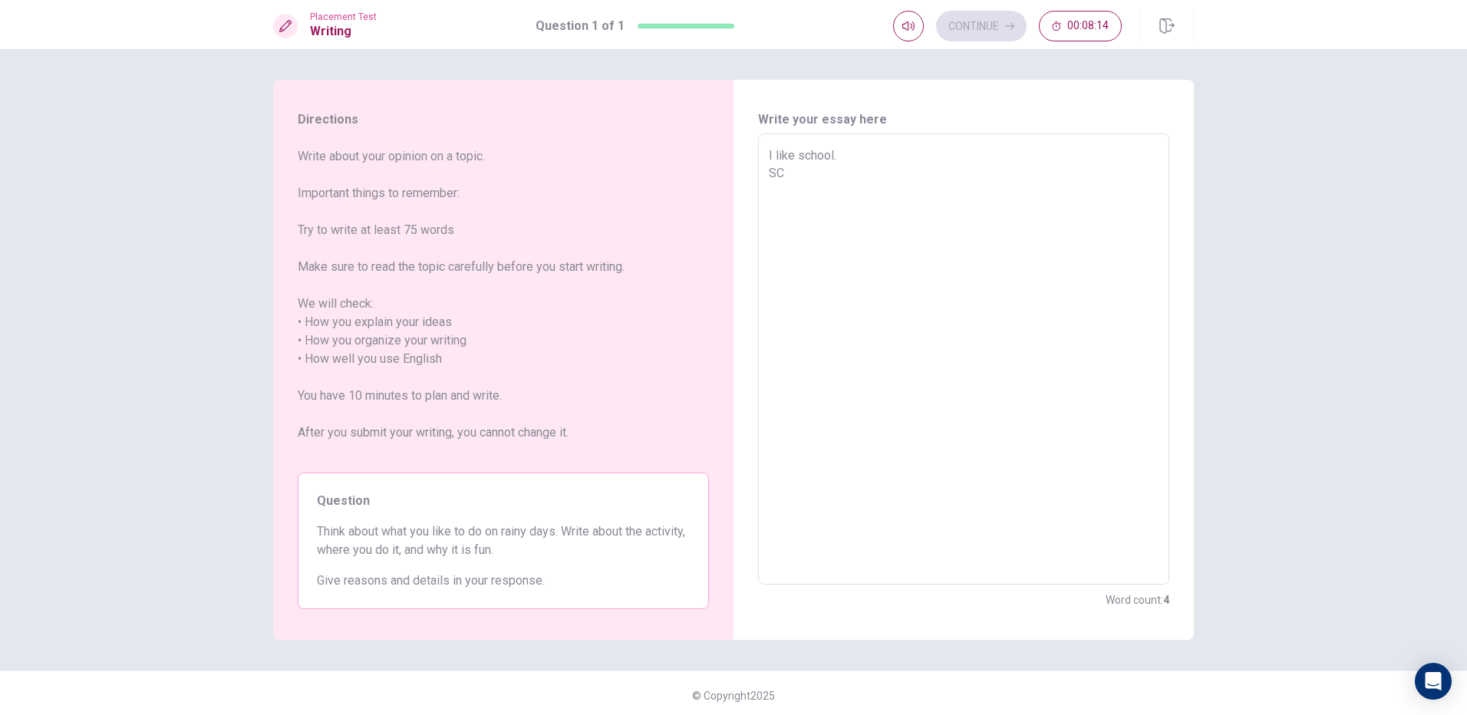
type textarea "I like school. S"
type textarea "x"
type textarea "I like school. Sc"
type textarea "x"
type textarea "I like school. Sch"
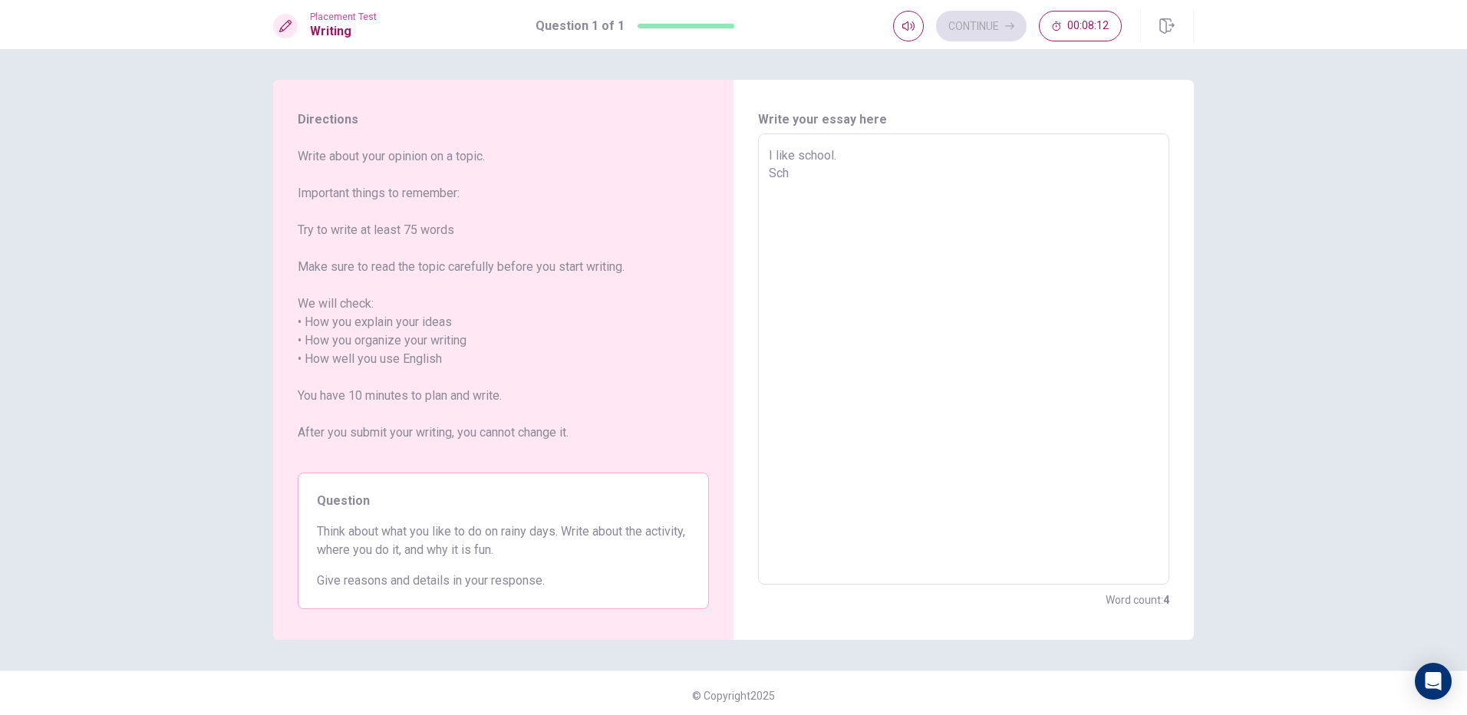
type textarea "x"
type textarea "I like school. Scho"
type textarea "x"
type textarea "I like school. Schoo"
type textarea "x"
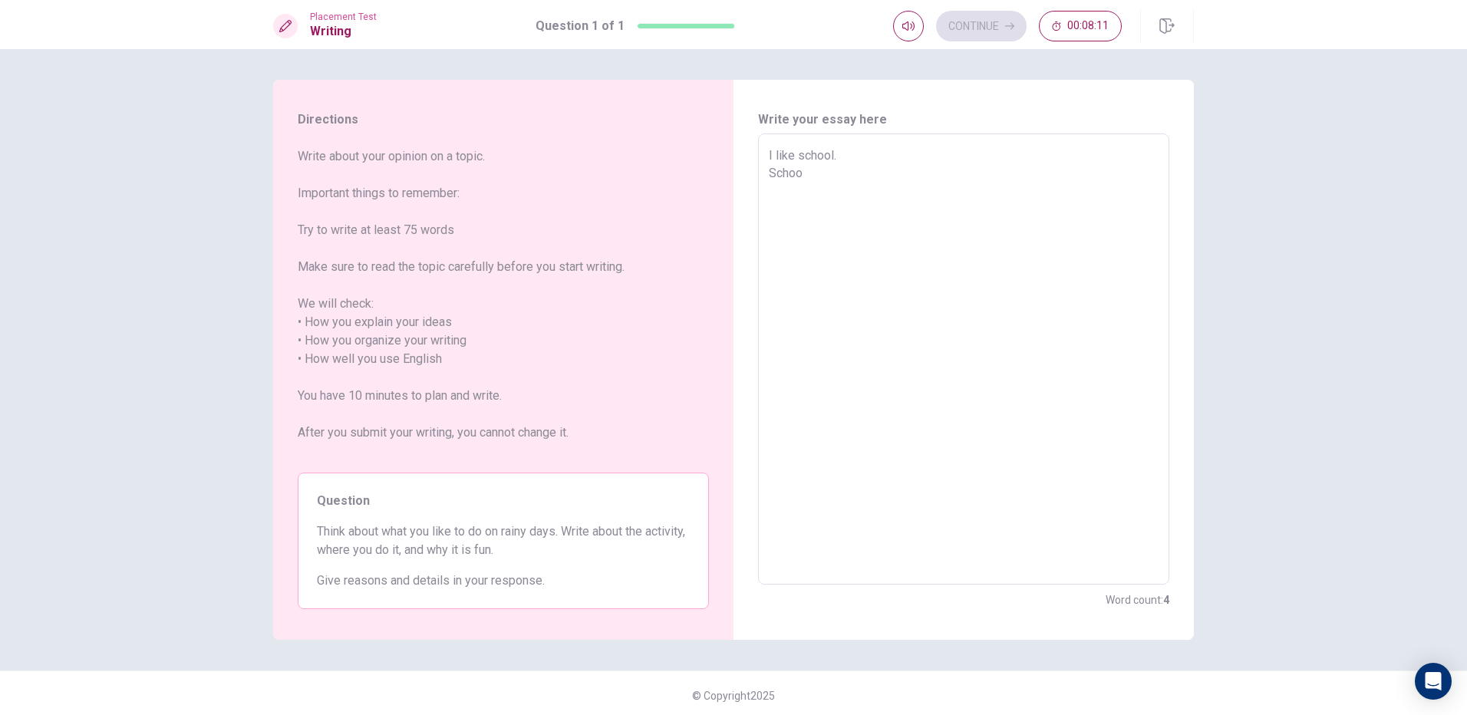
type textarea "I like school. School"
type textarea "x"
type textarea "I like school. School"
type textarea "x"
type textarea "I like school. School i"
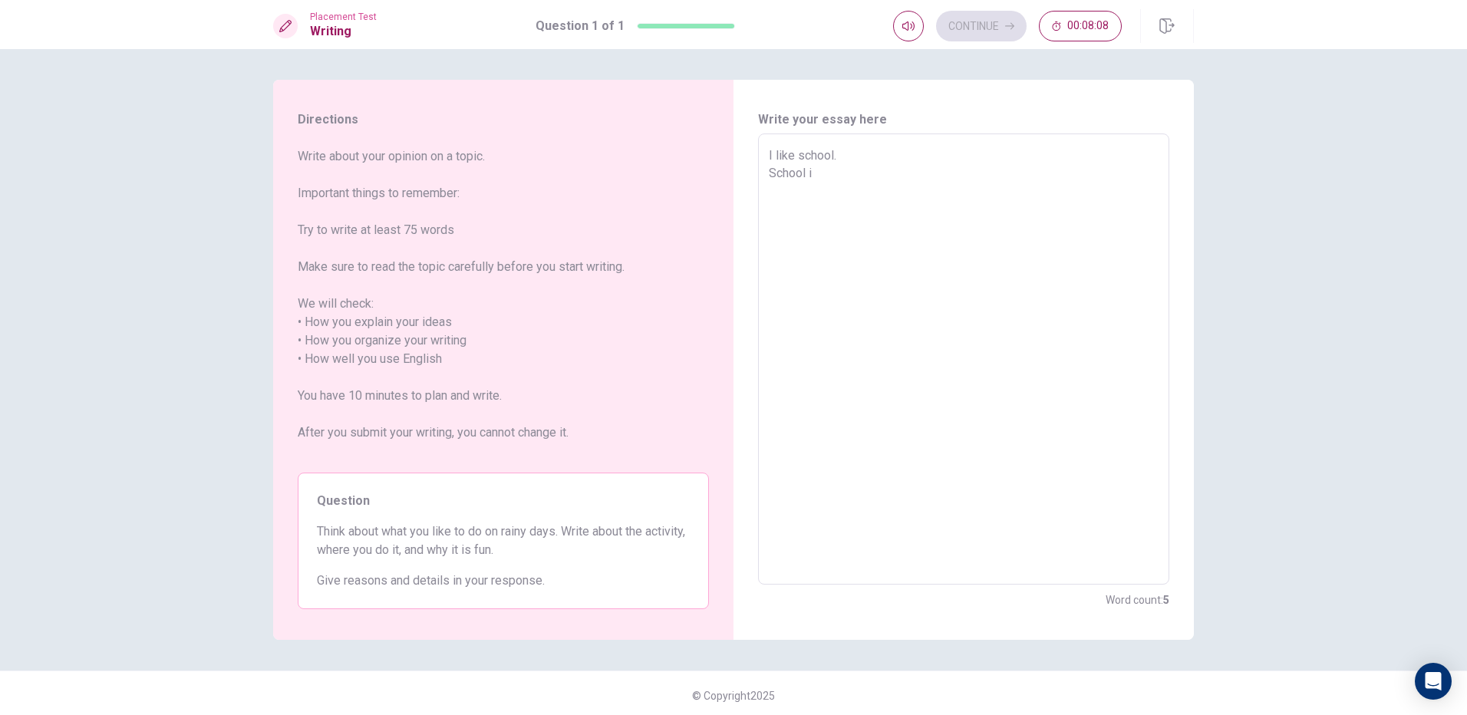
type textarea "x"
type textarea "I like school. School is"
type textarea "x"
type textarea "I like school. School is"
type textarea "x"
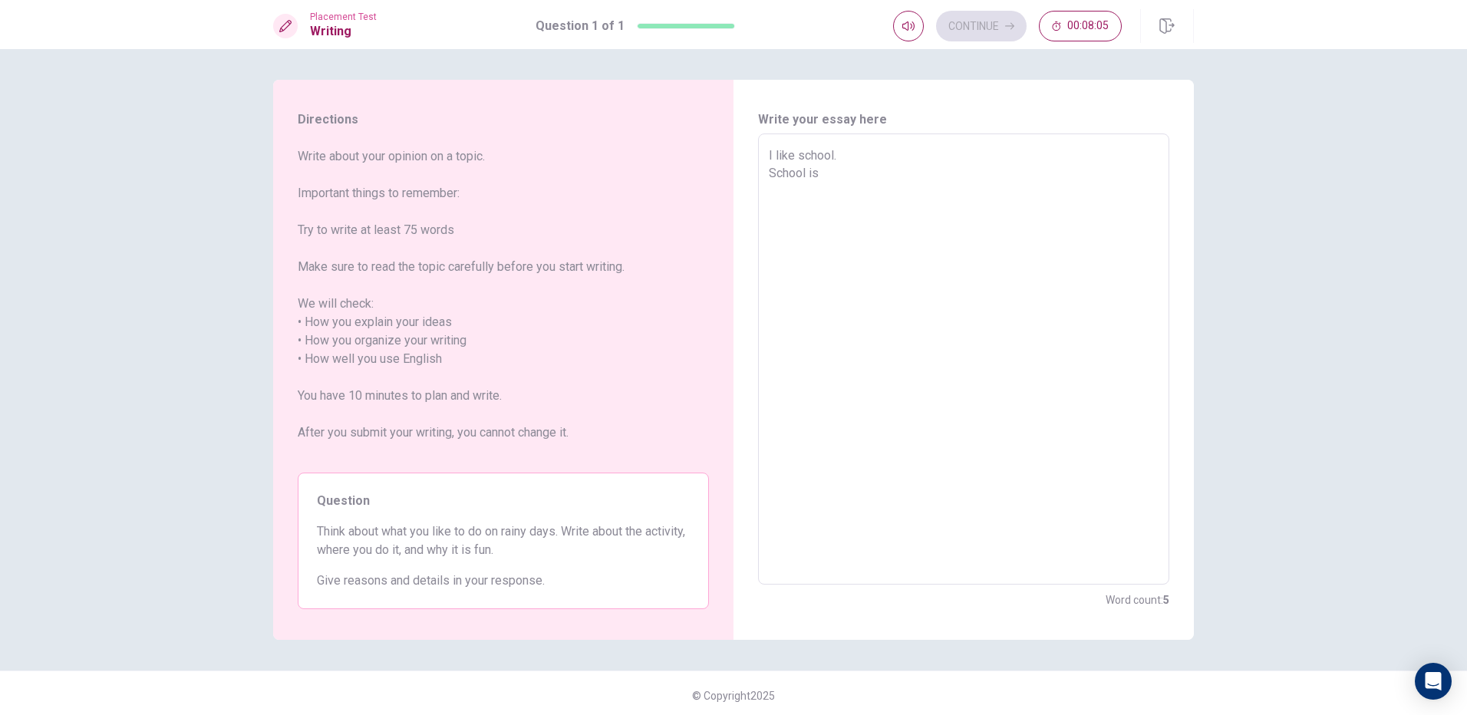
type textarea "I like school. School is v"
type textarea "x"
type textarea "I like school. School is ve"
type textarea "x"
type textarea "I like school. School is ver"
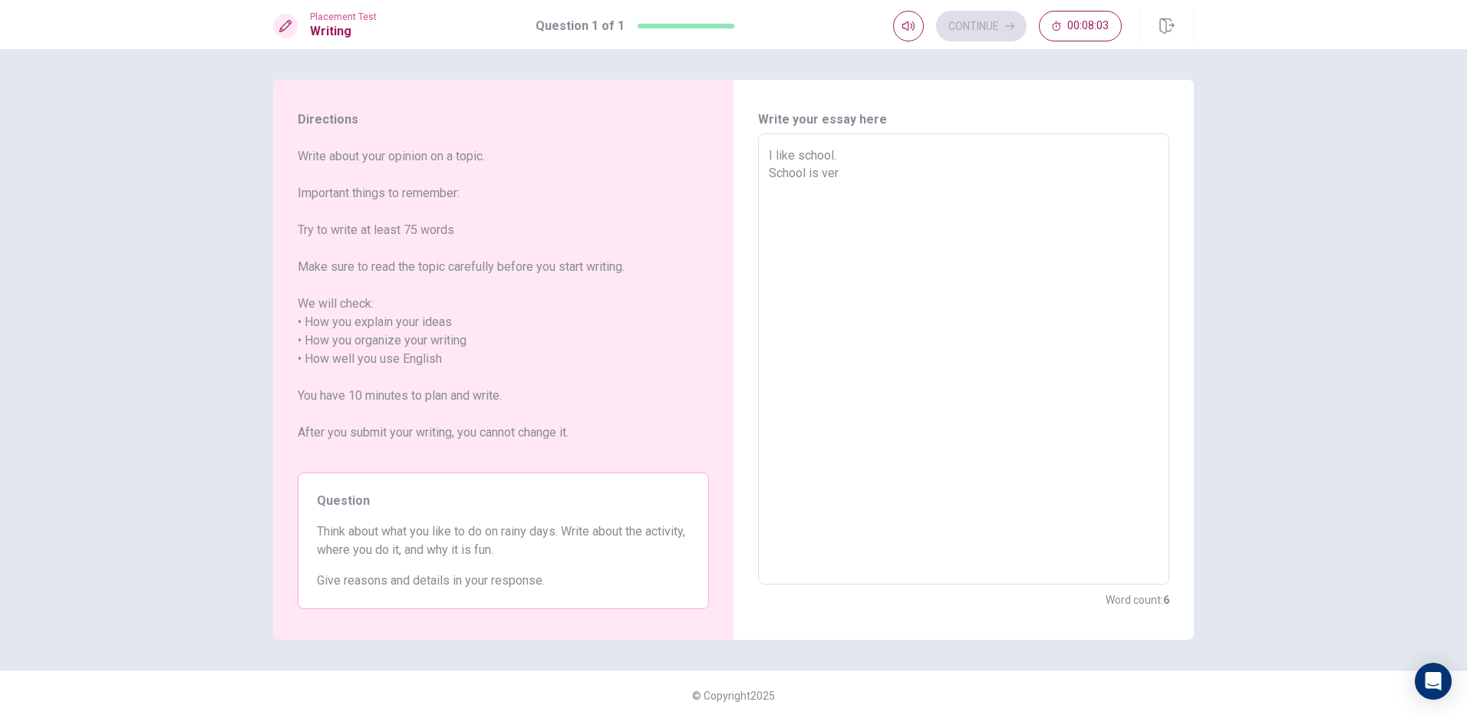
type textarea "x"
type textarea "I like school. School is very"
type textarea "x"
type textarea "I like school. School is very"
type textarea "x"
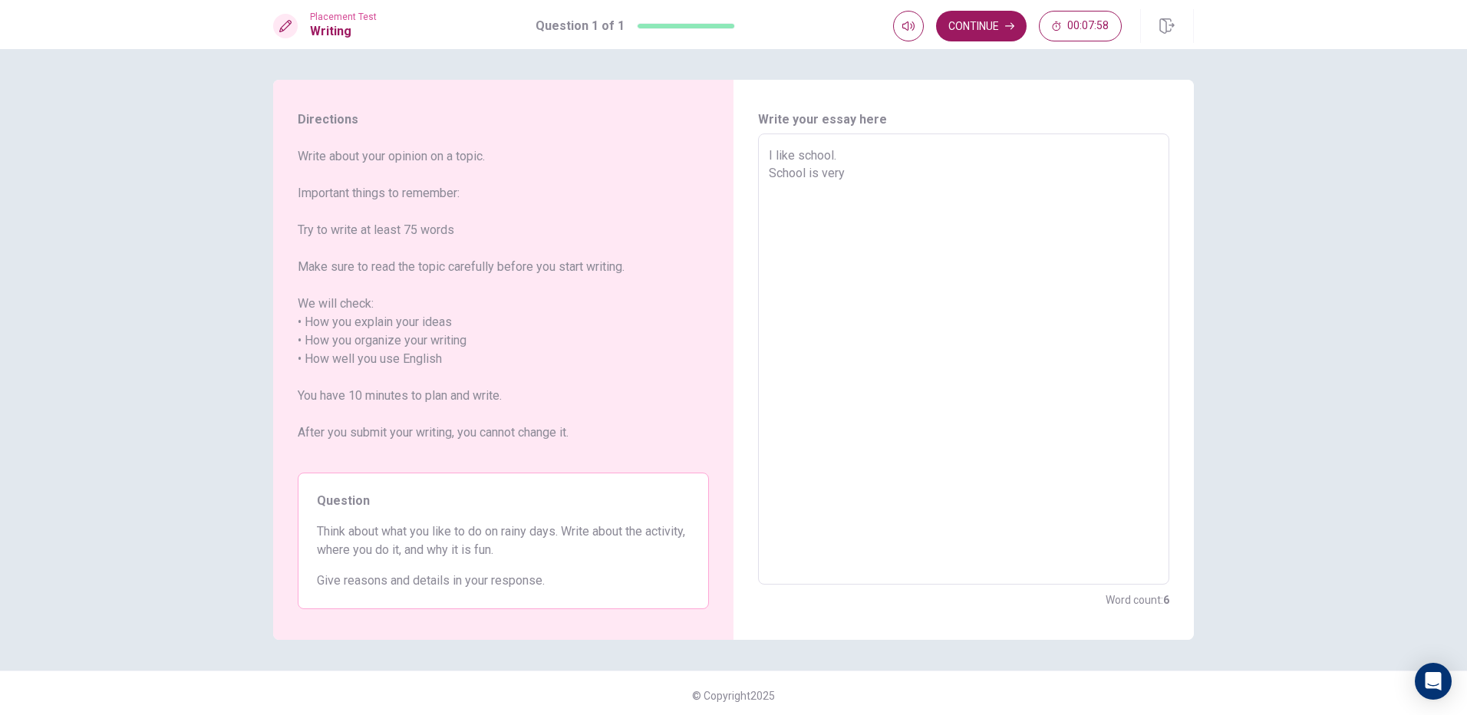
type textarea "I like school. School is very g"
type textarea "x"
type textarea "I like school. School is very go"
type textarea "x"
type textarea "I like school. School is very goo"
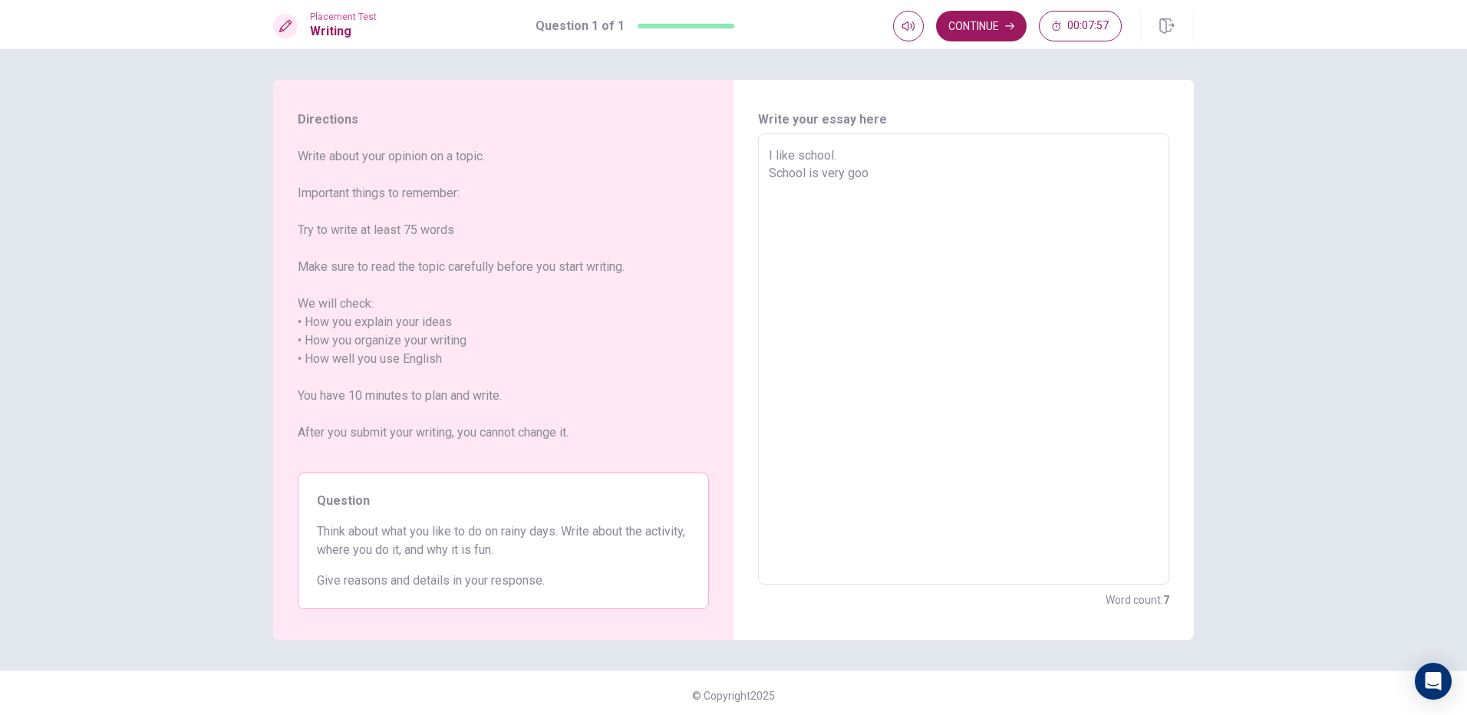
type textarea "x"
type textarea "I like school. School is very good"
type textarea "x"
type textarea "I like school. School is very good!"
type textarea "x"
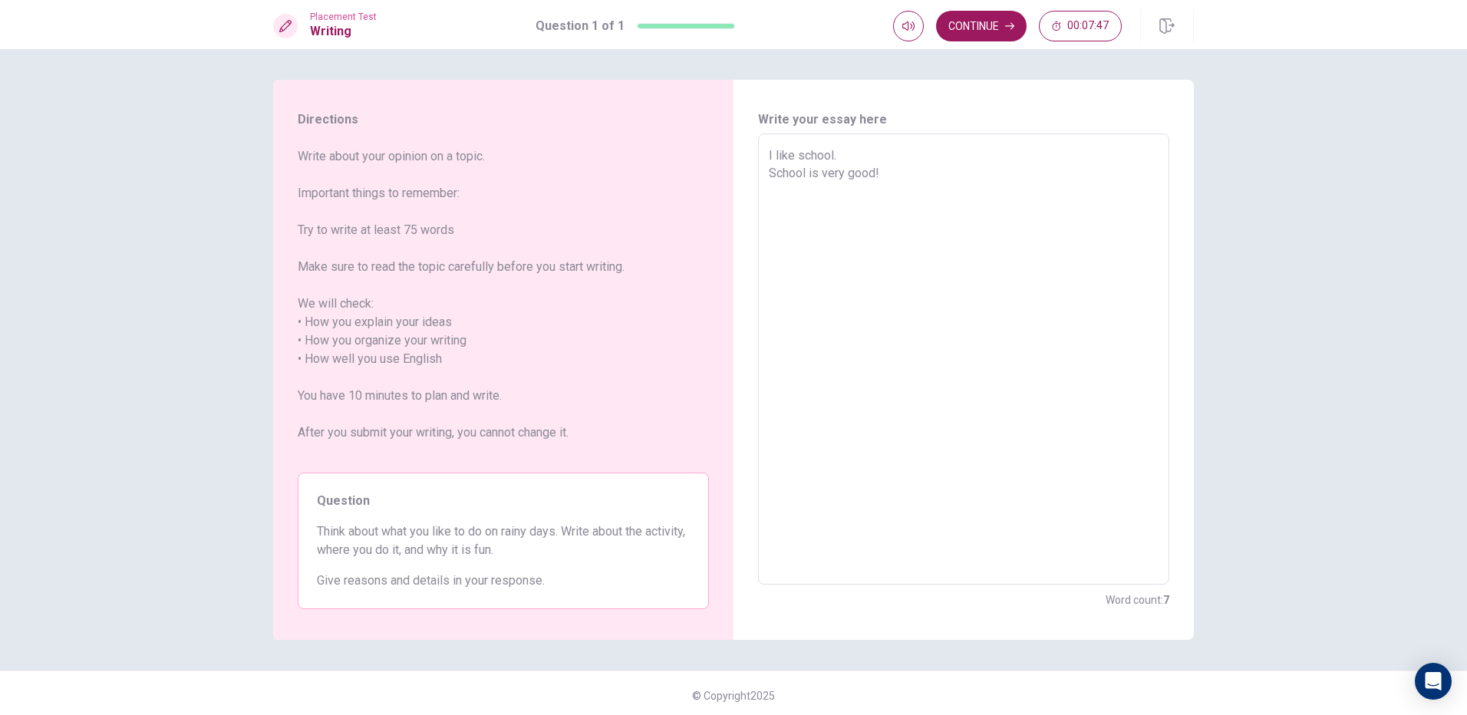
type textarea "I like school. School is very good"
type textarea "x"
type textarea "I like school. School is very goo"
type textarea "x"
type textarea "I like school. School is very go"
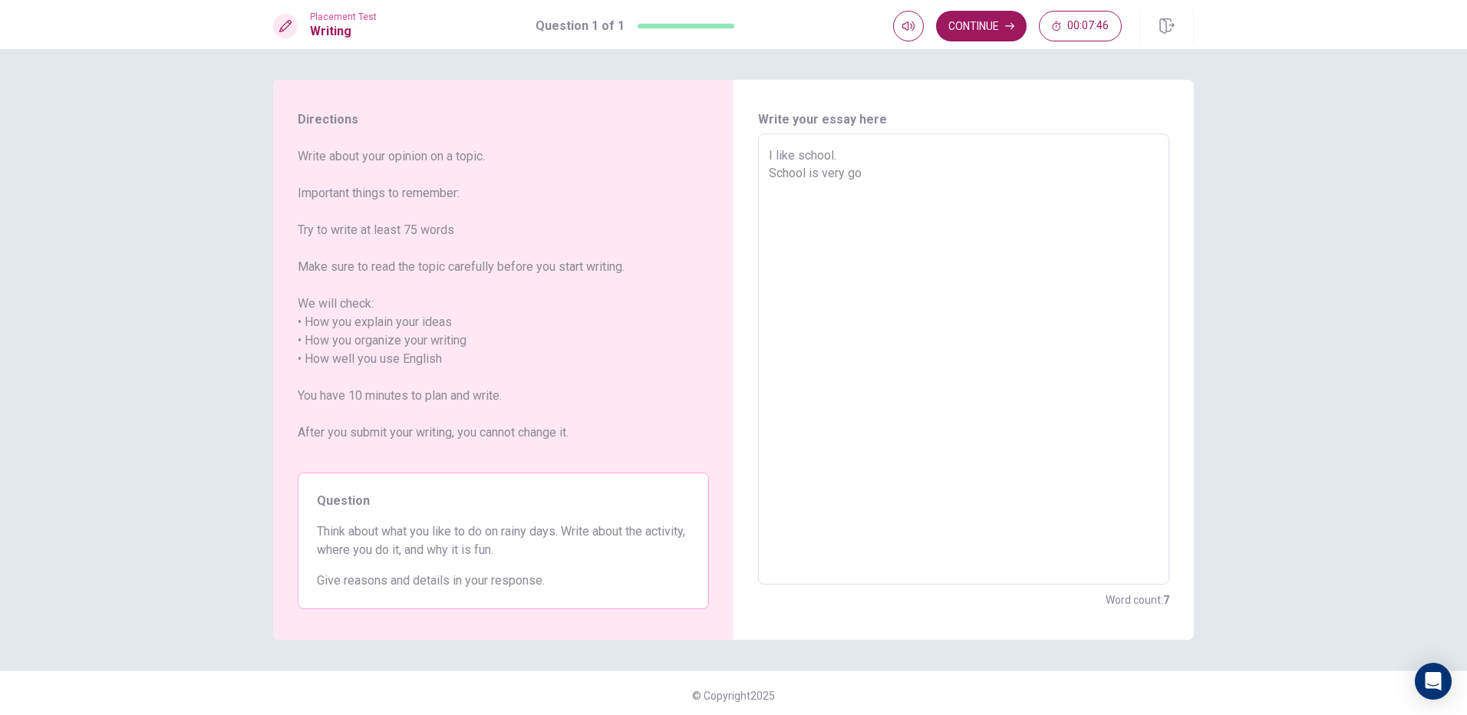
type textarea "x"
type textarea "I like school. School is very g"
type textarea "x"
type textarea "I like school. School is very"
type textarea "x"
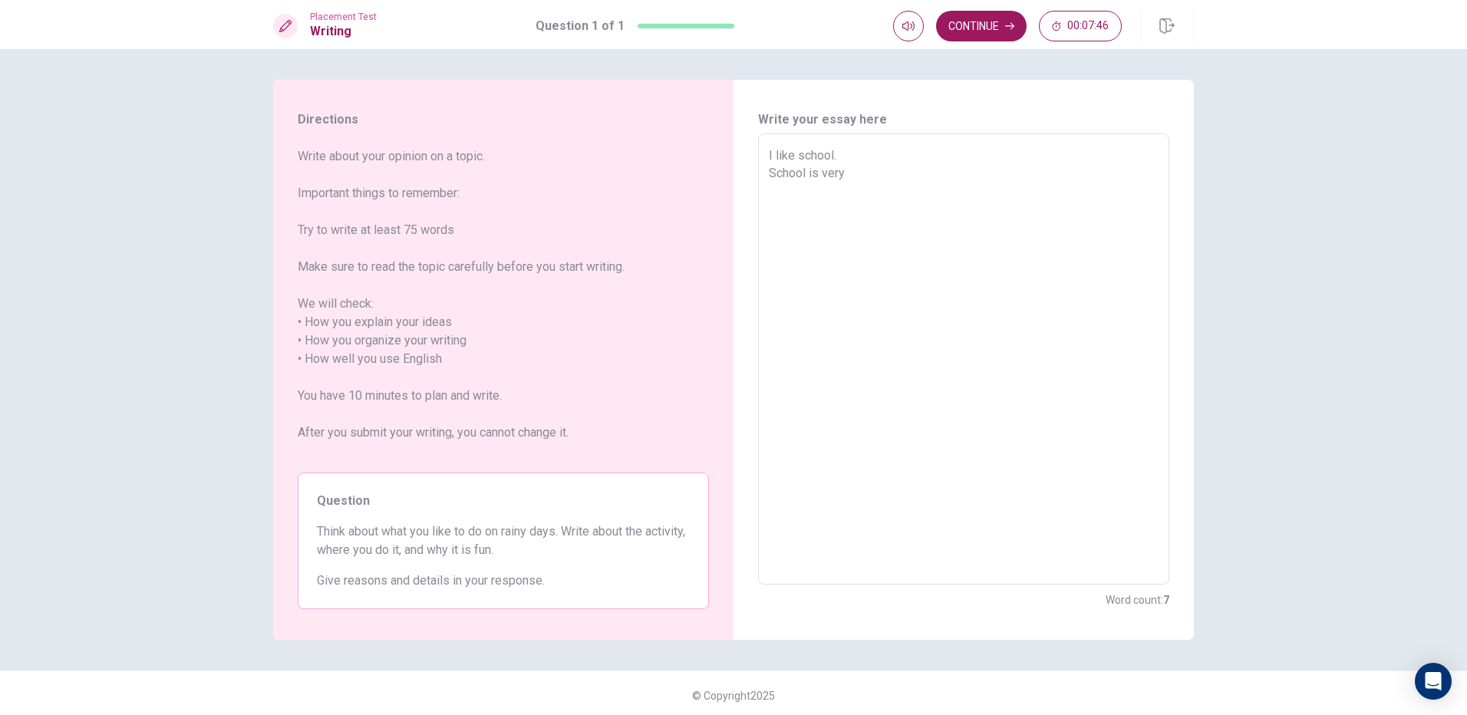
type textarea "I like school. School is very"
type textarea "x"
type textarea "I like school. School is ver"
type textarea "x"
type textarea "I like school. School is ve"
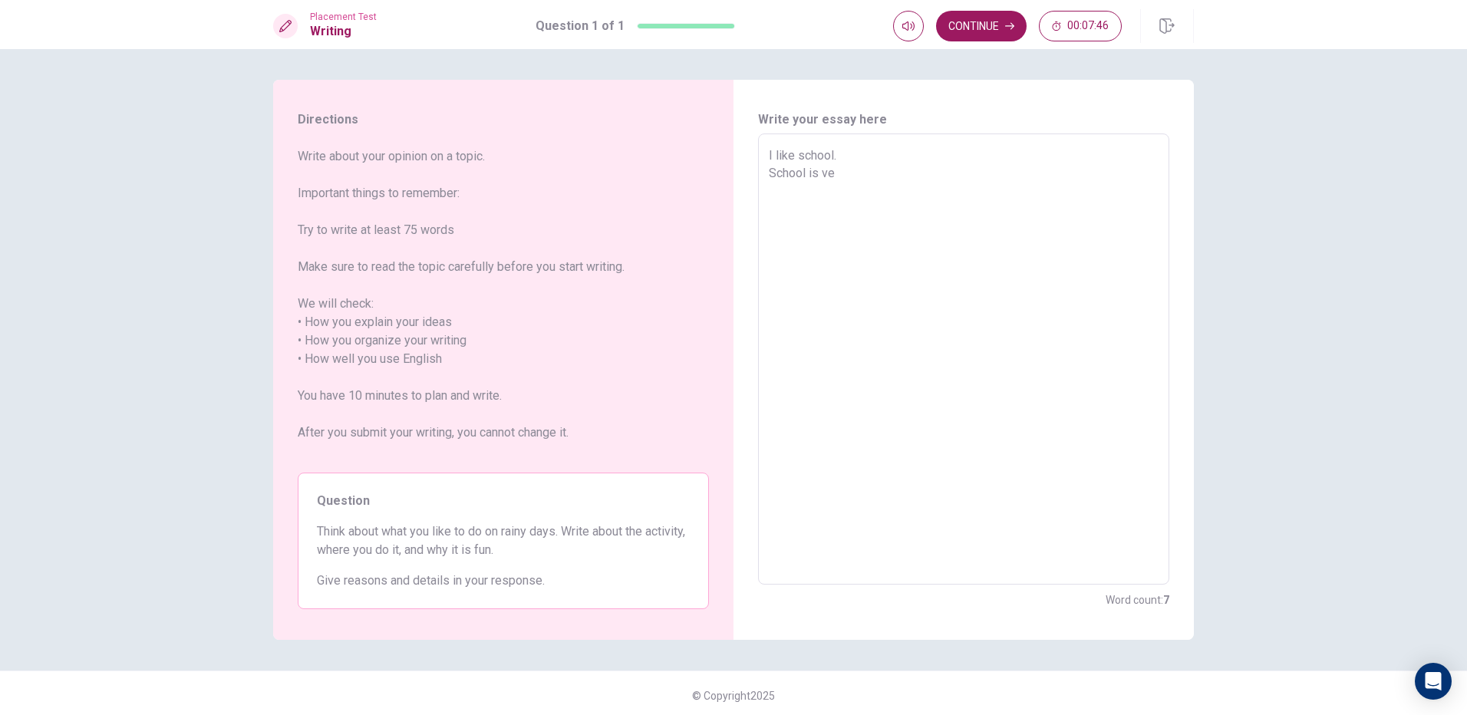
type textarea "x"
type textarea "I like school. School is v"
type textarea "x"
type textarea "I like school. School is"
type textarea "x"
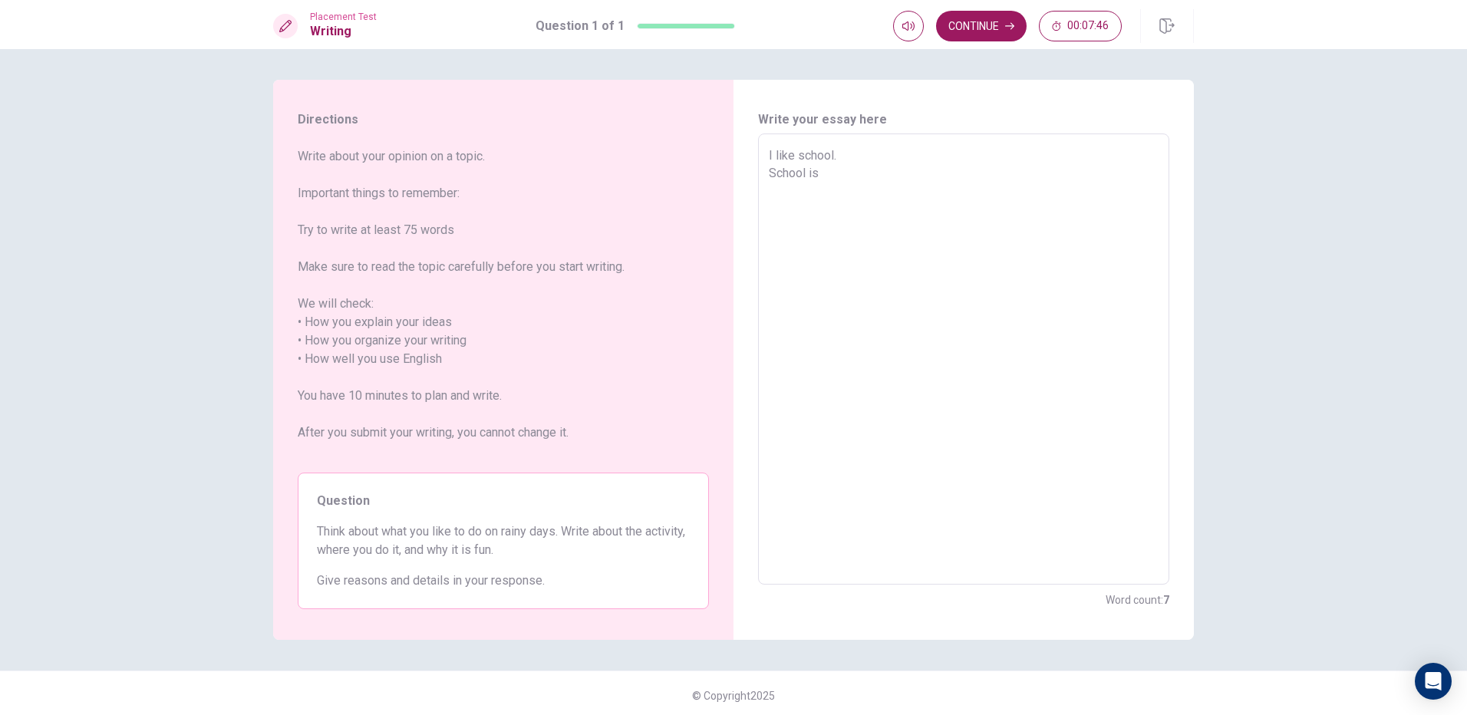
type textarea "I like school. School is"
type textarea "x"
type textarea "I like school. School i"
type textarea "x"
type textarea "I like school. School"
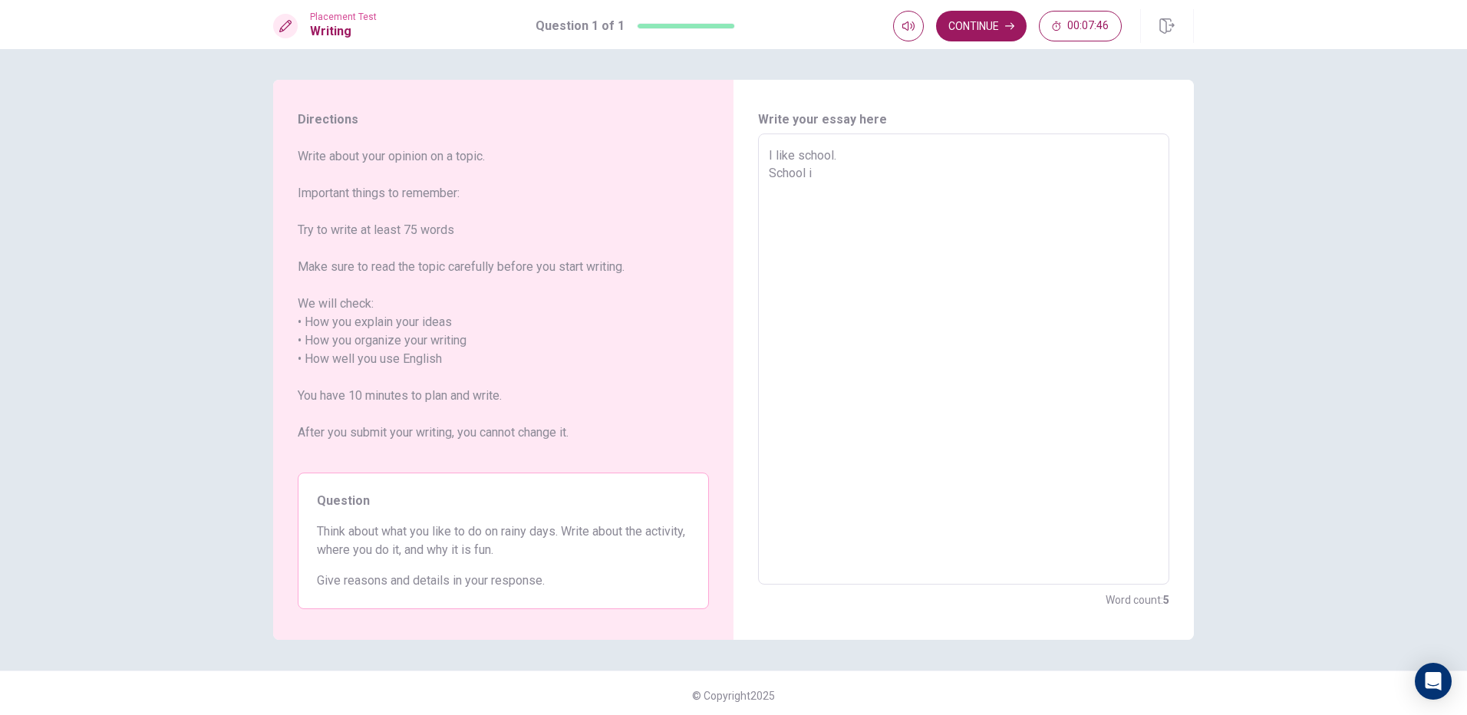
type textarea "x"
type textarea "I like school. School"
type textarea "x"
type textarea "I like school. Schoo"
type textarea "x"
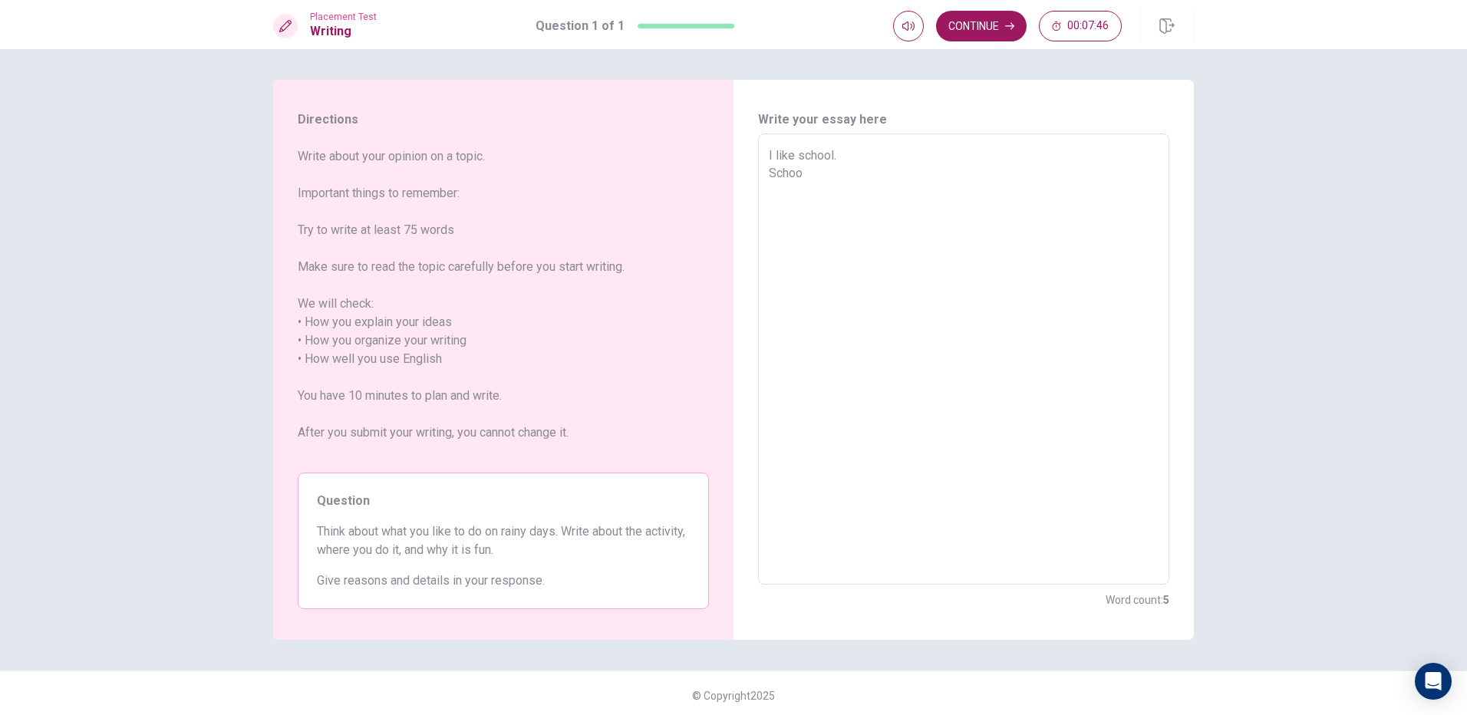
type textarea "I like school. Scho"
type textarea "x"
type textarea "I like school. Sch"
type textarea "x"
type textarea "I like school. Sc"
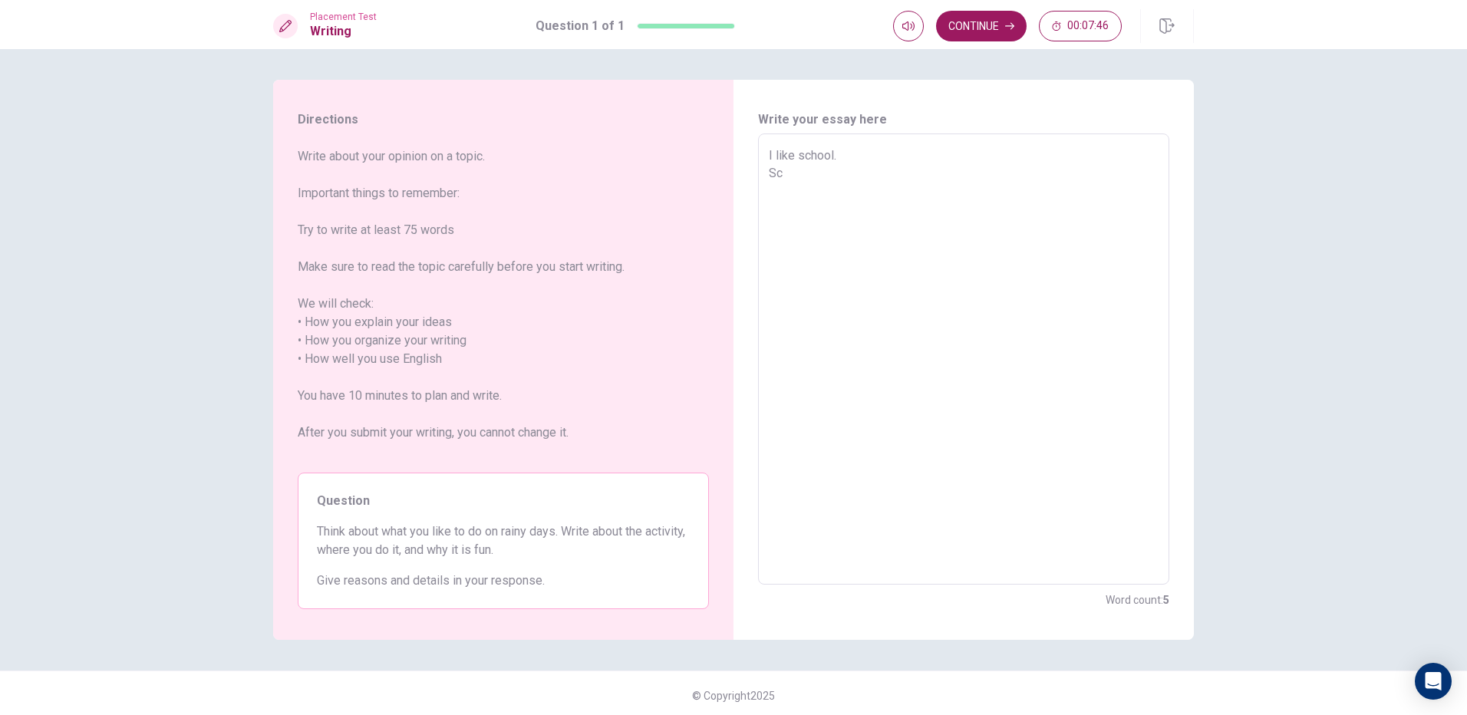
type textarea "x"
type textarea "I like school. S"
type textarea "x"
type textarea "I like school."
type textarea "x"
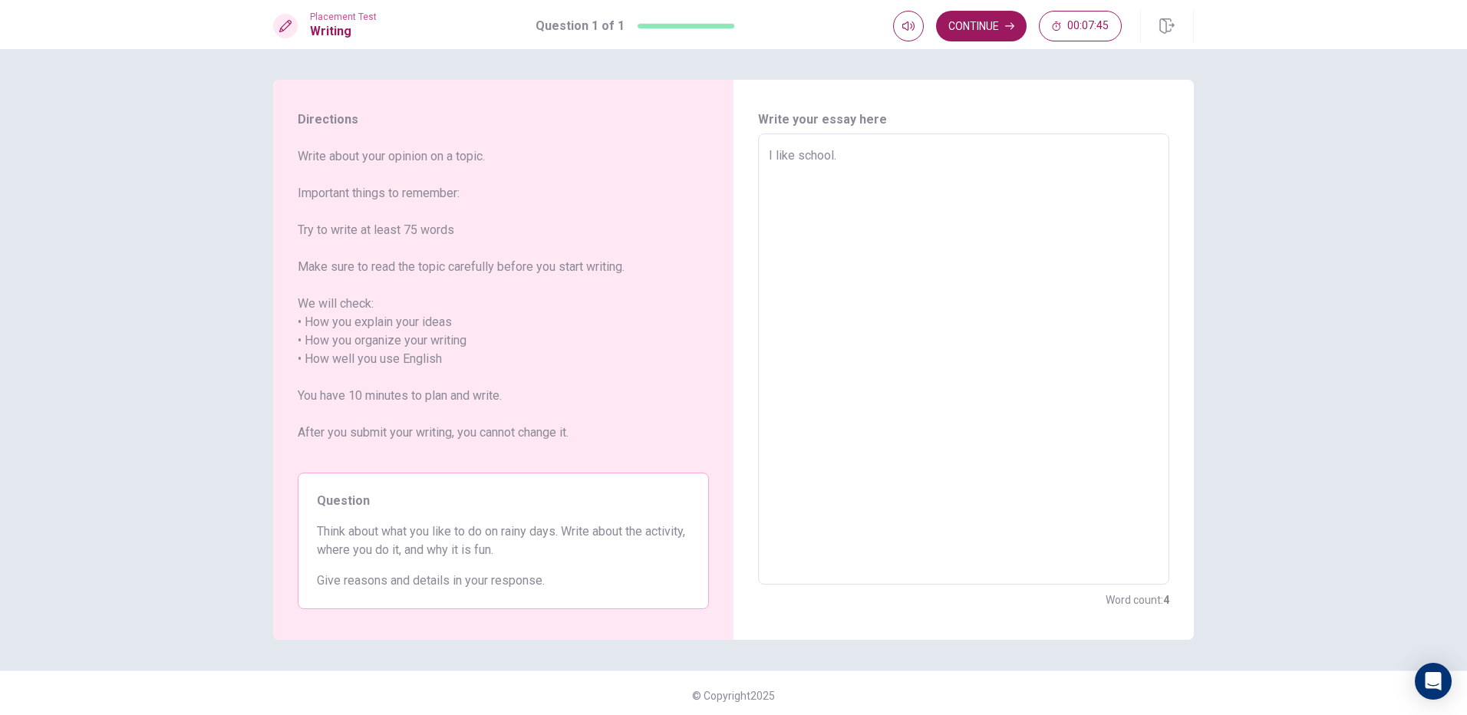
type textarea "I like school."
type textarea "x"
type textarea "I like school"
type textarea "x"
type textarea "I like schoo"
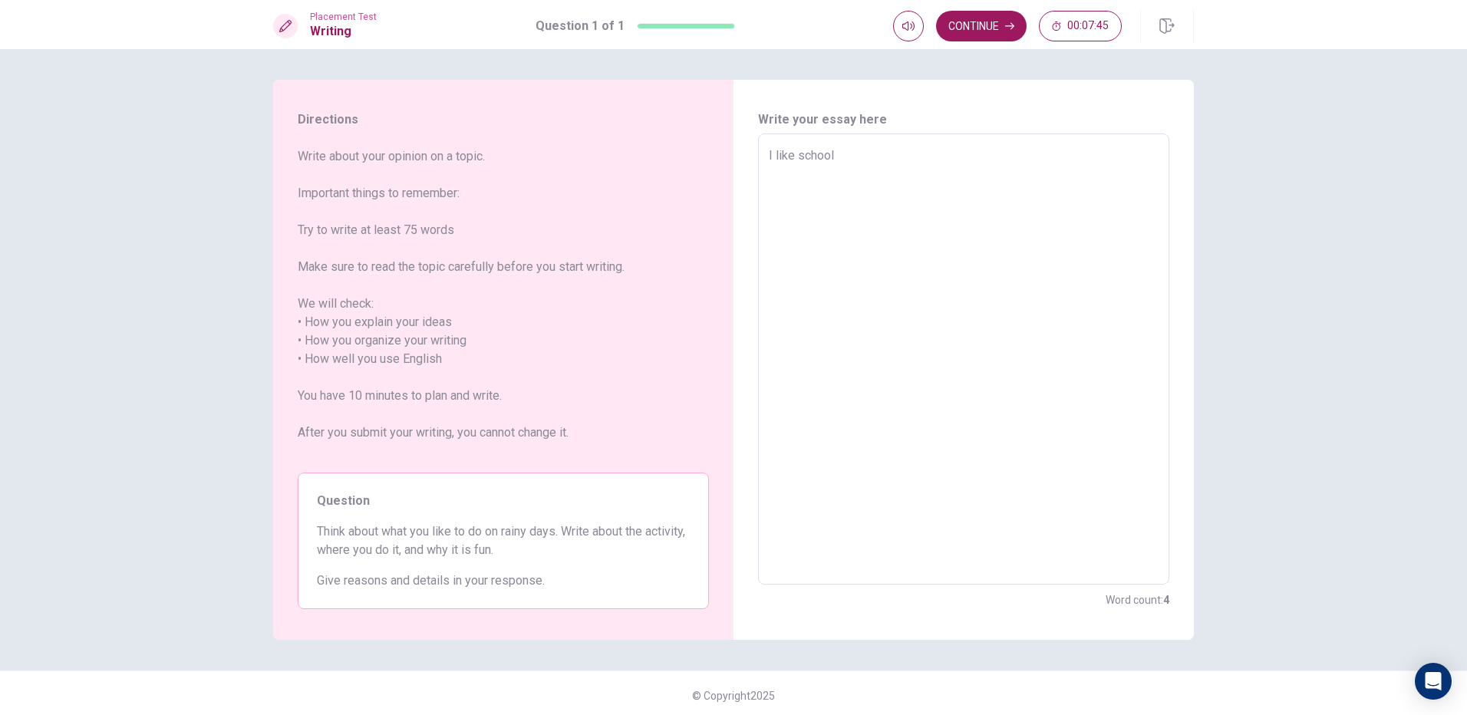
type textarea "x"
type textarea "I like scho"
type textarea "x"
type textarea "I like sch"
type textarea "x"
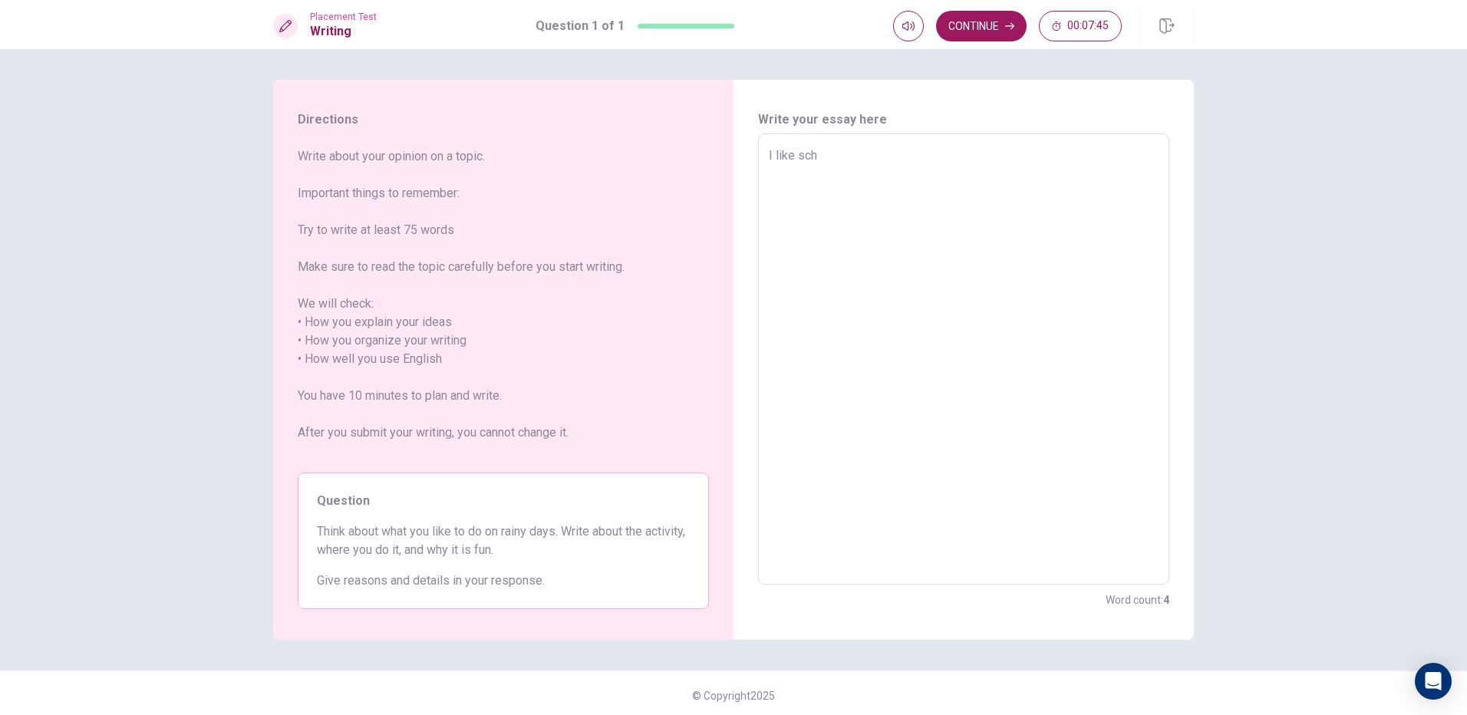
type textarea "I like sc"
type textarea "x"
type textarea "I like s"
type textarea "x"
type textarea "I like"
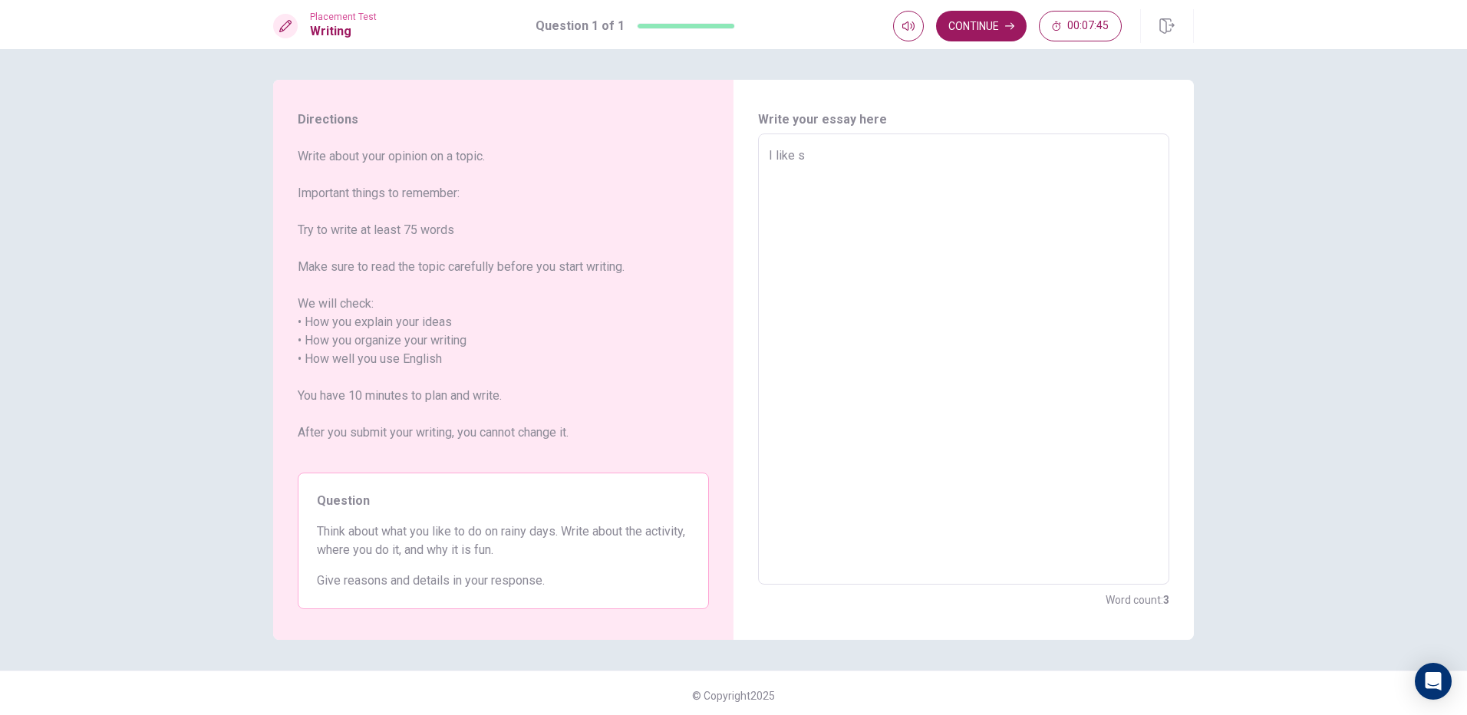
type textarea "x"
type textarea "I like"
type textarea "x"
type textarea "I lik"
type textarea "x"
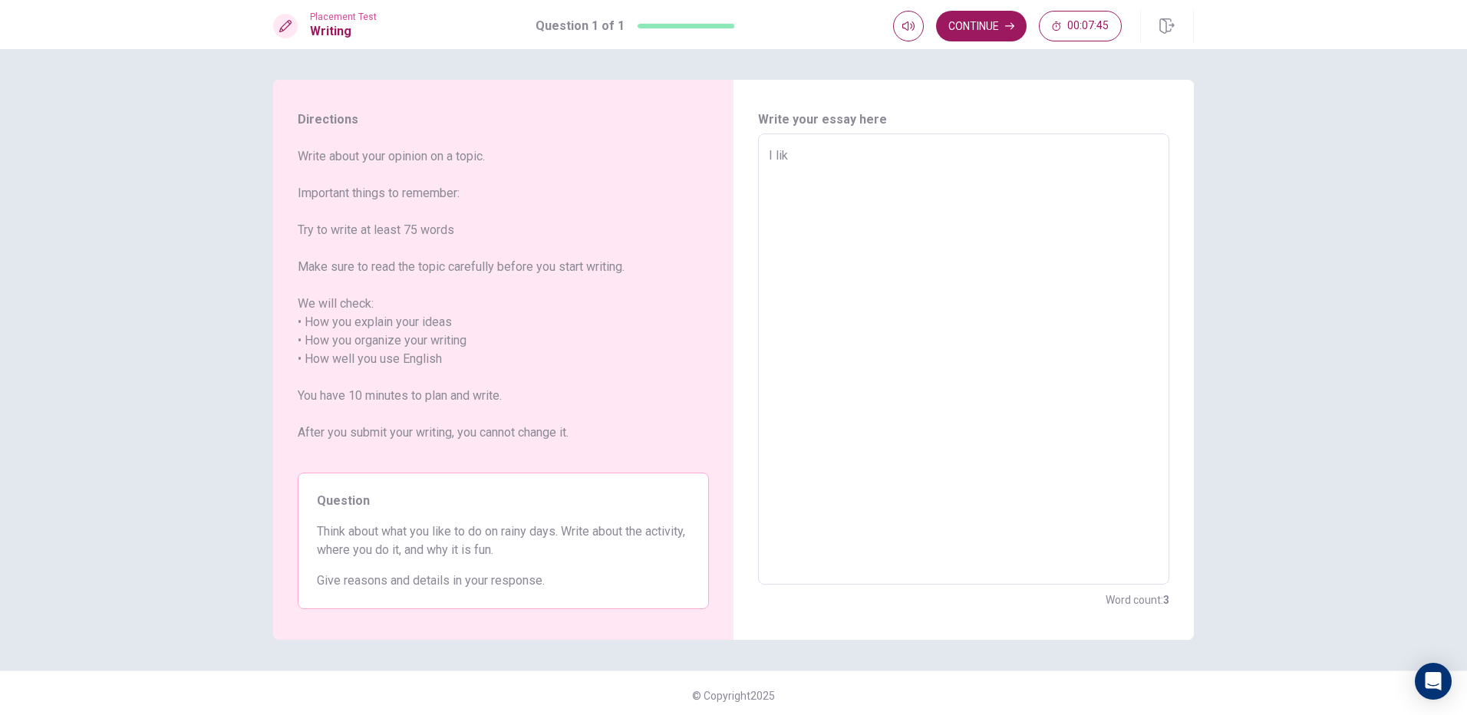
type textarea "I li"
type textarea "x"
type textarea "I l"
type textarea "x"
type textarea "I"
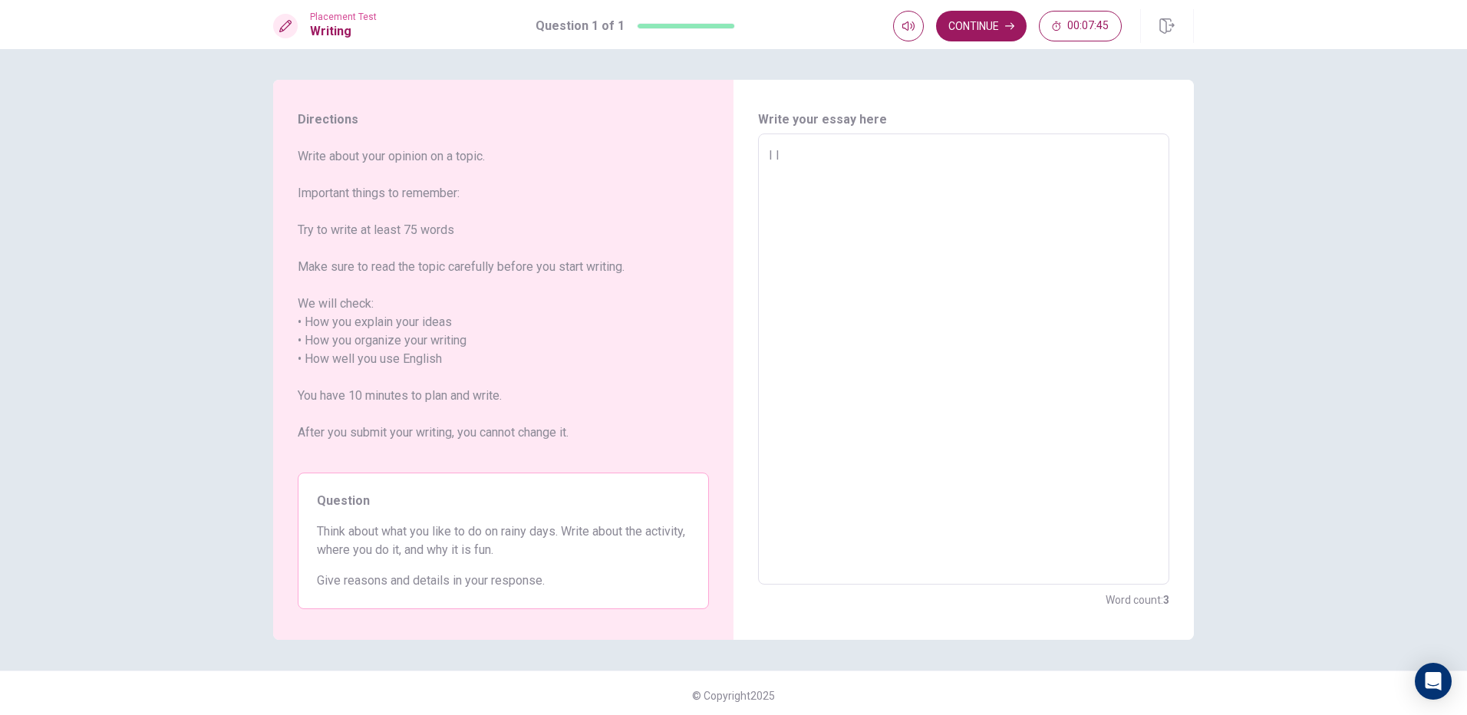
type textarea "x"
type textarea "I"
type textarea "x"
type textarea "I"
type textarea "x"
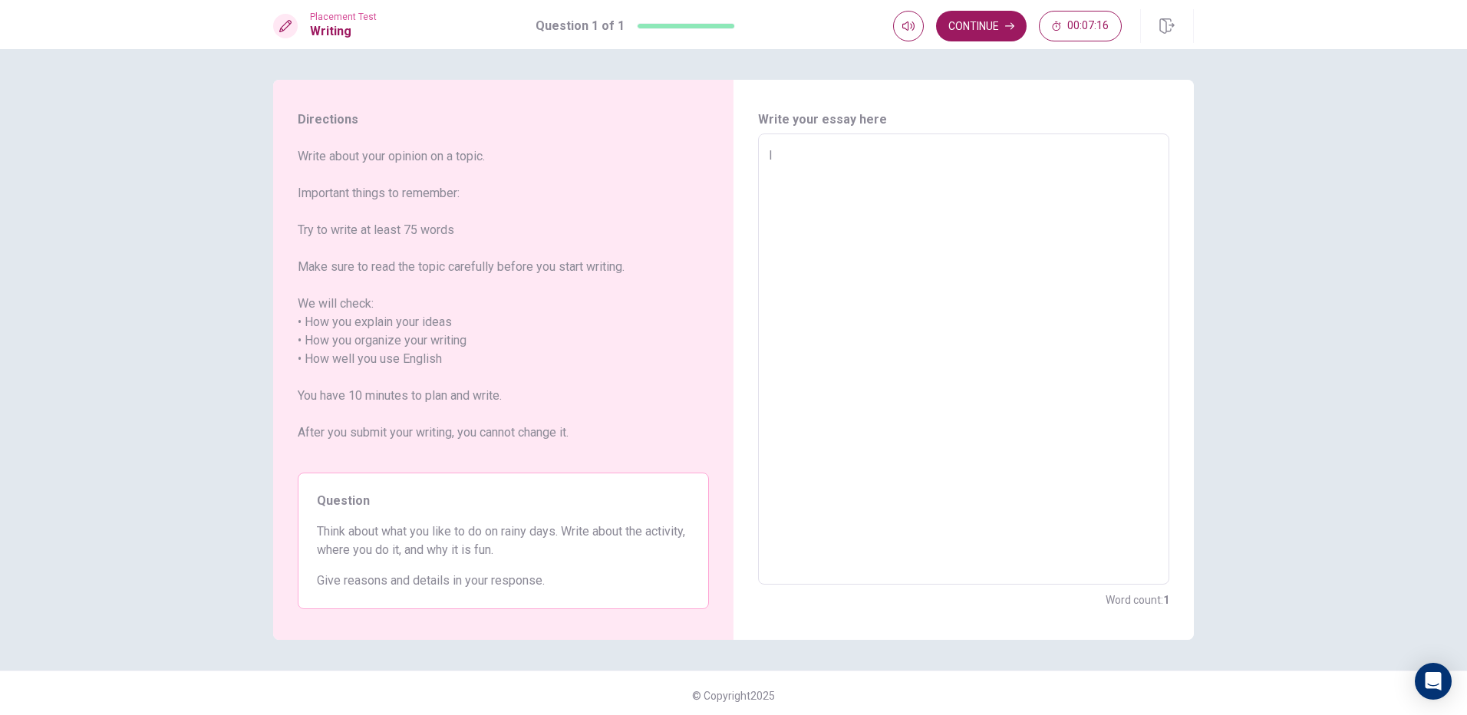
type textarea "I"
type textarea "x"
type textarea "I v"
type textarea "x"
type textarea "I ve"
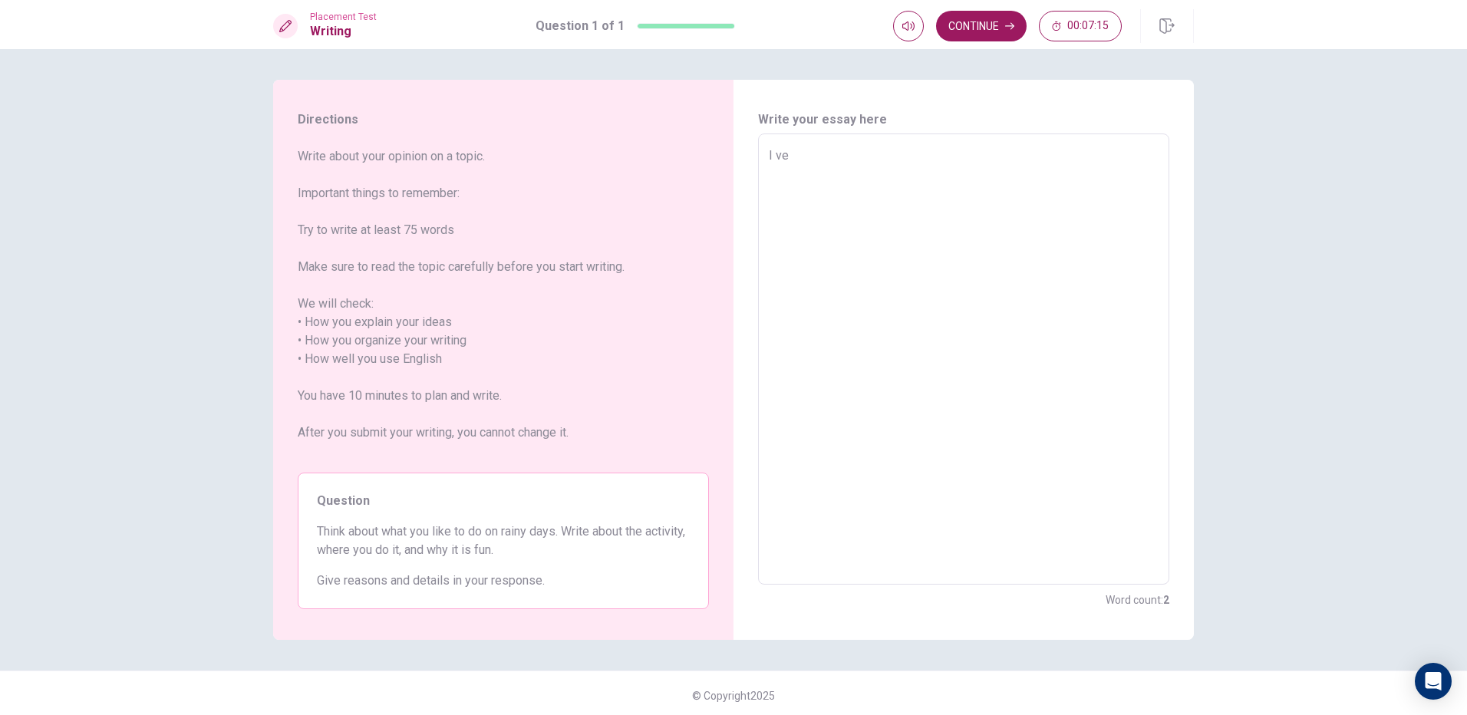
type textarea "x"
type textarea "I ver"
type textarea "x"
type textarea "I very"
type textarea "x"
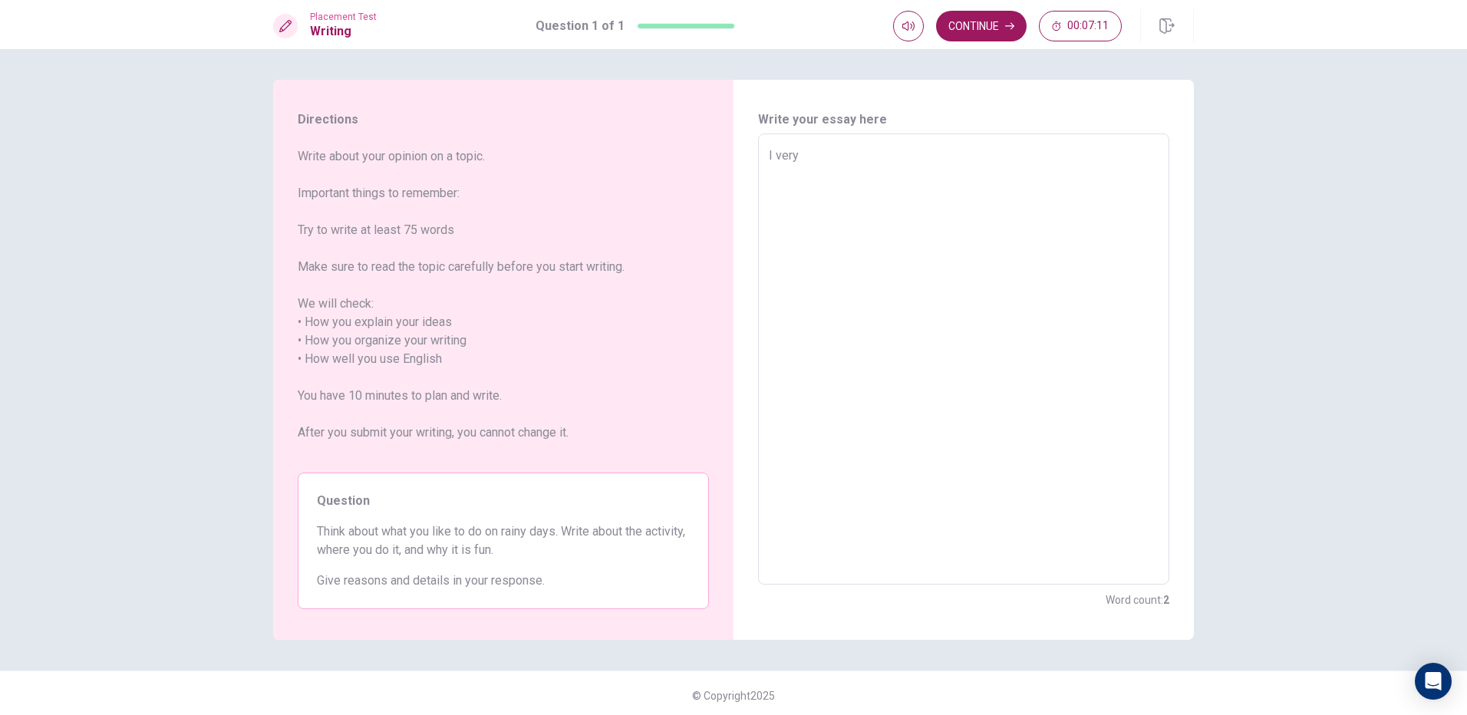
type textarea "I very"
type textarea "x"
type textarea "I very l"
drag, startPoint x: 946, startPoint y: 115, endPoint x: 815, endPoint y: 252, distance: 188.9
click at [815, 252] on textarea "I like playing computer games in weekends.But usually Reading books in weekends…" at bounding box center [964, 360] width 390 height 426
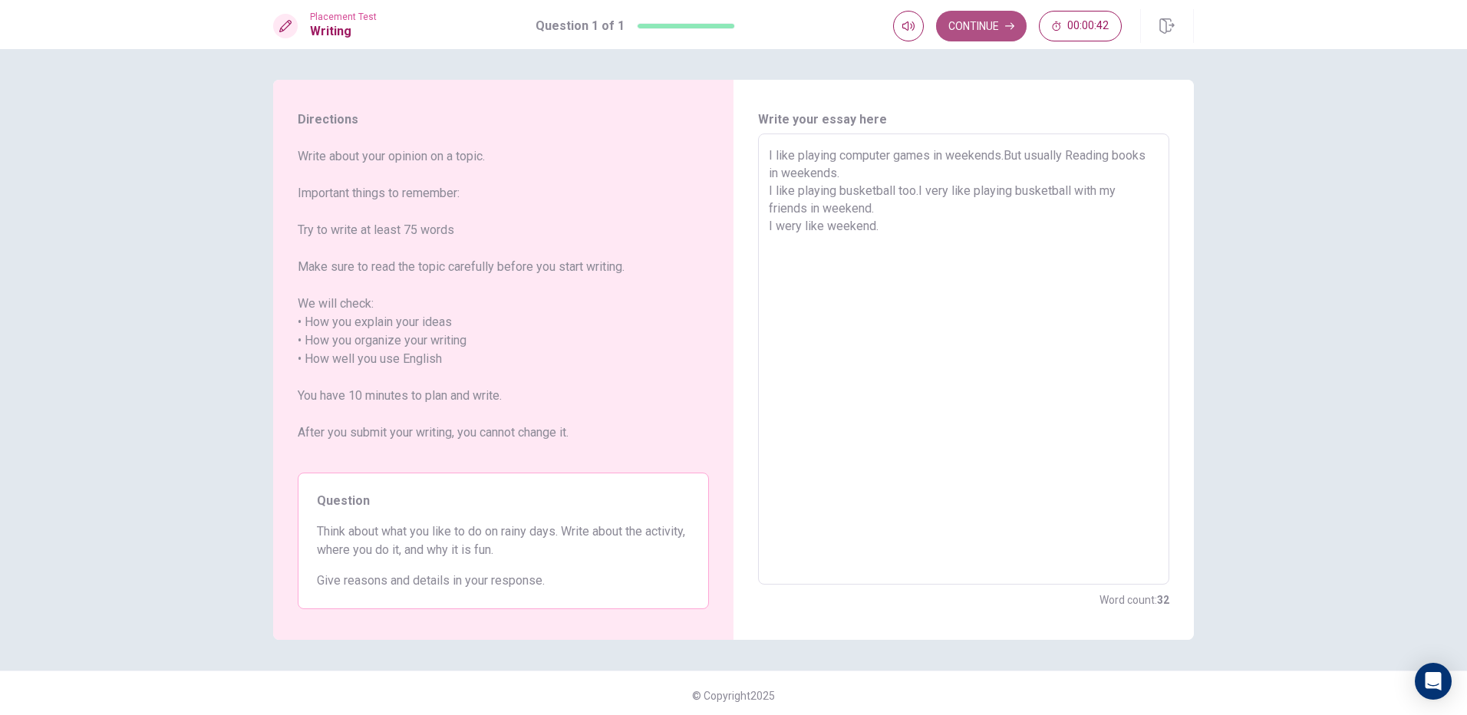
click at [982, 34] on button "Continue" at bounding box center [981, 26] width 91 height 31
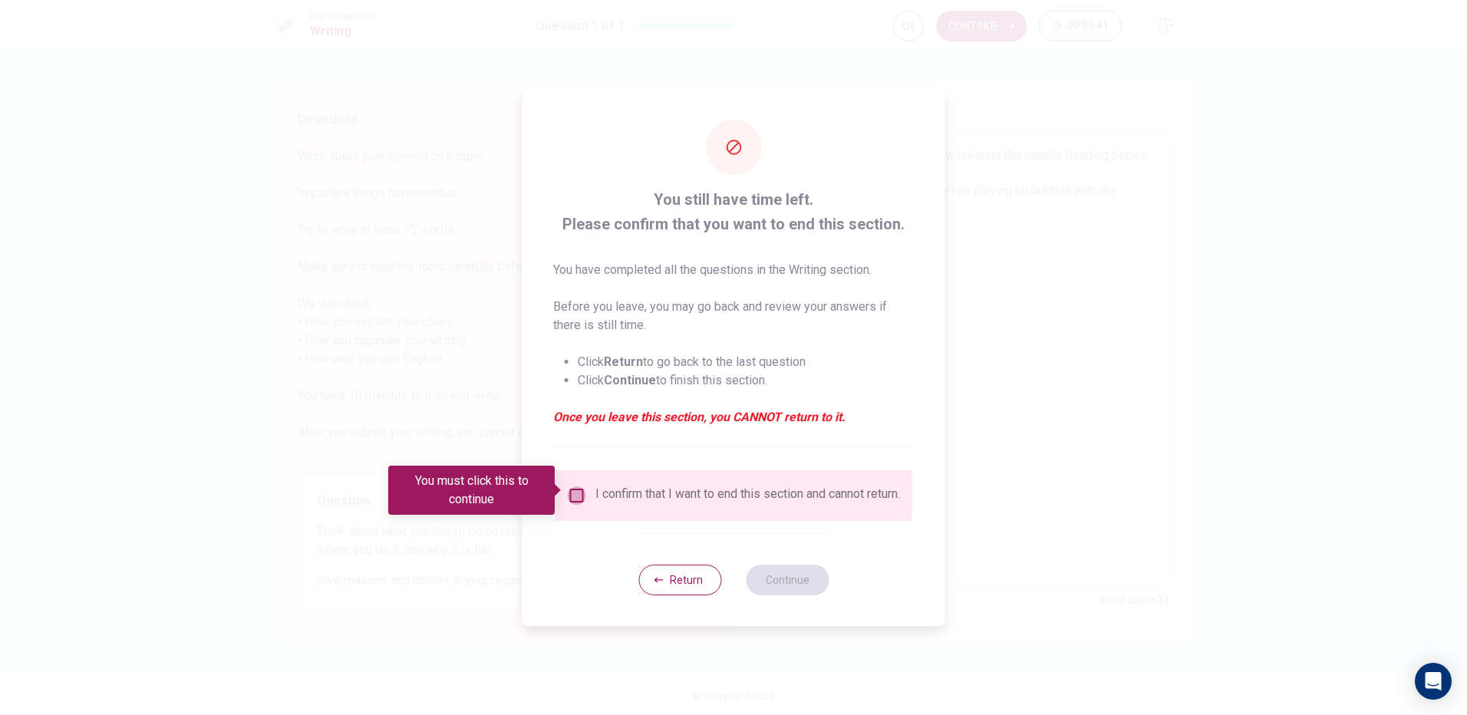
drag, startPoint x: 573, startPoint y: 493, endPoint x: 918, endPoint y: 572, distance: 353.6
click at [576, 494] on input "You must click this to continue" at bounding box center [577, 496] width 18 height 18
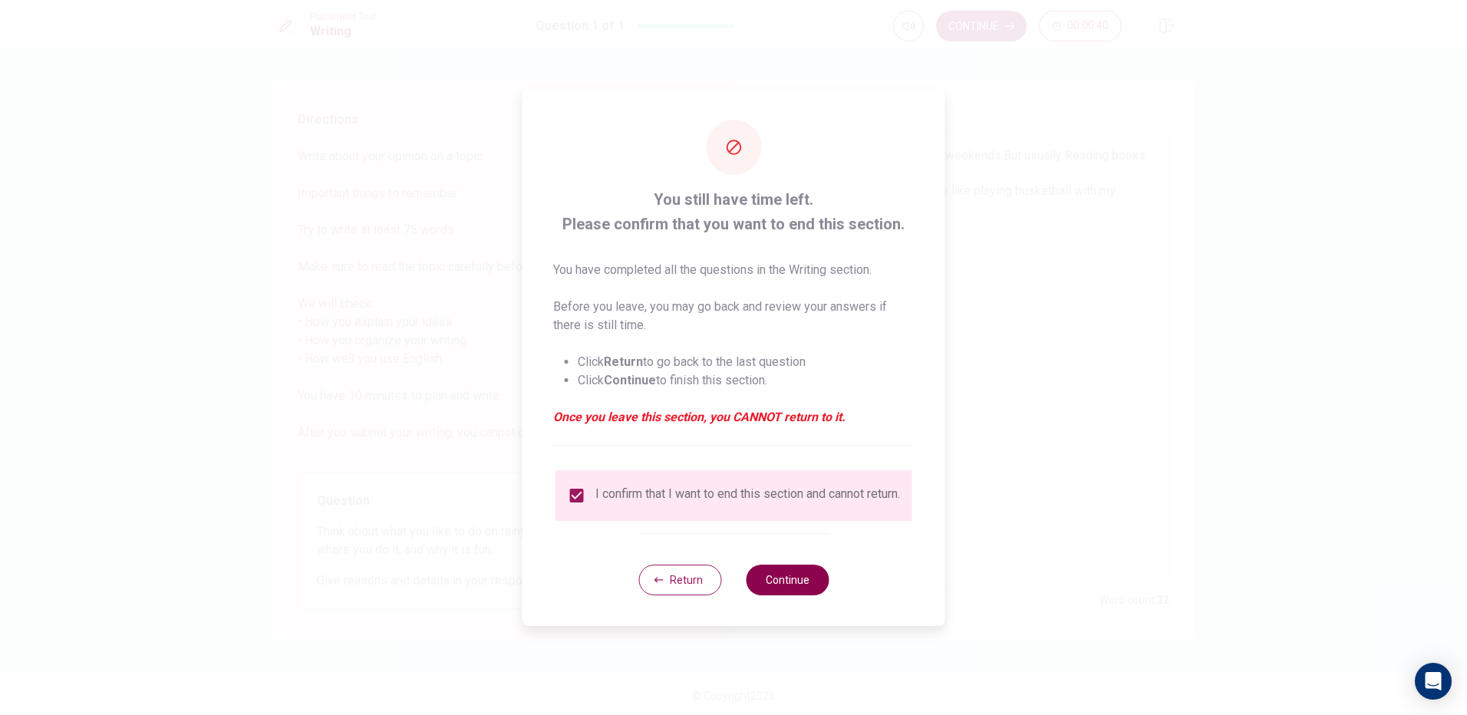
click at [797, 579] on button "Continue" at bounding box center [787, 580] width 83 height 31
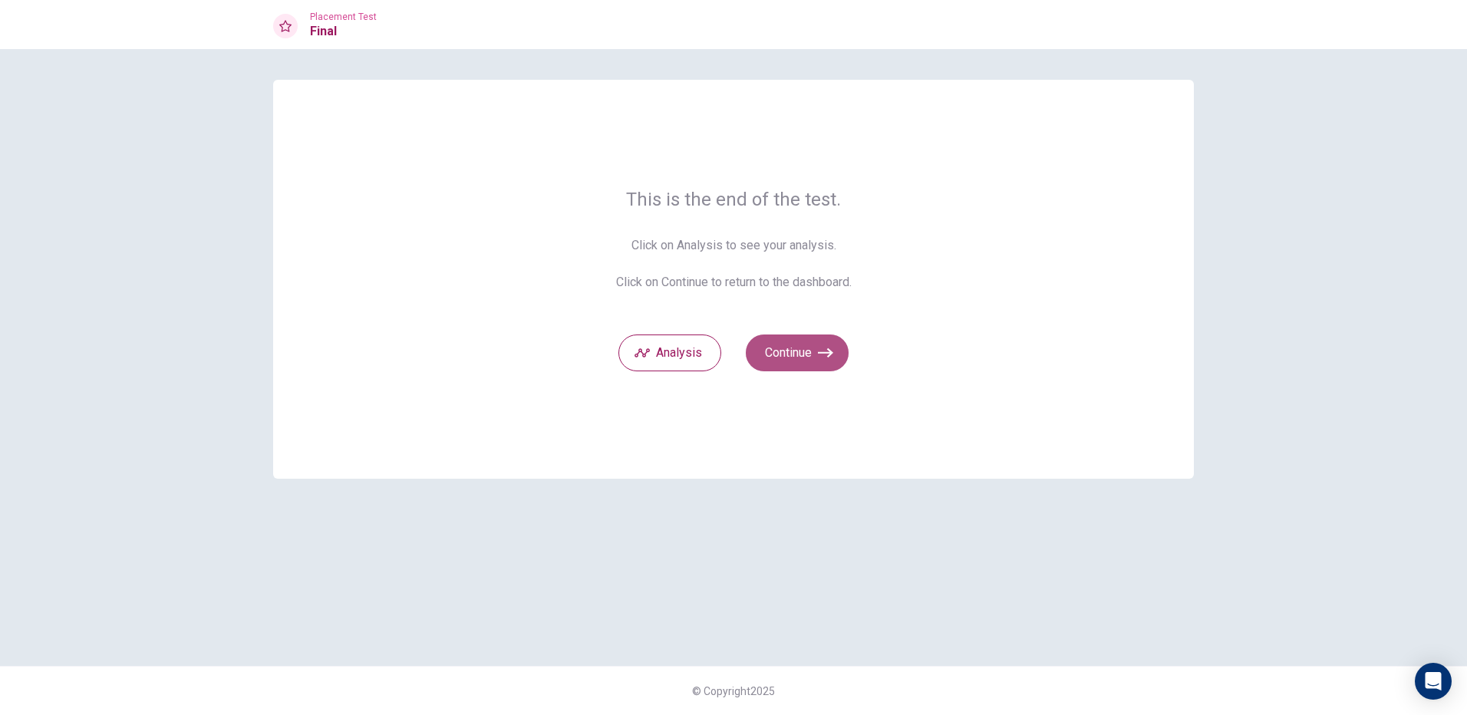
click at [755, 351] on button "Continue" at bounding box center [797, 353] width 103 height 37
